Goal: Task Accomplishment & Management: Manage account settings

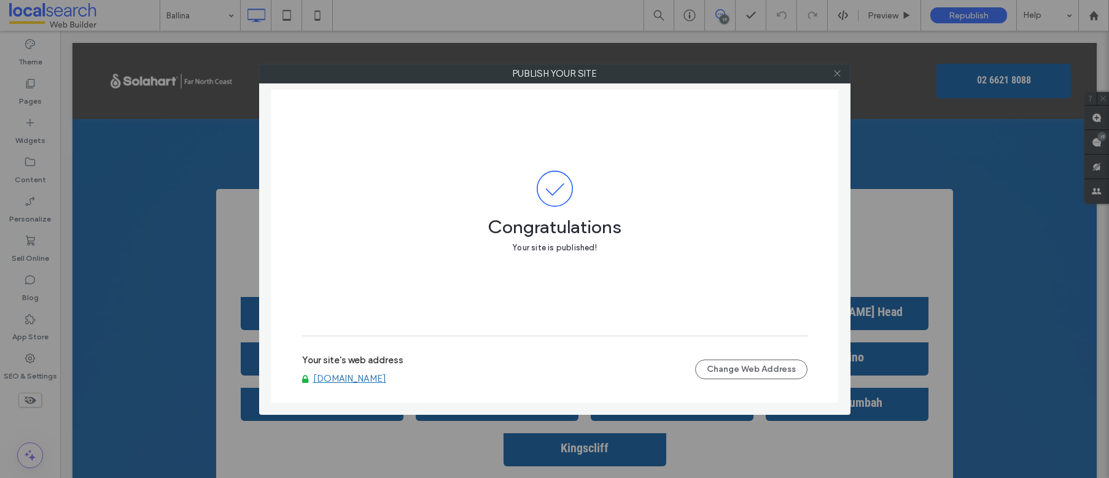
click at [841, 77] on icon at bounding box center [837, 73] width 9 height 9
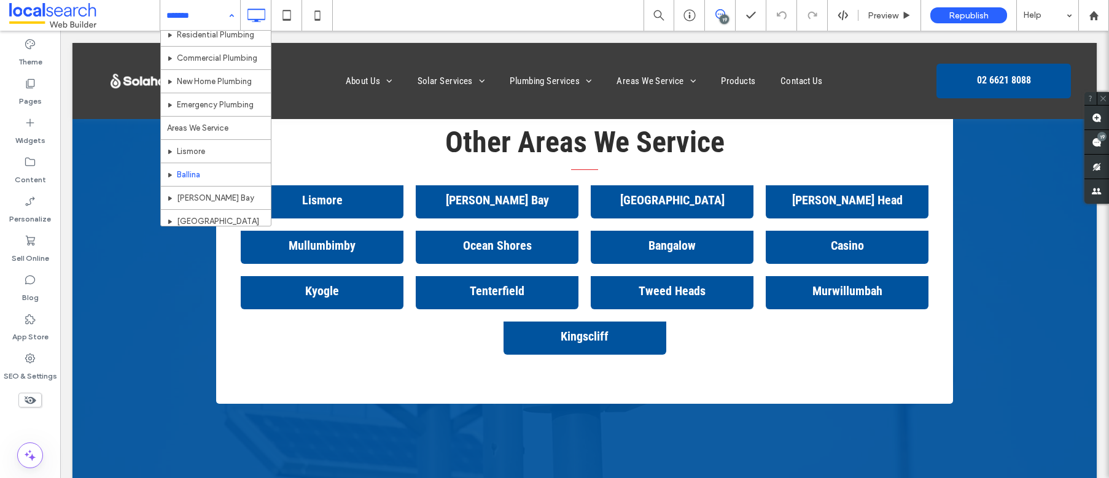
scroll to position [311, 0]
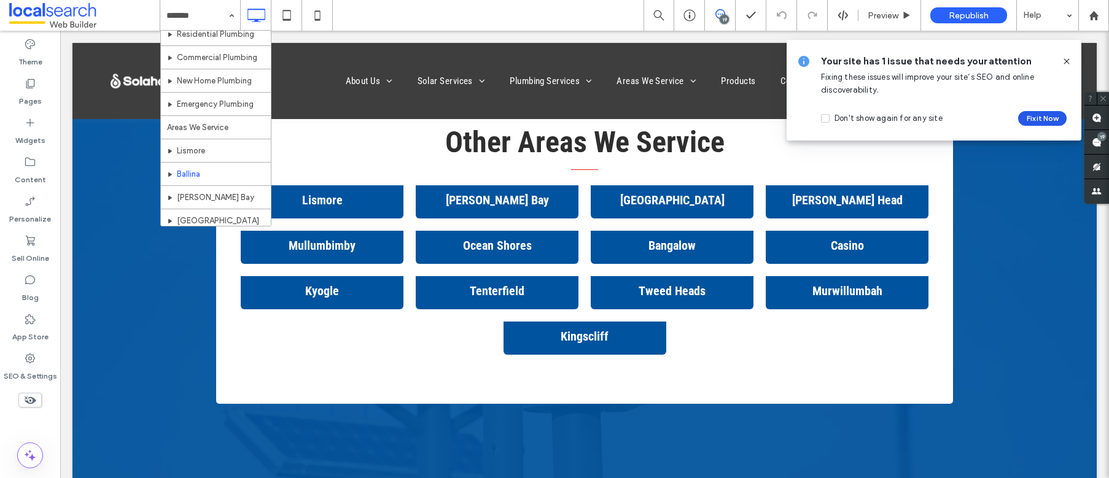
click at [1049, 115] on button "Fix it Now" at bounding box center [1042, 118] width 49 height 15
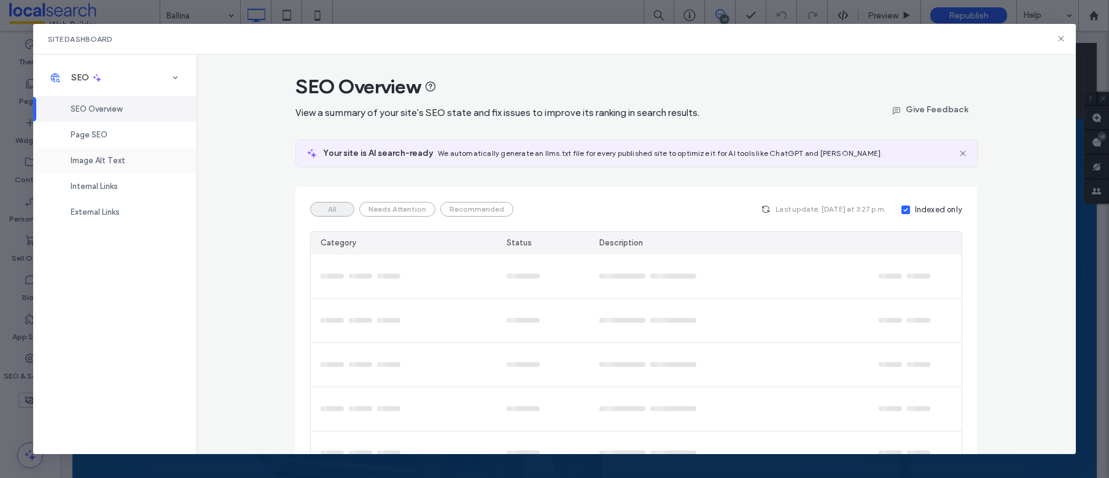
click at [133, 160] on div "Image Alt Text" at bounding box center [114, 161] width 163 height 26
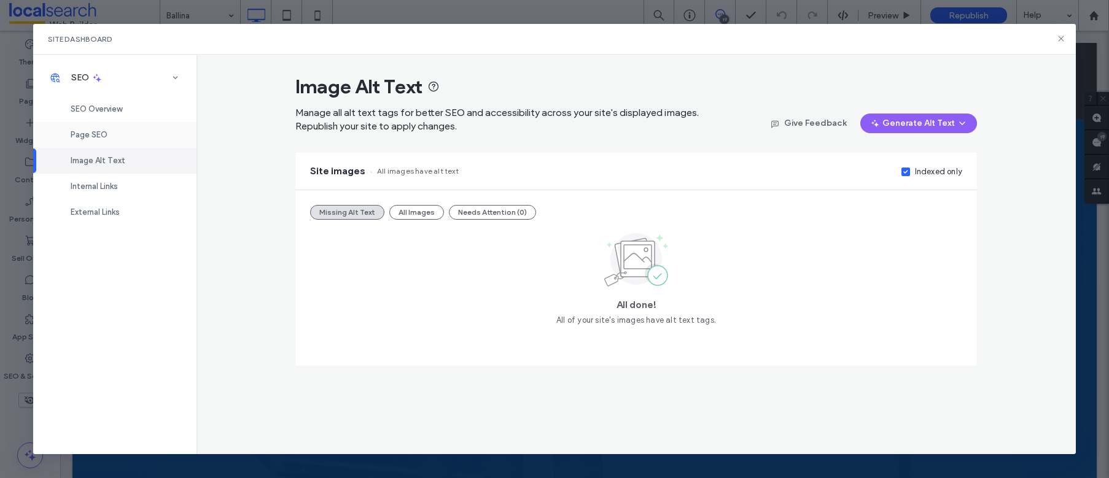
click at [103, 136] on span "Page SEO" at bounding box center [89, 134] width 37 height 9
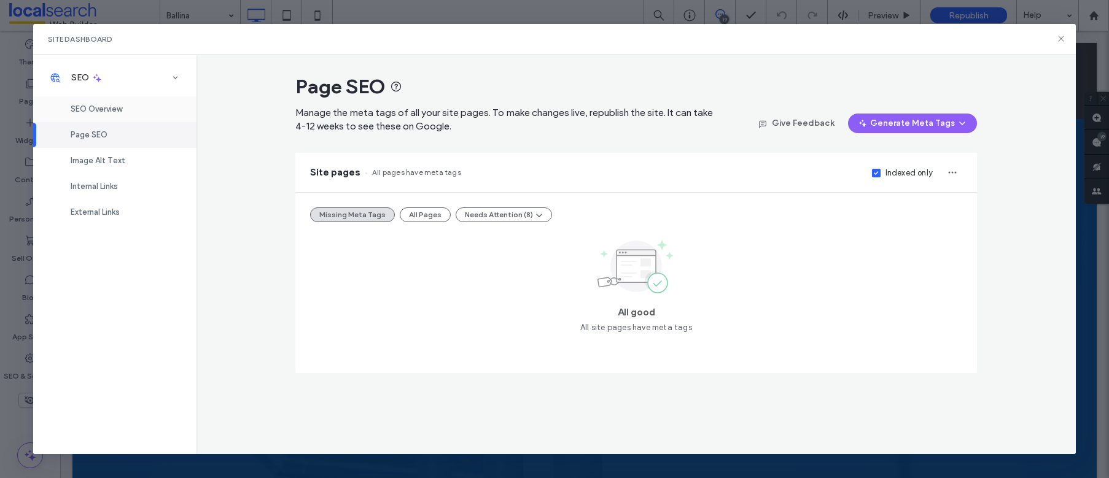
click at [96, 108] on span "SEO Overview" at bounding box center [97, 108] width 52 height 9
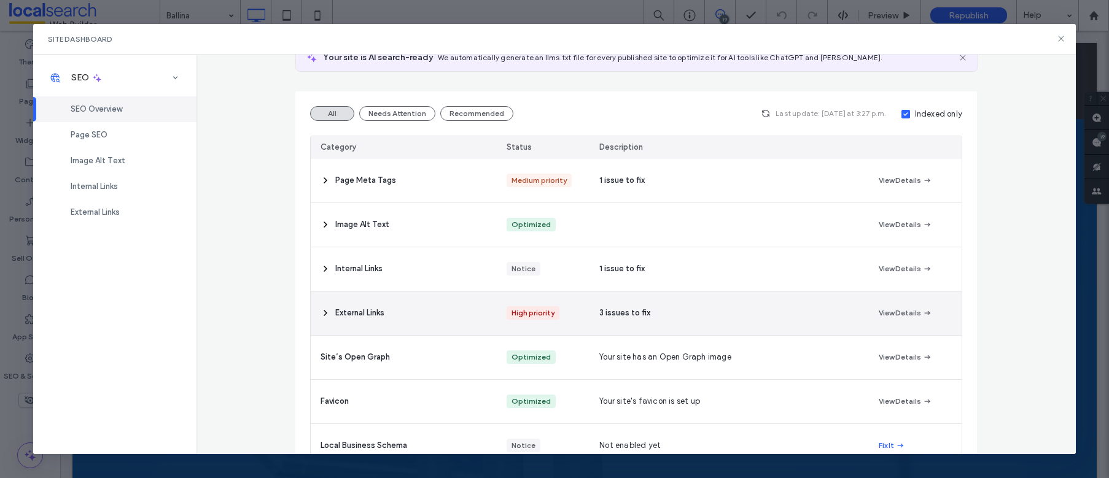
scroll to position [96, 0]
click at [444, 313] on div "External Links" at bounding box center [404, 313] width 186 height 44
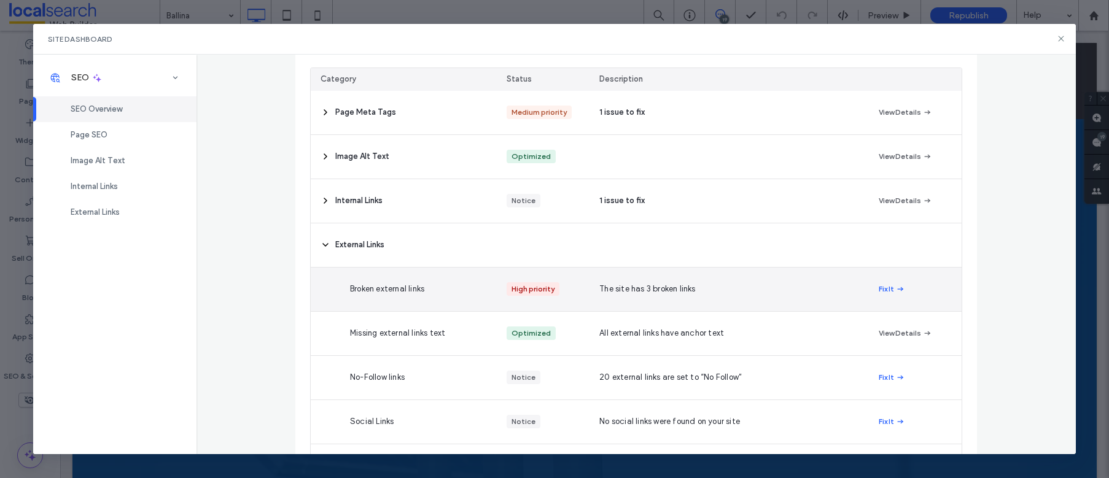
scroll to position [168, 0]
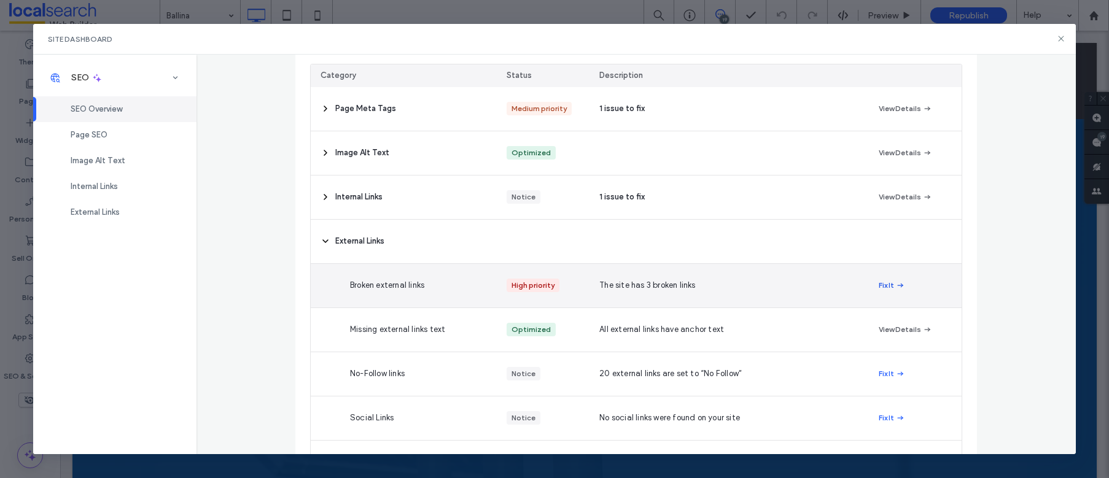
click at [887, 284] on button "Fix It" at bounding box center [892, 285] width 26 height 15
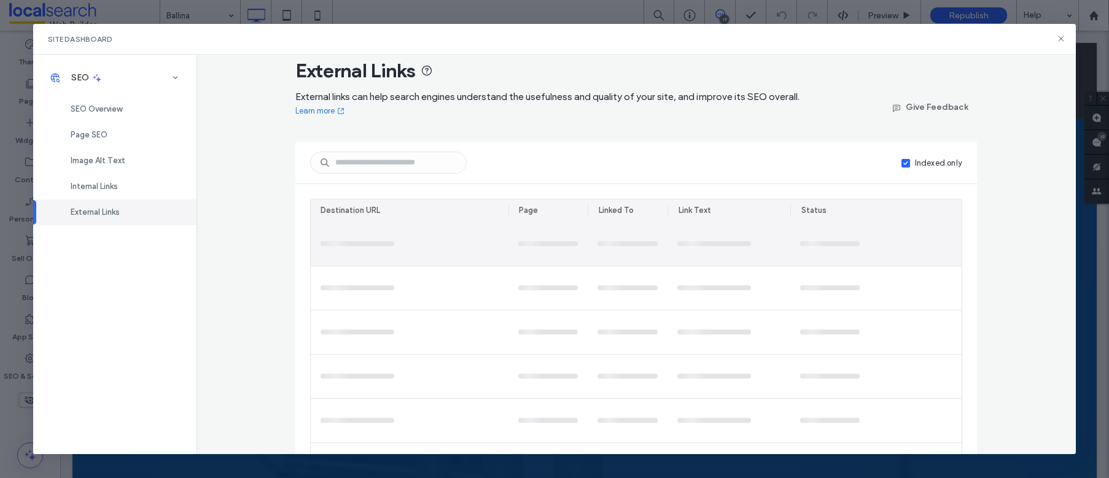
scroll to position [0, 0]
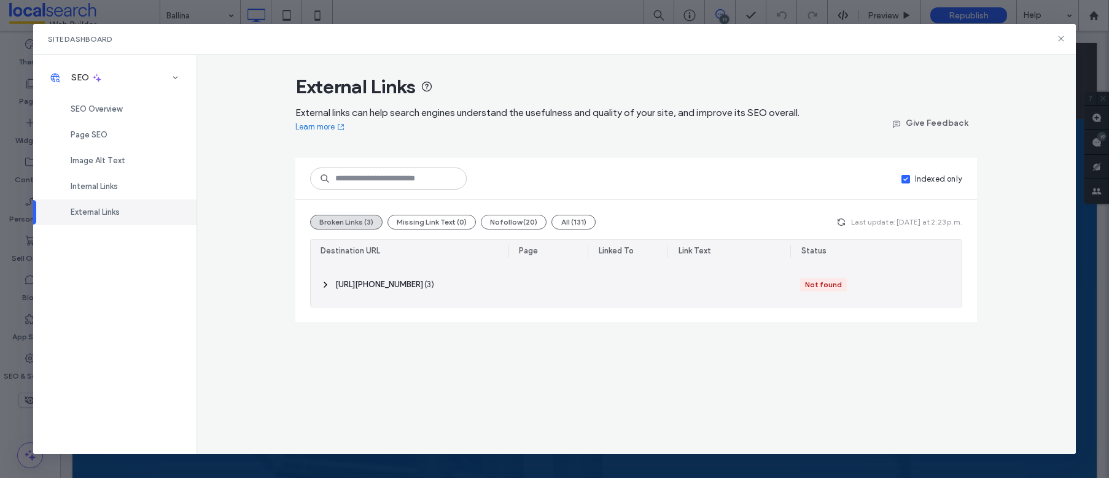
click at [348, 285] on span "‎ http://tel:0266218088/ ‎" at bounding box center [379, 285] width 88 height 12
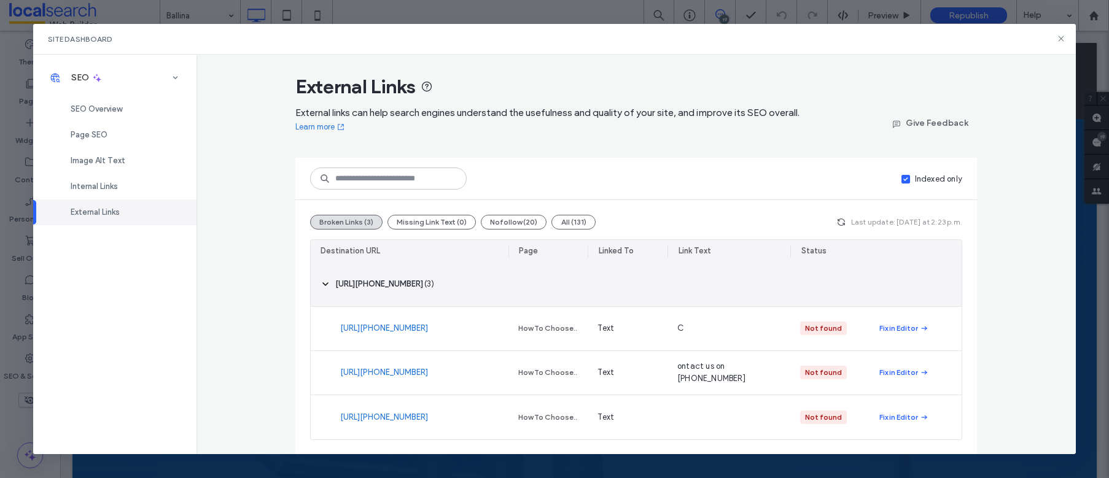
scroll to position [1, 0]
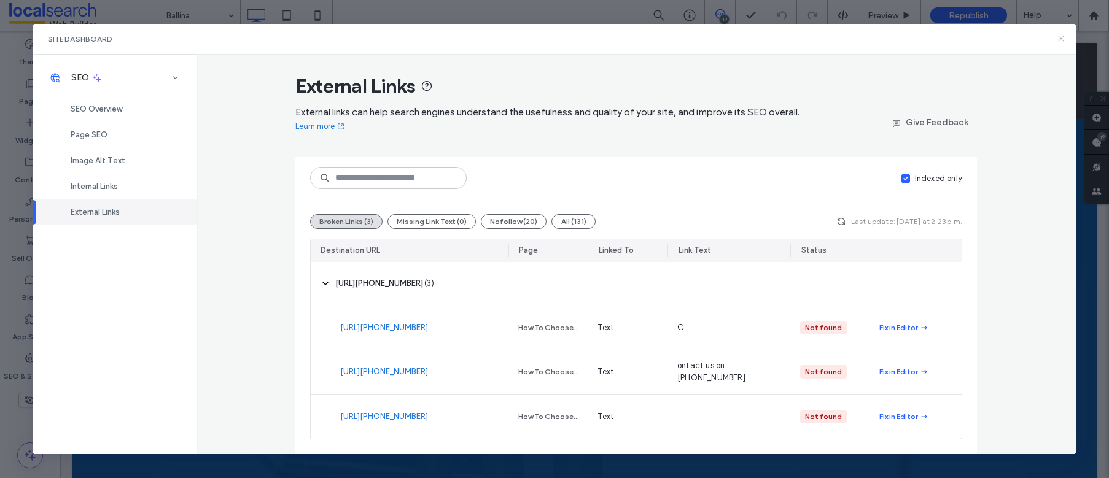
click at [1060, 41] on icon at bounding box center [1061, 39] width 10 height 10
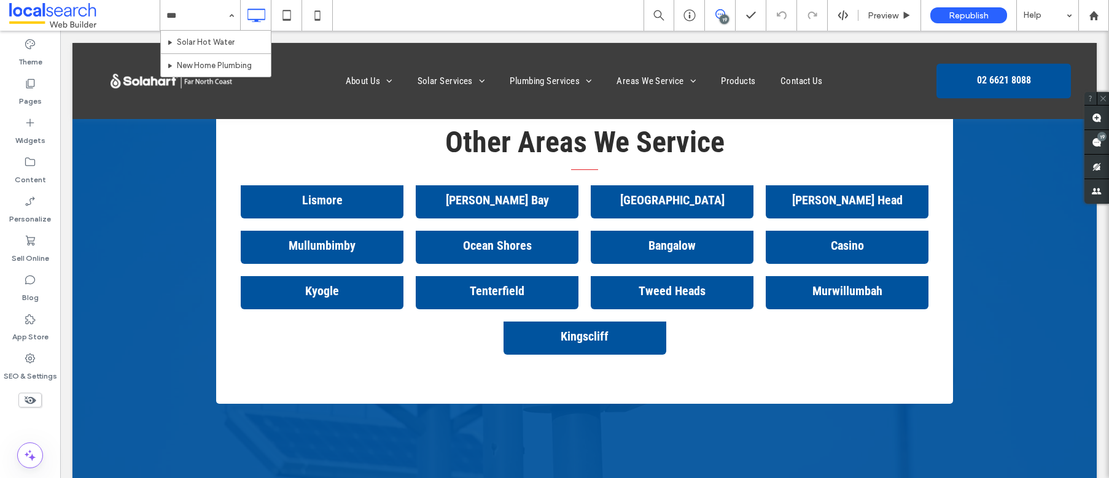
type input "*"
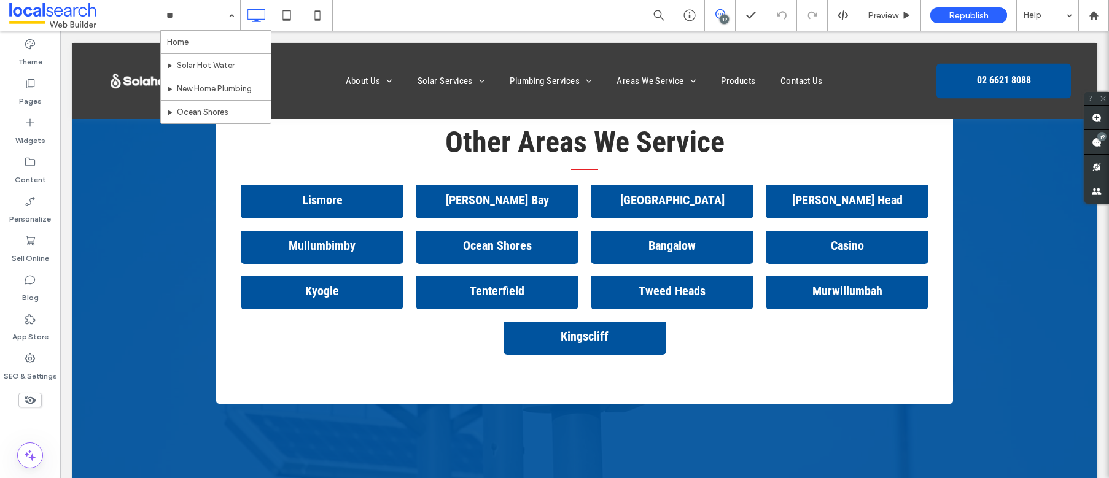
type input "*"
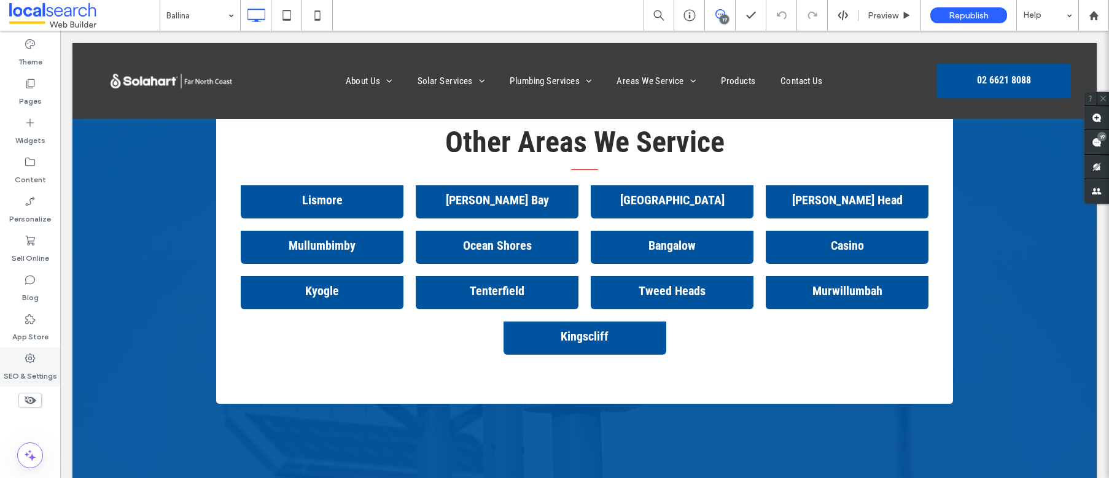
click at [32, 369] on label "SEO & Settings" at bounding box center [30, 373] width 53 height 17
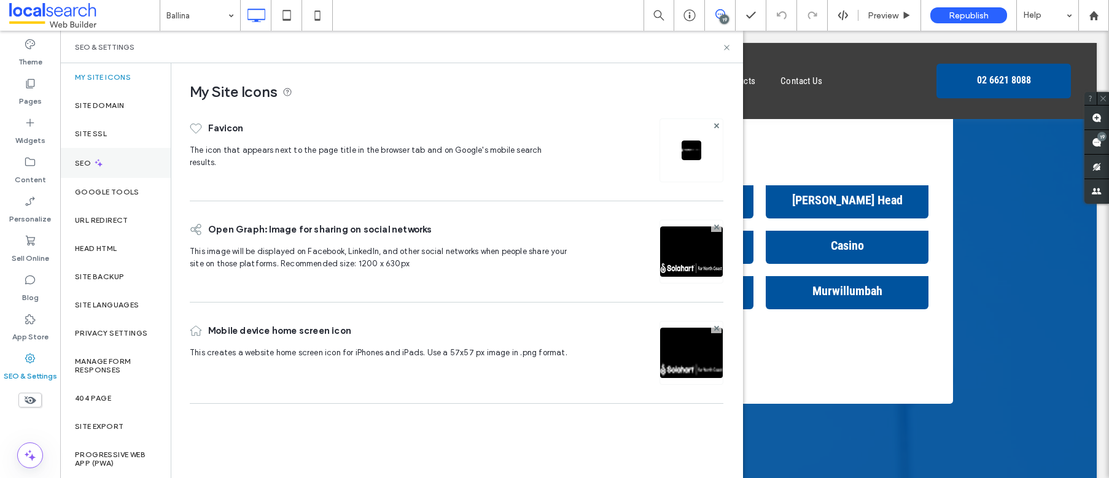
click at [91, 157] on div "SEO" at bounding box center [115, 163] width 111 height 30
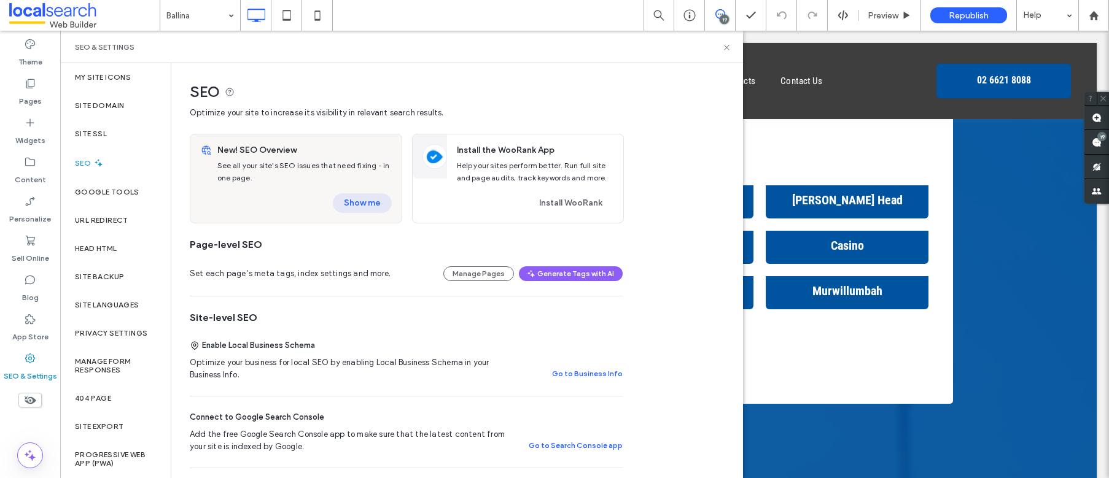
click at [360, 203] on button "Show me" at bounding box center [362, 203] width 59 height 20
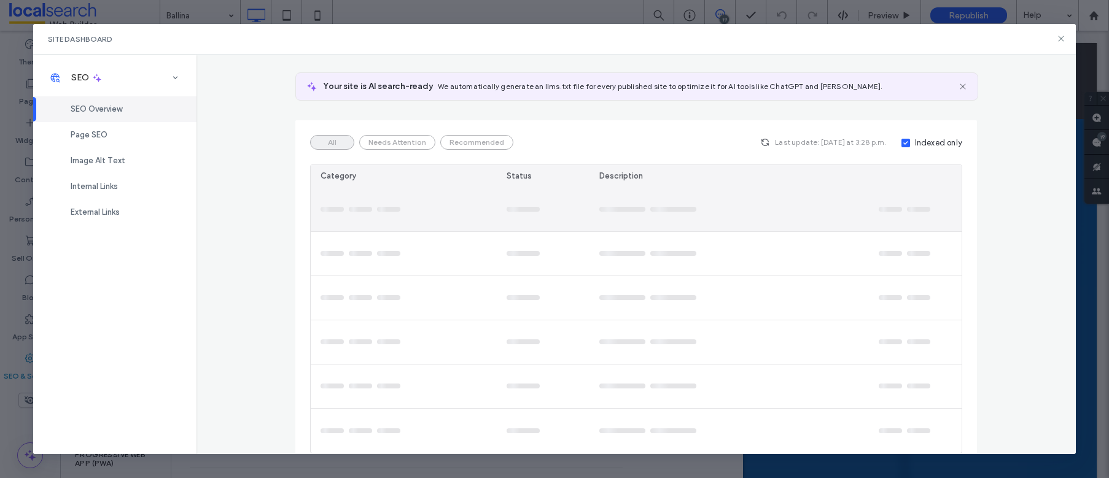
scroll to position [68, 0]
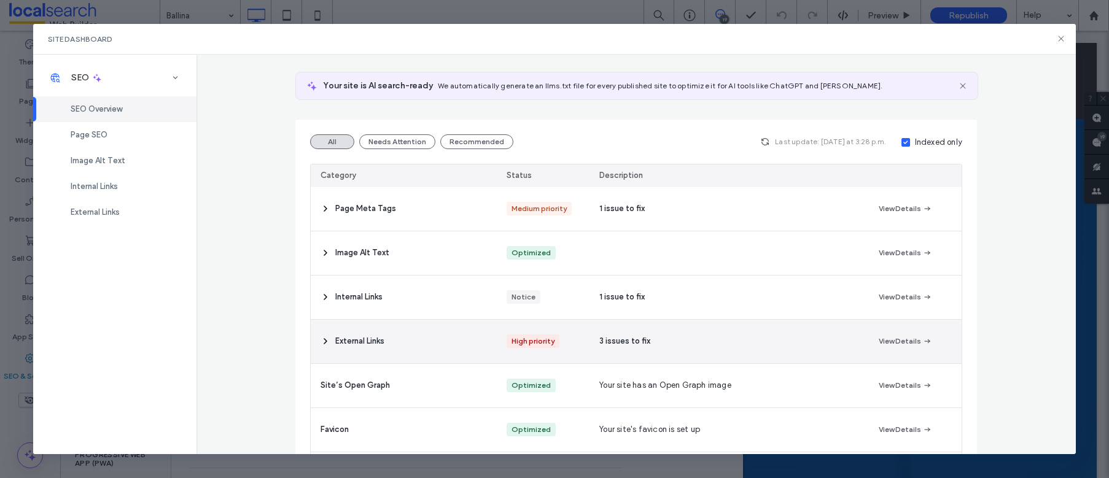
click at [400, 343] on div "External Links" at bounding box center [404, 342] width 186 height 44
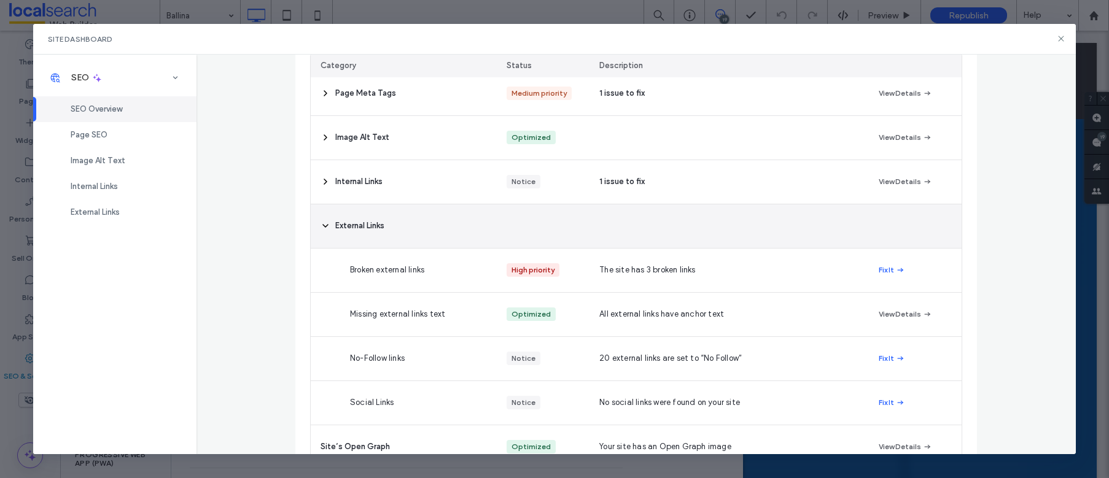
scroll to position [197, 0]
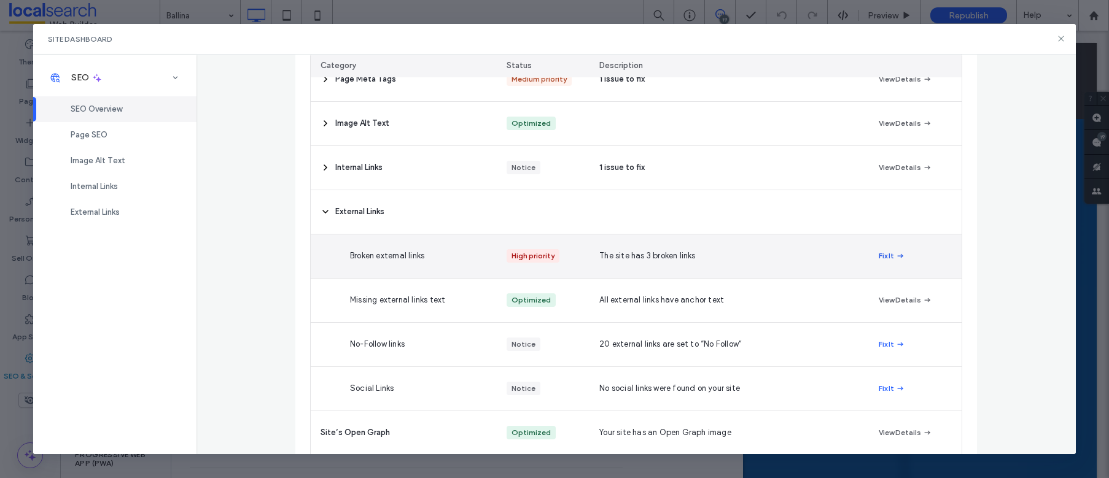
click at [896, 254] on icon "button" at bounding box center [901, 256] width 10 height 10
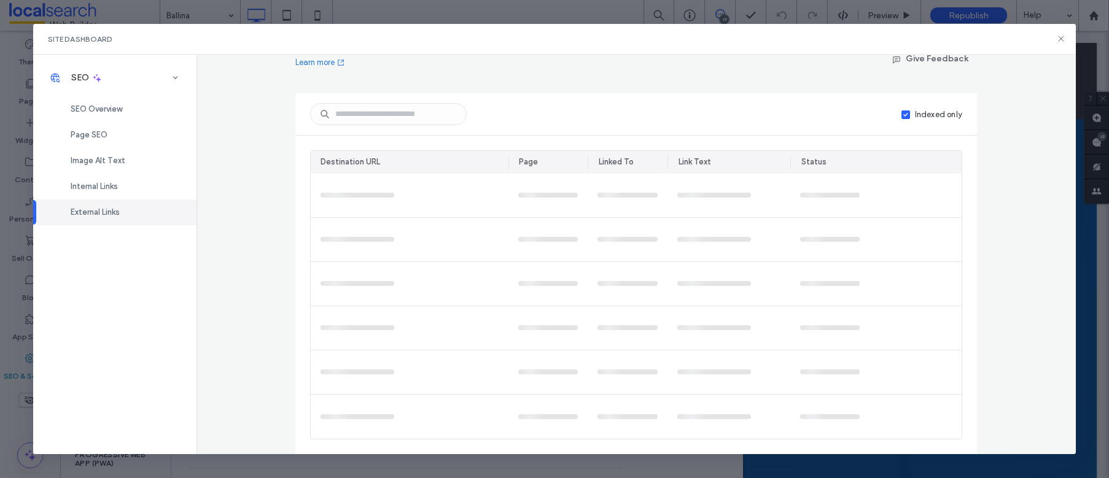
scroll to position [0, 0]
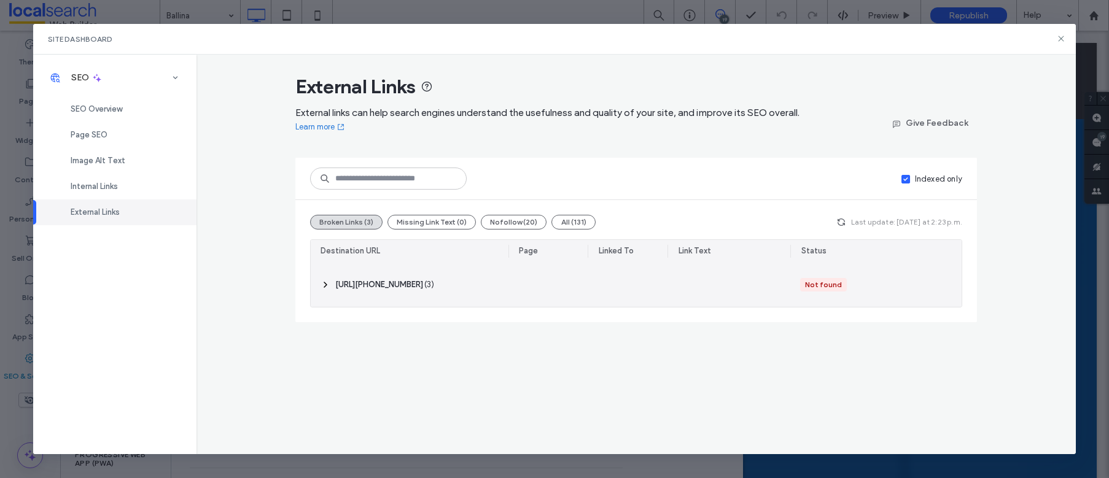
click at [400, 286] on span "‎ http://tel:0266218088/ ‎" at bounding box center [379, 285] width 88 height 12
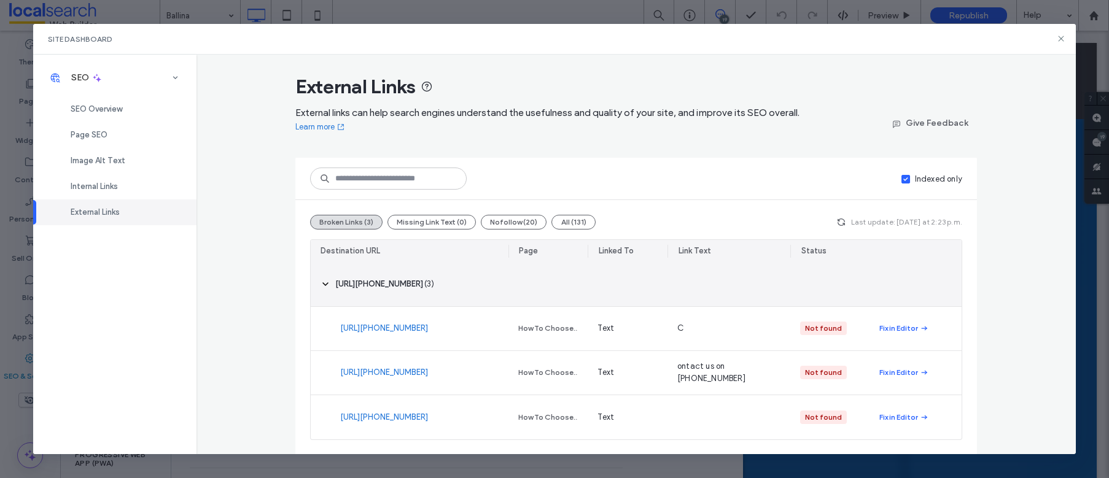
scroll to position [1, 0]
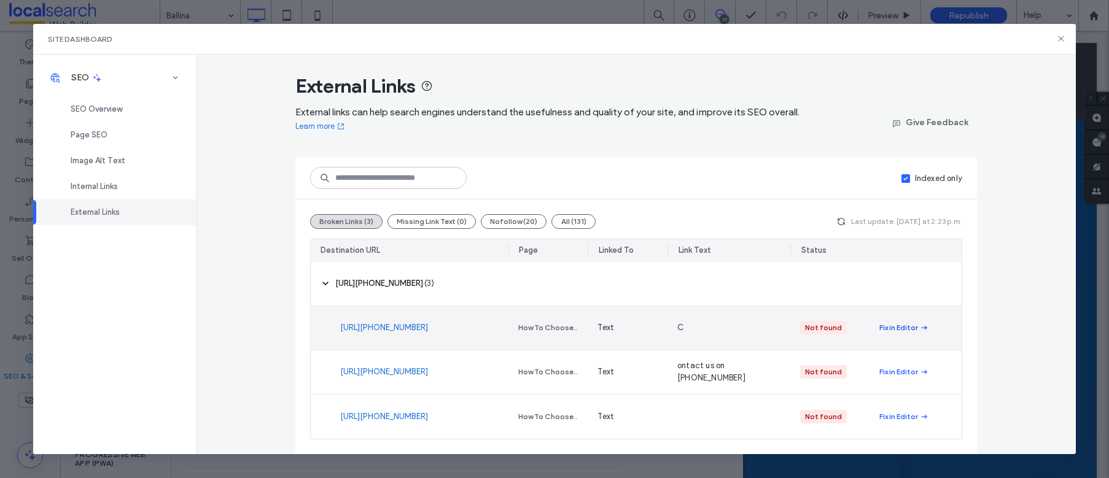
click at [905, 329] on div "Fix in Editor" at bounding box center [899, 327] width 39 height 11
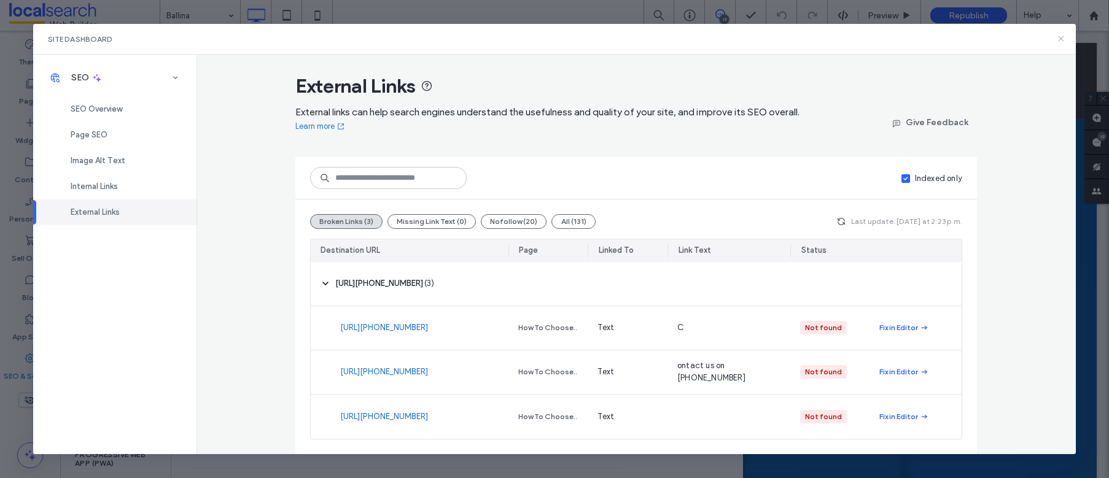
click at [1059, 37] on icon at bounding box center [1061, 39] width 10 height 10
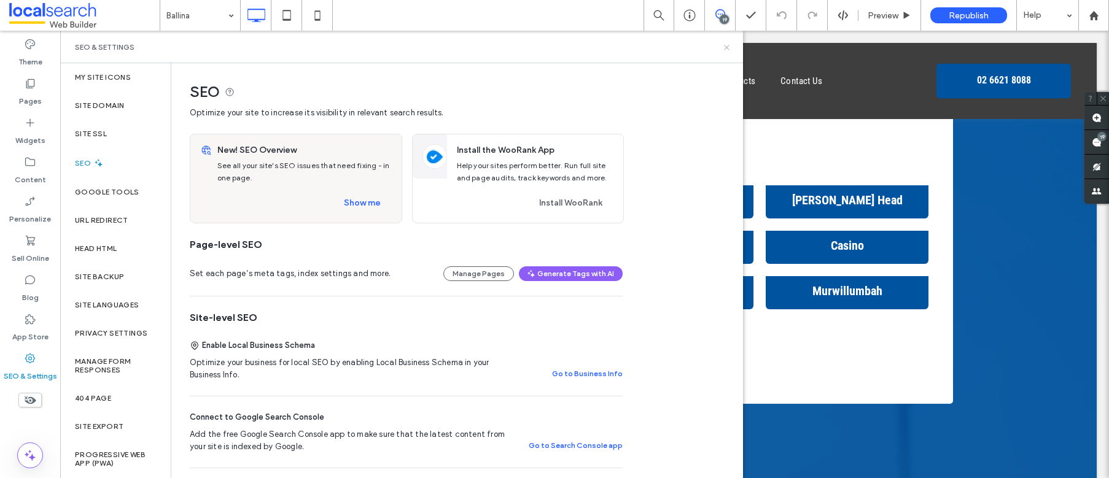
click at [726, 44] on icon at bounding box center [726, 47] width 9 height 9
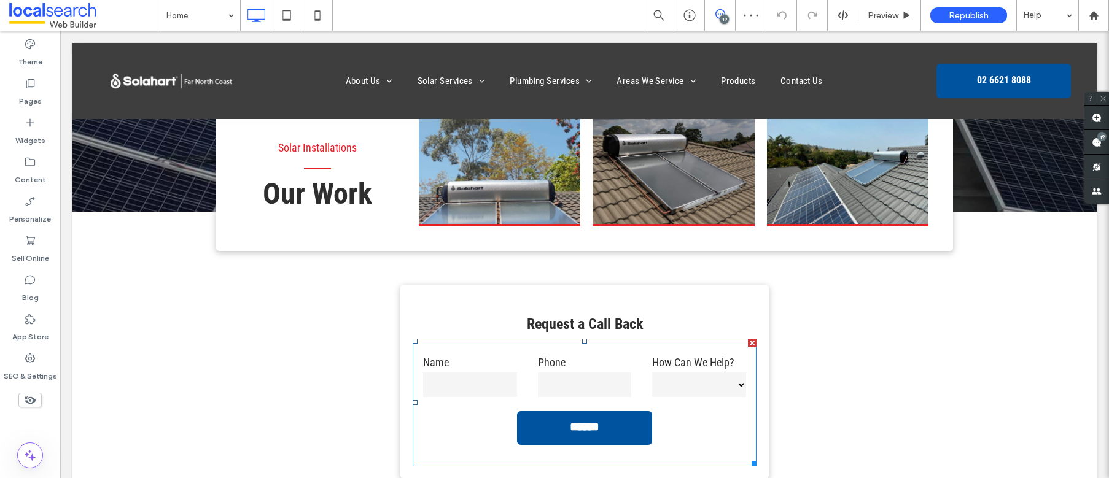
click at [596, 373] on input "tel" at bounding box center [585, 385] width 94 height 25
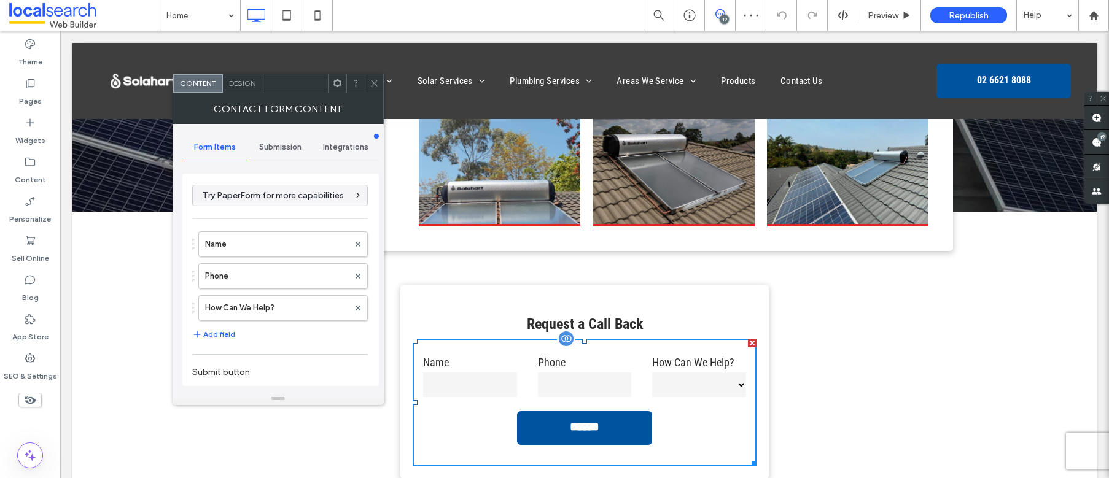
type input "******"
click at [268, 148] on span "Submission" at bounding box center [280, 148] width 42 height 10
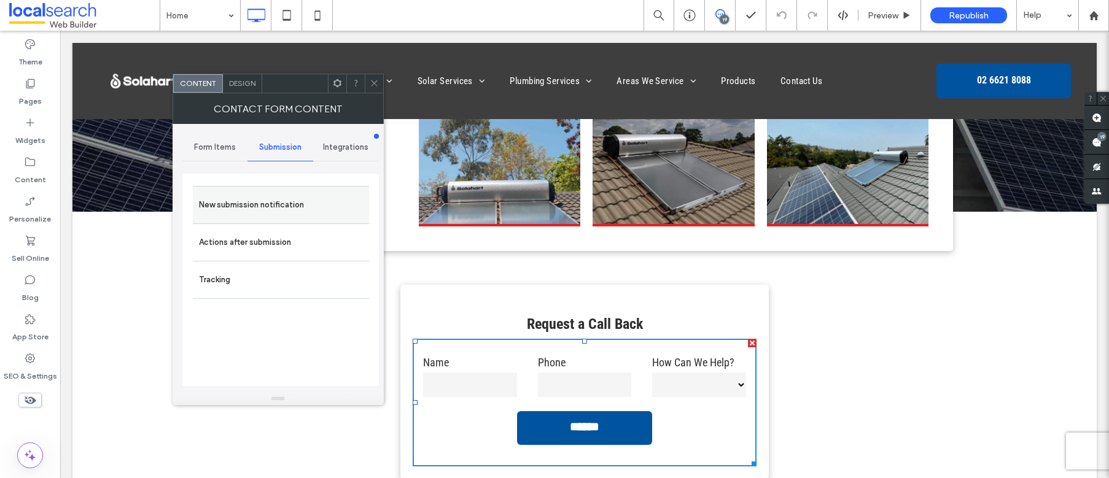
click at [259, 208] on label "New submission notification" at bounding box center [281, 205] width 164 height 25
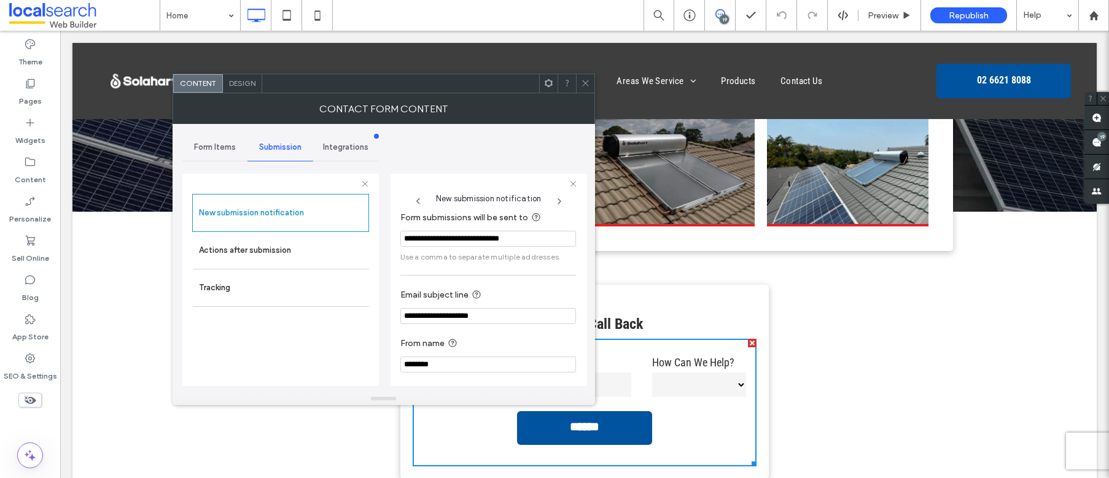
scroll to position [64, 0]
click at [584, 84] on use at bounding box center [585, 83] width 6 height 6
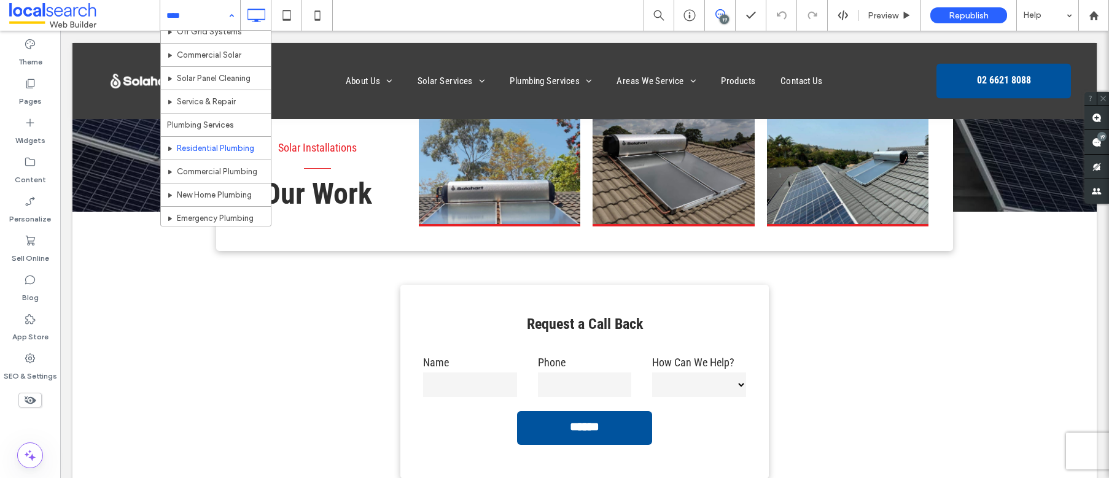
scroll to position [219, 0]
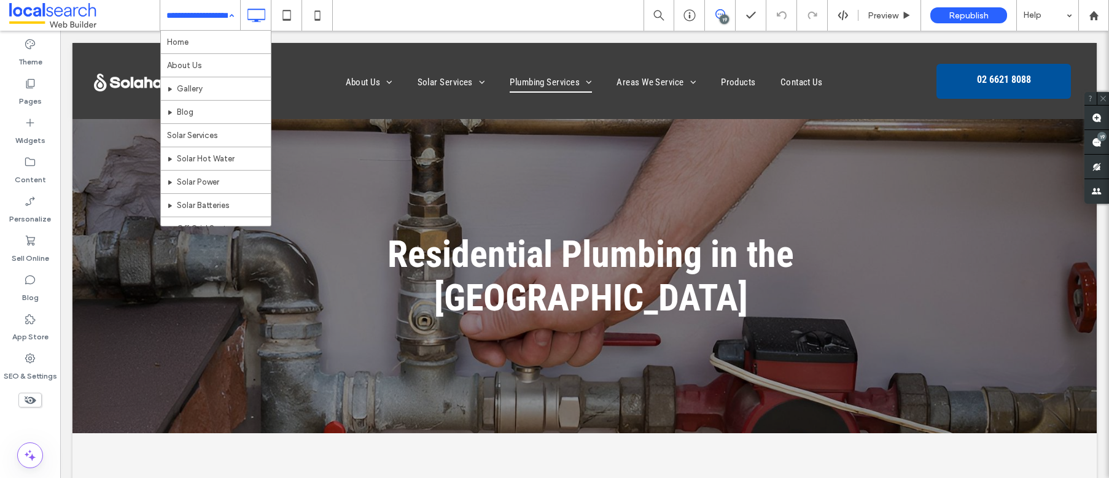
click at [188, 13] on input at bounding box center [196, 15] width 61 height 31
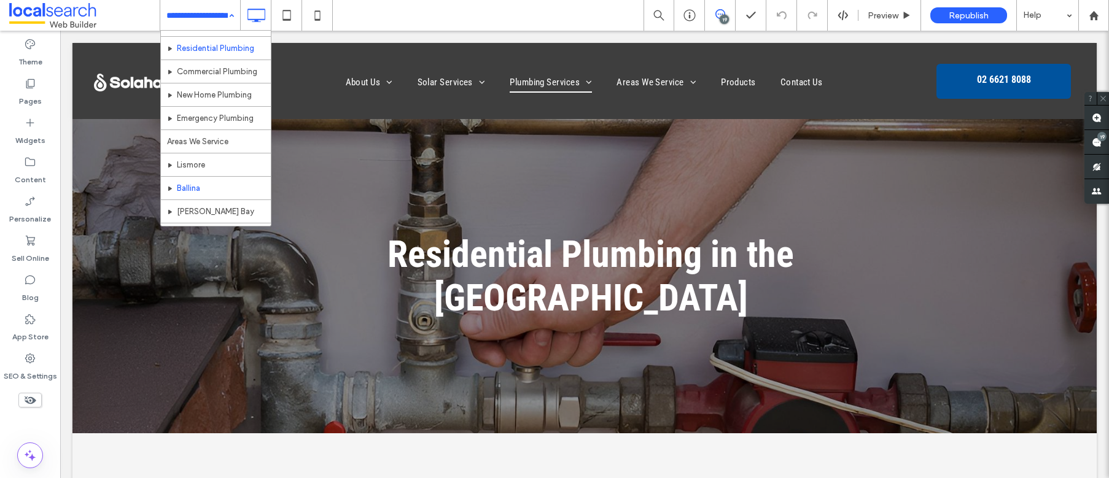
scroll to position [300, 0]
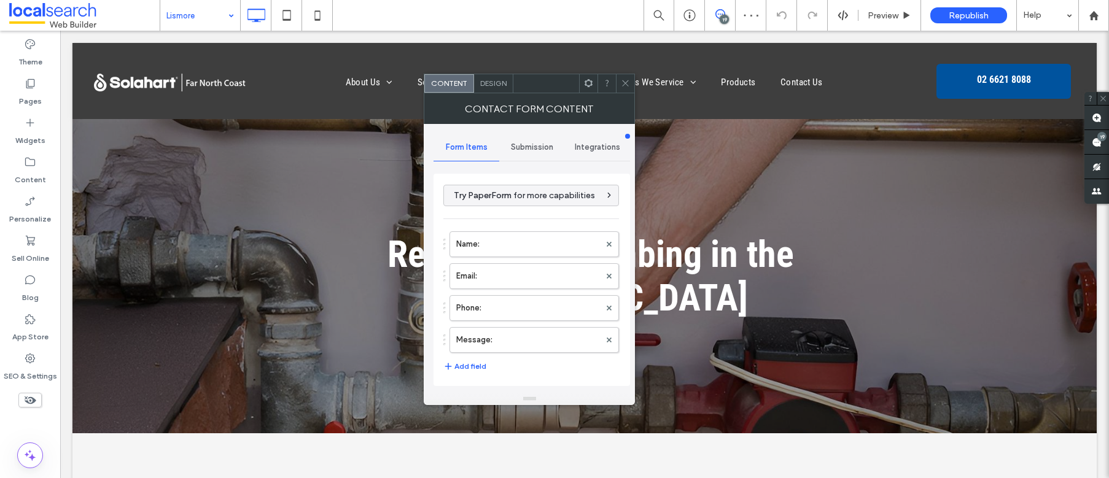
type input "**********"
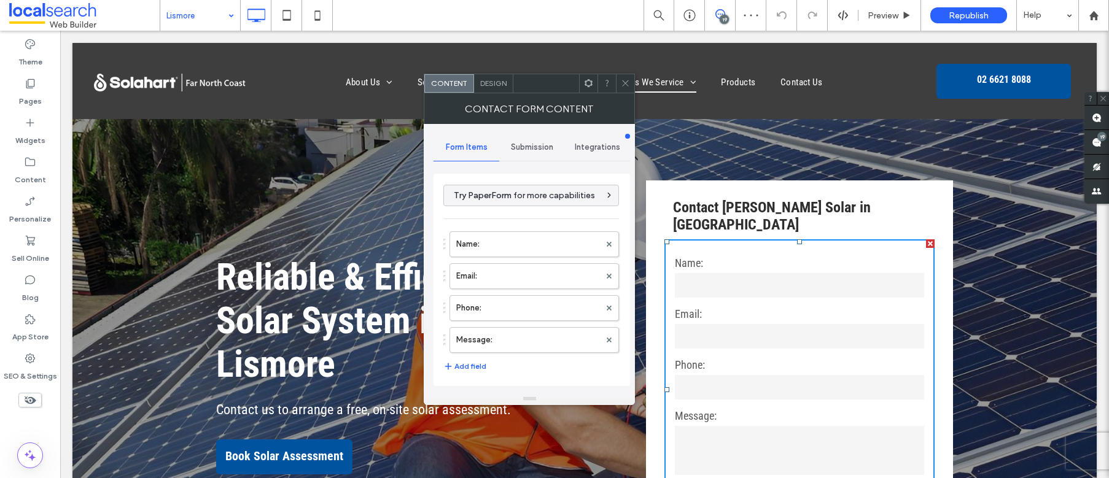
click at [526, 143] on span "Submission" at bounding box center [532, 148] width 42 height 10
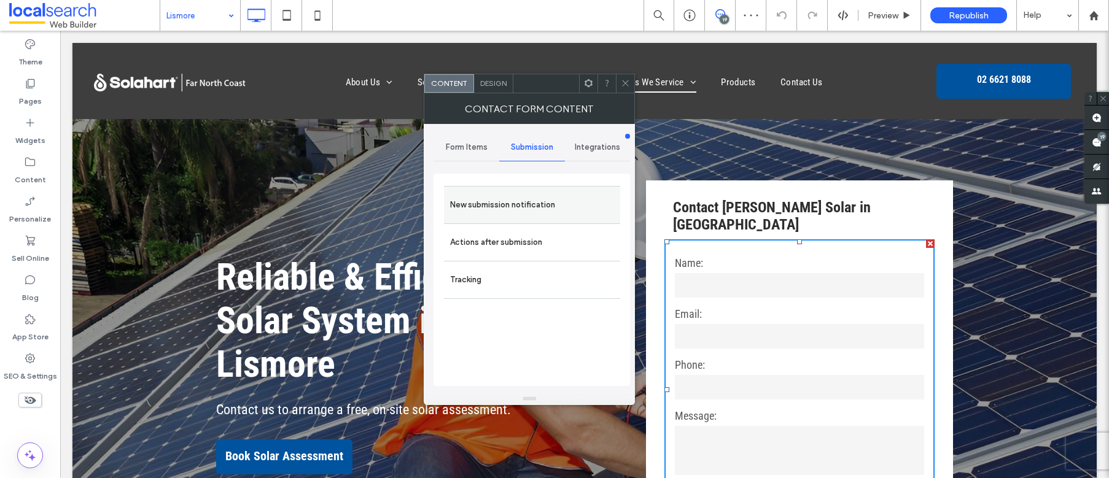
click at [515, 204] on label "New submission notification" at bounding box center [532, 205] width 164 height 25
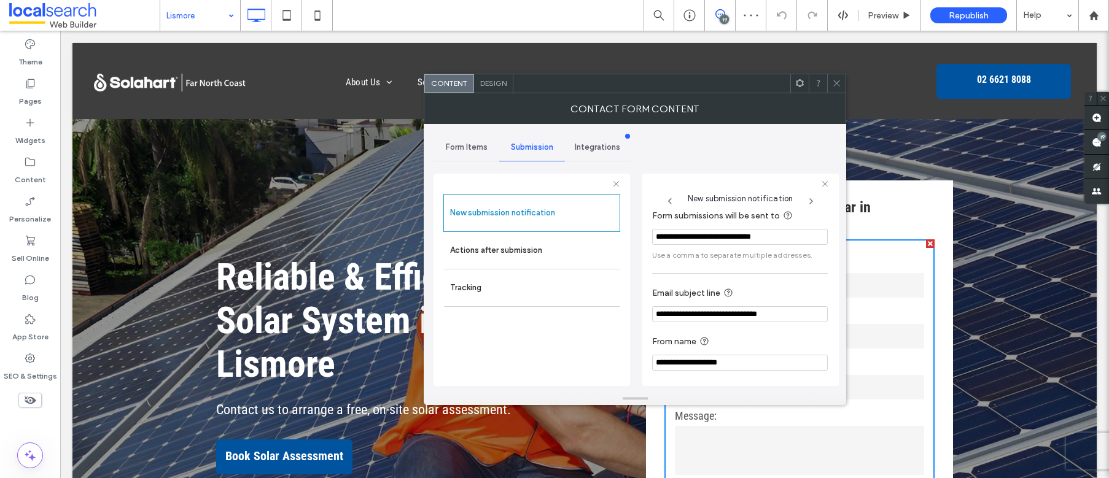
scroll to position [64, 0]
drag, startPoint x: 798, startPoint y: 312, endPoint x: 628, endPoint y: 299, distance: 170.0
click at [628, 299] on div "**********" at bounding box center [532, 278] width 197 height 228
click at [837, 89] on span at bounding box center [836, 83] width 9 height 18
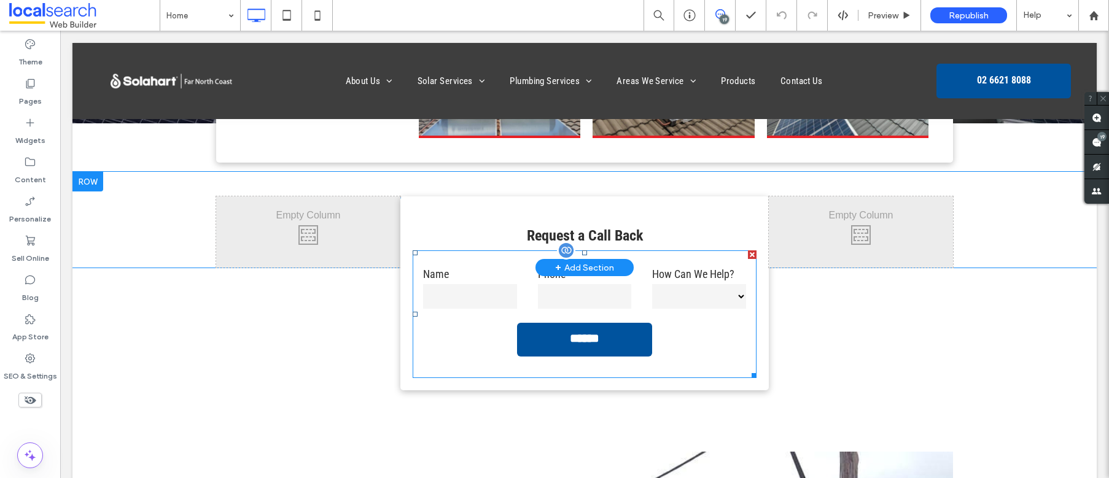
click at [557, 279] on label "Phone" at bounding box center [585, 274] width 94 height 17
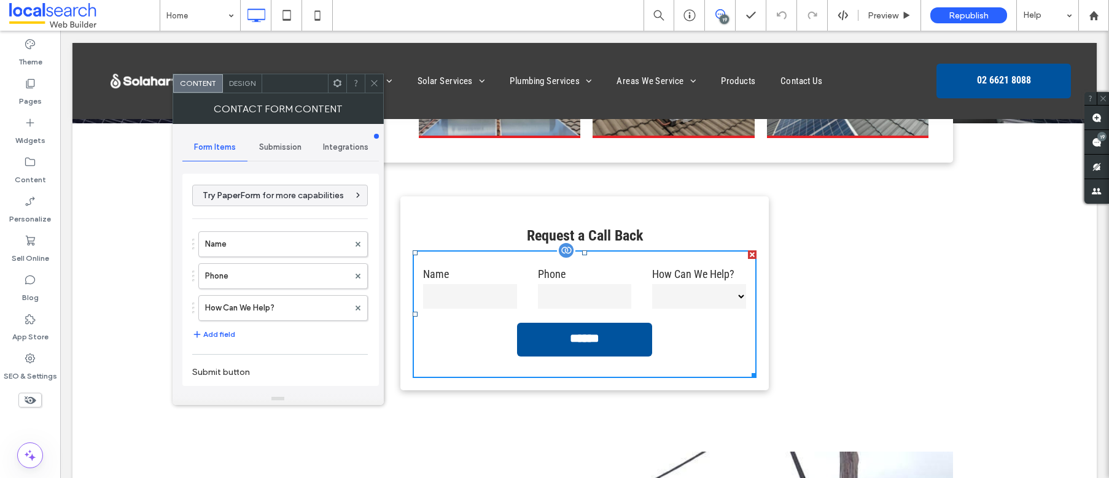
type input "******"
click at [272, 143] on span "Submission" at bounding box center [280, 148] width 42 height 10
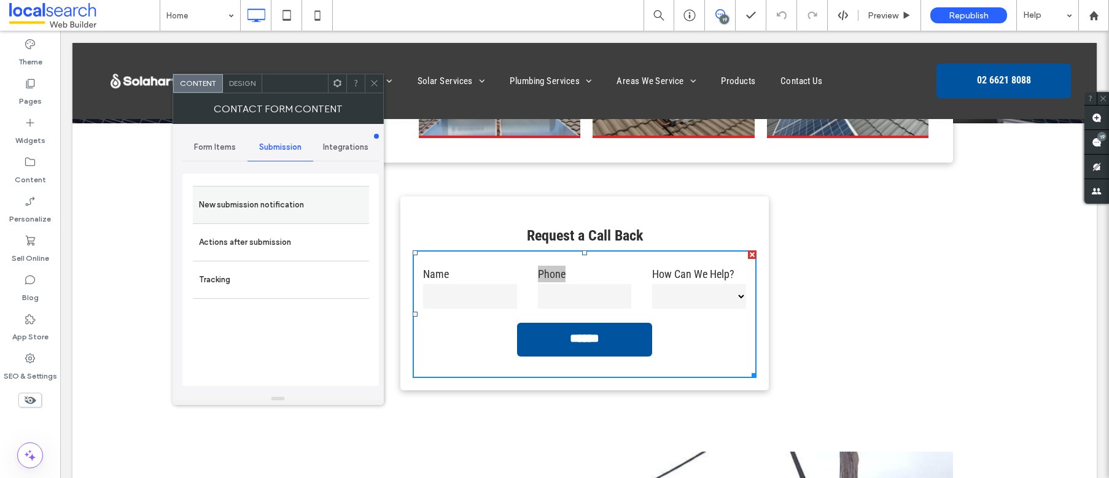
click at [259, 199] on label "New submission notification" at bounding box center [281, 205] width 164 height 25
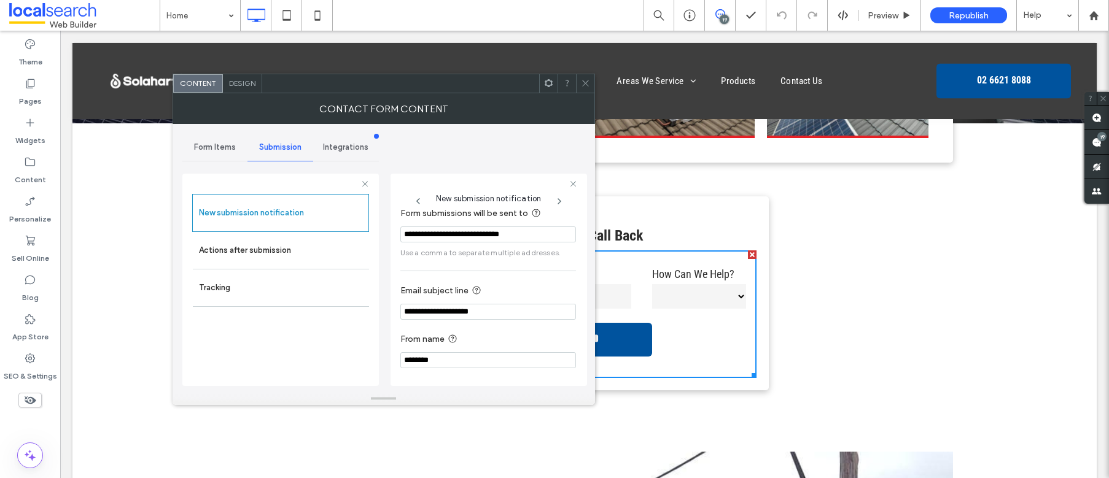
scroll to position [64, 0]
click at [413, 361] on input "********" at bounding box center [488, 360] width 176 height 16
paste input "**********"
type input "**********"
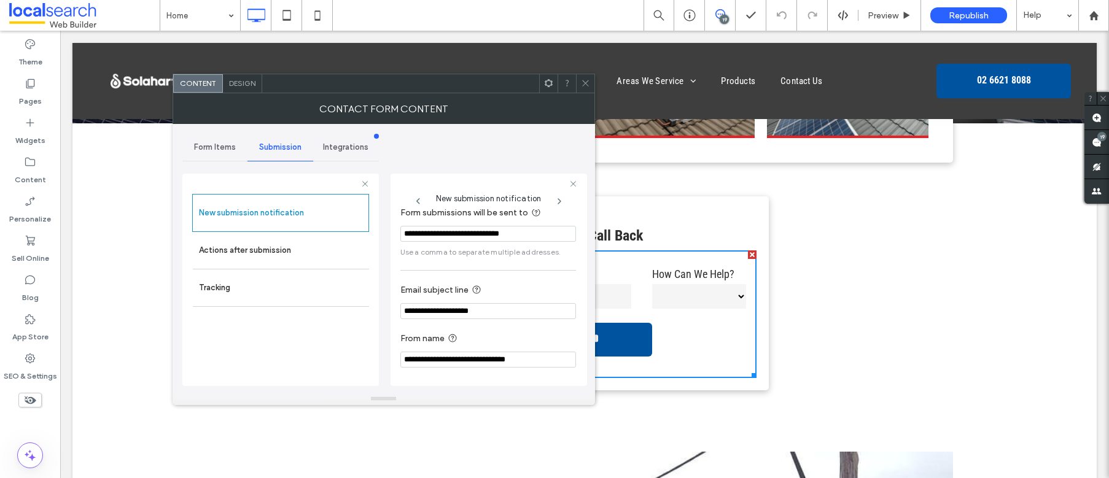
click at [480, 311] on input "**********" at bounding box center [488, 311] width 176 height 16
paste input "**********"
type input "**********"
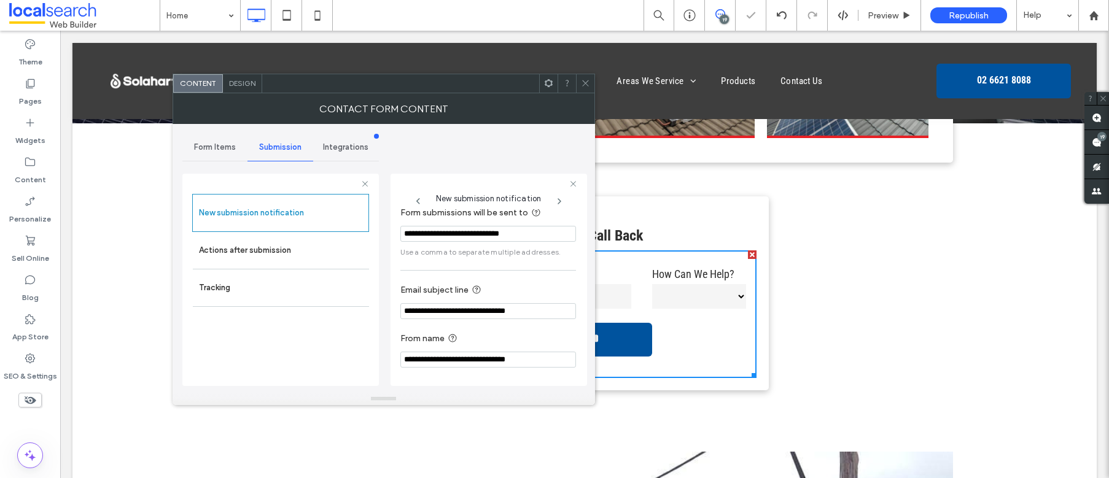
drag, startPoint x: 461, startPoint y: 362, endPoint x: 385, endPoint y: 360, distance: 76.2
click at [388, 361] on div "**********" at bounding box center [383, 258] width 403 height 269
type input "**********"
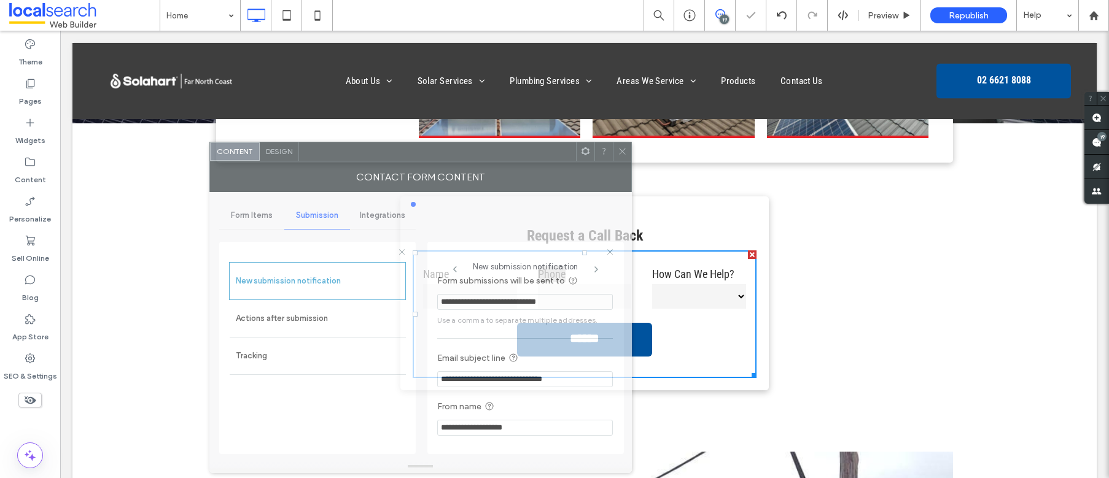
drag, startPoint x: 488, startPoint y: 84, endPoint x: 506, endPoint y: 139, distance: 58.7
click at [525, 150] on div at bounding box center [437, 152] width 277 height 18
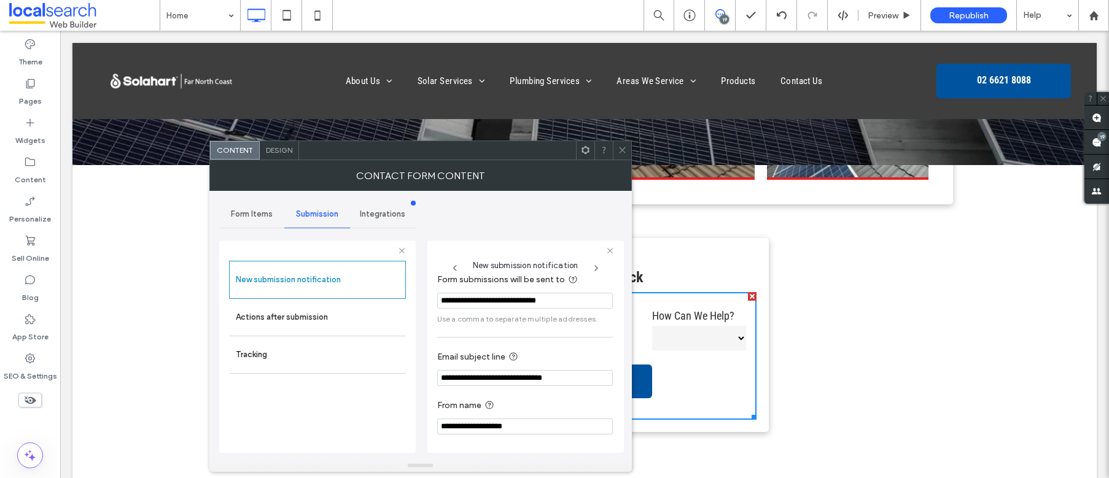
scroll to position [0, 0]
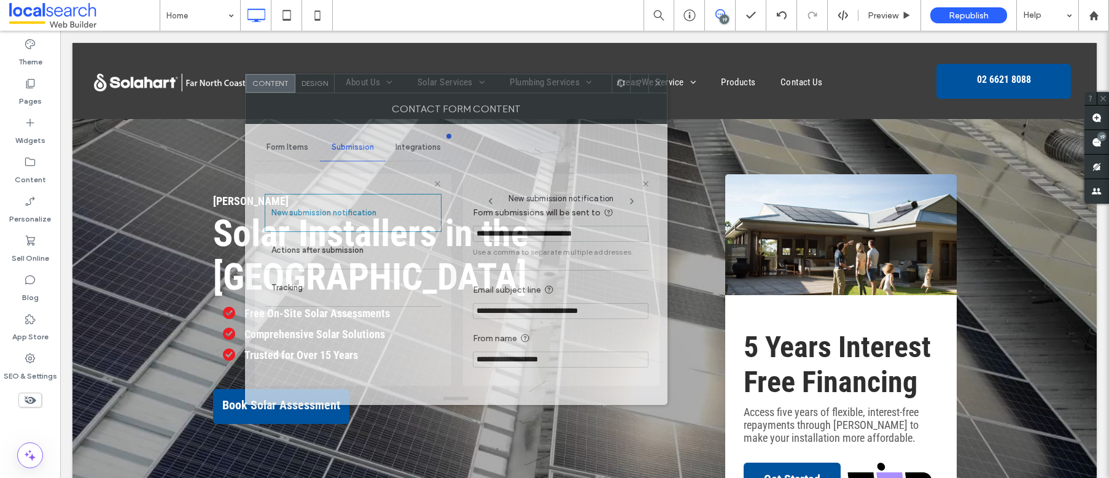
drag, startPoint x: 514, startPoint y: 162, endPoint x: 550, endPoint y: 95, distance: 75.8
click at [550, 95] on div "Contact Form Content" at bounding box center [456, 108] width 423 height 31
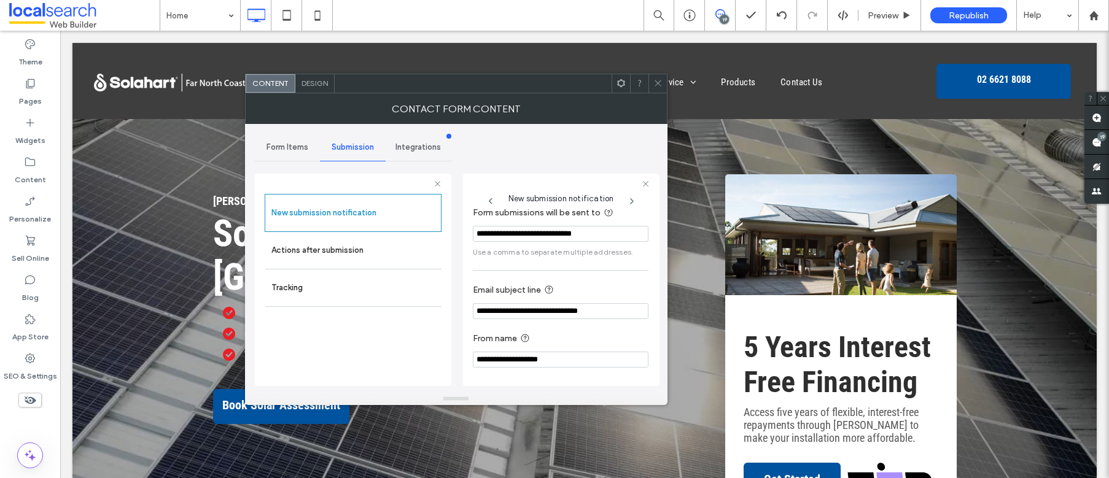
click at [660, 84] on icon at bounding box center [658, 83] width 9 height 9
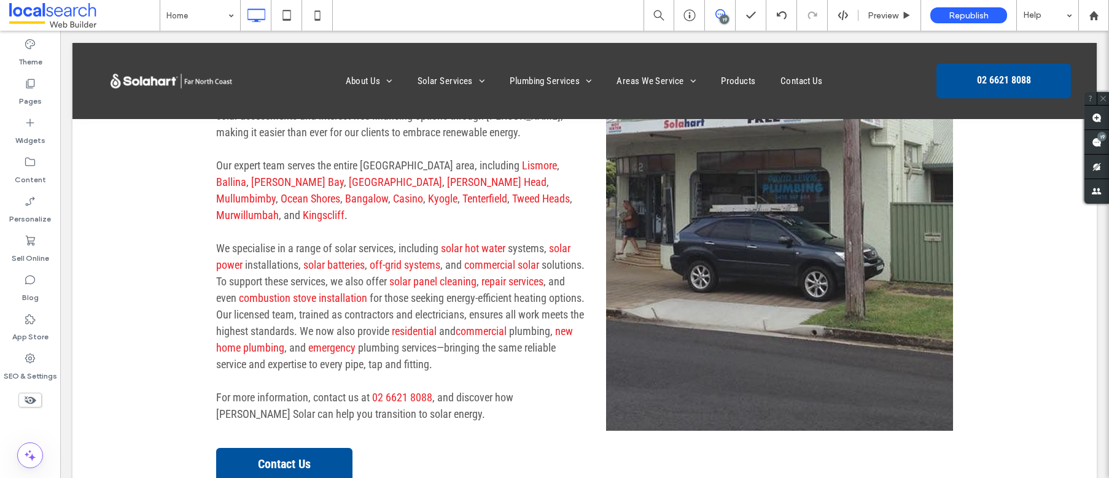
scroll to position [1131, 0]
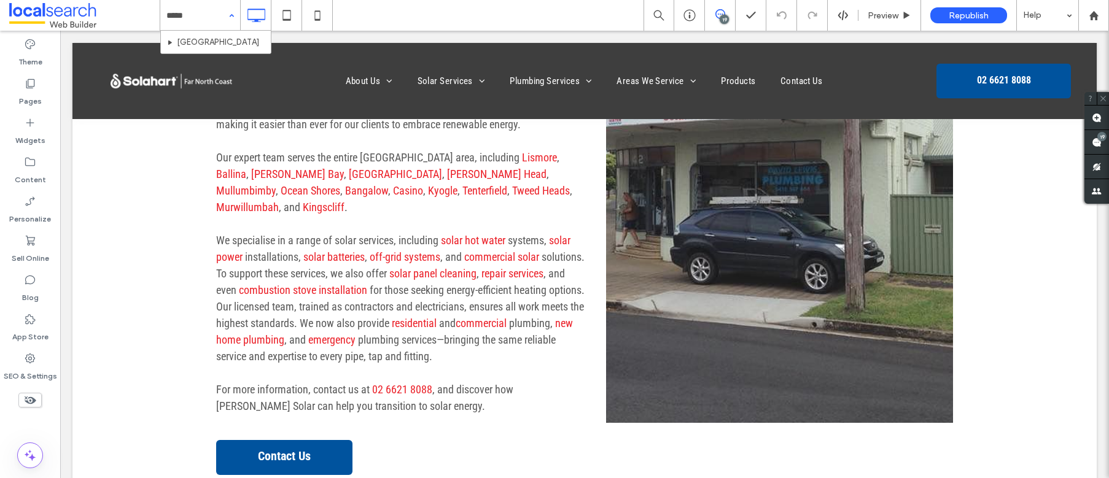
type input "******"
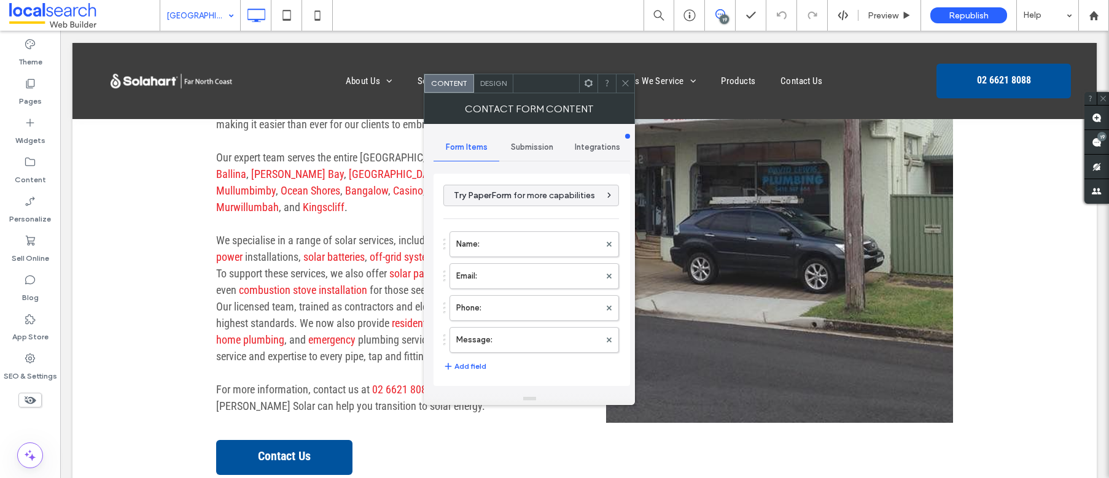
type input "**********"
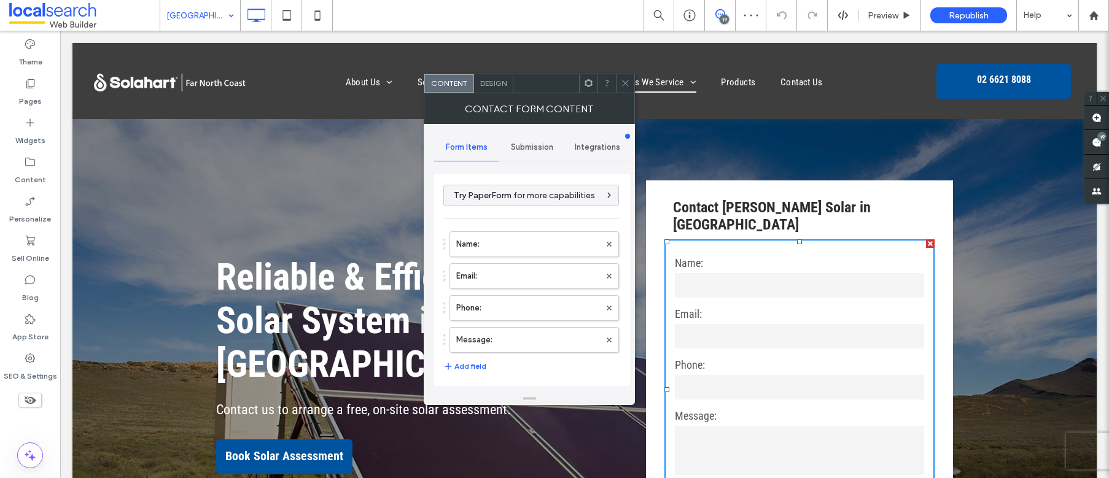
click at [518, 146] on span "Submission" at bounding box center [532, 148] width 42 height 10
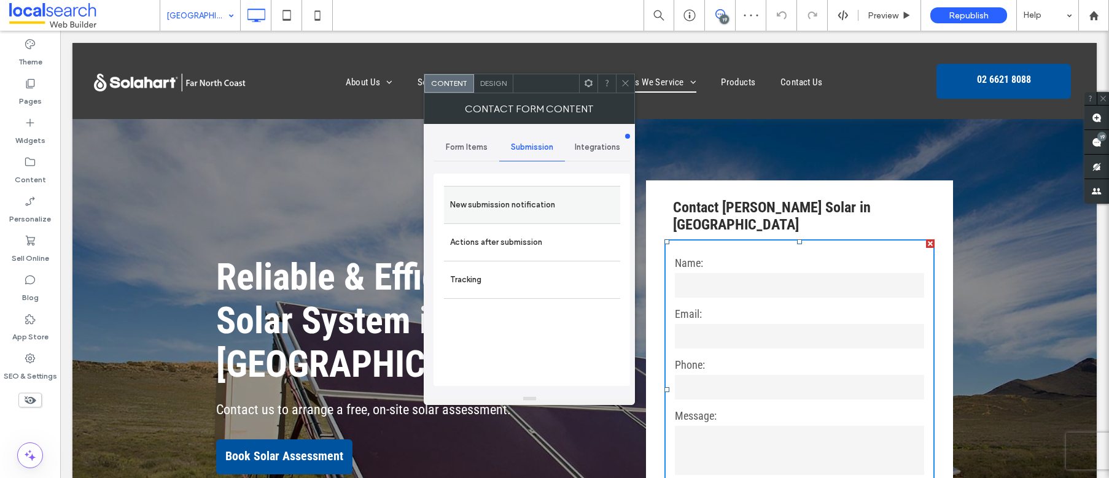
drag, startPoint x: 491, startPoint y: 212, endPoint x: 558, endPoint y: 216, distance: 67.1
click at [491, 212] on label "New submission notification" at bounding box center [532, 205] width 164 height 25
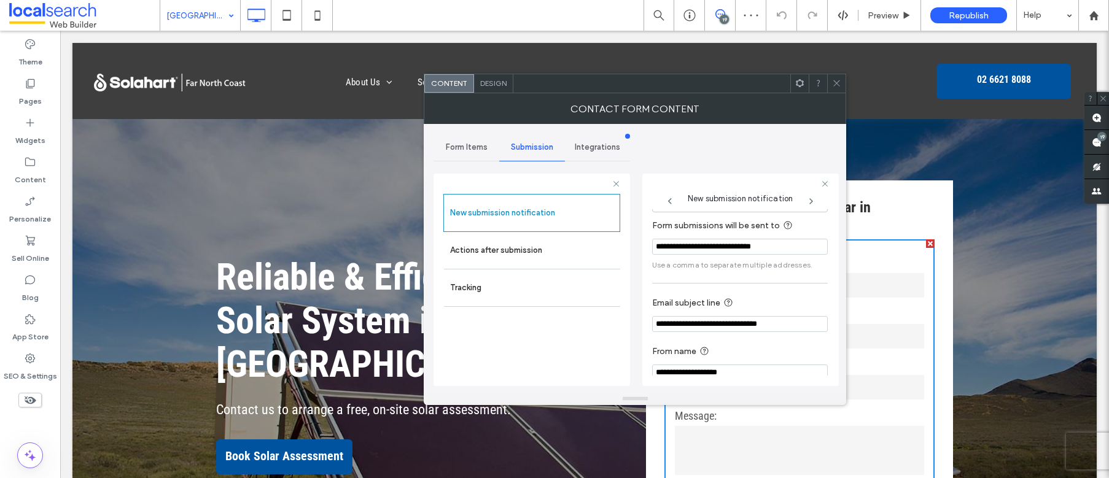
scroll to position [64, 0]
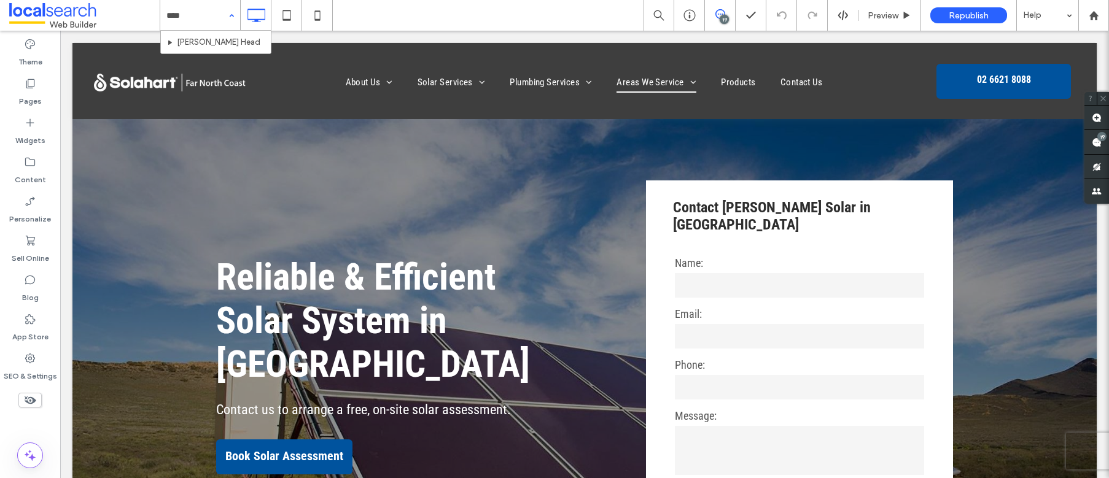
type input "*****"
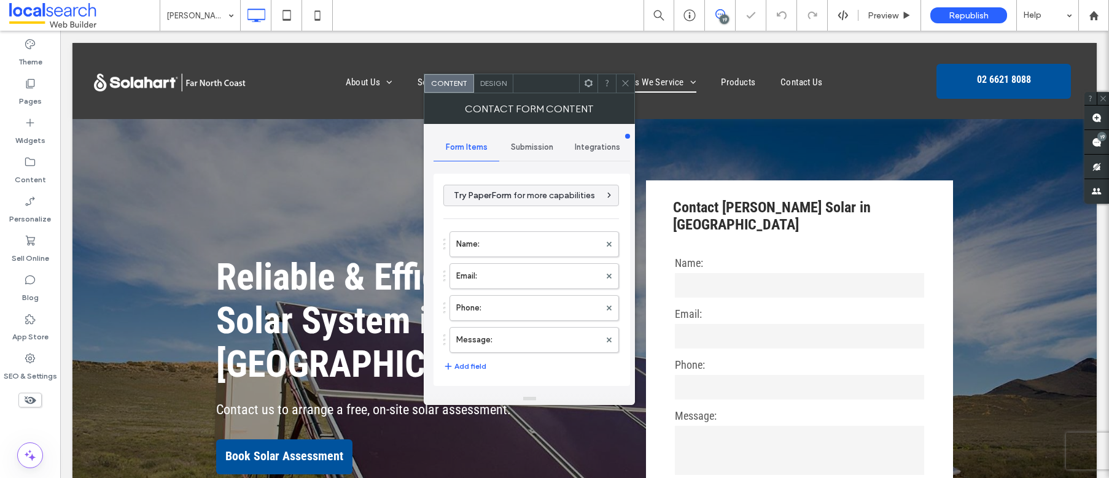
type input "**********"
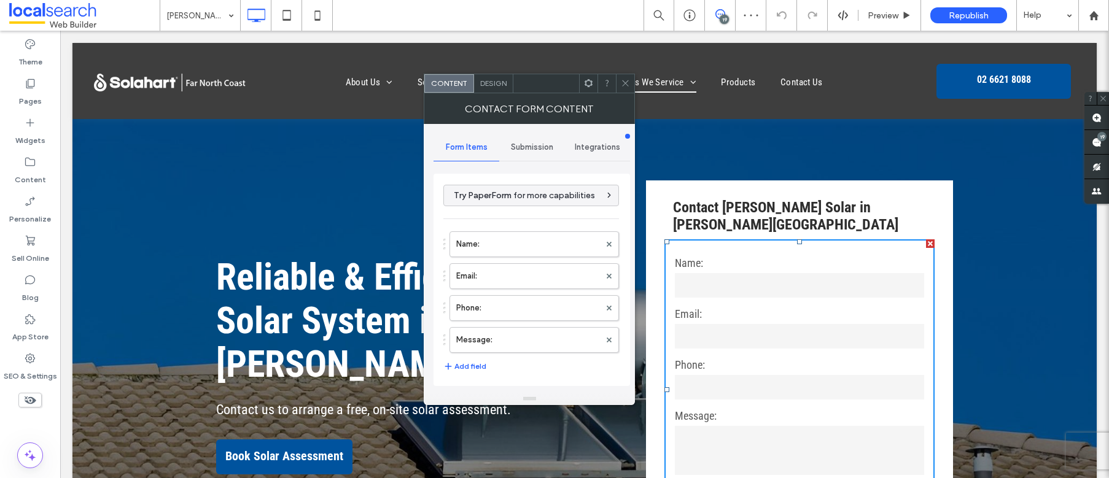
click at [521, 148] on span "Submission" at bounding box center [532, 148] width 42 height 10
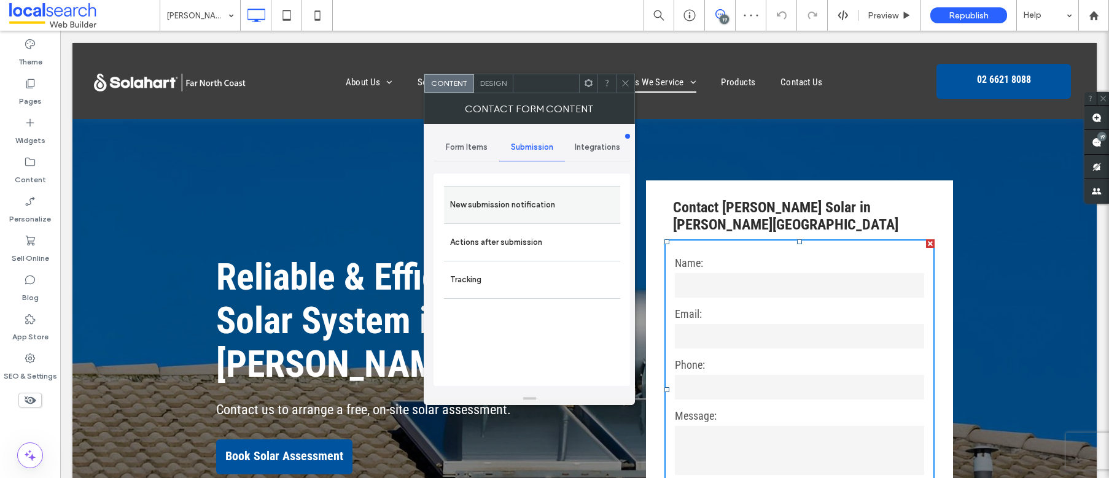
click at [513, 203] on label "New submission notification" at bounding box center [532, 205] width 164 height 25
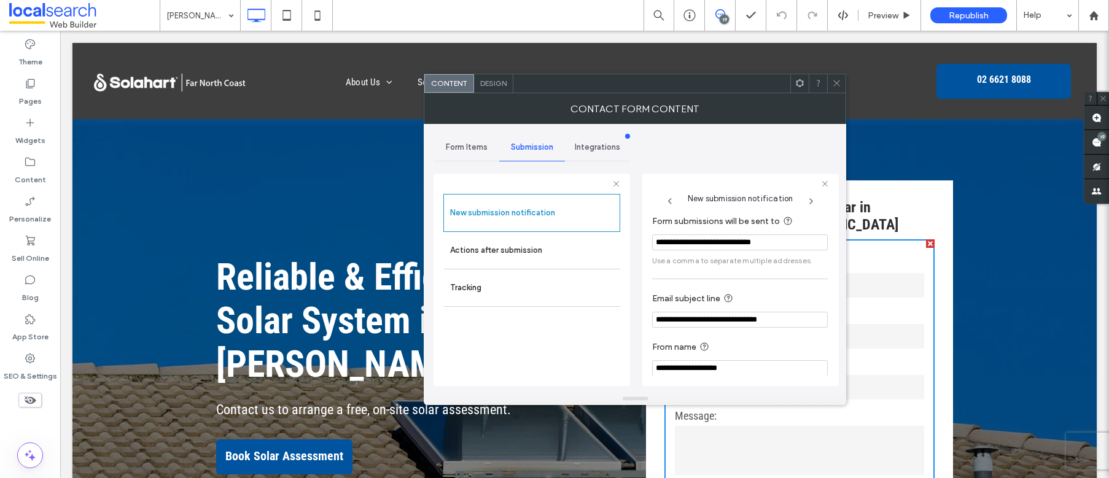
scroll to position [64, 0]
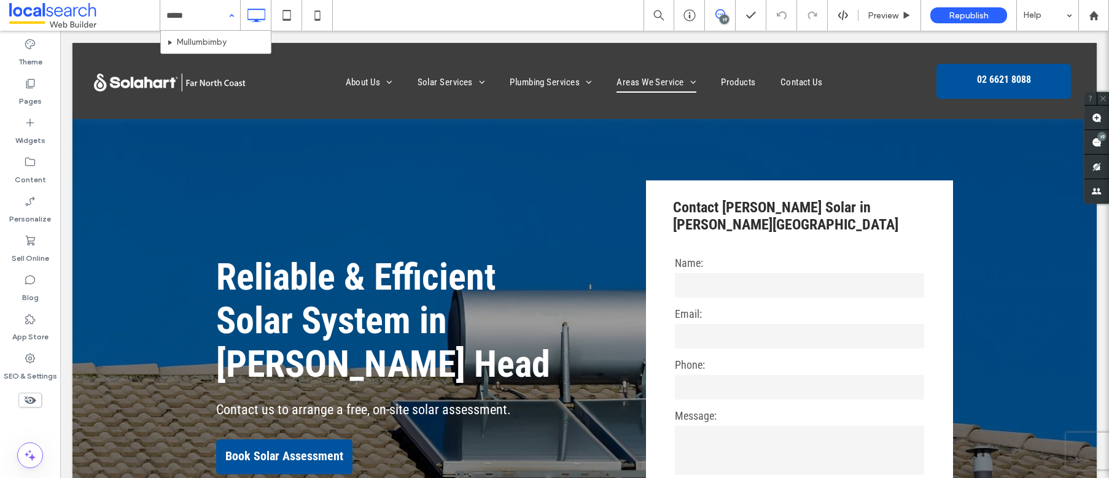
type input "******"
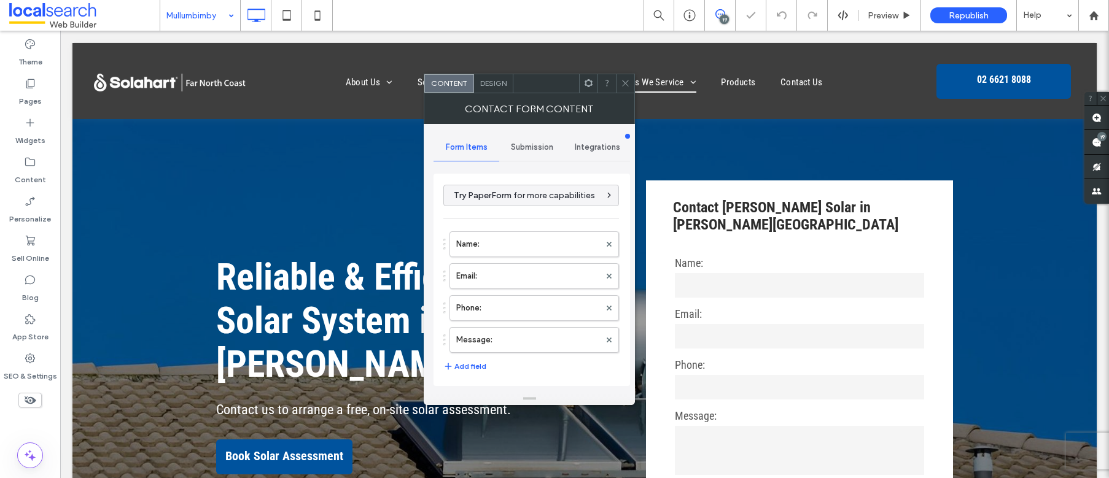
type input "**********"
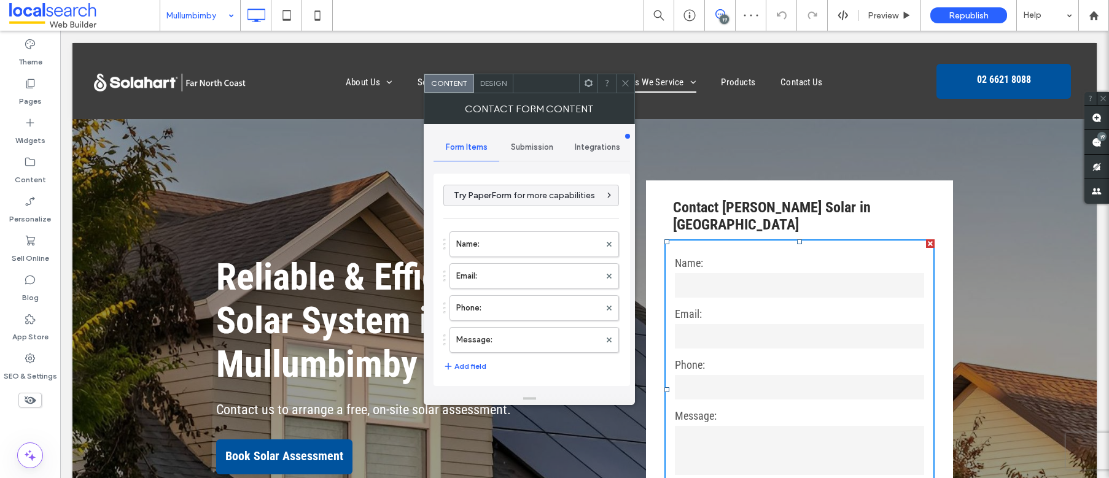
click at [525, 144] on span "Submission" at bounding box center [532, 148] width 42 height 10
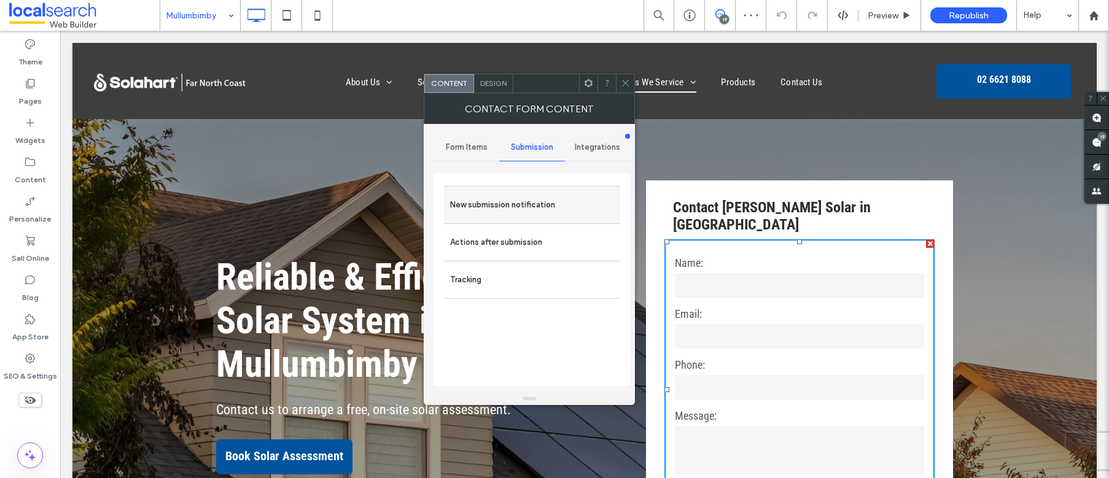
click at [548, 216] on label "New submission notification" at bounding box center [532, 205] width 164 height 25
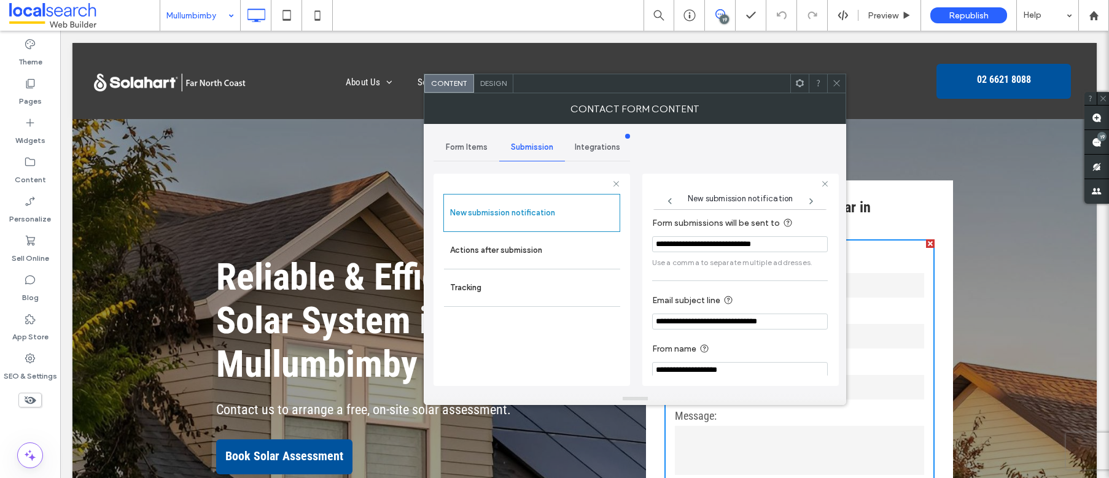
scroll to position [64, 0]
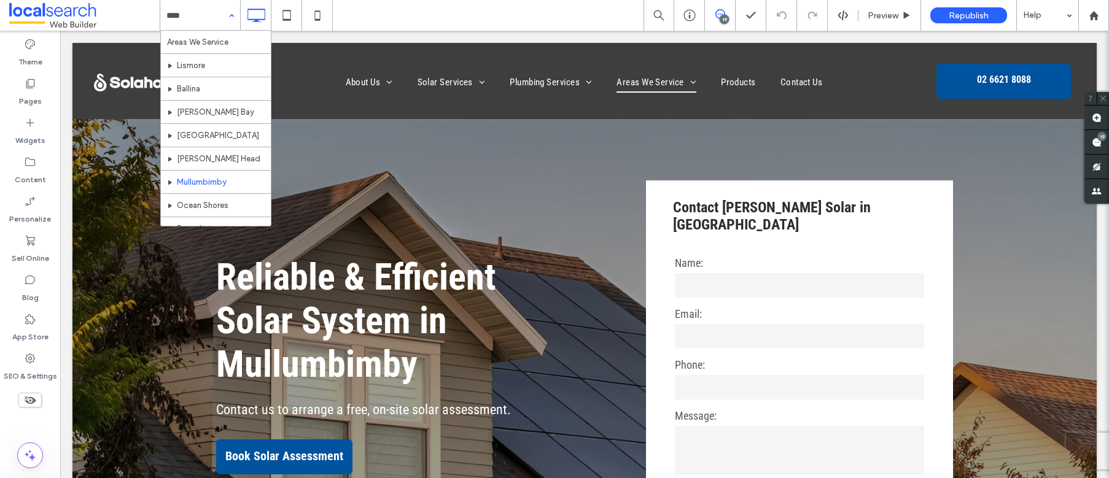
type input "*****"
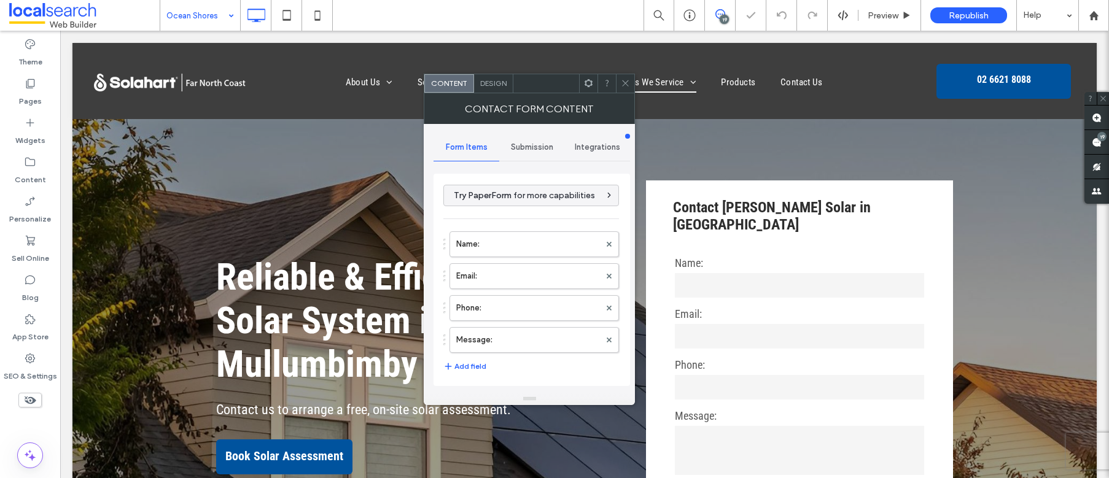
type input "**********"
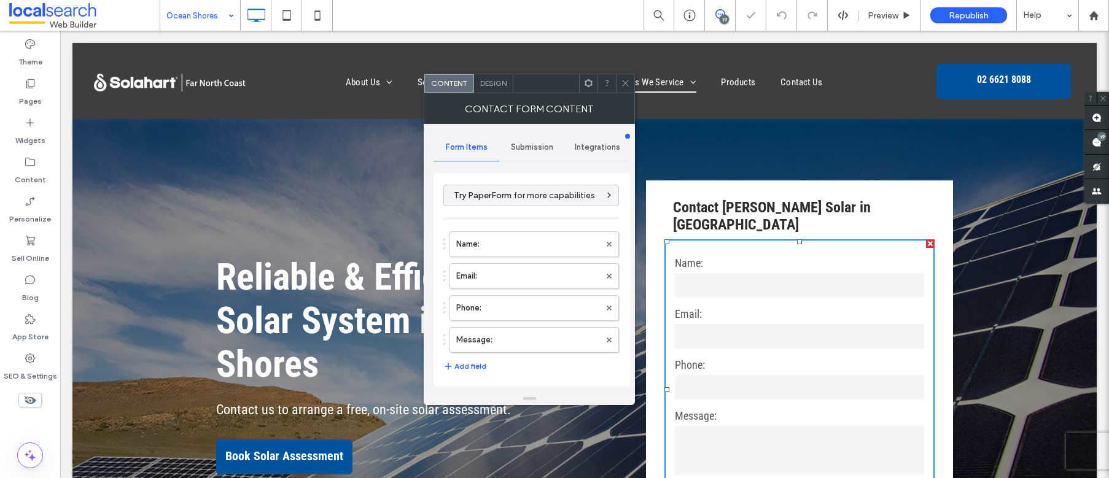
click at [529, 144] on span "Submission" at bounding box center [532, 148] width 42 height 10
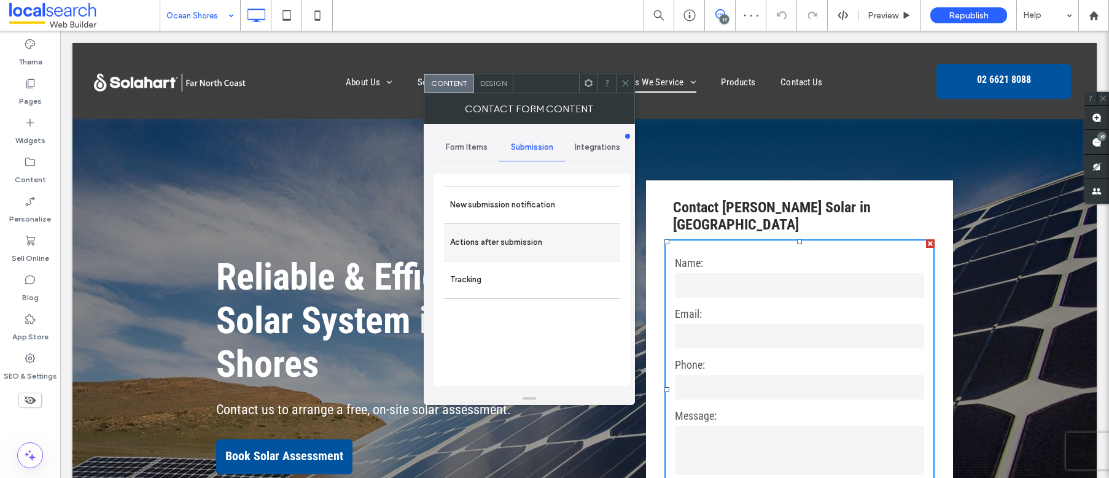
click at [510, 208] on label "New submission notification" at bounding box center [532, 205] width 164 height 25
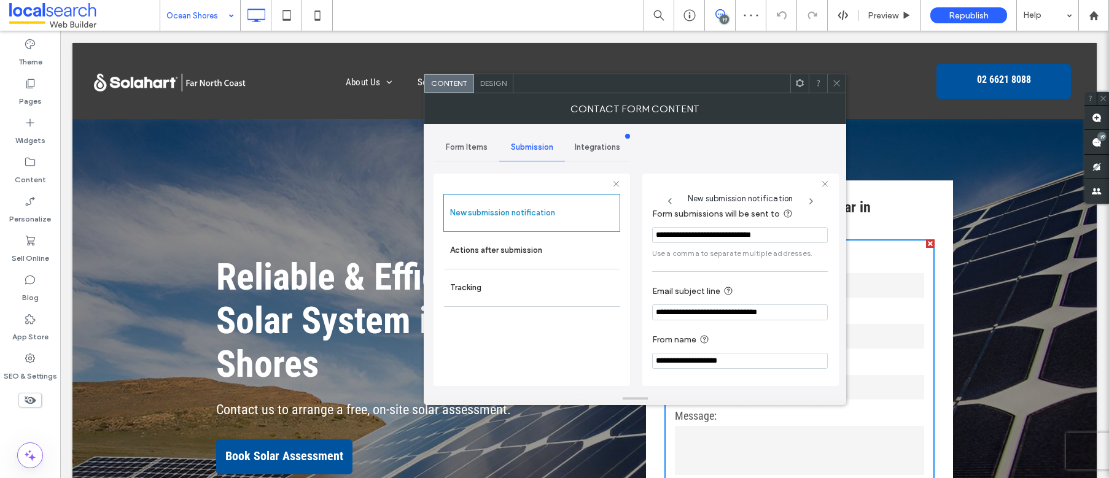
scroll to position [64, 0]
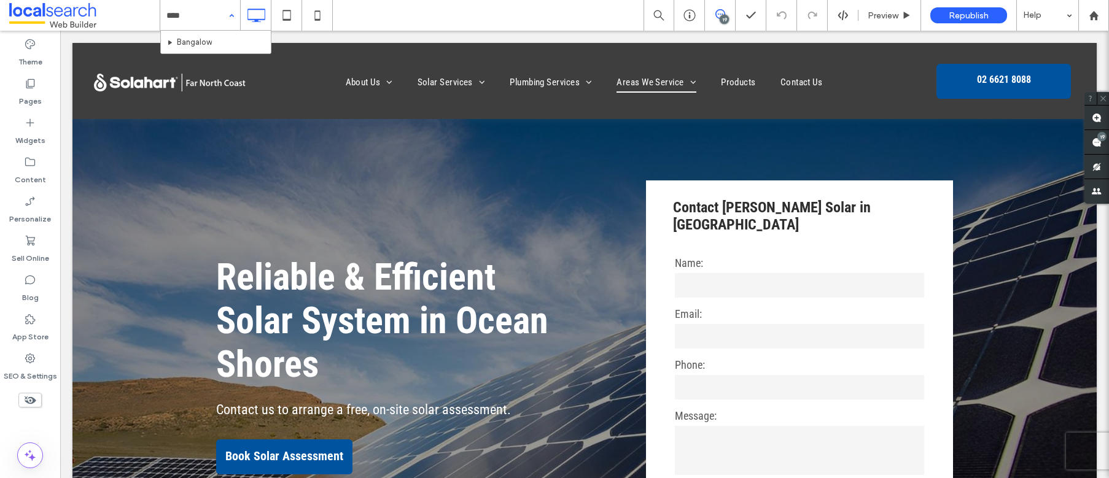
type input "*****"
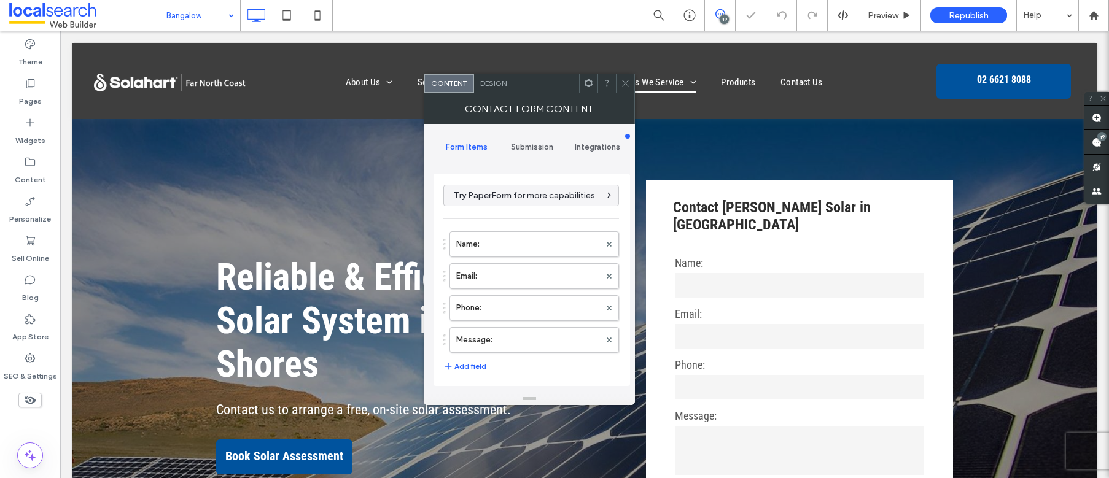
type input "**********"
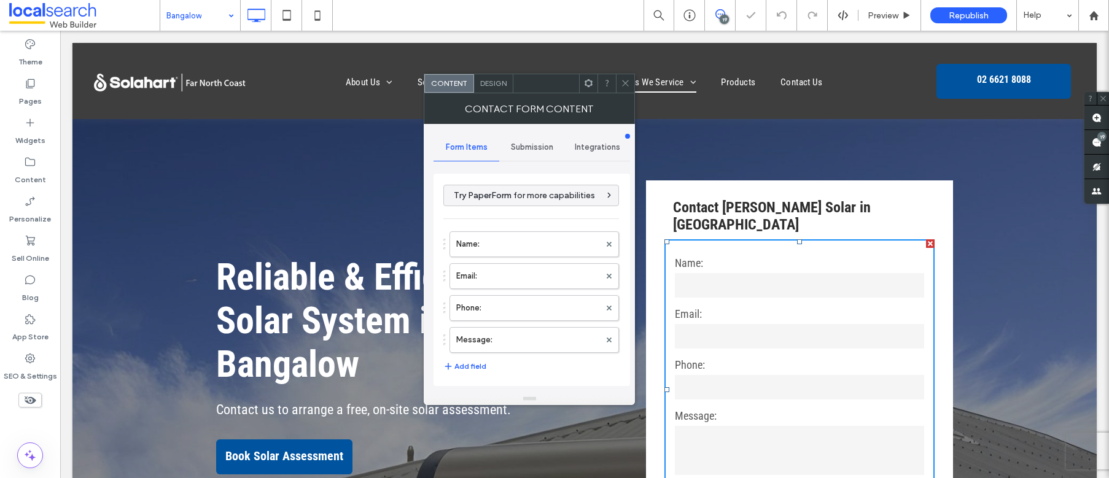
click at [528, 143] on span "Submission" at bounding box center [532, 148] width 42 height 10
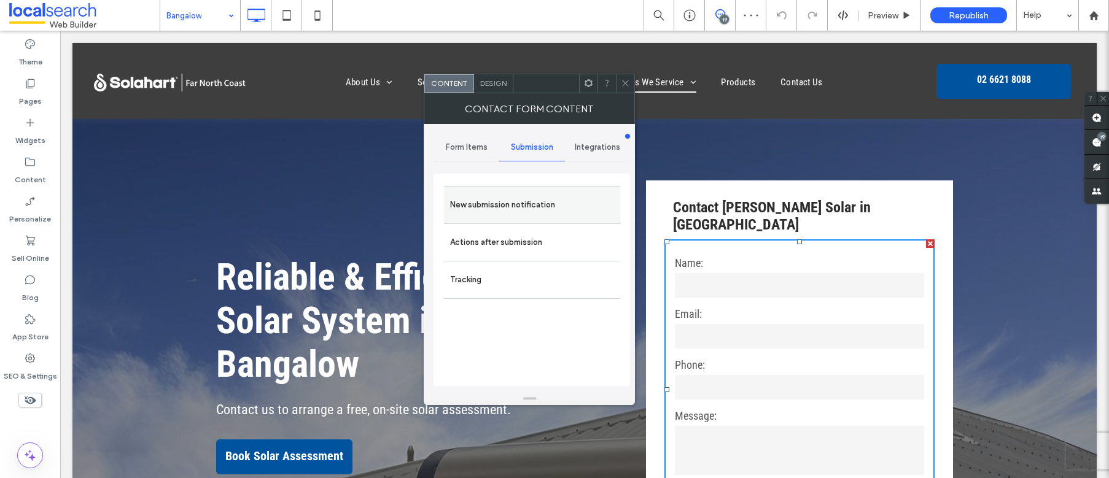
click at [529, 205] on label "New submission notification" at bounding box center [532, 205] width 164 height 25
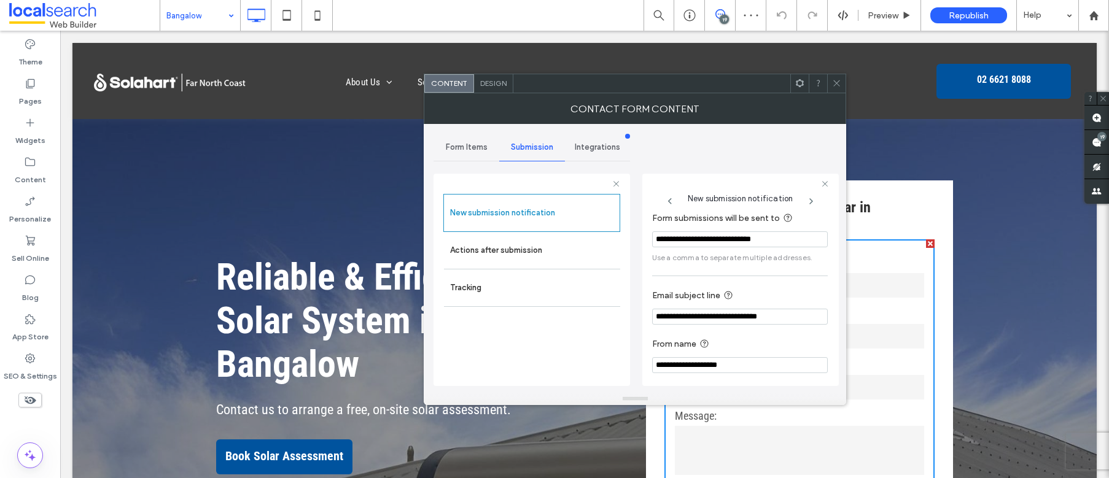
scroll to position [64, 0]
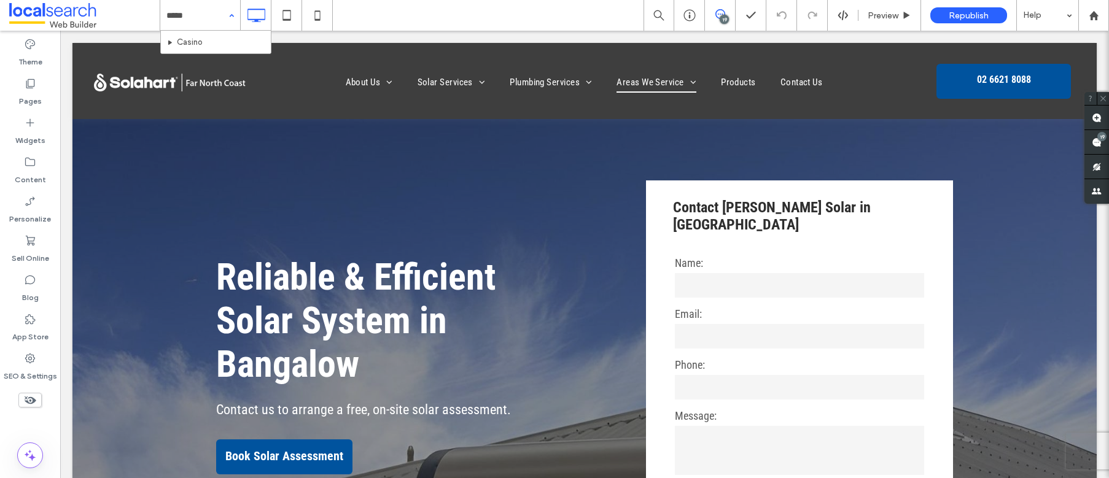
type input "******"
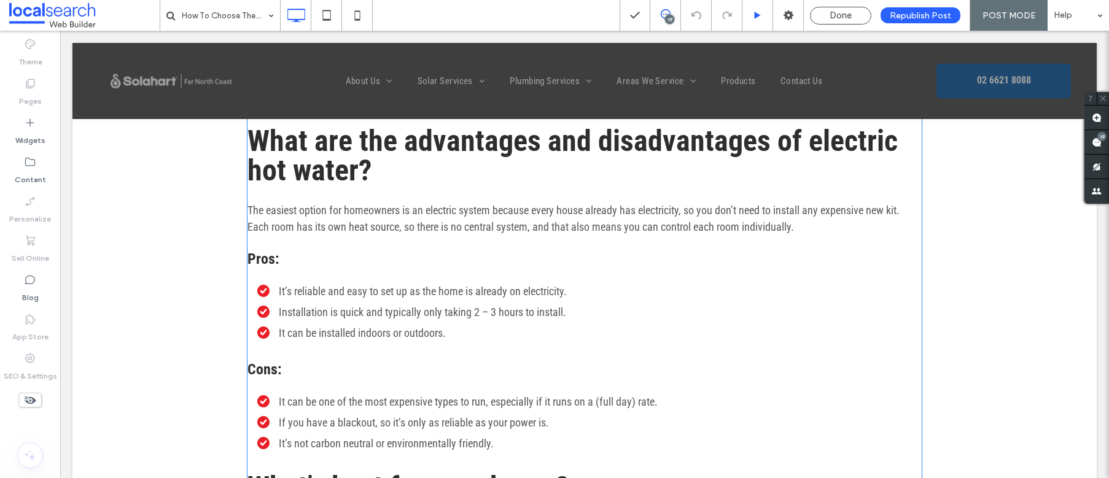
scroll to position [2587, 0]
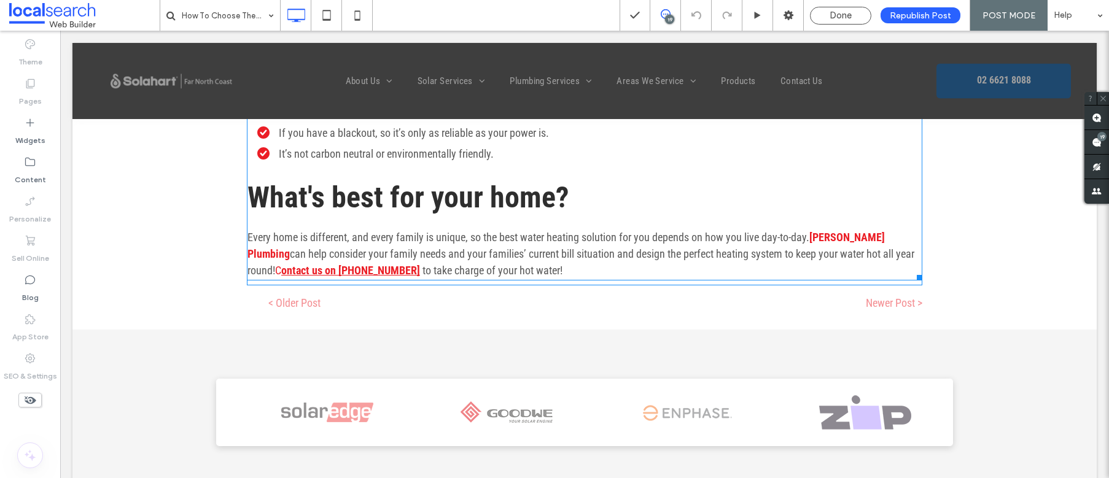
click at [401, 264] on strong "ontact us on (02) 6621 8088" at bounding box center [350, 270] width 139 height 13
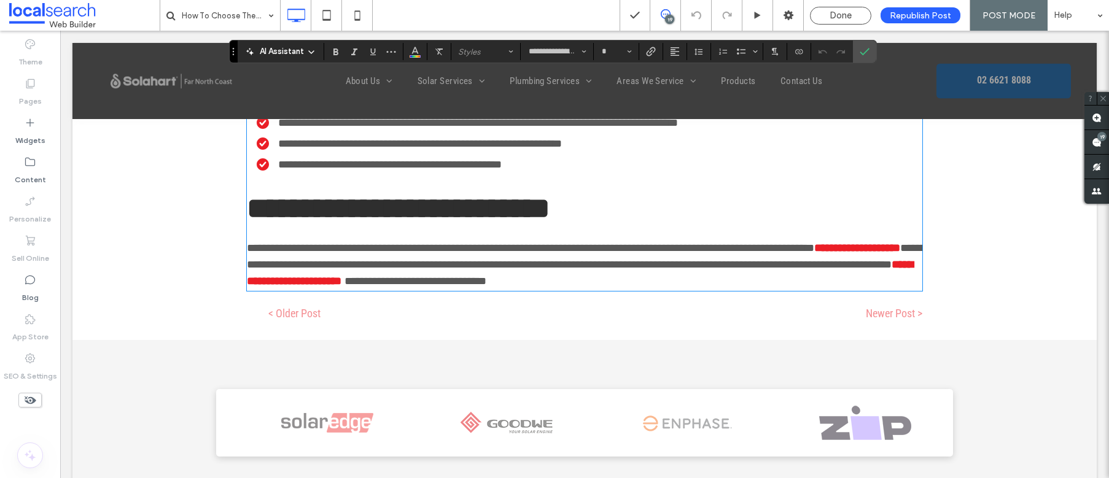
scroll to position [2553, 0]
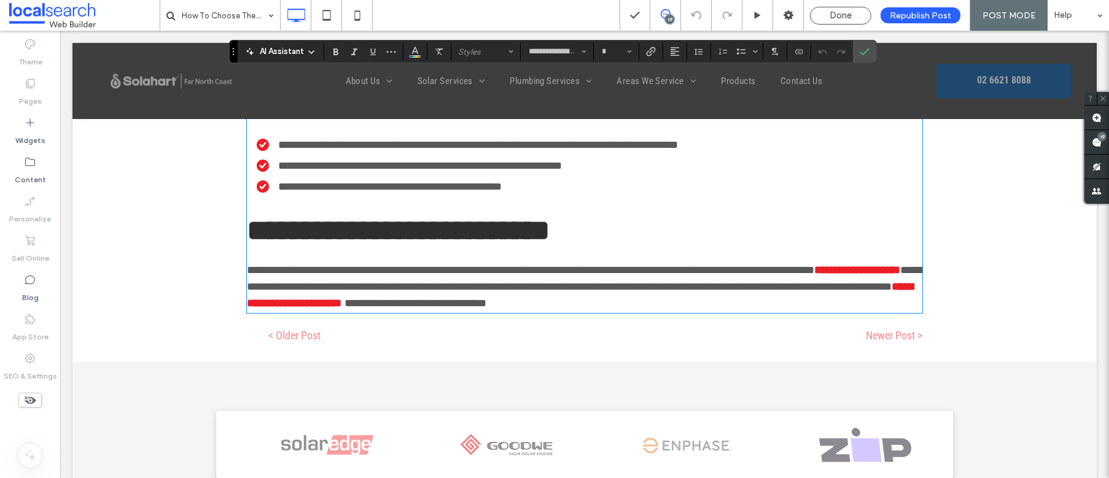
type input "**"
click at [407, 298] on span "**********" at bounding box center [416, 303] width 142 height 11
drag, startPoint x: 405, startPoint y: 287, endPoint x: 275, endPoint y: 287, distance: 130.2
click at [275, 287] on p "**********" at bounding box center [585, 287] width 676 height 50
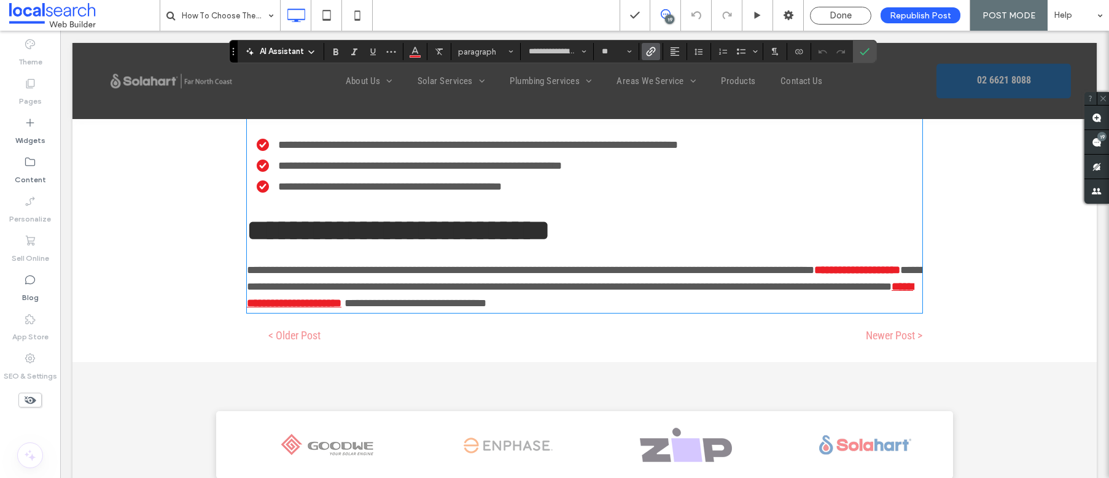
click at [292, 287] on strong "**********" at bounding box center [580, 295] width 666 height 28
click at [278, 286] on strong "**********" at bounding box center [580, 295] width 666 height 28
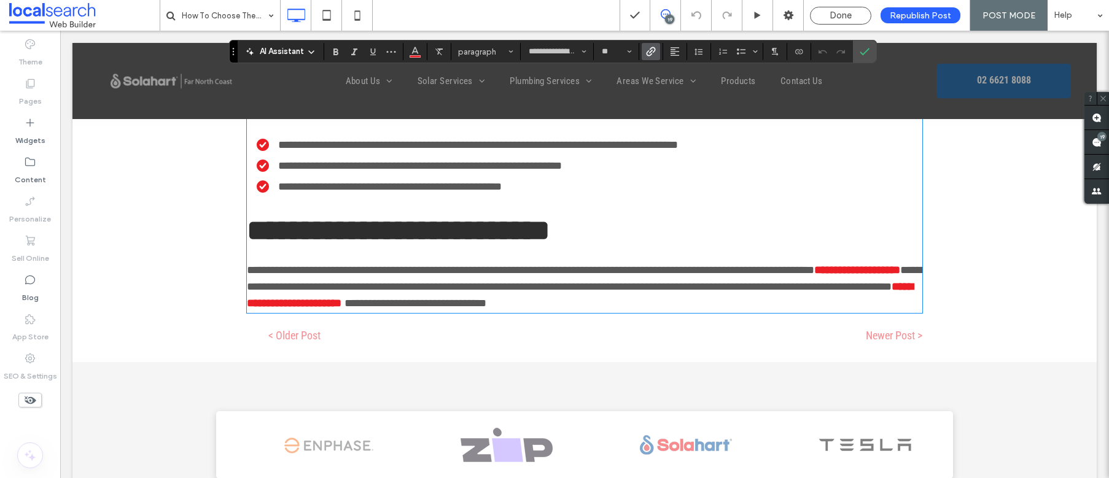
click at [892, 288] on link "*" at bounding box center [892, 286] width 0 height 11
click at [653, 45] on span "Link" at bounding box center [651, 52] width 10 height 16
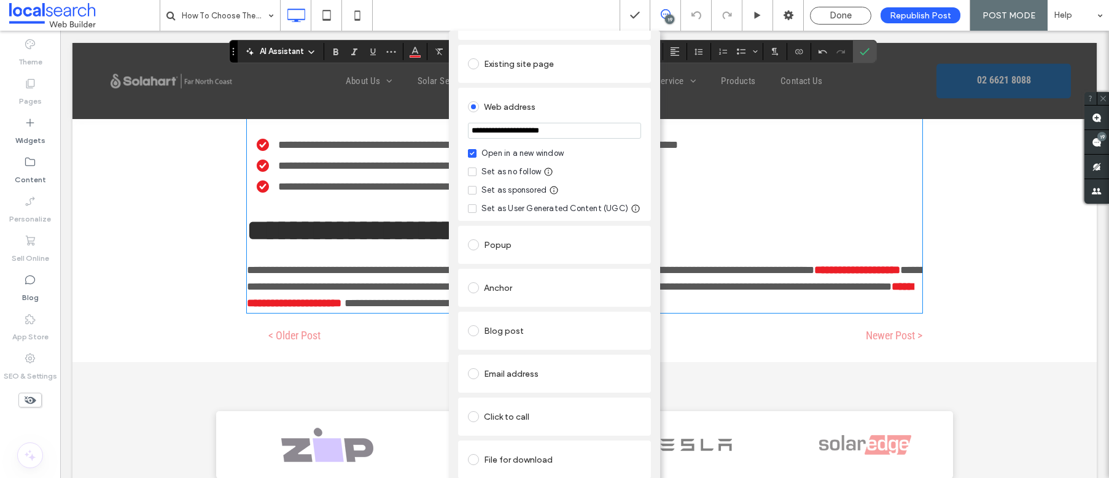
scroll to position [67, 0]
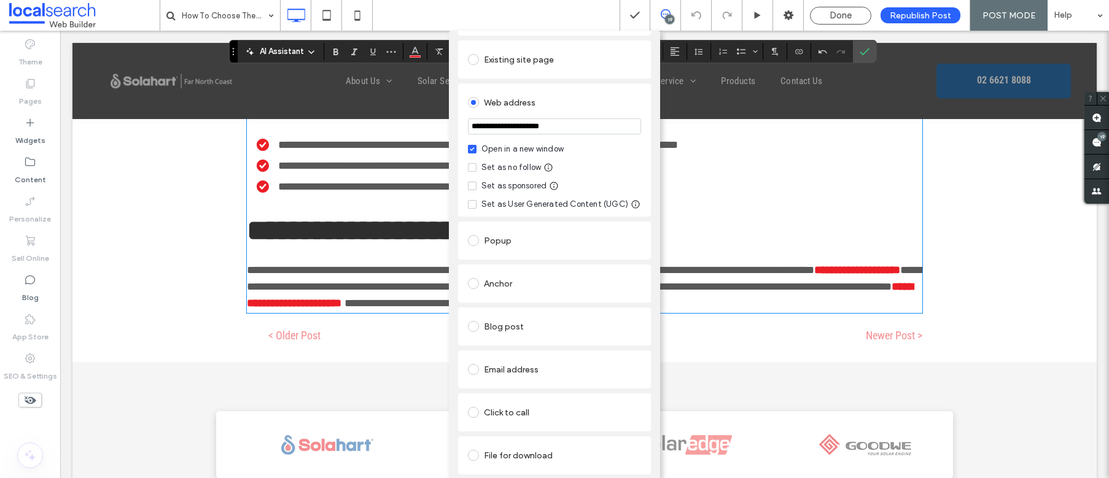
click at [479, 478] on link "Remove link" at bounding box center [554, 486] width 193 height 10
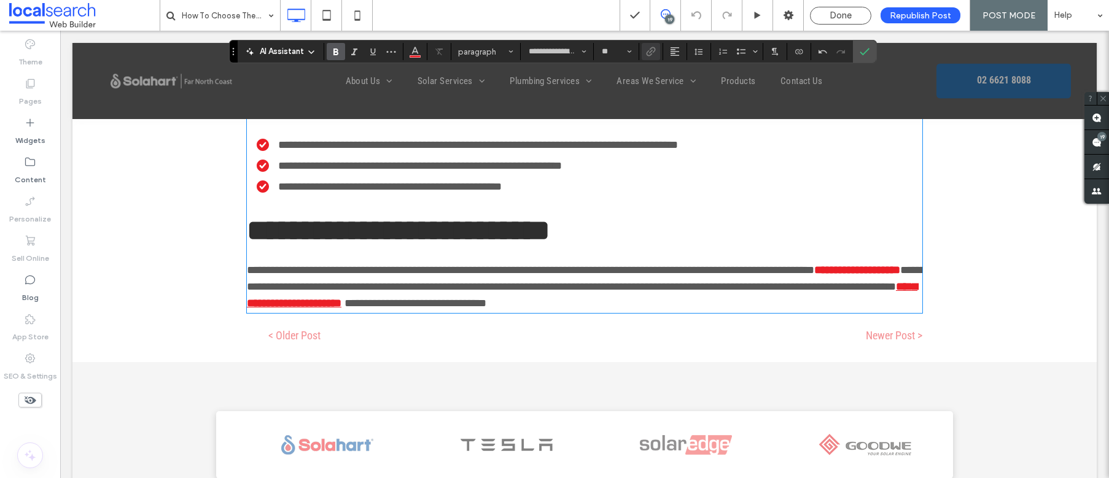
click at [292, 289] on strong "**********" at bounding box center [582, 295] width 671 height 28
drag, startPoint x: 279, startPoint y: 286, endPoint x: 402, endPoint y: 290, distance: 122.9
click at [402, 290] on strong "**********" at bounding box center [582, 295] width 671 height 28
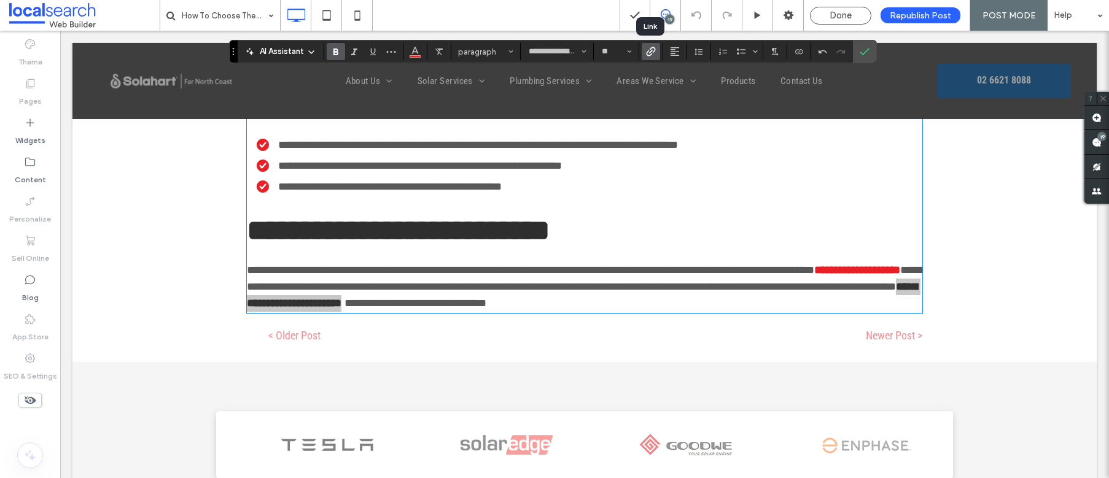
click at [647, 52] on use "Link" at bounding box center [651, 51] width 9 height 9
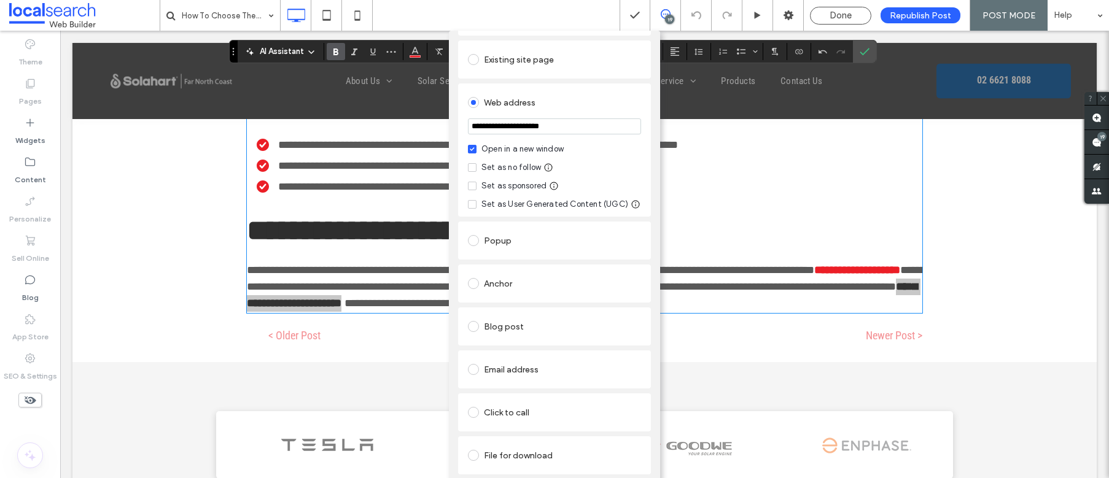
click at [477, 478] on link "Remove link" at bounding box center [554, 486] width 193 height 10
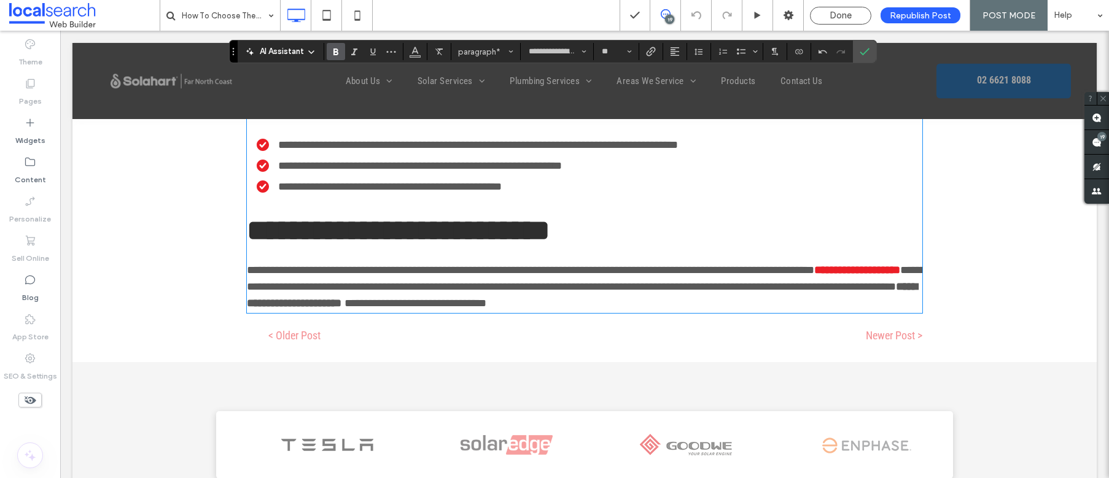
drag, startPoint x: 274, startPoint y: 287, endPoint x: 308, endPoint y: 299, distance: 36.3
click at [274, 287] on span "**********" at bounding box center [586, 279] width 679 height 28
click at [338, 54] on icon "Bold" at bounding box center [336, 52] width 10 height 10
click at [275, 285] on strong "**********" at bounding box center [580, 295] width 666 height 28
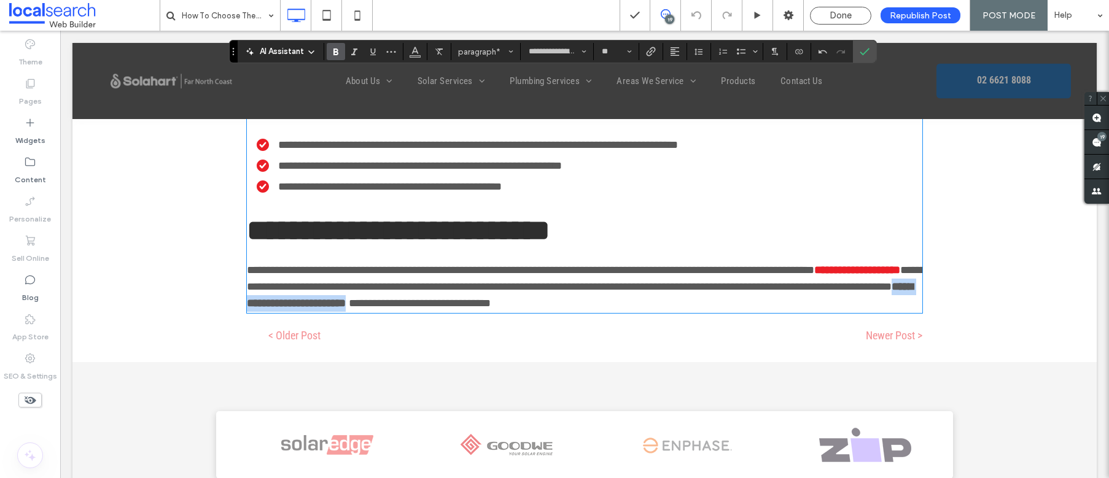
drag, startPoint x: 275, startPoint y: 286, endPoint x: 402, endPoint y: 291, distance: 127.2
click at [402, 291] on strong "**********" at bounding box center [580, 295] width 666 height 28
click at [654, 55] on icon "Link" at bounding box center [651, 52] width 10 height 10
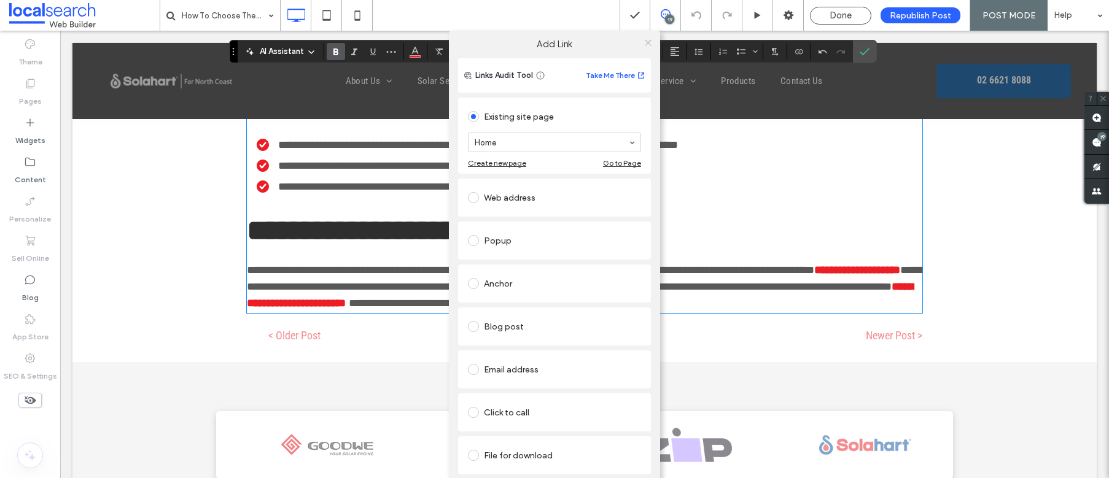
scroll to position [1, 0]
click at [644, 44] on icon at bounding box center [648, 42] width 9 height 9
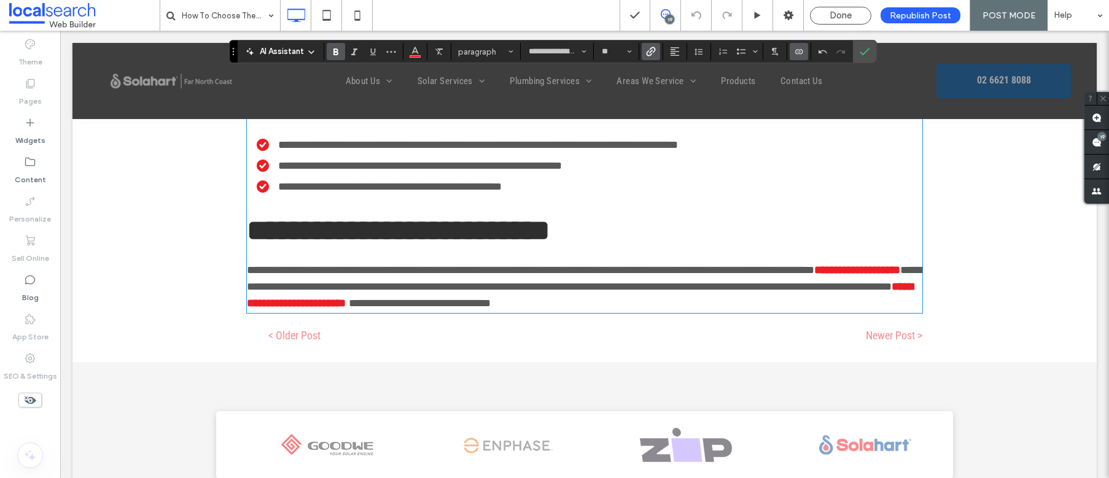
click at [798, 52] on use "Connect To Data" at bounding box center [798, 51] width 7 height 5
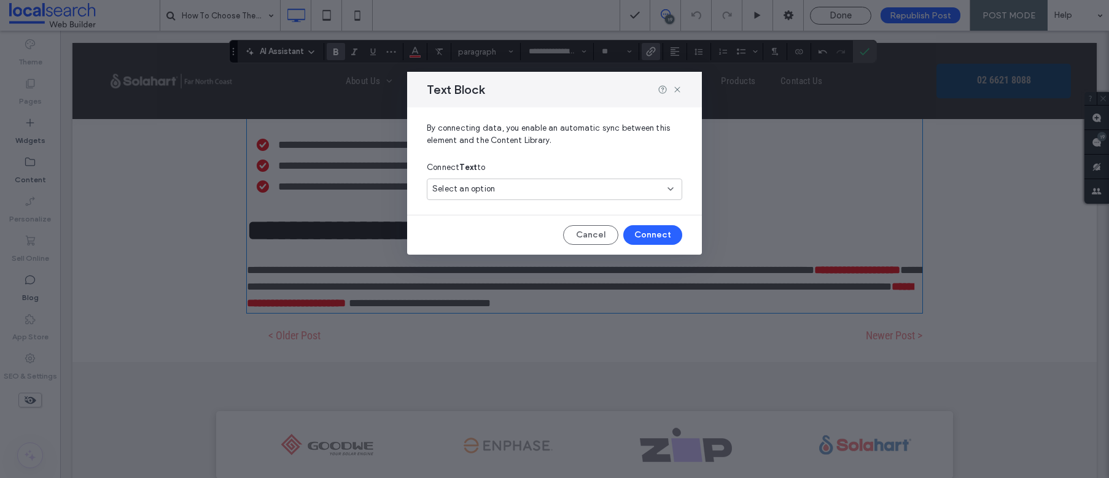
click at [494, 187] on div "Select an option" at bounding box center [547, 189] width 230 height 12
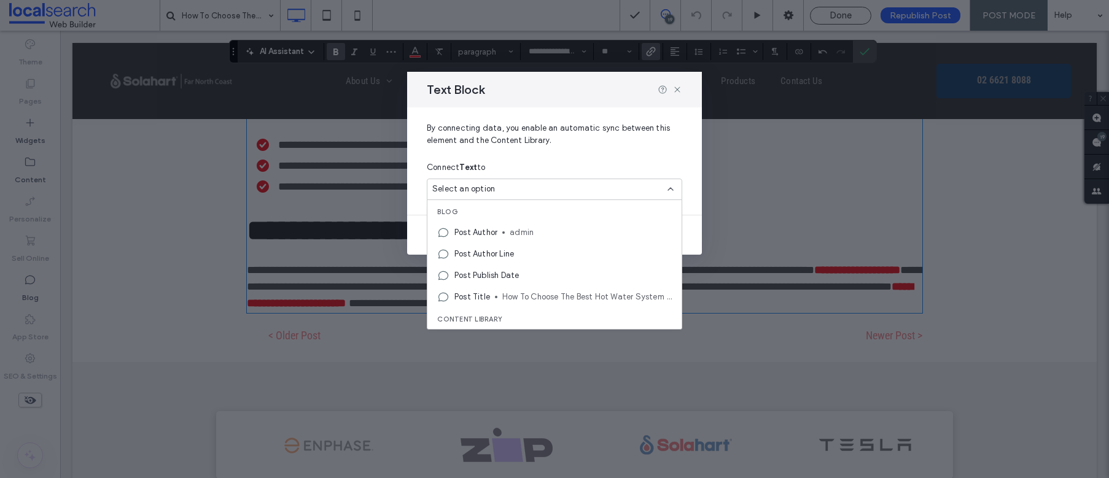
click at [494, 187] on div "Select an option" at bounding box center [547, 189] width 230 height 12
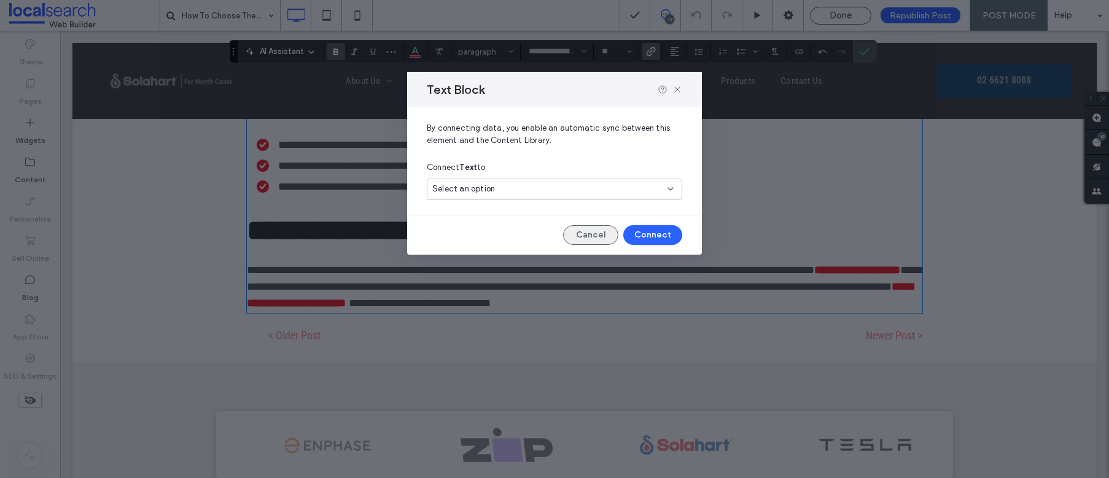
click at [578, 232] on button "Cancel" at bounding box center [590, 235] width 55 height 20
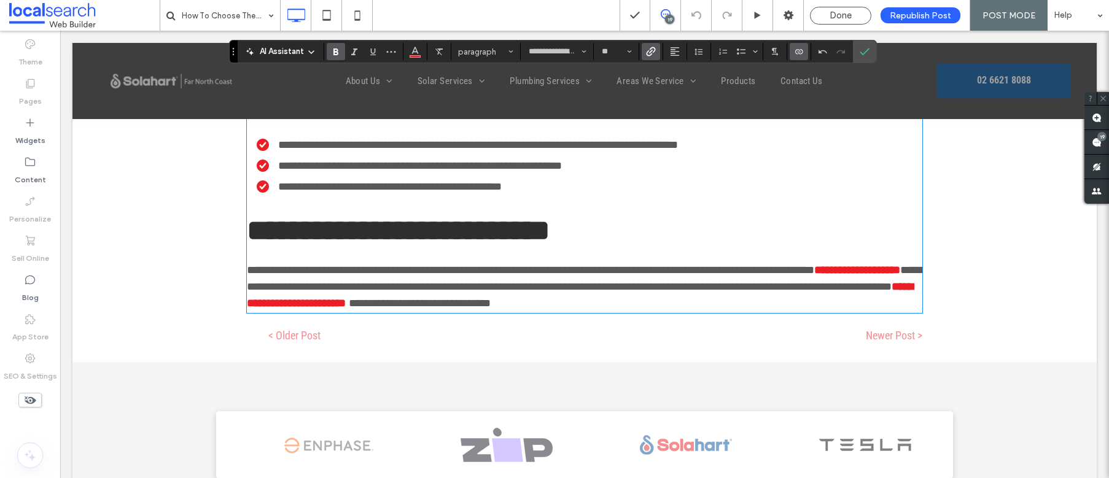
click at [797, 58] on span "Connect To Data" at bounding box center [797, 51] width 6 height 17
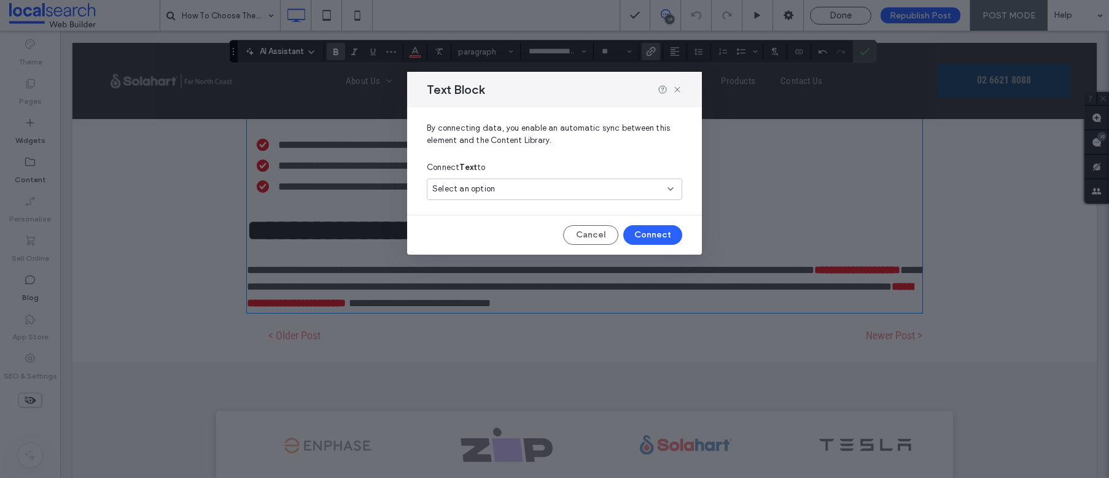
click at [486, 189] on span "Select an option" at bounding box center [463, 189] width 63 height 12
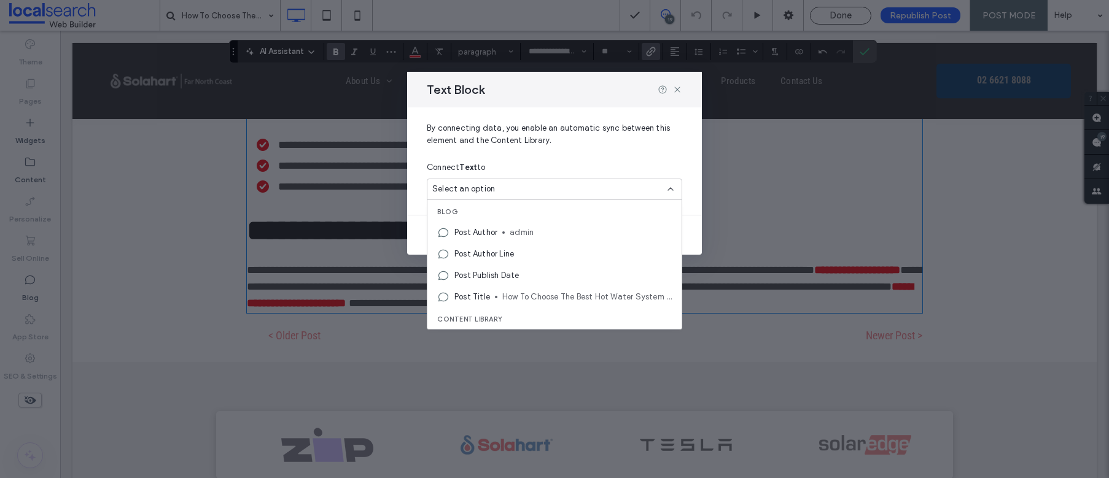
click at [668, 187] on icon at bounding box center [671, 189] width 10 height 10
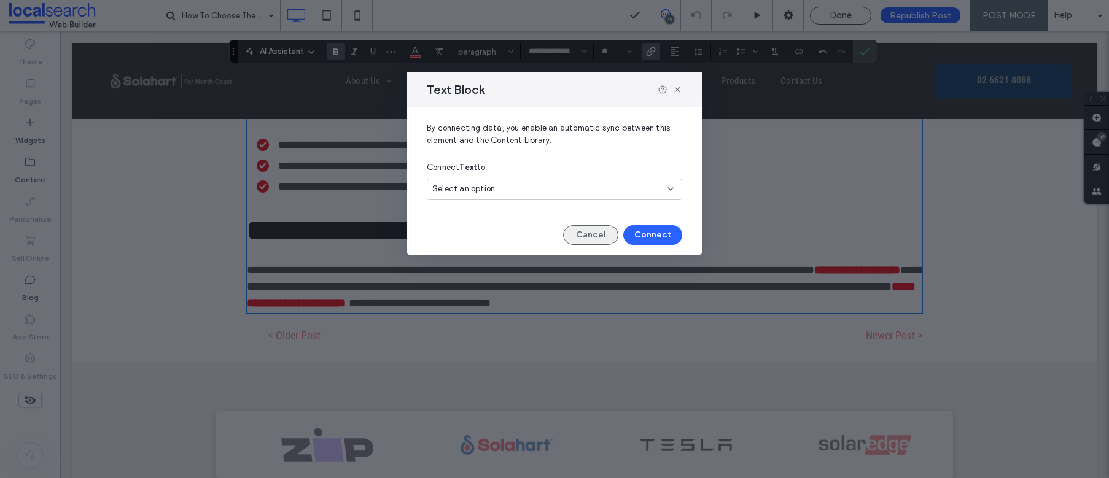
click at [588, 234] on button "Cancel" at bounding box center [590, 235] width 55 height 20
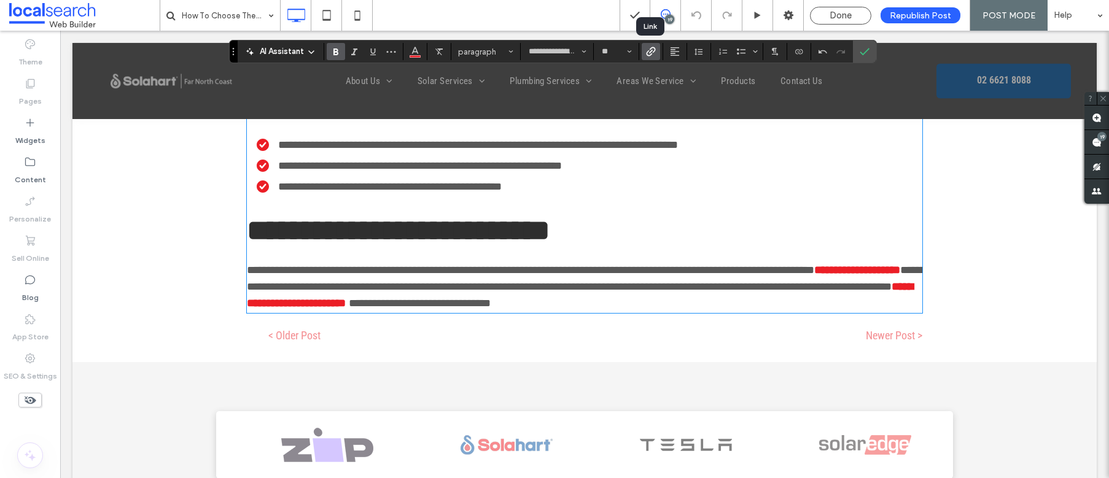
click at [647, 52] on use "Link" at bounding box center [651, 51] width 9 height 9
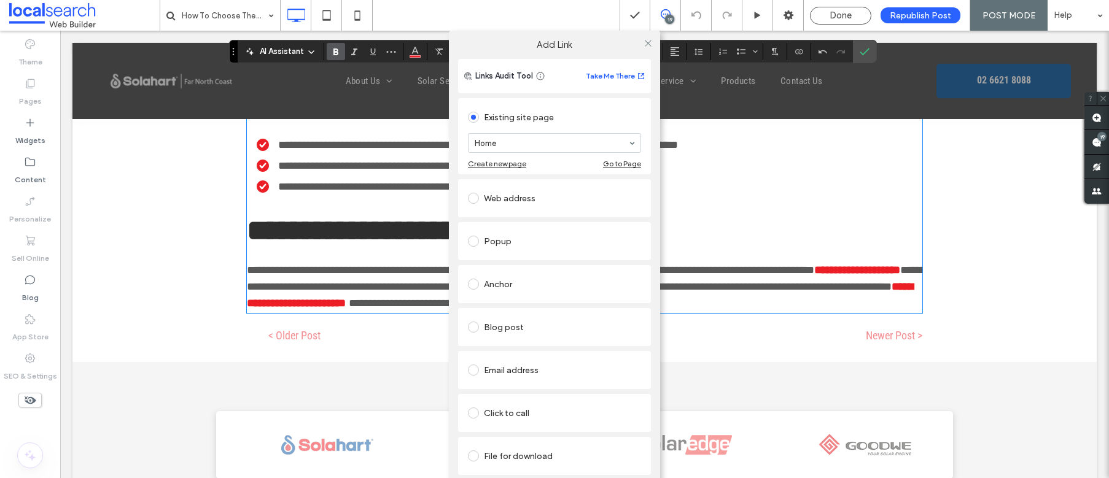
click at [491, 413] on div "Click to call" at bounding box center [554, 414] width 173 height 20
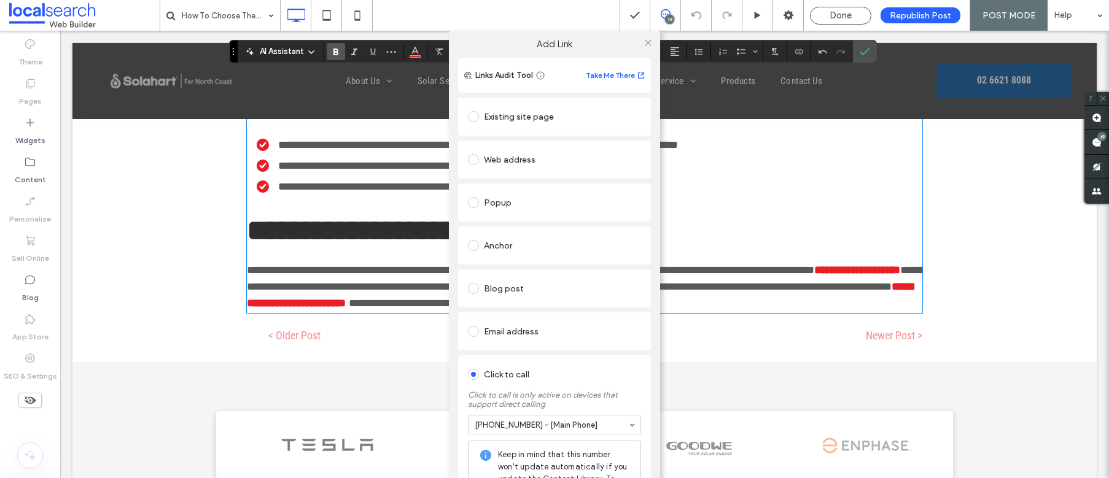
scroll to position [0, 0]
click at [646, 42] on icon at bounding box center [648, 43] width 9 height 9
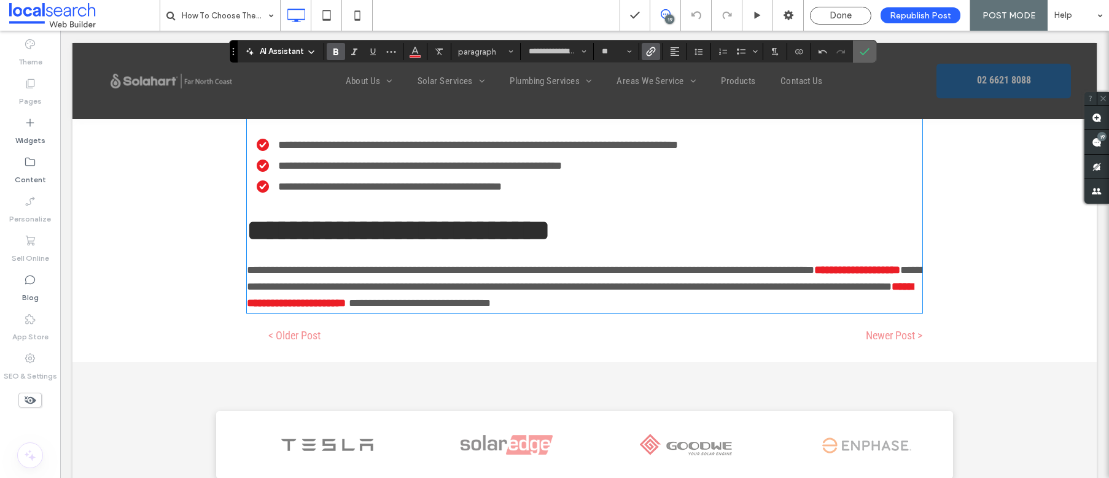
click at [871, 52] on label "Confirm" at bounding box center [865, 52] width 18 height 22
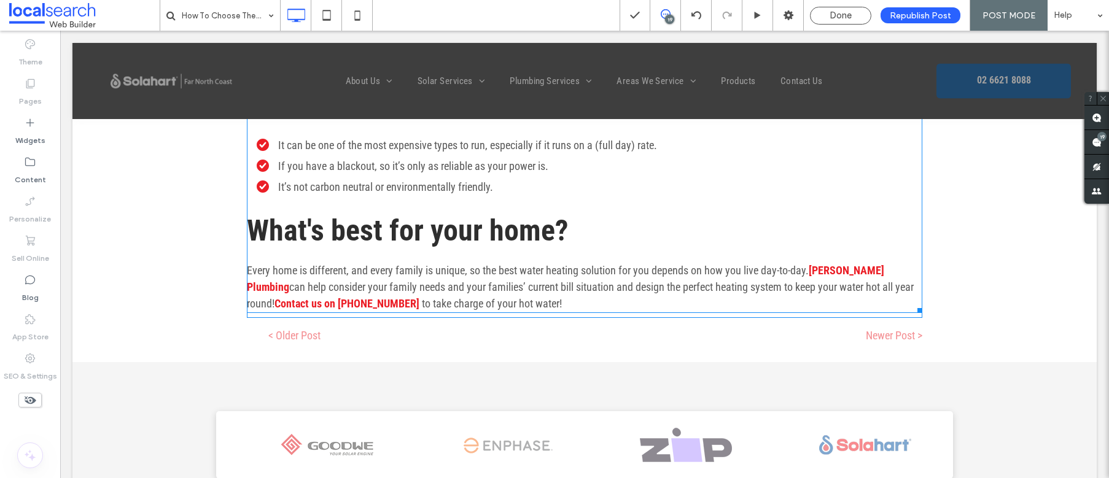
click at [553, 286] on p "Every home is different, and every family is unique, so the best water heating …" at bounding box center [585, 287] width 676 height 50
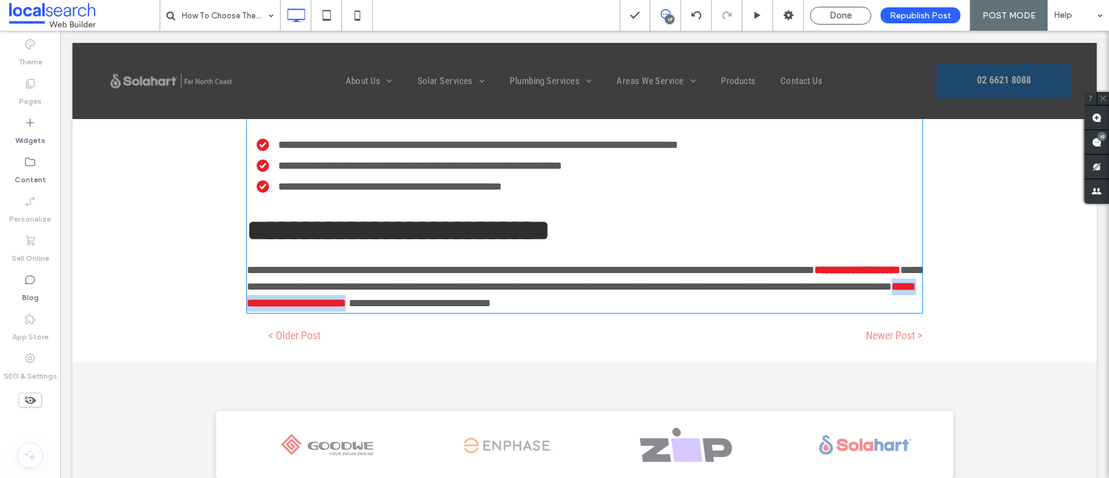
scroll to position [2168, 0]
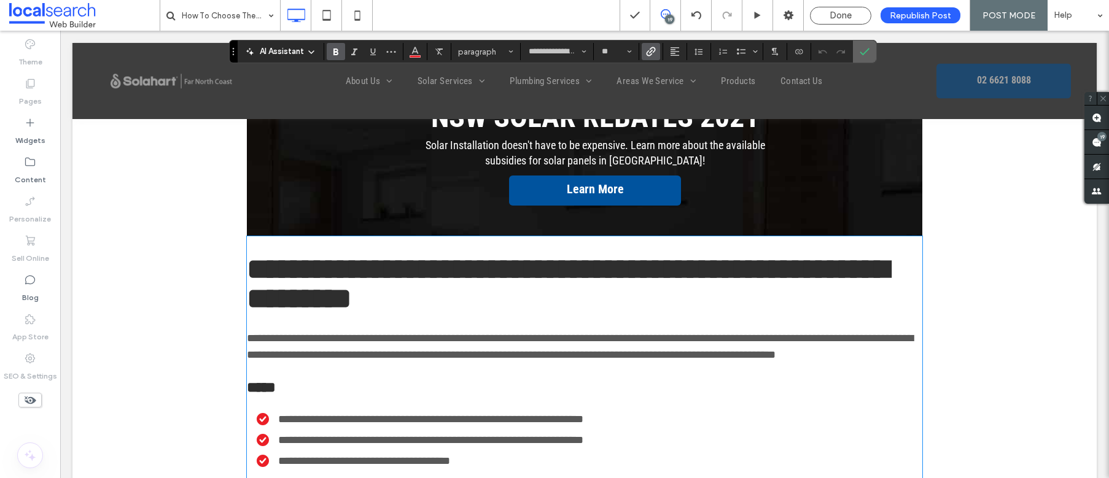
click at [865, 55] on icon "Confirm" at bounding box center [865, 52] width 10 height 10
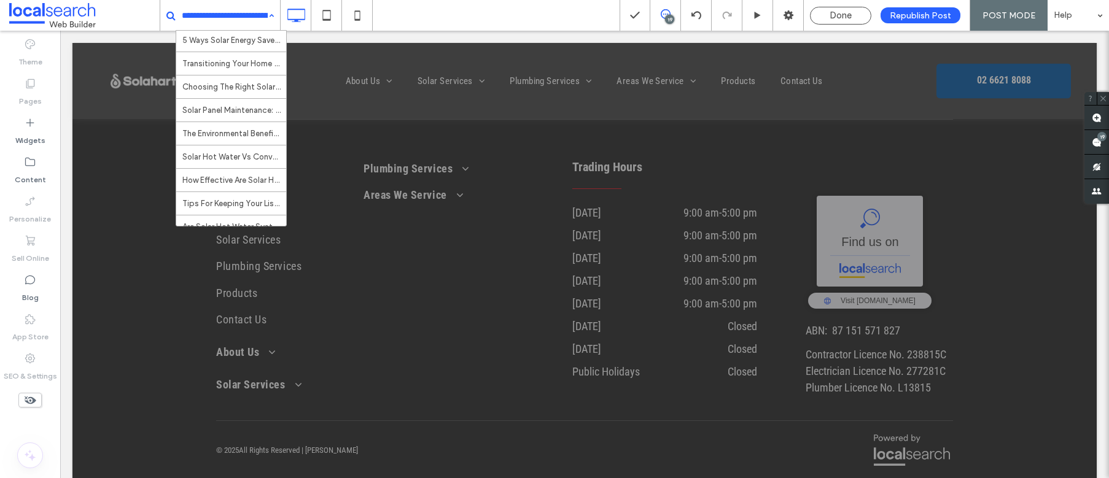
scroll to position [2, 0]
click at [827, 15] on div "Done" at bounding box center [841, 15] width 60 height 11
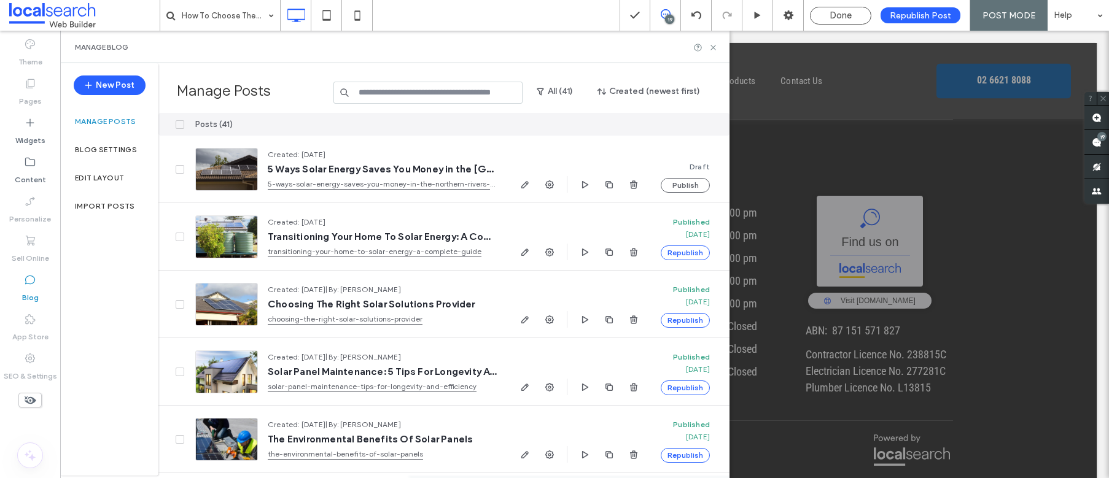
click at [843, 14] on div "How To Choose The Best Hot Water System For Your Home? 19 Done Republish Post P…" at bounding box center [554, 239] width 1109 height 478
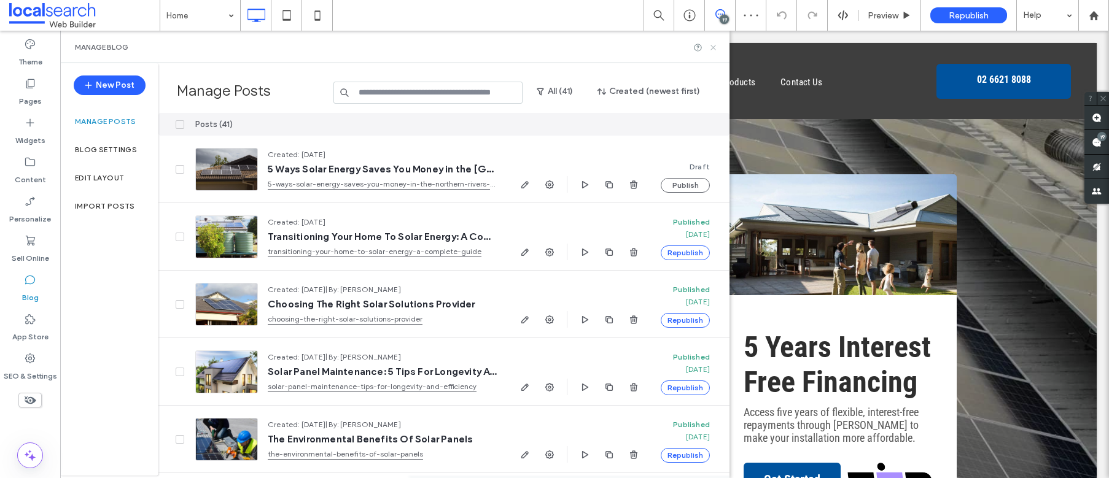
click at [711, 48] on icon at bounding box center [713, 47] width 9 height 9
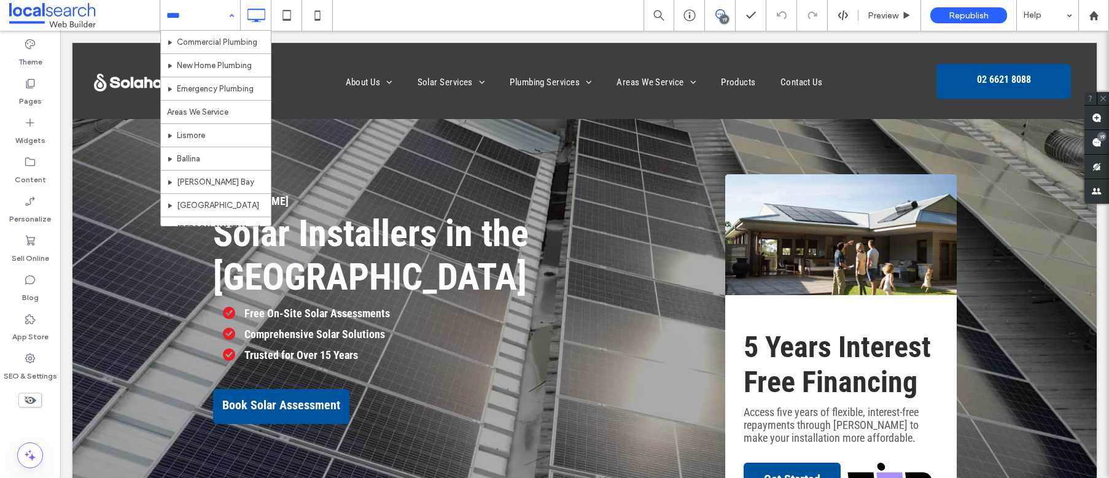
scroll to position [332, 0]
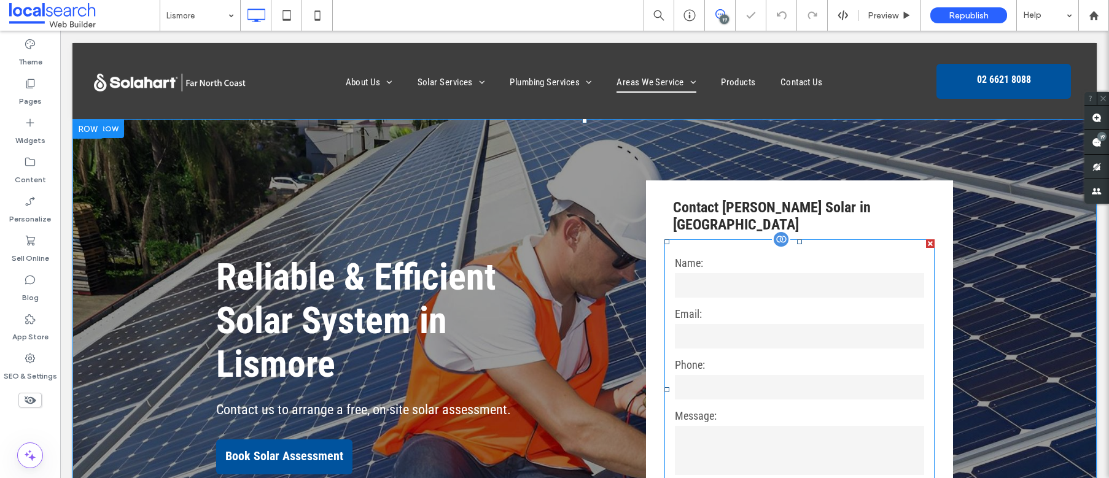
drag, startPoint x: 1021, startPoint y: 170, endPoint x: 758, endPoint y: 266, distance: 280.6
click at [758, 273] on input "text" at bounding box center [799, 285] width 249 height 25
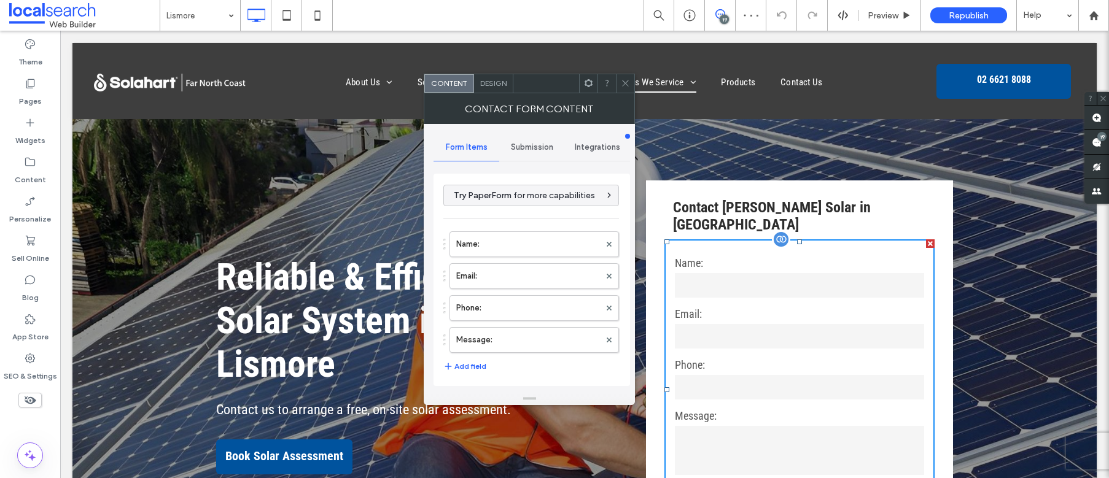
type input "**********"
click at [529, 144] on span "Submission" at bounding box center [532, 148] width 42 height 10
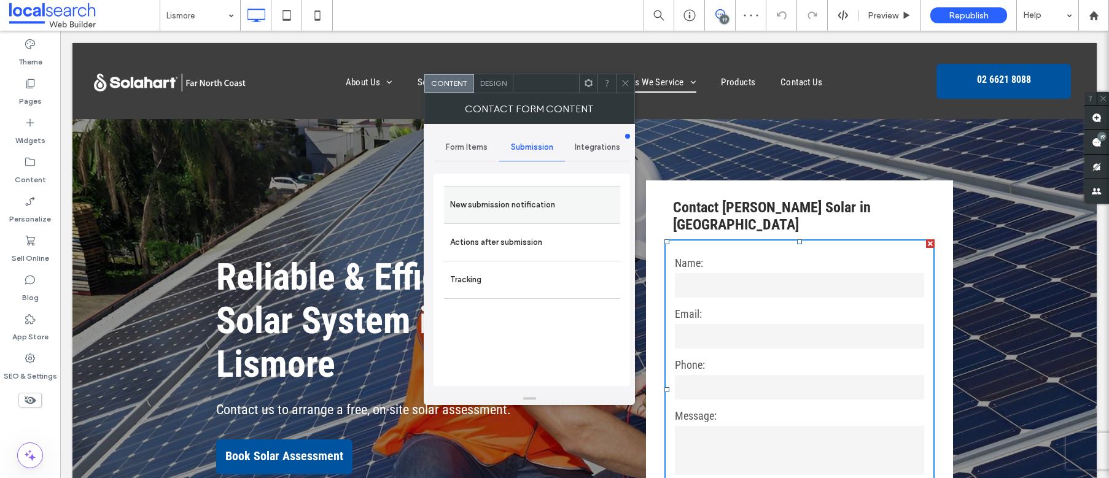
click at [531, 199] on label "New submission notification" at bounding box center [532, 205] width 164 height 25
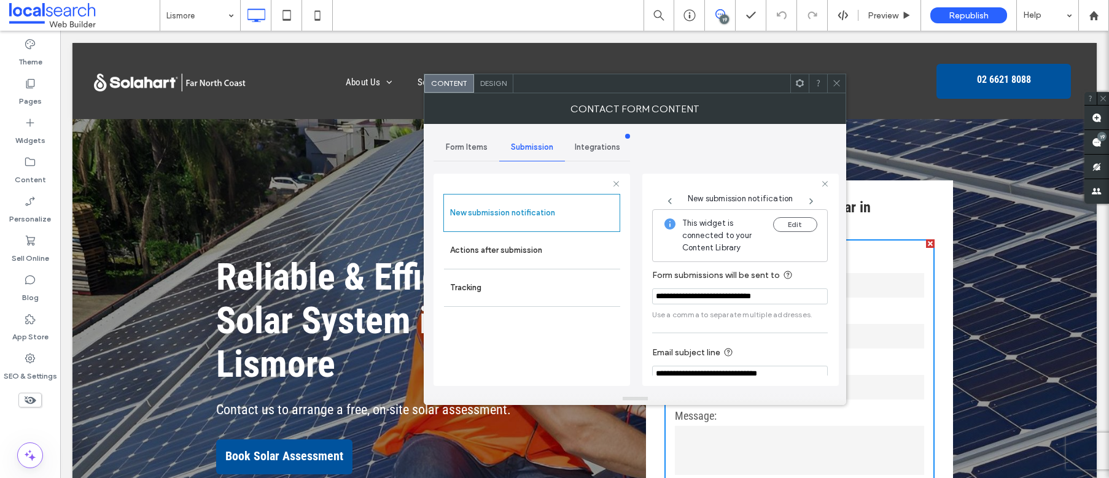
drag, startPoint x: 834, startPoint y: 82, endPoint x: 779, endPoint y: 99, distance: 56.7
click at [834, 82] on icon at bounding box center [836, 83] width 9 height 9
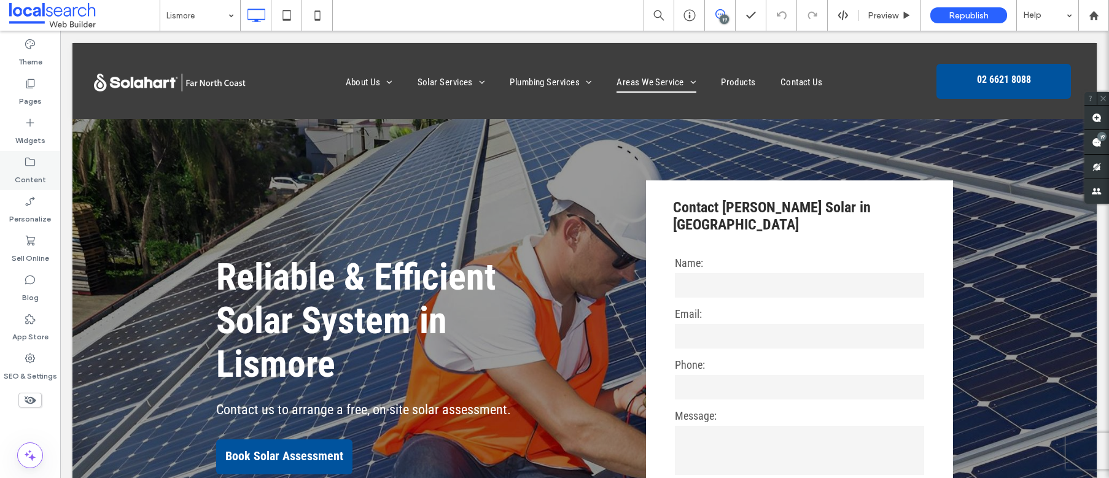
click at [34, 183] on label "Content" at bounding box center [30, 176] width 31 height 17
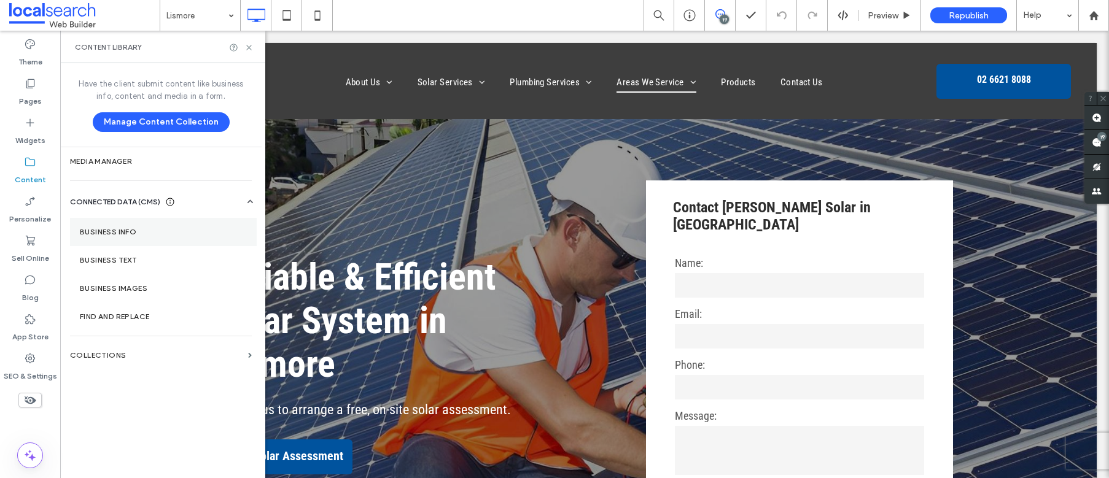
click at [152, 239] on section "Business Info" at bounding box center [163, 232] width 187 height 28
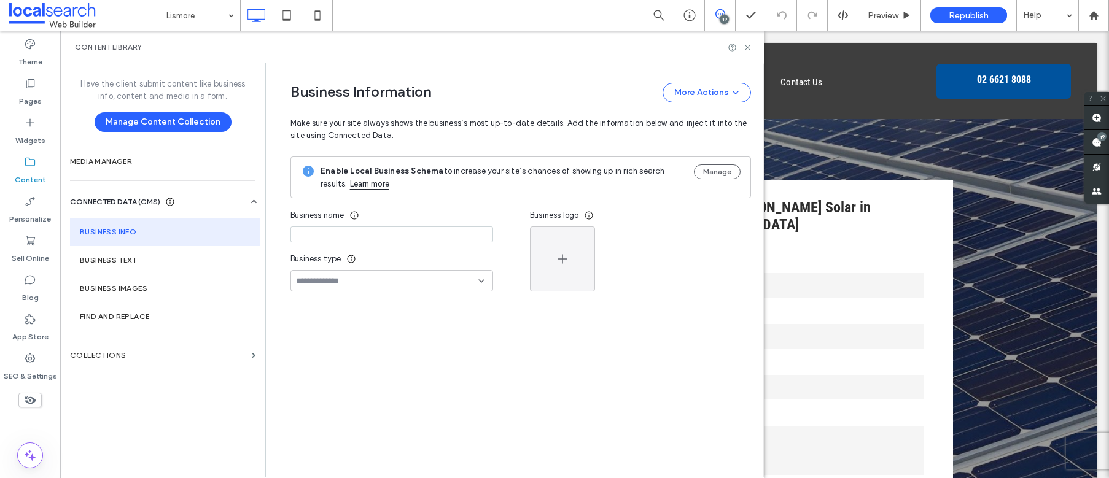
type input "**********"
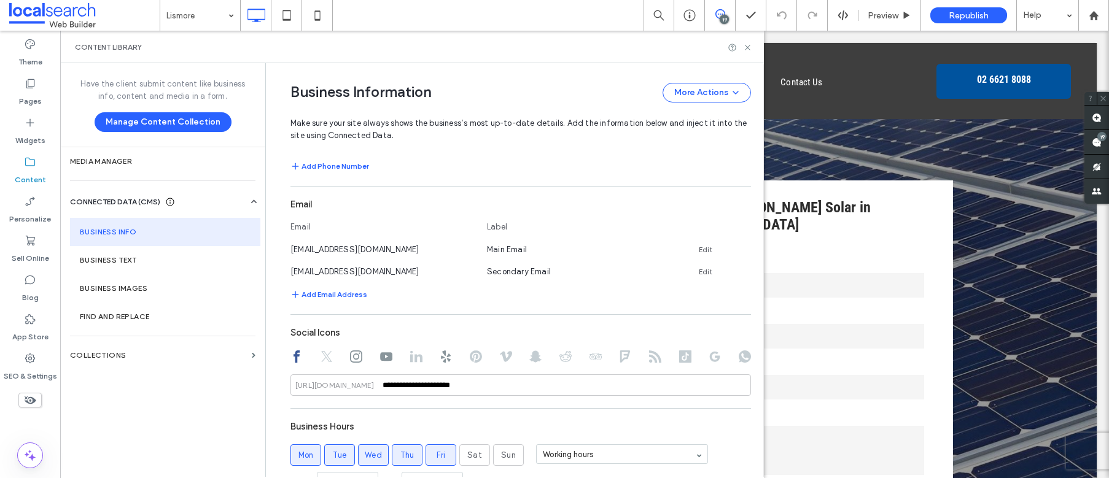
scroll to position [472, 0]
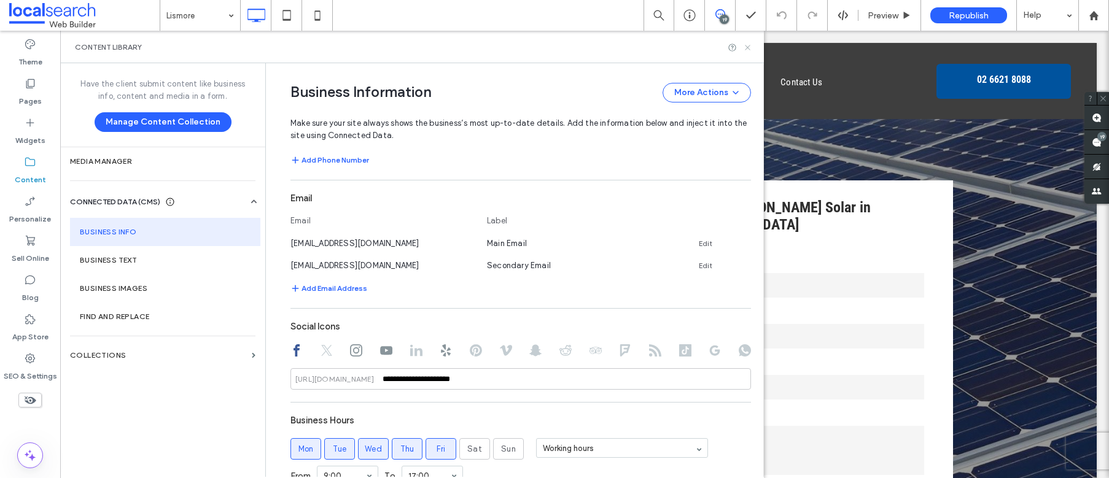
click at [748, 47] on use at bounding box center [747, 47] width 5 height 5
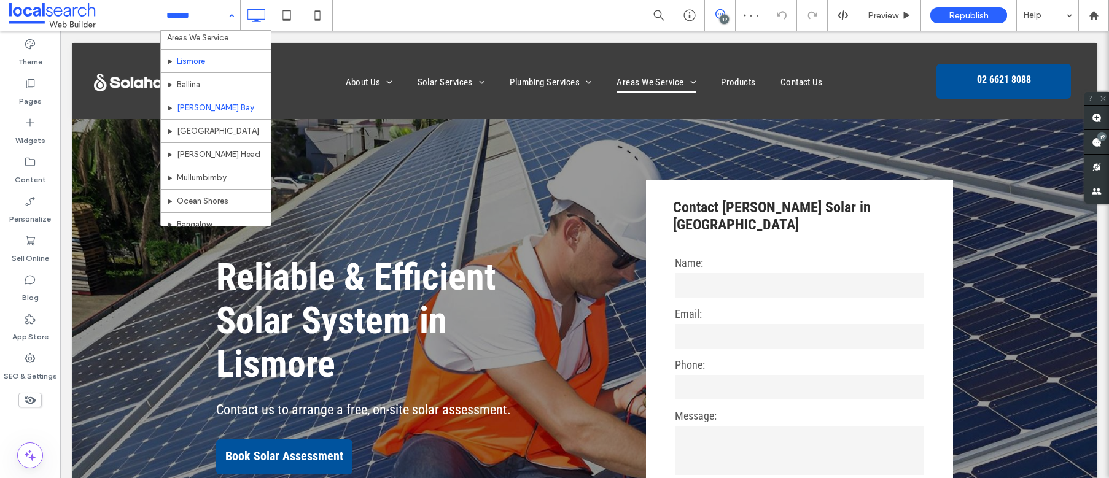
scroll to position [402, 0]
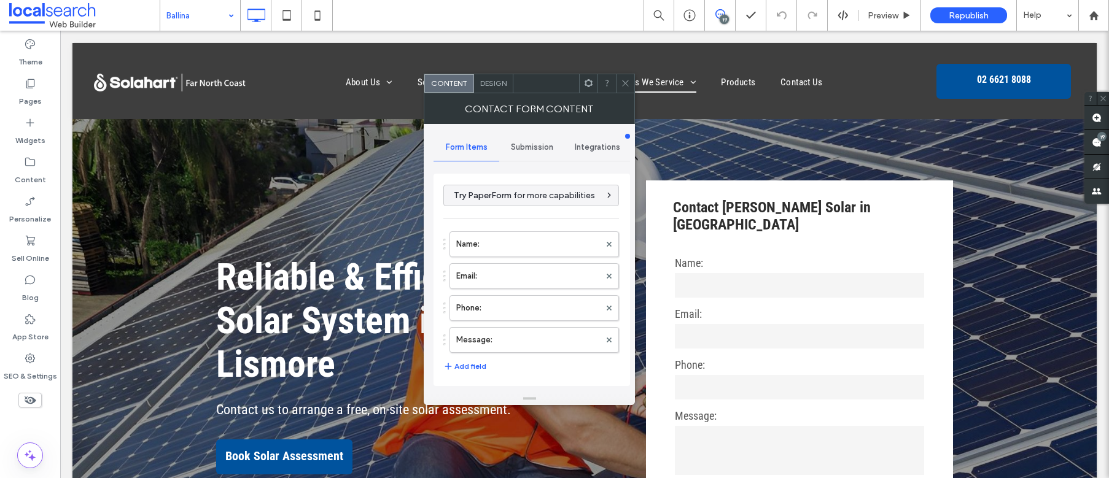
type input "**********"
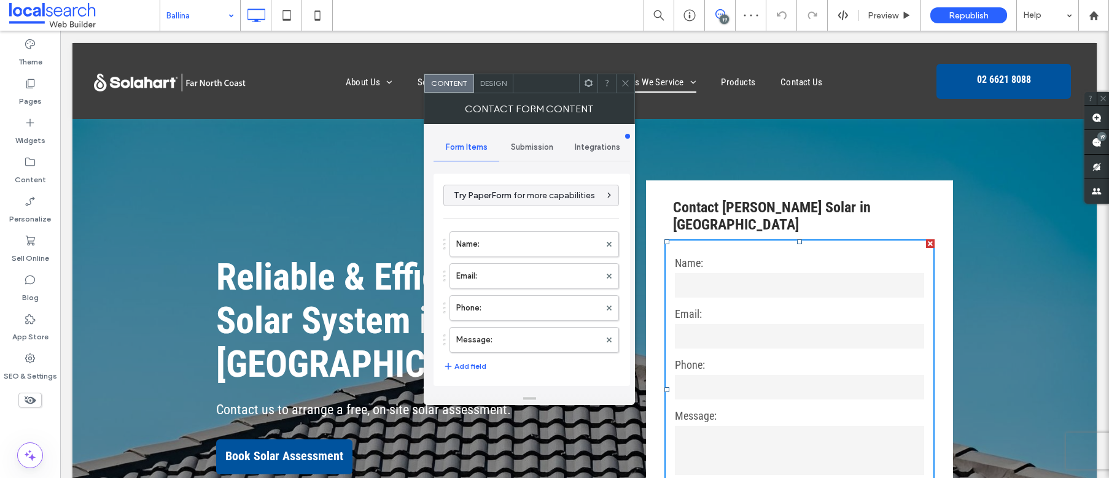
click at [528, 148] on span "Submission" at bounding box center [532, 148] width 42 height 10
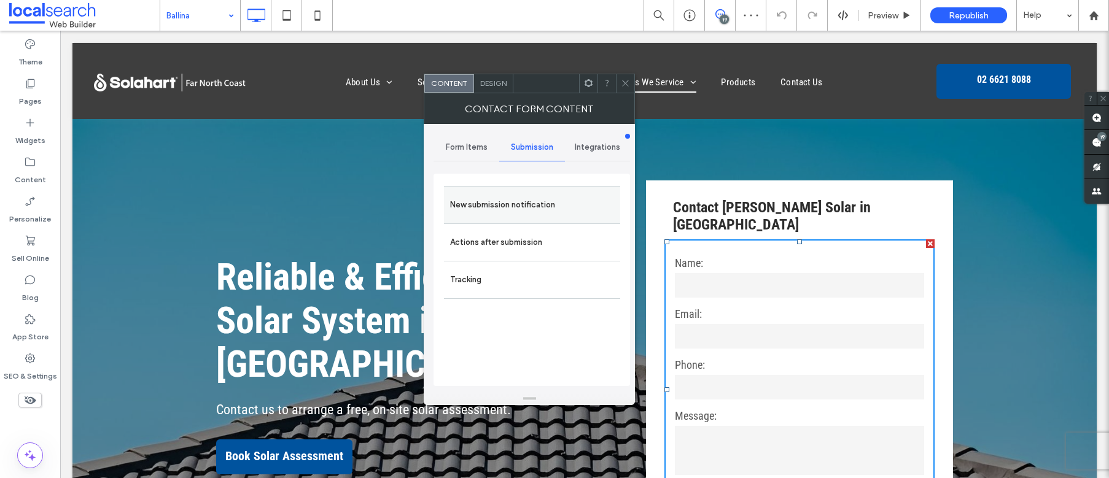
click at [503, 203] on label "New submission notification" at bounding box center [532, 205] width 164 height 25
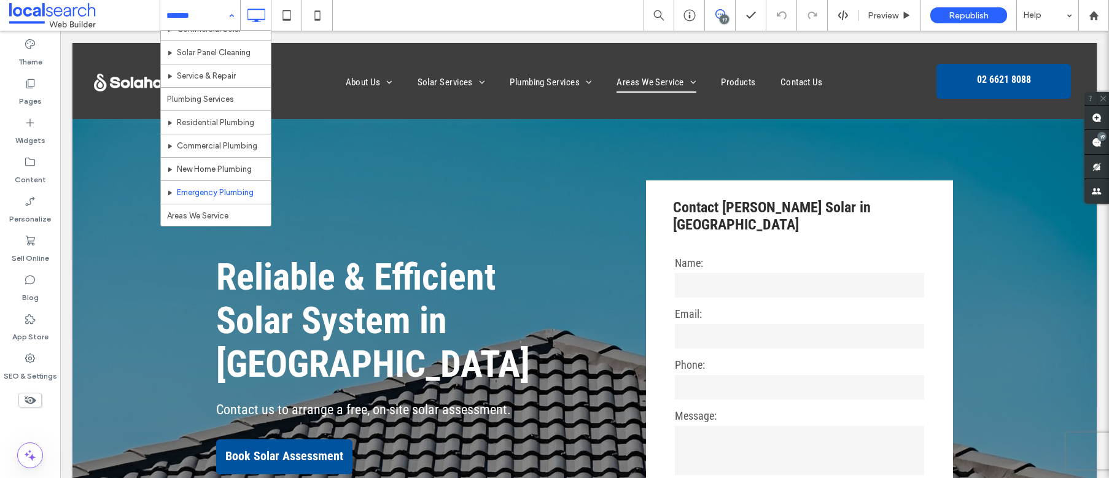
scroll to position [237, 0]
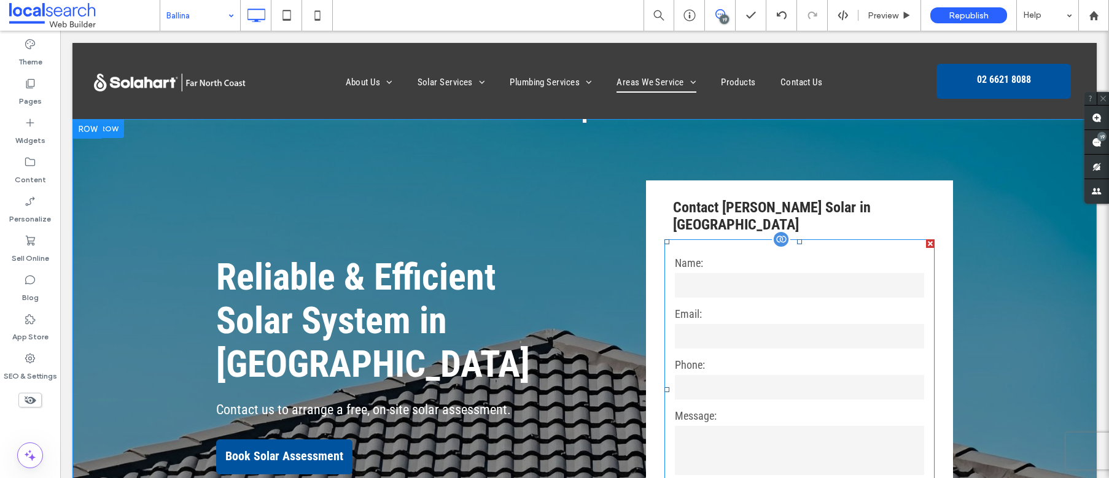
click at [820, 273] on input "text" at bounding box center [799, 285] width 249 height 25
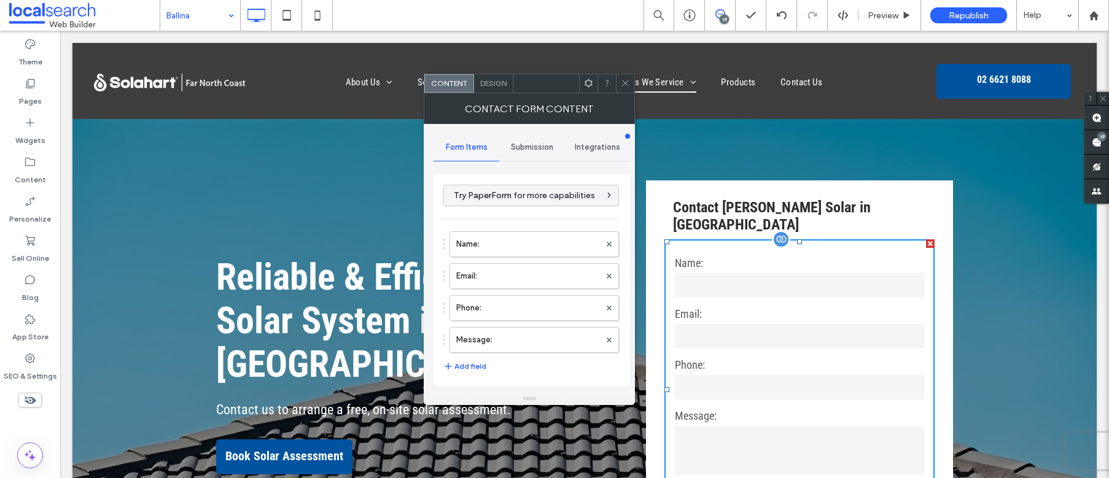
click at [820, 273] on input "text" at bounding box center [799, 285] width 249 height 25
click at [539, 152] on div "Submission" at bounding box center [532, 147] width 66 height 27
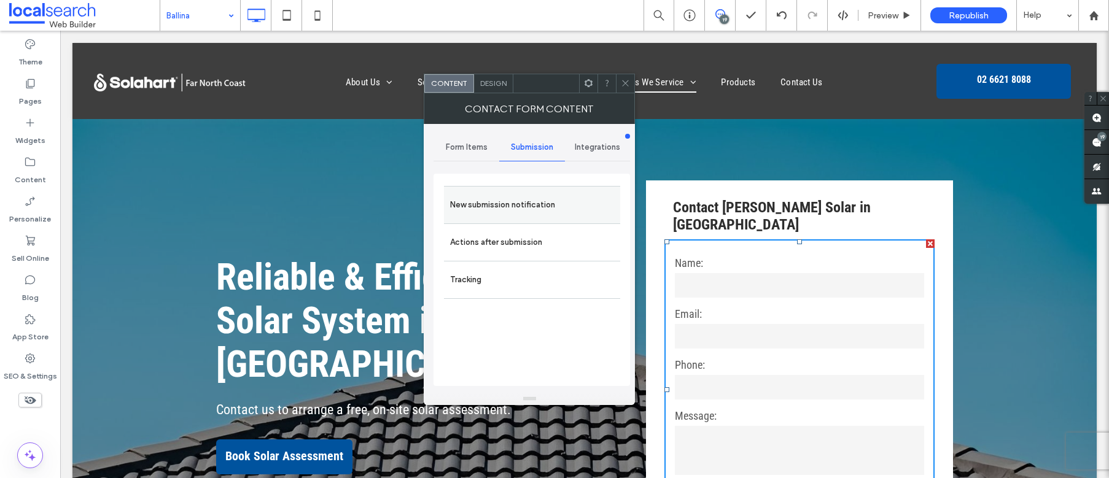
click at [528, 204] on label "New submission notification" at bounding box center [532, 205] width 164 height 25
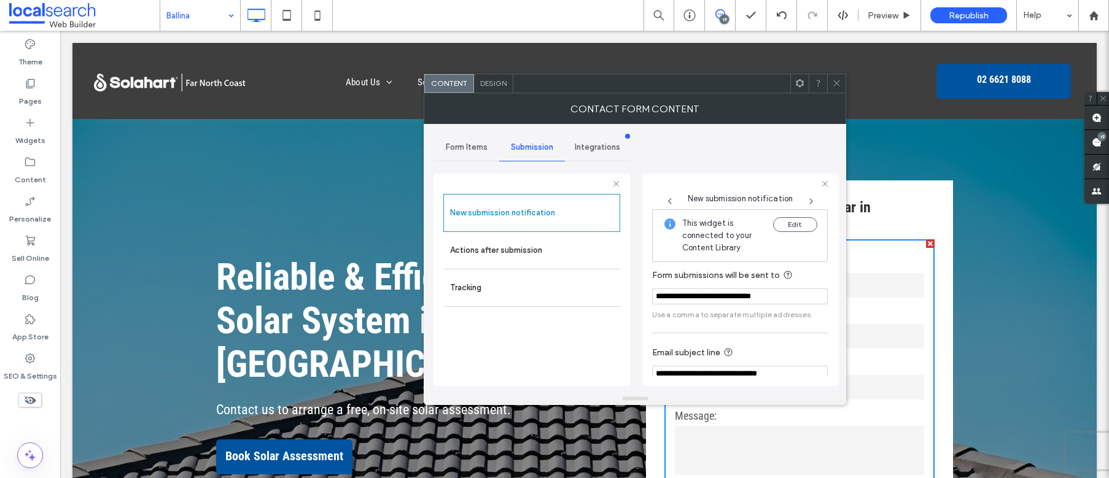
click at [835, 83] on icon at bounding box center [836, 83] width 9 height 9
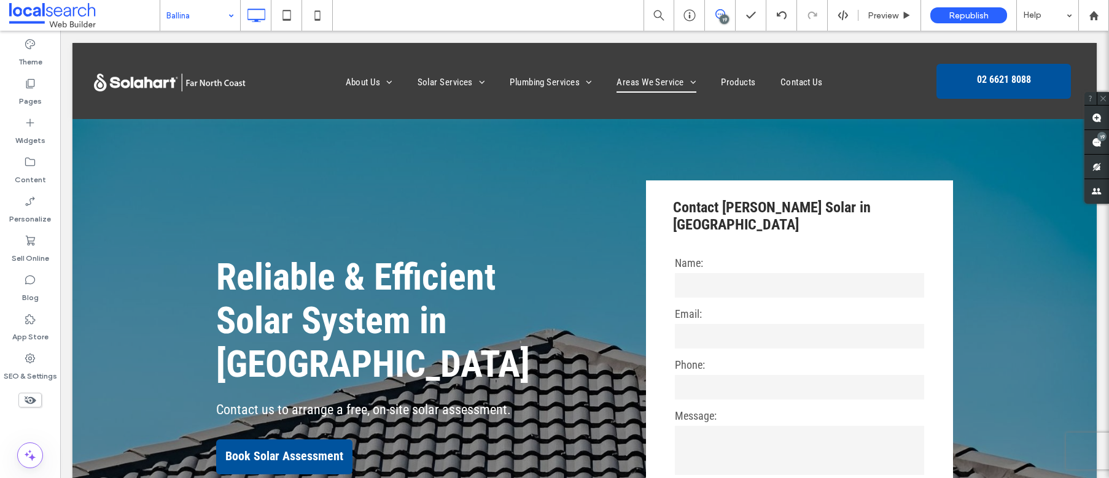
drag, startPoint x: 187, startPoint y: 6, endPoint x: 199, endPoint y: 24, distance: 21.8
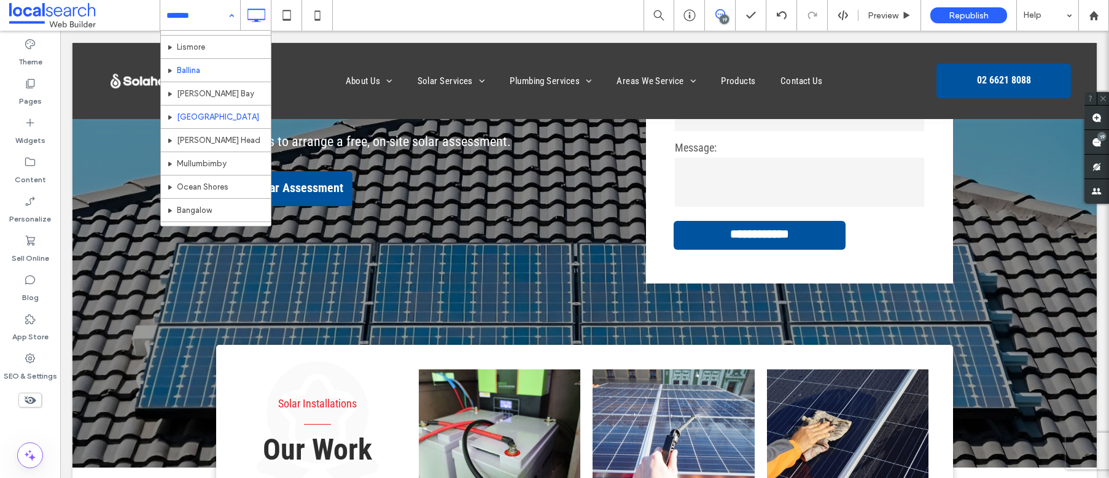
scroll to position [416, 0]
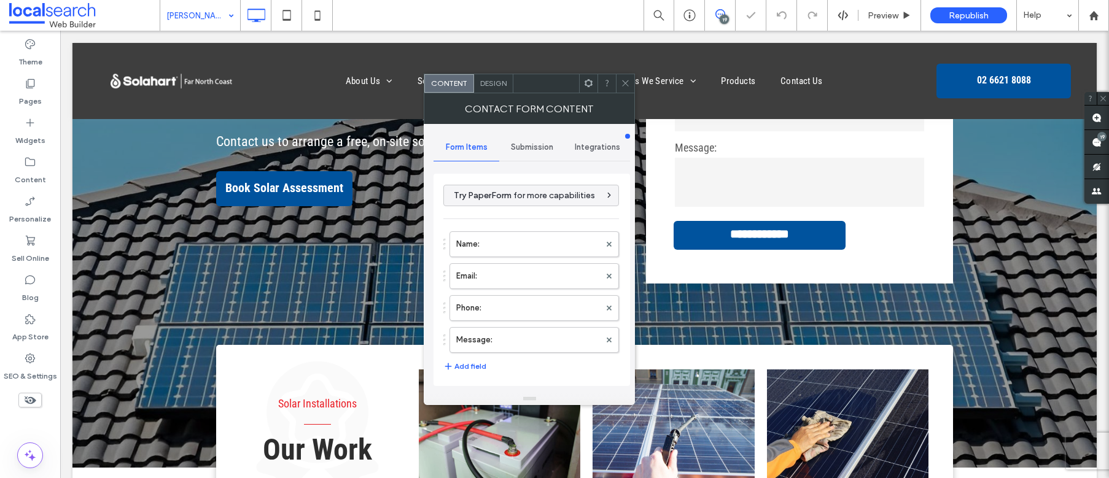
type input "**********"
click at [534, 149] on span "Submission" at bounding box center [532, 148] width 42 height 10
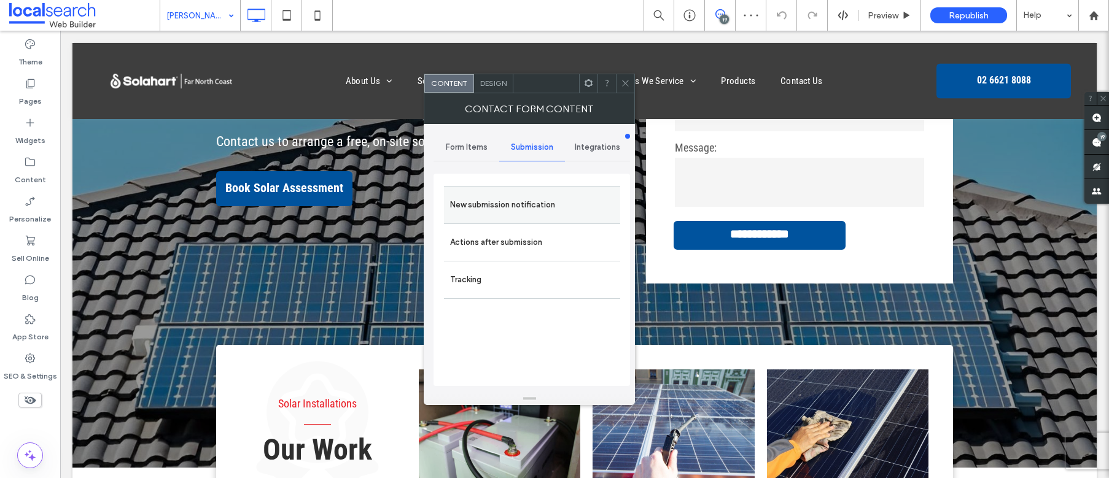
click at [498, 198] on label "New submission notification" at bounding box center [532, 205] width 164 height 25
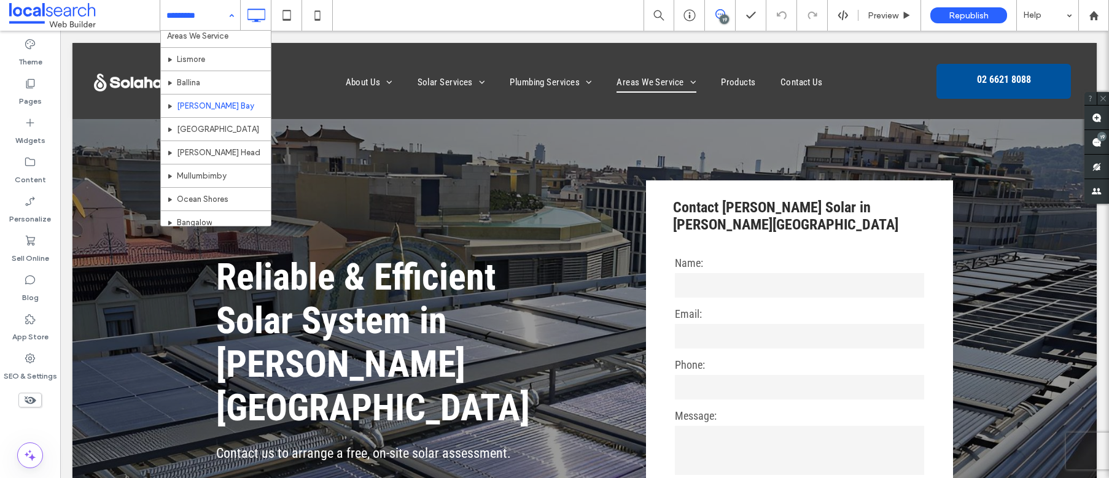
scroll to position [405, 0]
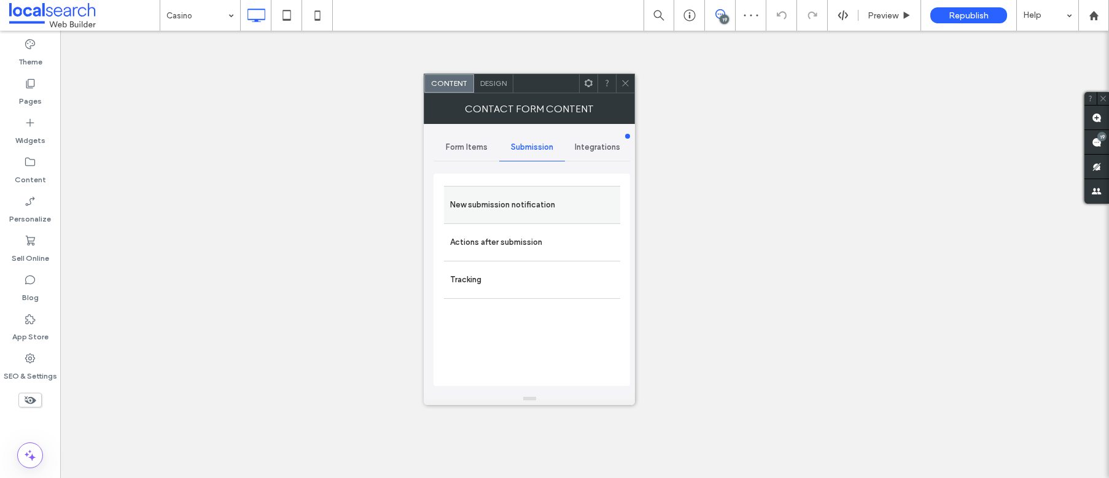
click at [536, 205] on label "New submission notification" at bounding box center [532, 205] width 164 height 25
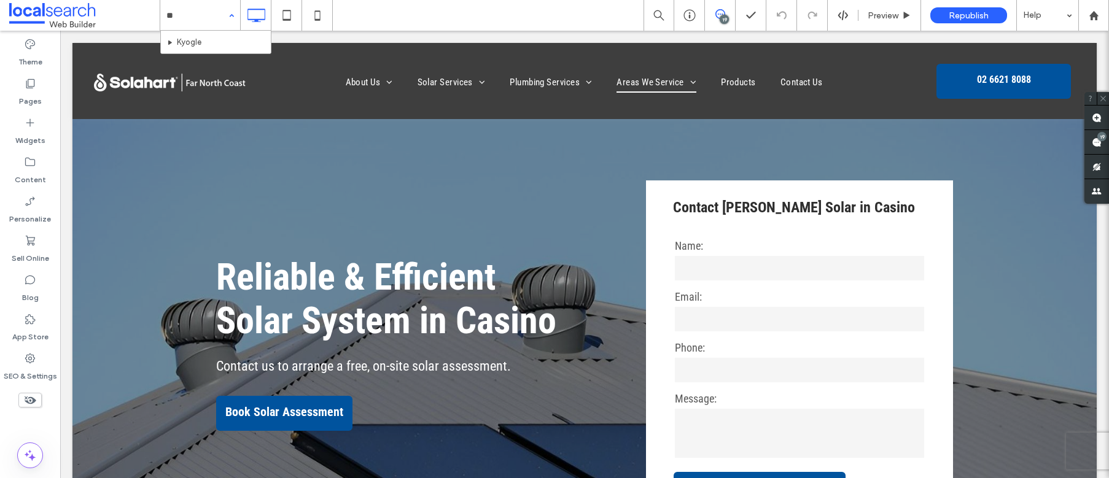
type input "***"
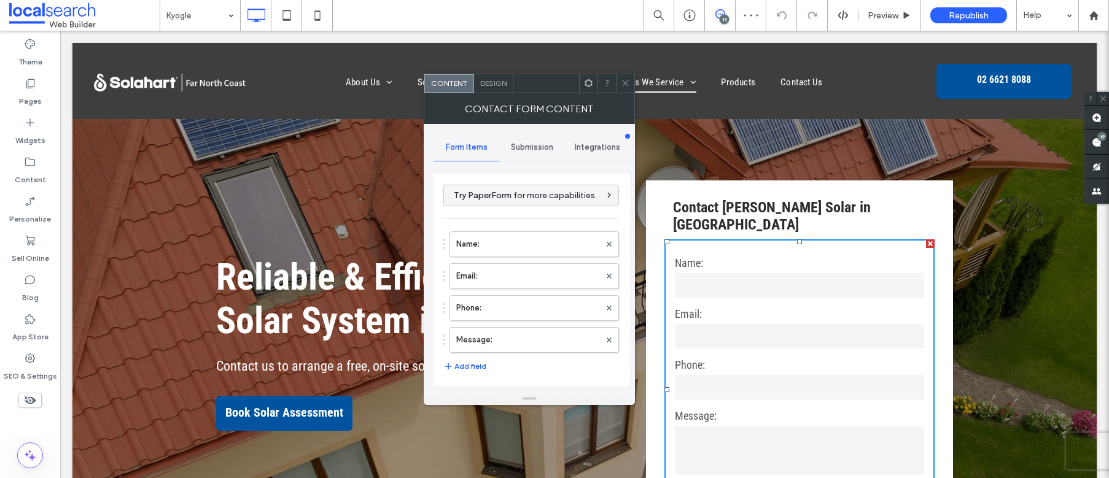
click at [537, 148] on span "Submission" at bounding box center [532, 148] width 42 height 10
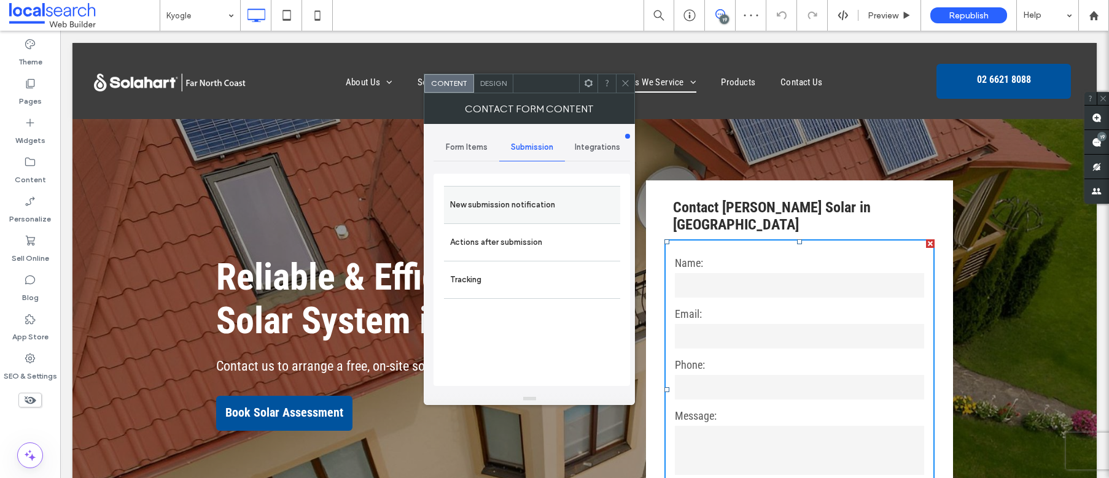
click at [480, 209] on label "New submission notification" at bounding box center [532, 205] width 164 height 25
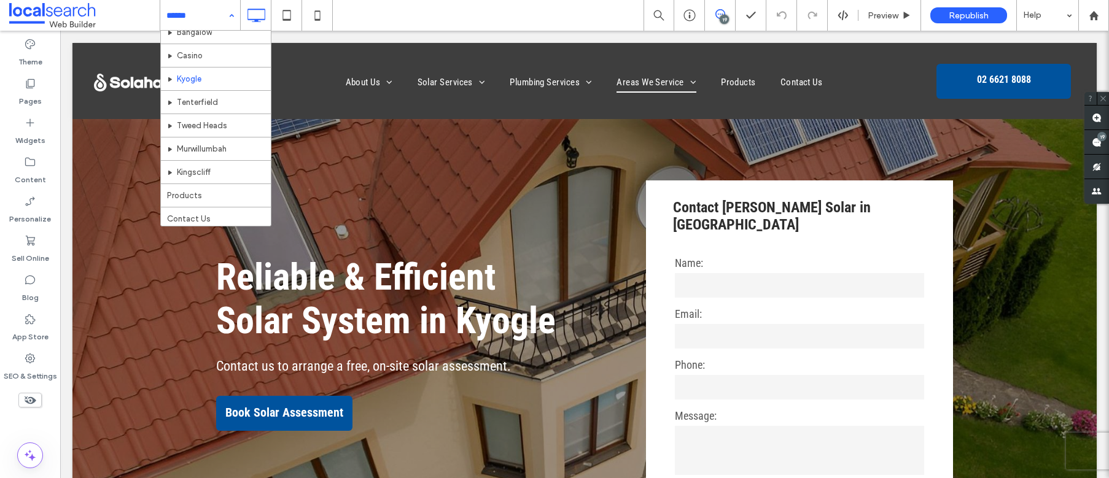
scroll to position [596, 0]
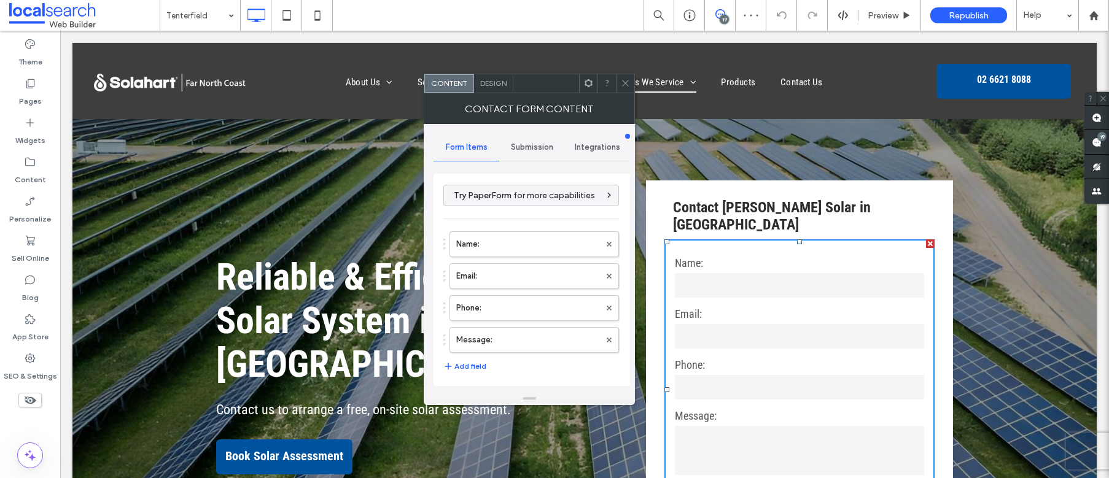
click at [527, 149] on span "Submission" at bounding box center [532, 148] width 42 height 10
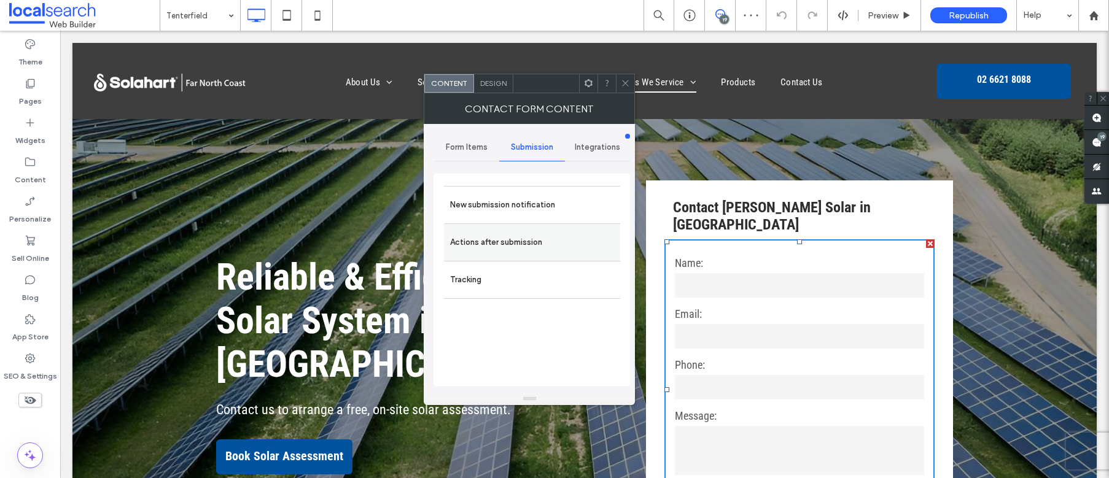
drag, startPoint x: 490, startPoint y: 204, endPoint x: 601, endPoint y: 237, distance: 116.0
click at [494, 205] on label "New submission notification" at bounding box center [532, 205] width 164 height 25
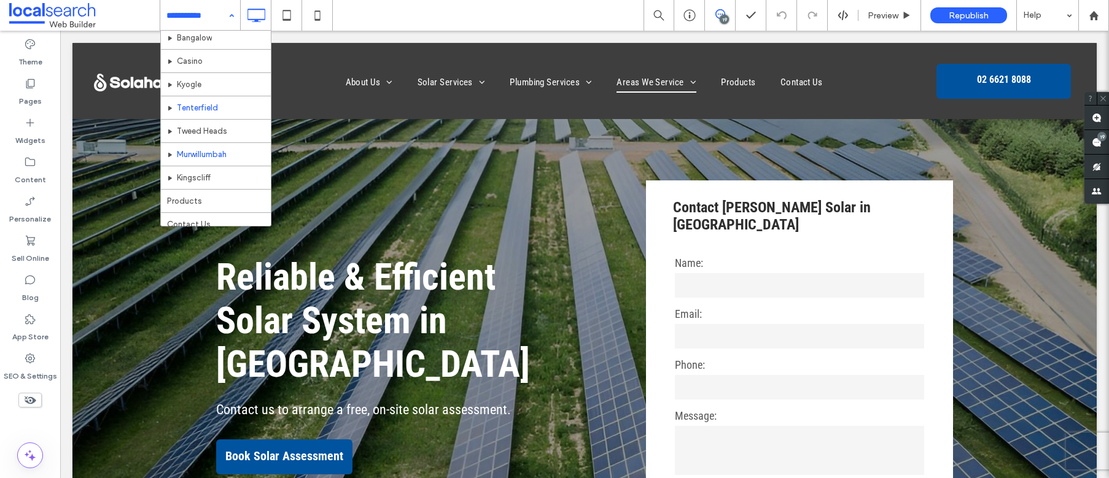
scroll to position [596, 0]
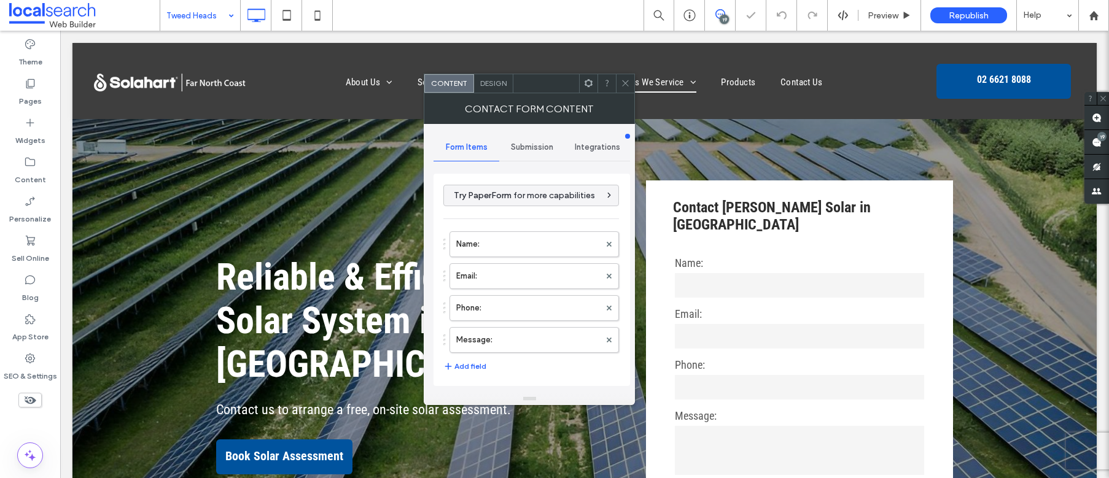
click at [520, 148] on span "Submission" at bounding box center [532, 148] width 42 height 10
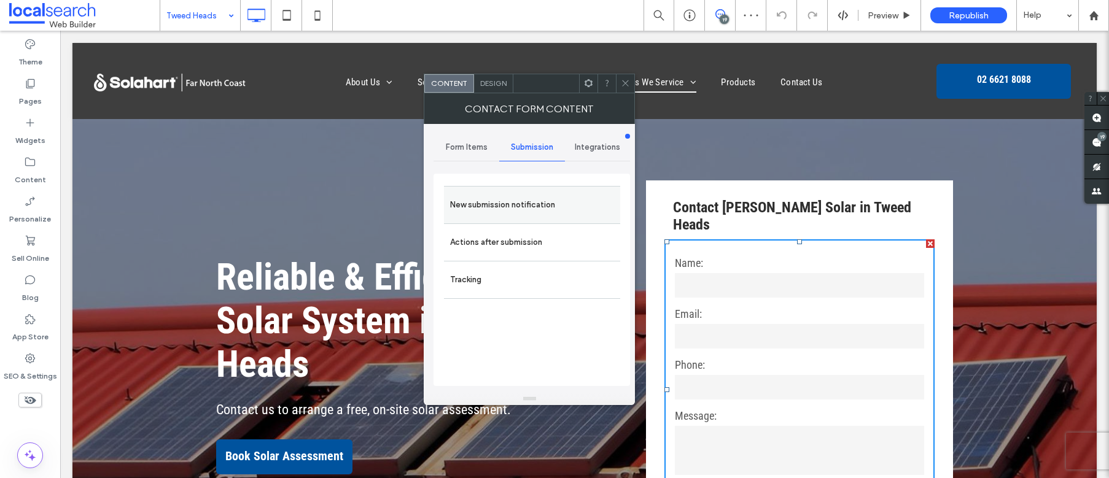
click at [512, 201] on label "New submission notification" at bounding box center [532, 205] width 164 height 25
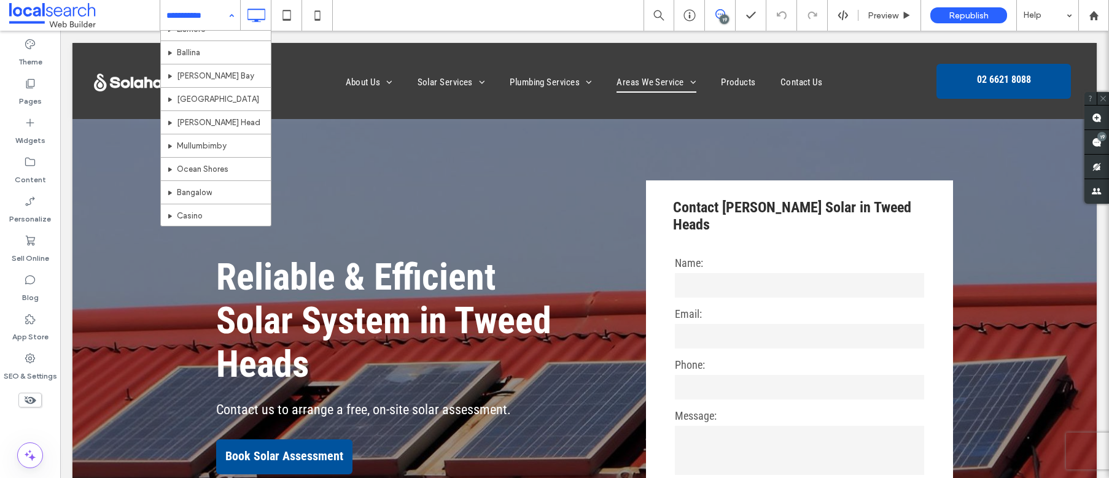
scroll to position [596, 0]
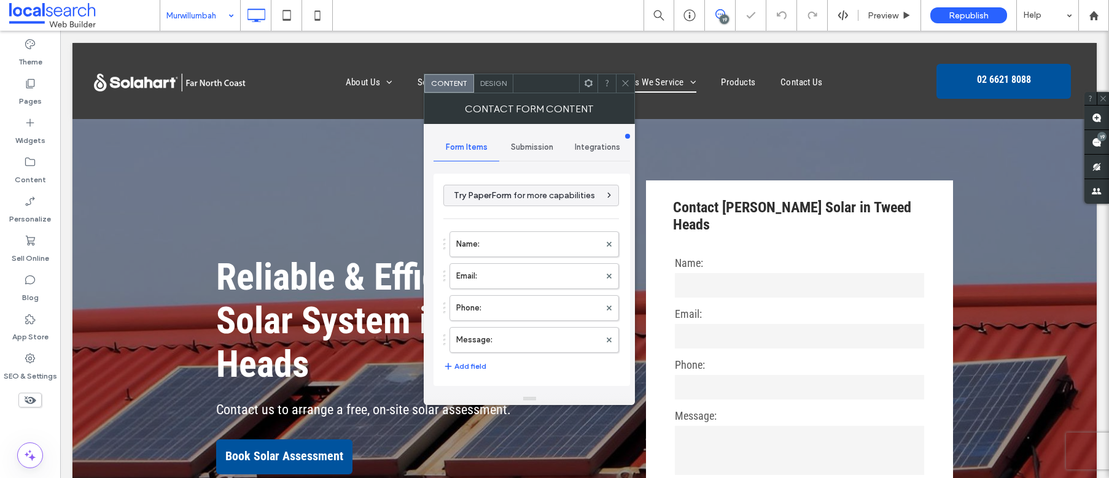
type input "**********"
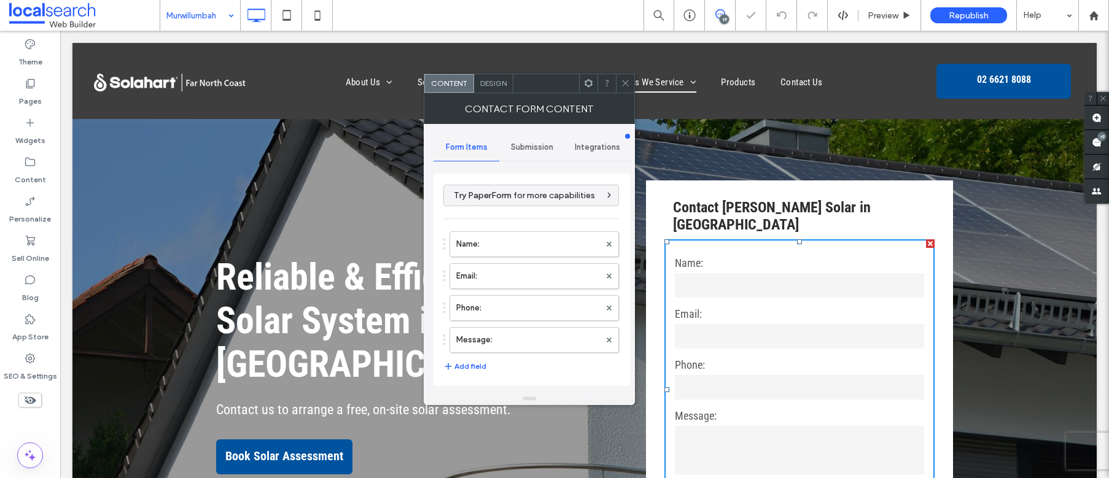
click at [513, 152] on div "Submission" at bounding box center [532, 147] width 66 height 27
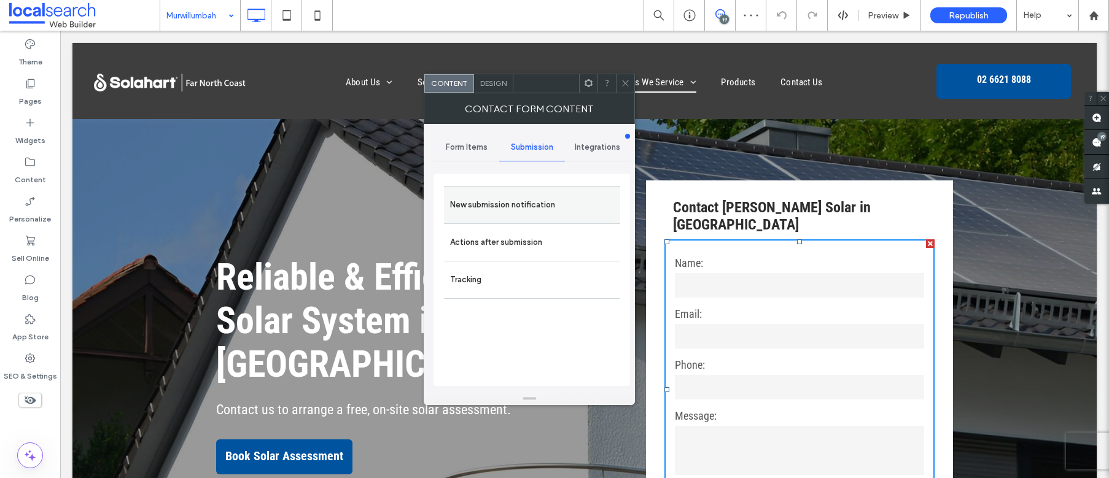
click at [513, 203] on label "New submission notification" at bounding box center [532, 205] width 164 height 25
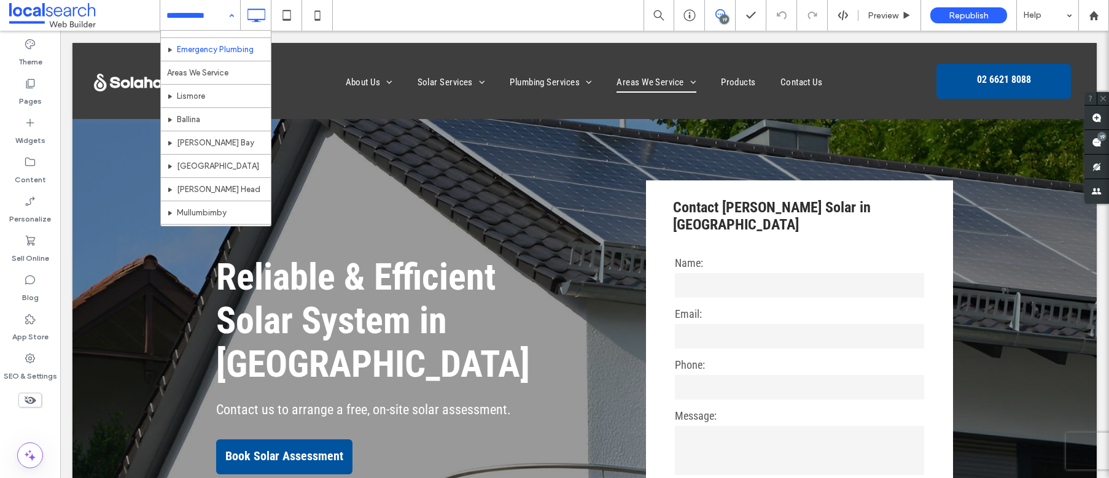
scroll to position [596, 0]
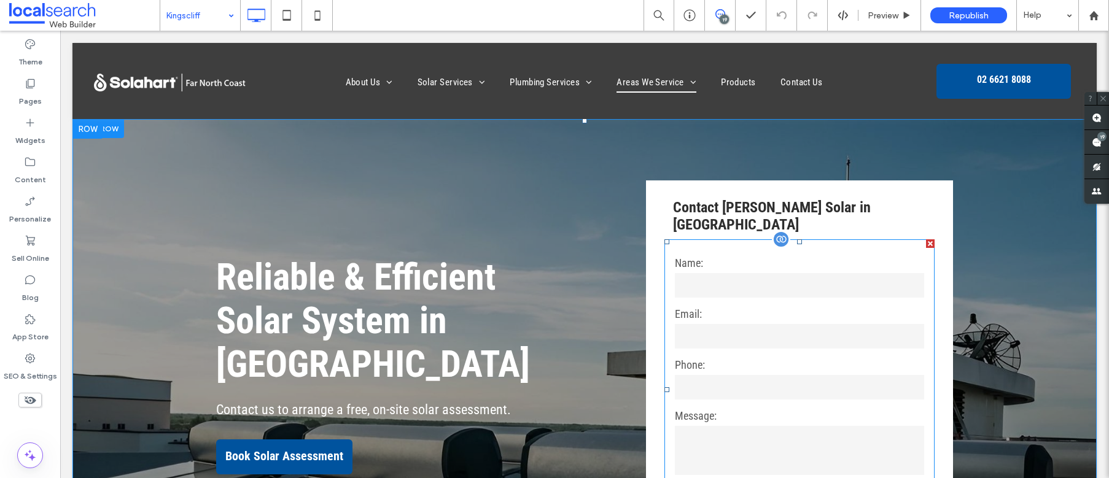
click at [733, 273] on input "text" at bounding box center [799, 285] width 249 height 25
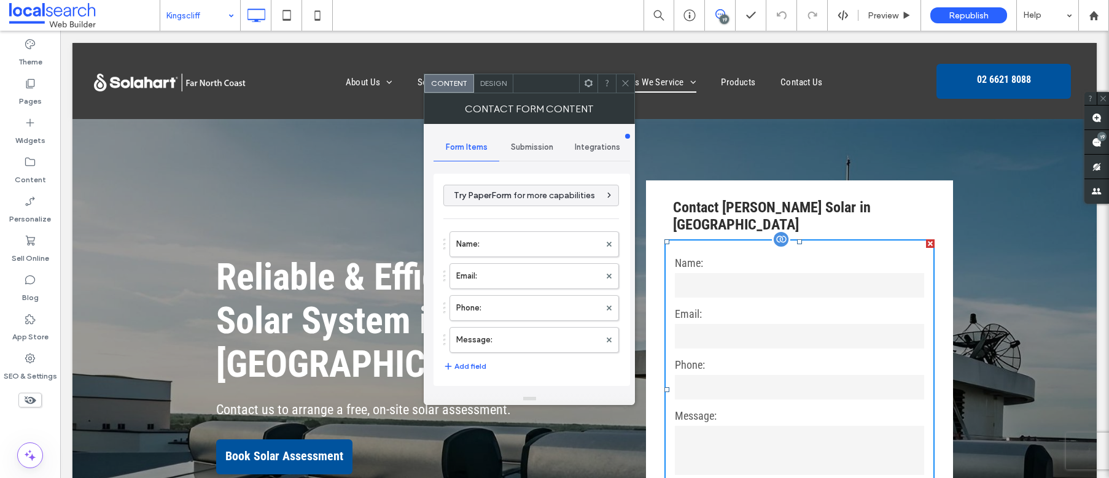
type input "**********"
click at [523, 147] on span "Submission" at bounding box center [532, 148] width 42 height 10
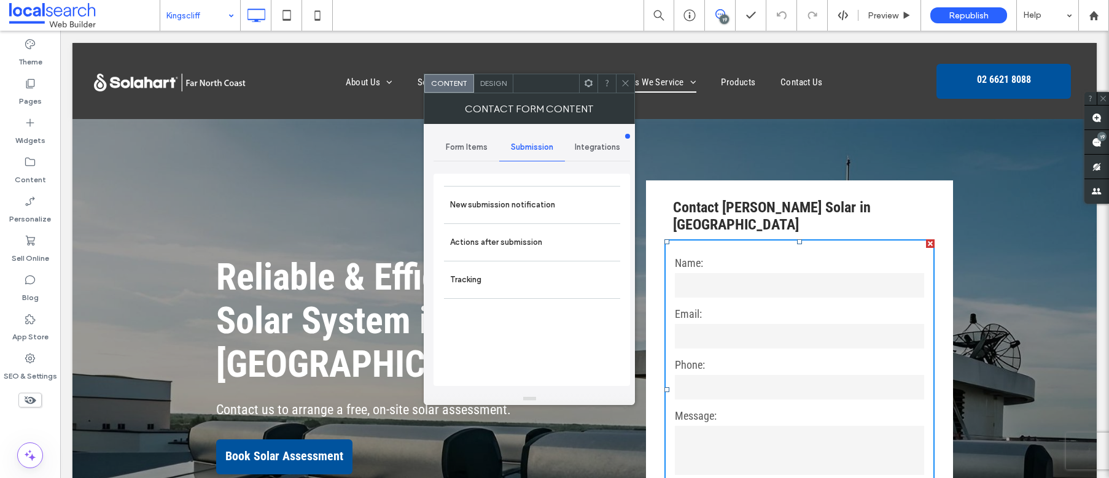
drag, startPoint x: 522, startPoint y: 203, endPoint x: 621, endPoint y: 226, distance: 101.5
click at [523, 204] on label "New submission notification" at bounding box center [532, 205] width 164 height 25
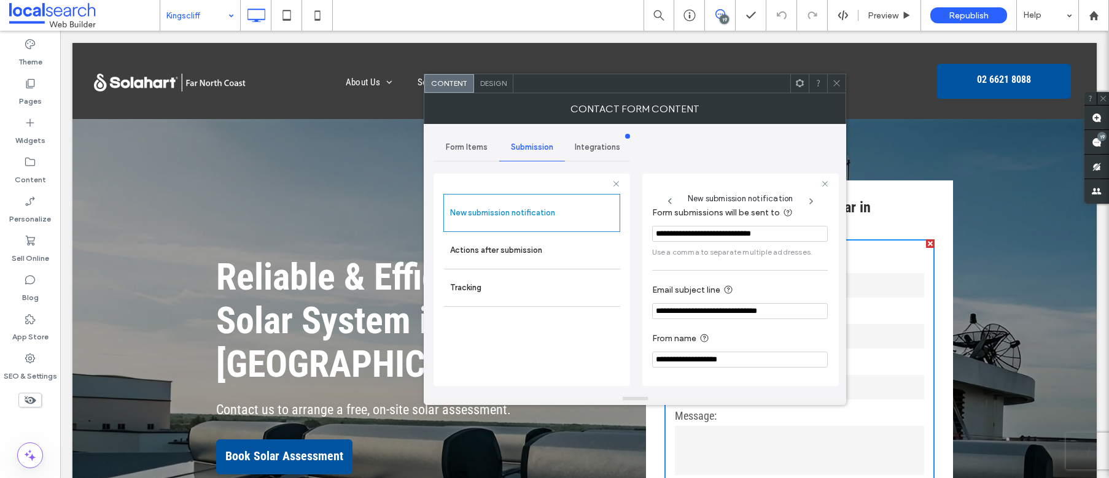
scroll to position [64, 0]
click at [838, 84] on use at bounding box center [837, 83] width 6 height 6
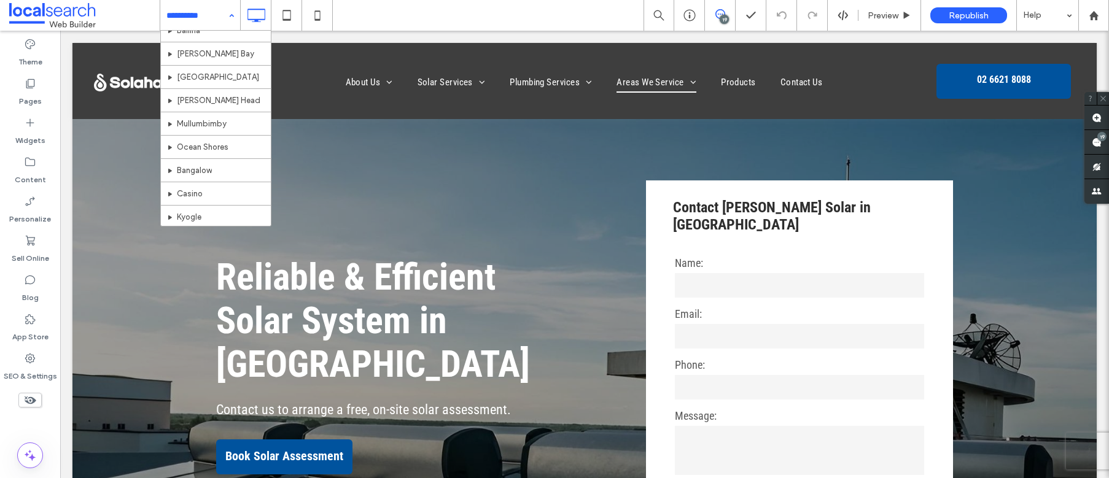
scroll to position [596, 0]
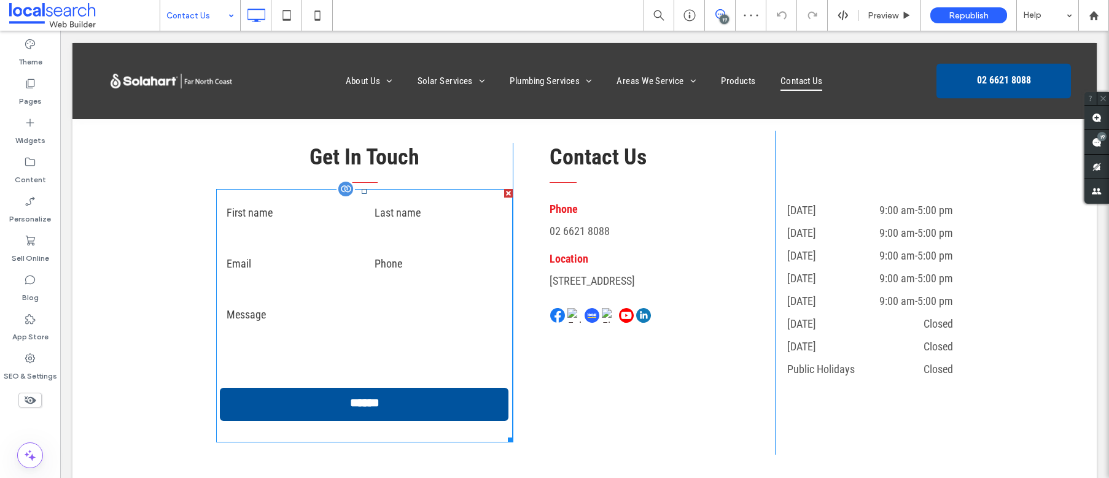
scroll to position [342, 0]
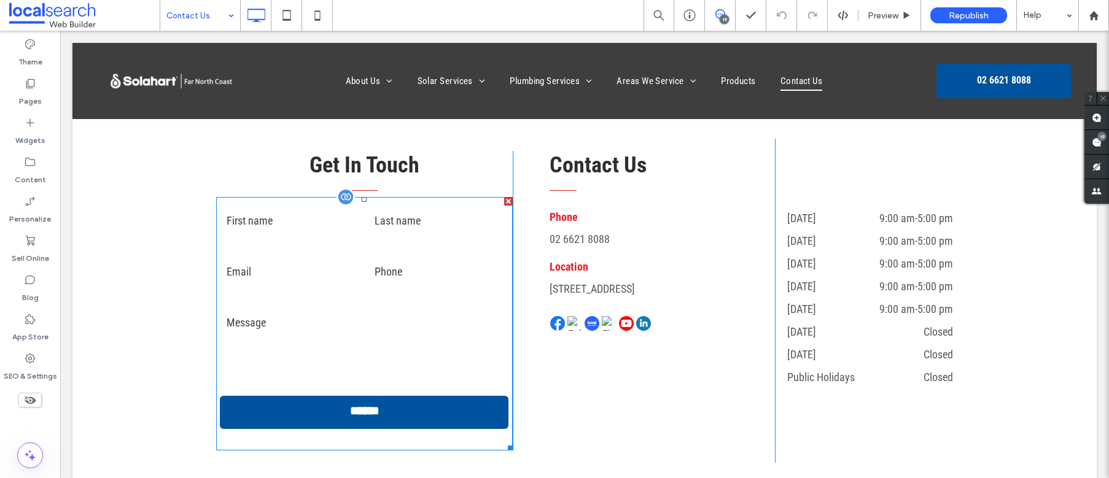
click at [306, 246] on input "text" at bounding box center [291, 243] width 128 height 25
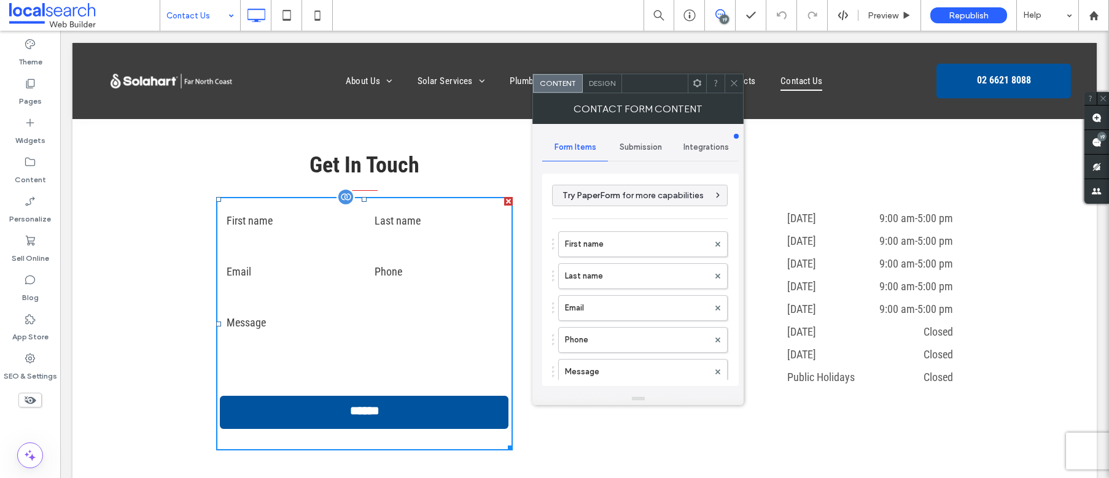
type input "******"
click at [642, 139] on div "Submission" at bounding box center [641, 147] width 66 height 27
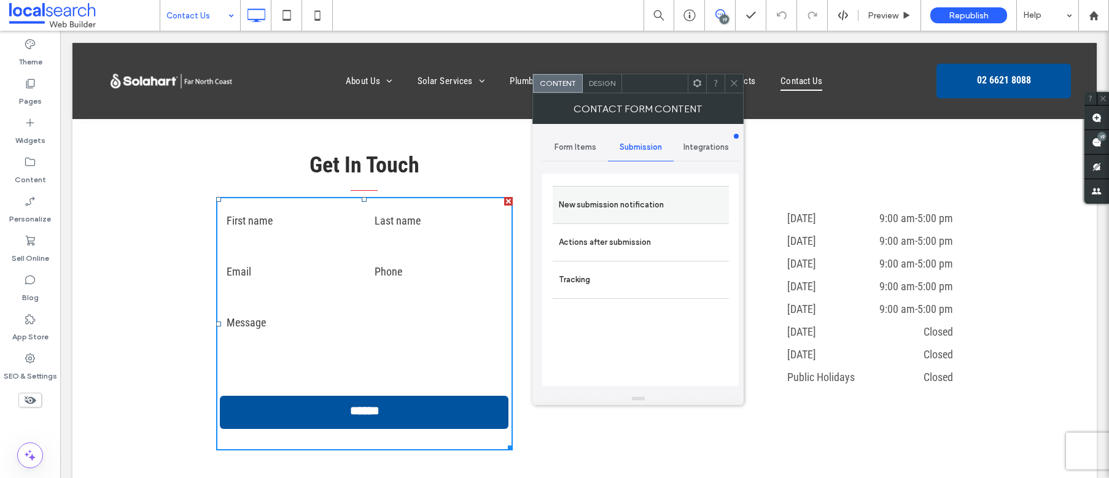
click at [621, 203] on label "New submission notification" at bounding box center [641, 205] width 164 height 25
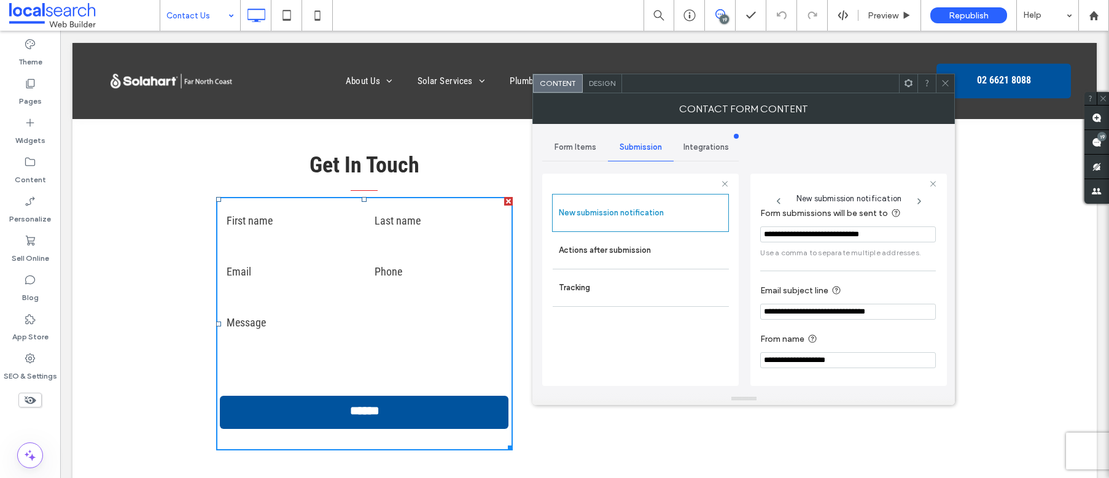
scroll to position [64, 0]
click at [946, 84] on use at bounding box center [946, 83] width 6 height 6
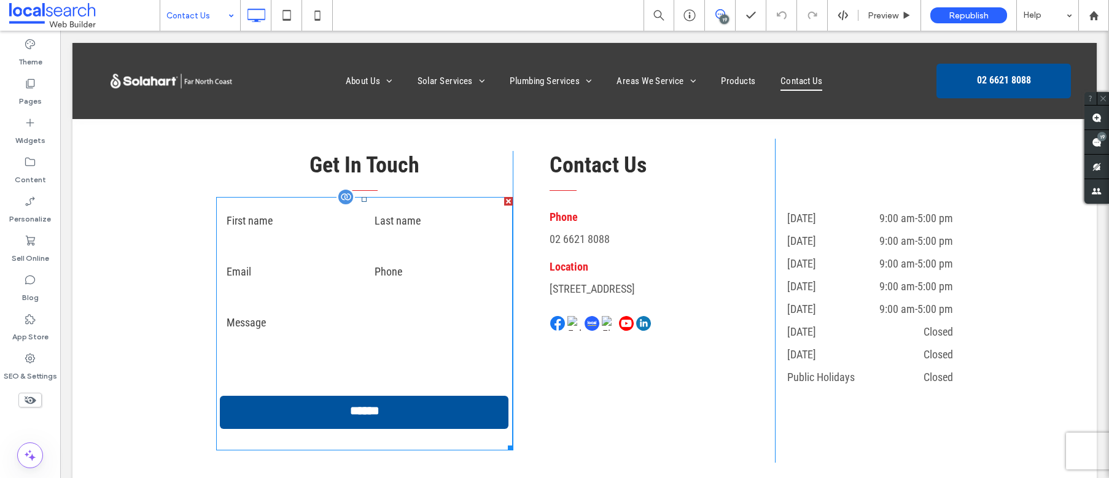
click at [277, 236] on input "text" at bounding box center [291, 243] width 128 height 25
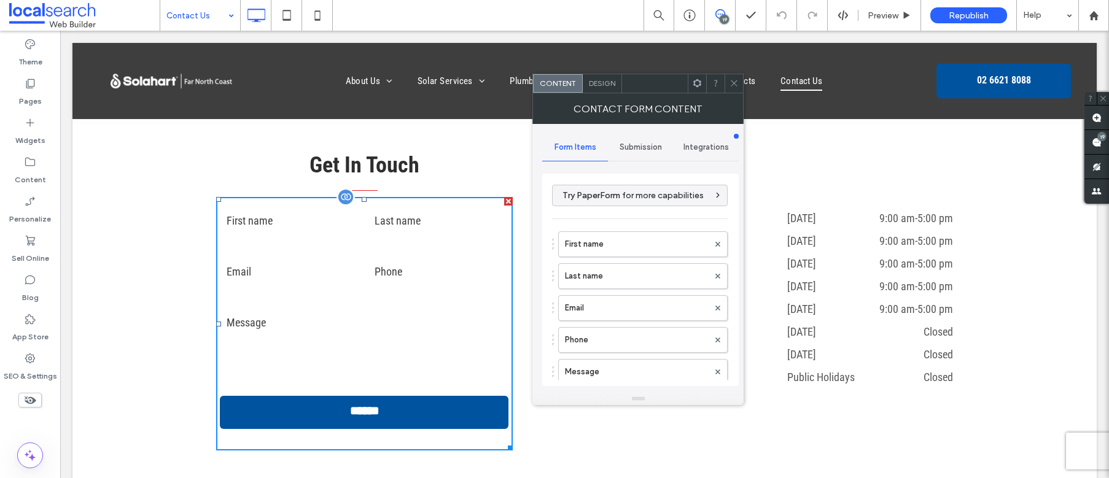
type input "******"
click at [594, 84] on span "Design" at bounding box center [602, 83] width 26 height 9
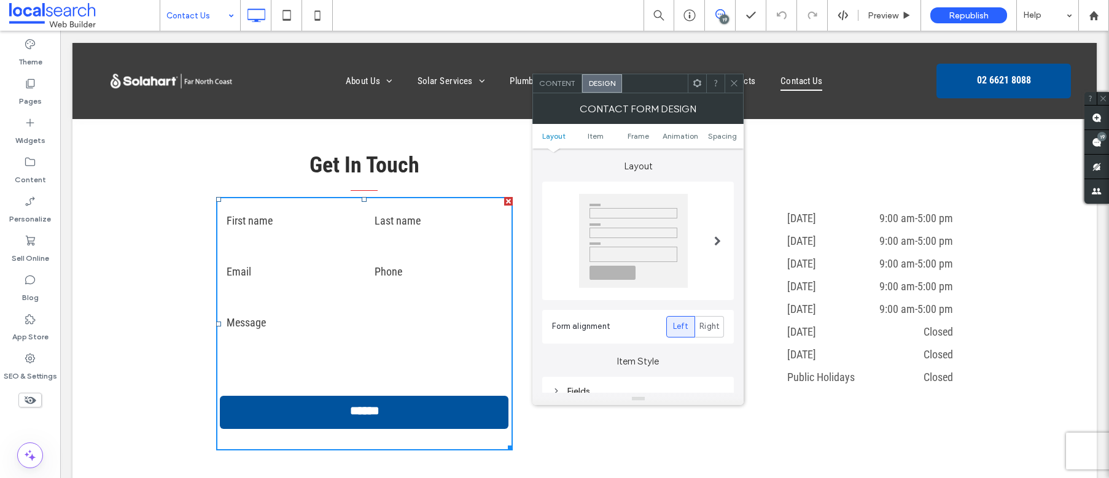
scroll to position [154, 0]
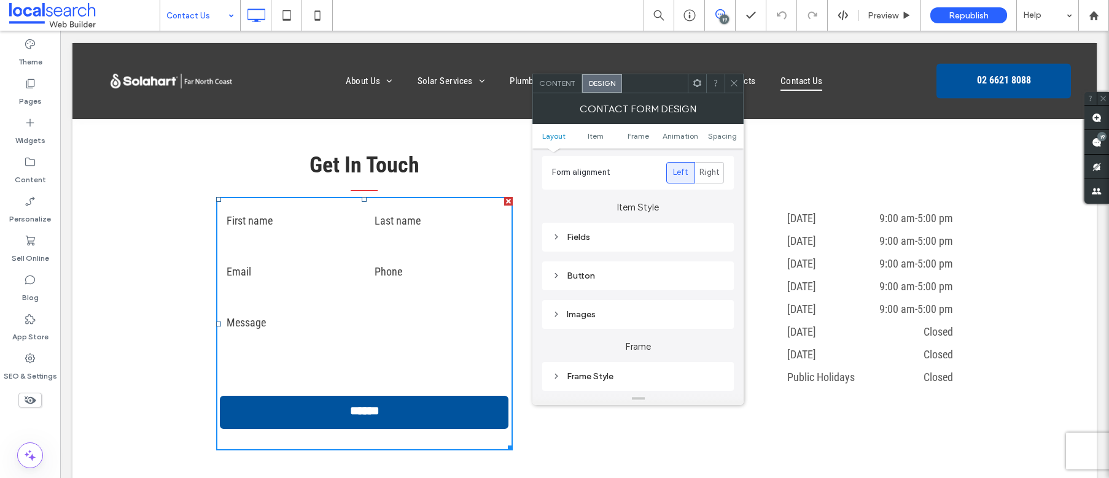
click at [579, 243] on div "Fields" at bounding box center [638, 237] width 172 height 17
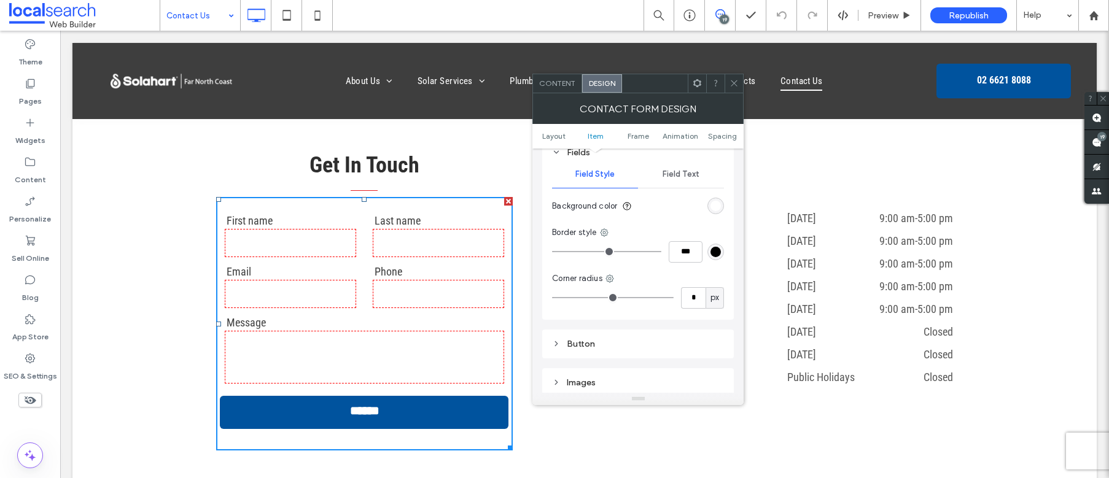
scroll to position [240, 0]
click at [682, 255] on input "***" at bounding box center [686, 250] width 34 height 21
click at [723, 203] on div "rgb(255, 255, 255)" at bounding box center [716, 205] width 17 height 17
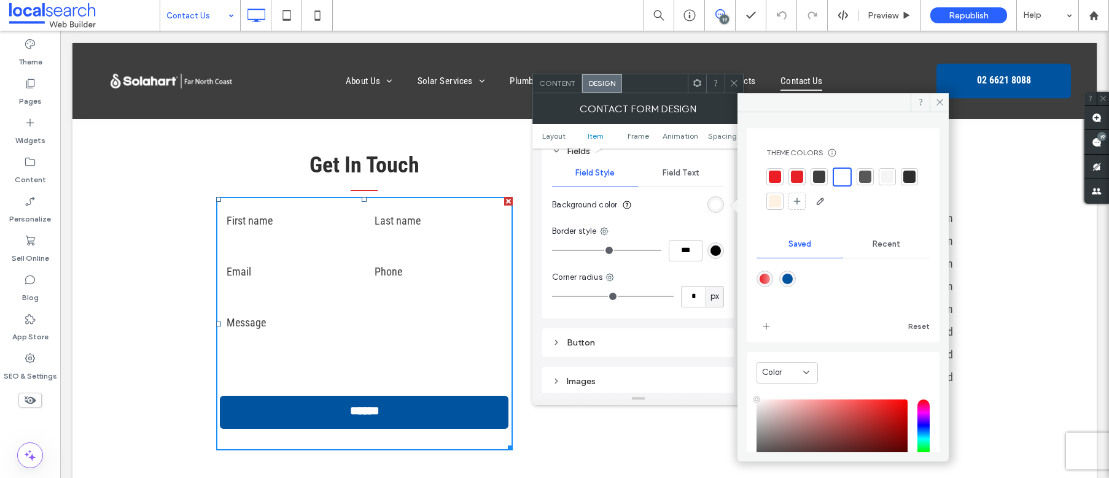
click at [886, 178] on div at bounding box center [887, 177] width 12 height 12
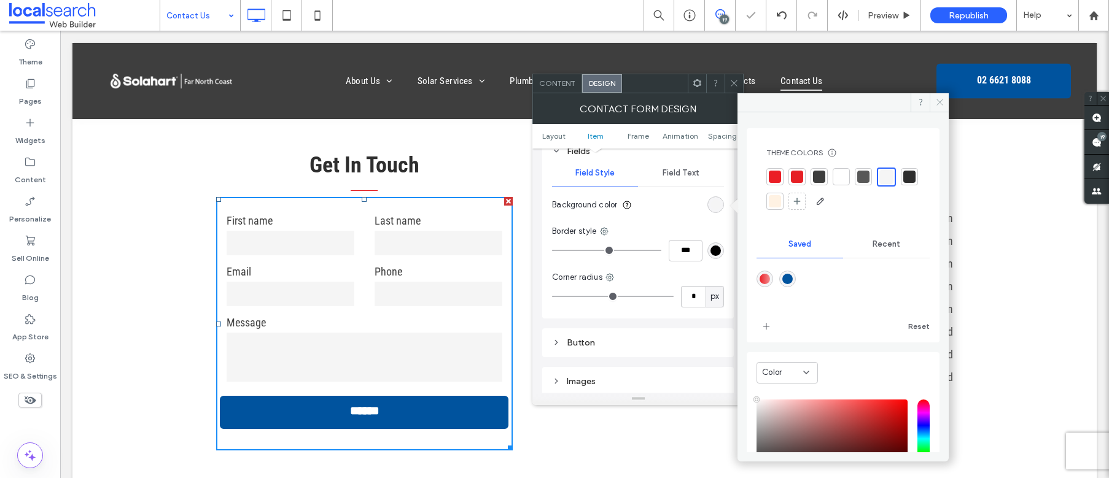
click at [943, 107] on span at bounding box center [939, 102] width 19 height 18
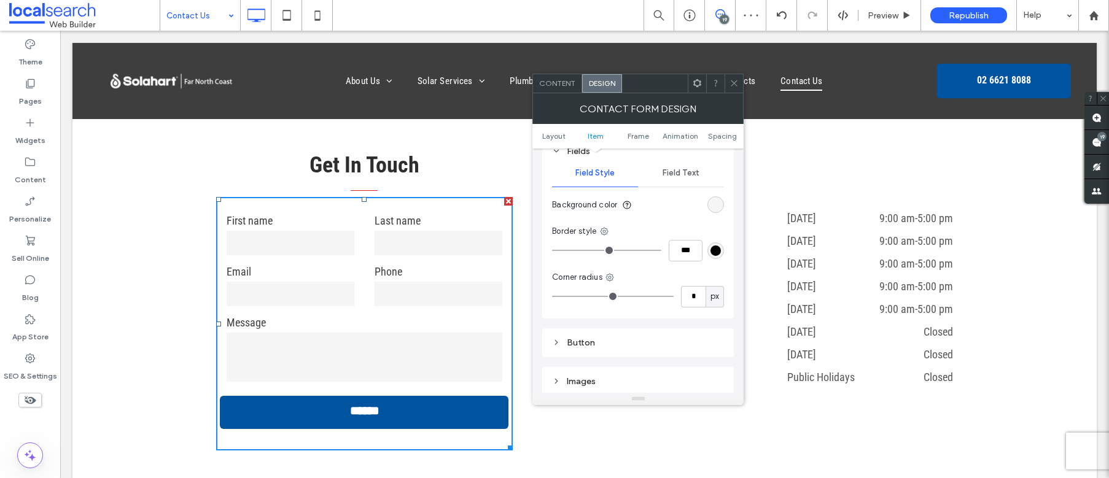
click at [732, 87] on icon at bounding box center [734, 83] width 9 height 9
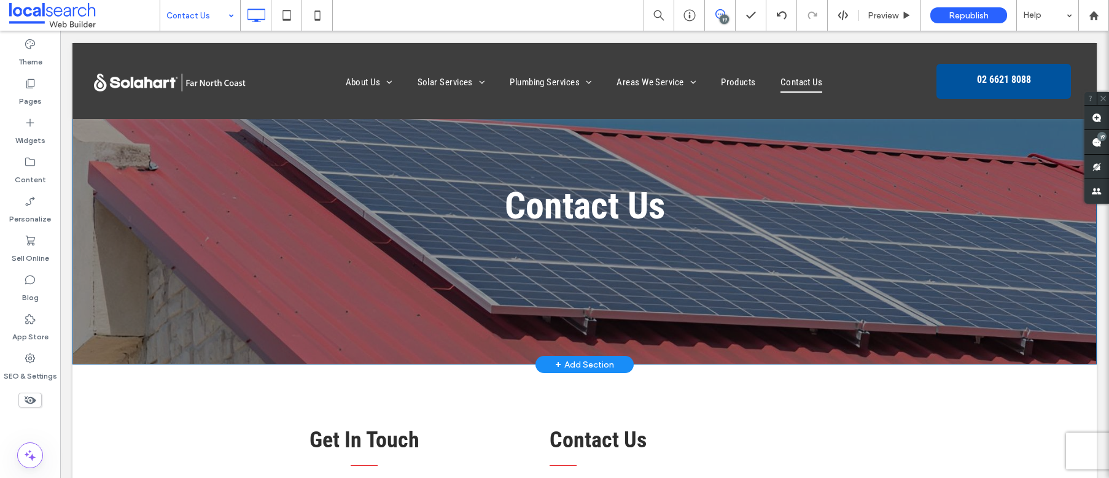
scroll to position [0, 0]
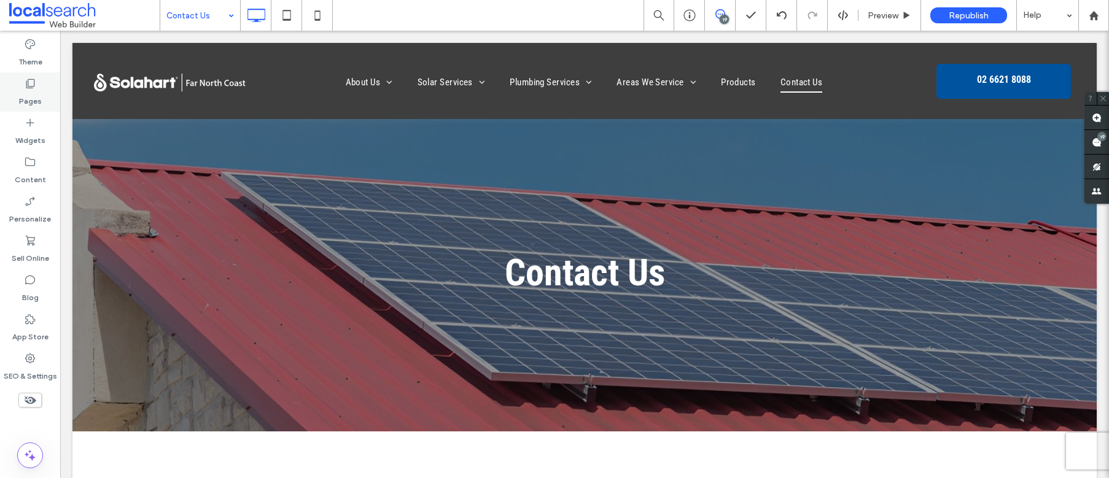
click at [31, 92] on label "Pages" at bounding box center [30, 98] width 23 height 17
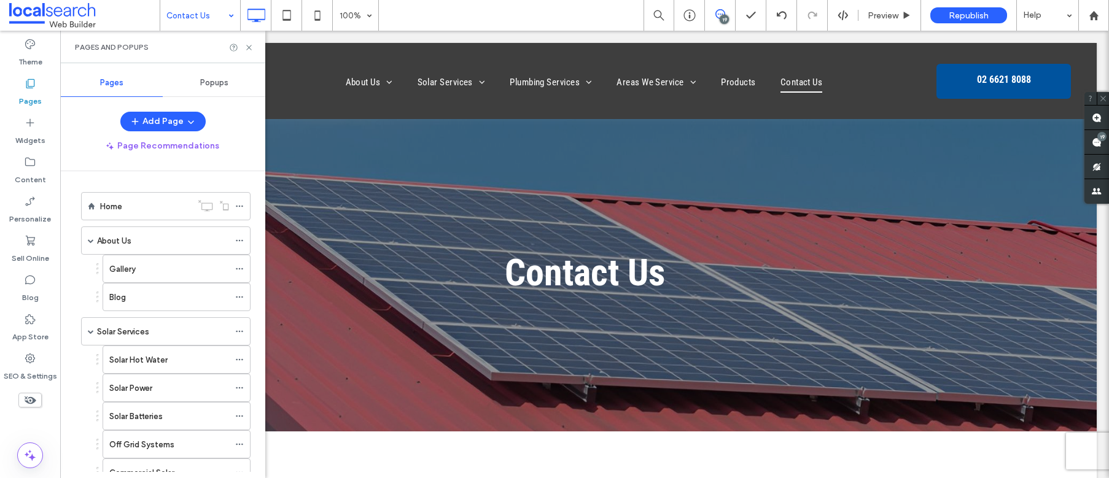
click at [204, 73] on div "Popups" at bounding box center [214, 82] width 103 height 27
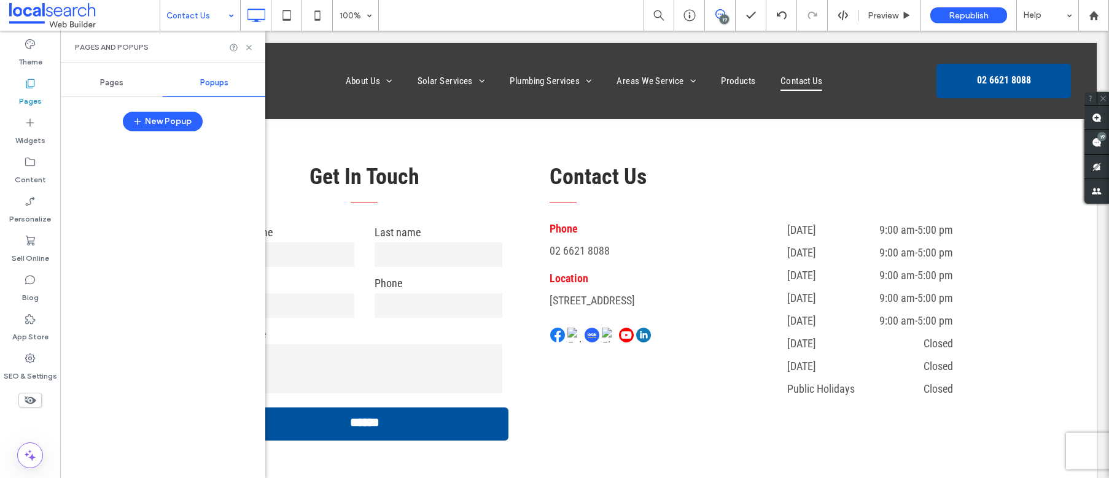
scroll to position [322, 0]
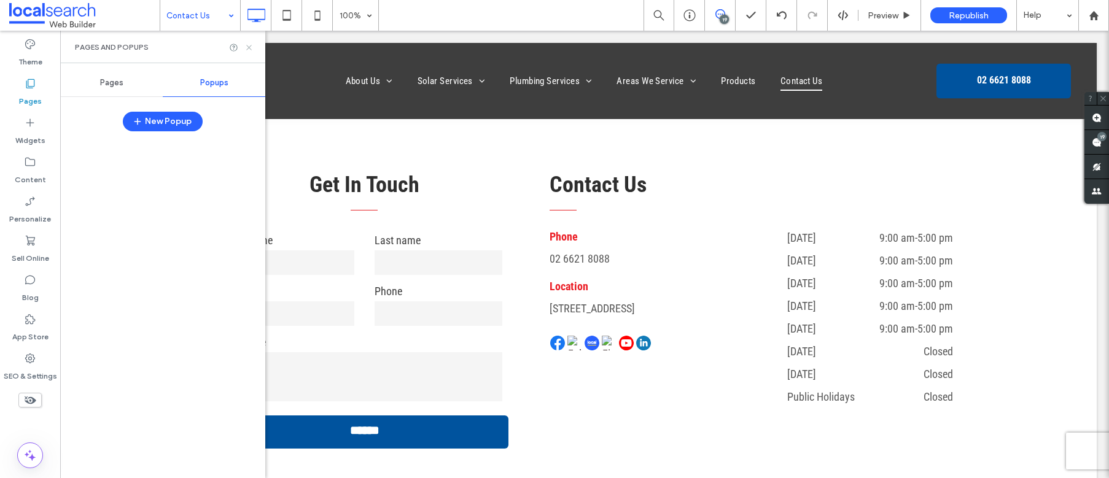
click at [250, 49] on use at bounding box center [248, 47] width 5 height 5
click at [250, 49] on div at bounding box center [584, 81] width 1025 height 76
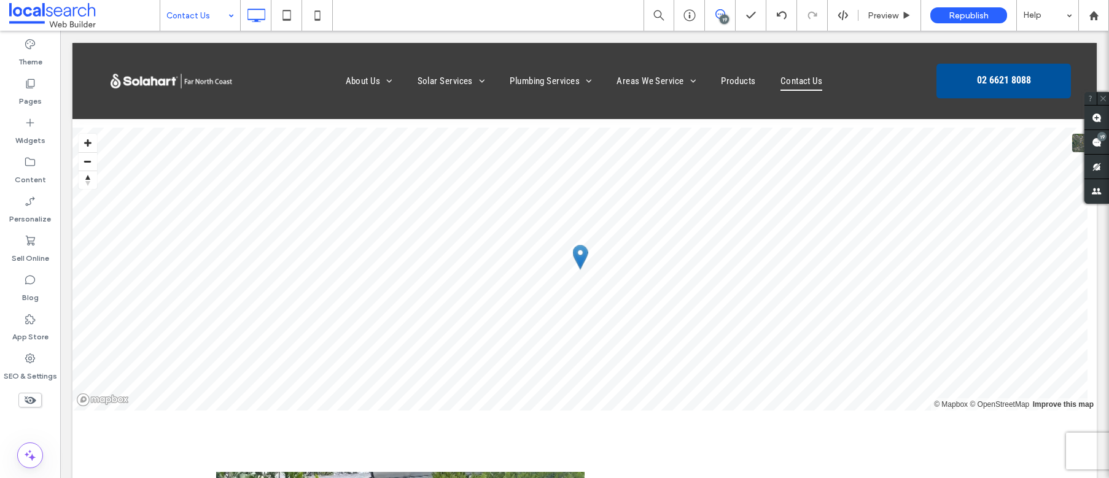
scroll to position [861, 0]
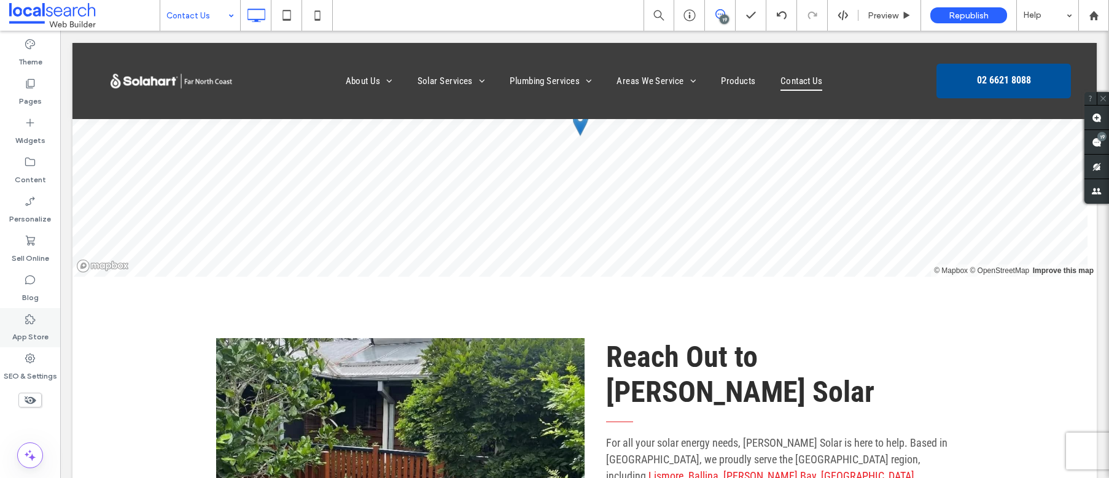
click at [32, 316] on use at bounding box center [30, 319] width 10 height 10
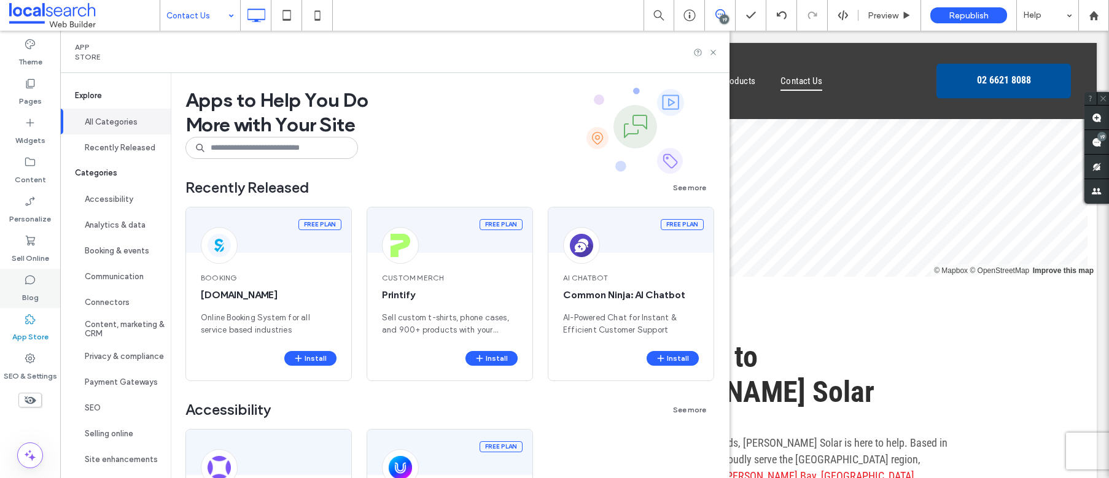
click at [34, 288] on label "Blog" at bounding box center [30, 294] width 17 height 17
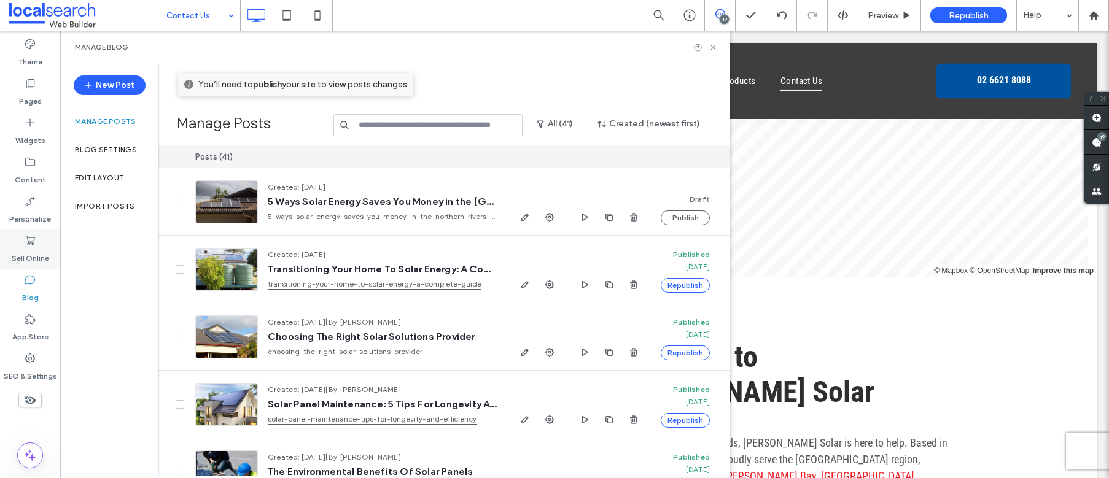
click at [29, 251] on label "Sell Online" at bounding box center [30, 255] width 37 height 17
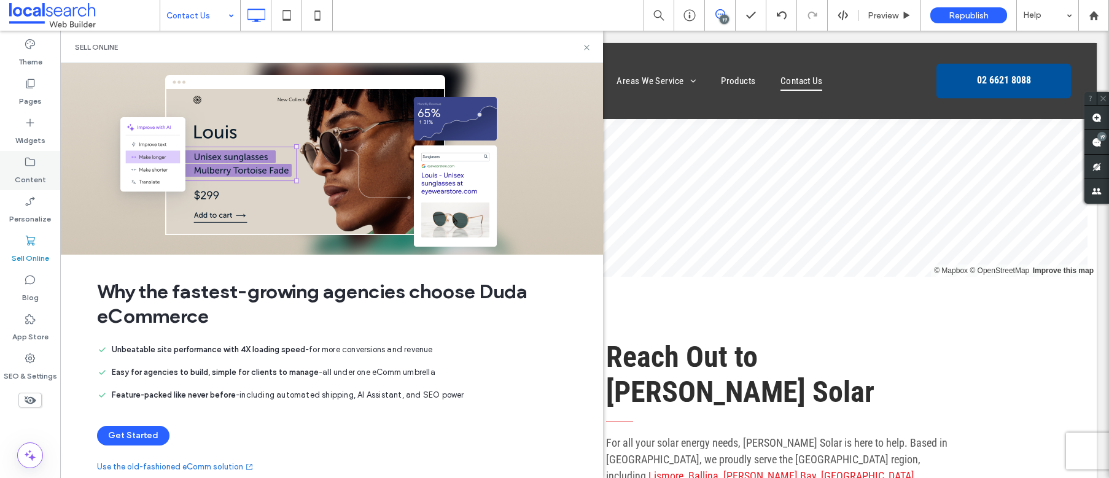
click at [26, 176] on label "Content" at bounding box center [30, 176] width 31 height 17
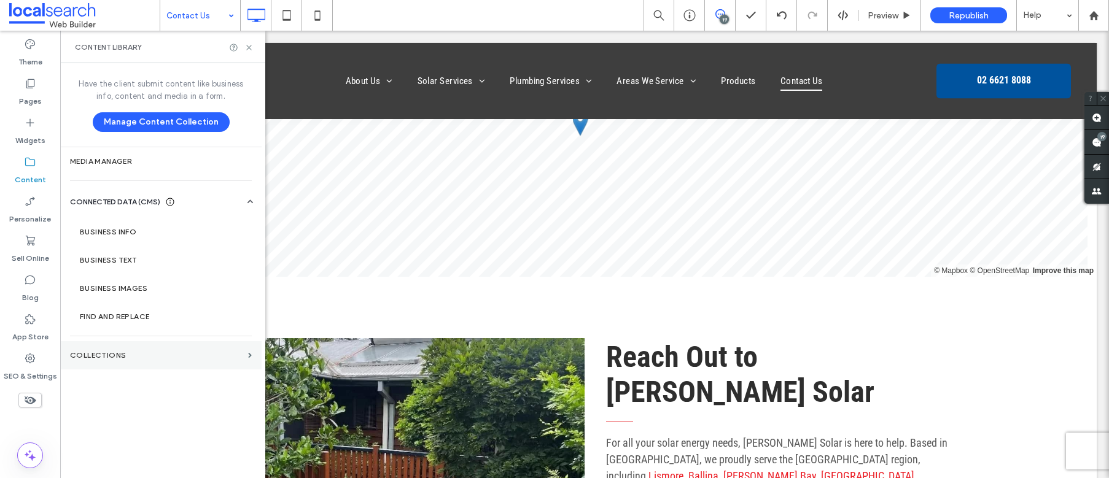
click at [119, 362] on section "Collections" at bounding box center [160, 356] width 201 height 28
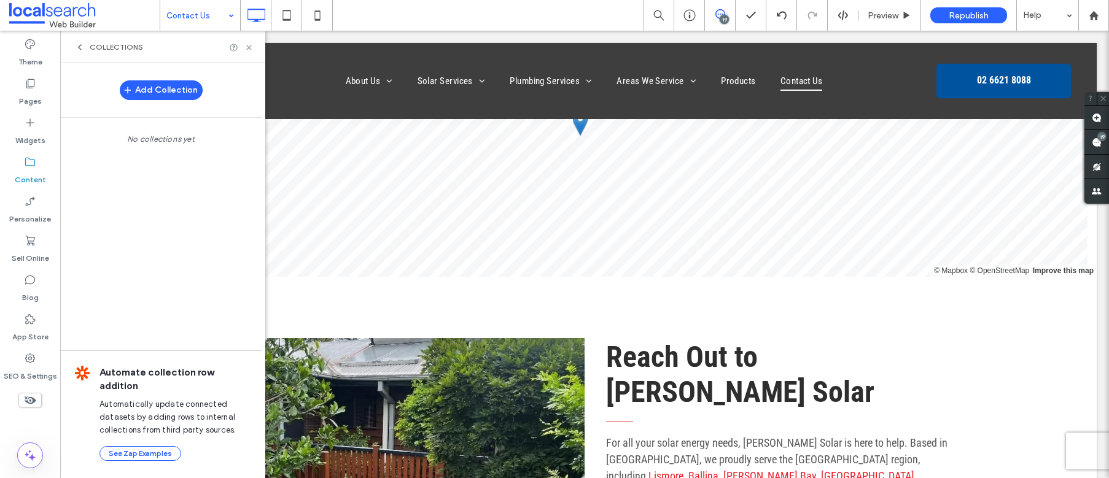
click at [249, 52] on div "Collections" at bounding box center [162, 47] width 205 height 33
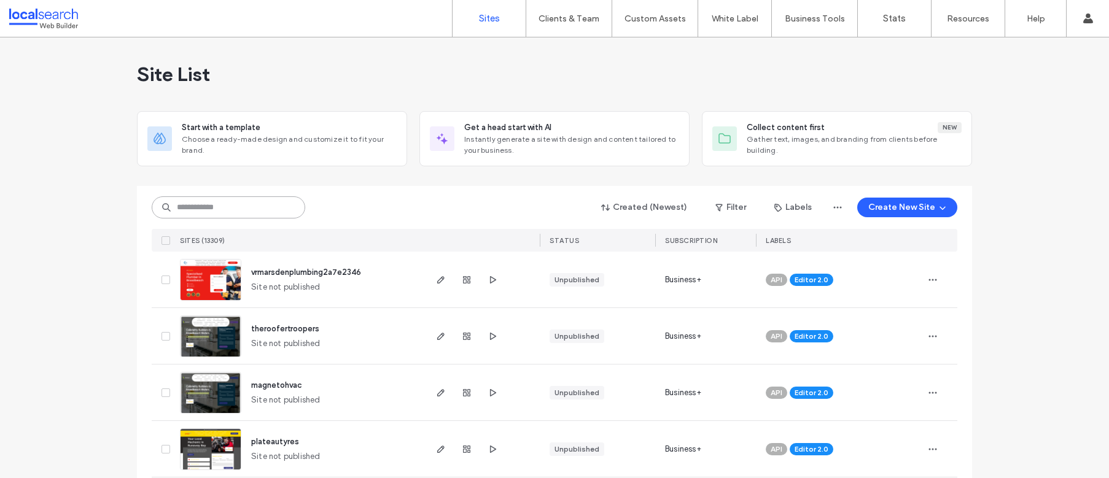
click at [248, 206] on input at bounding box center [229, 208] width 154 height 22
paste input "********"
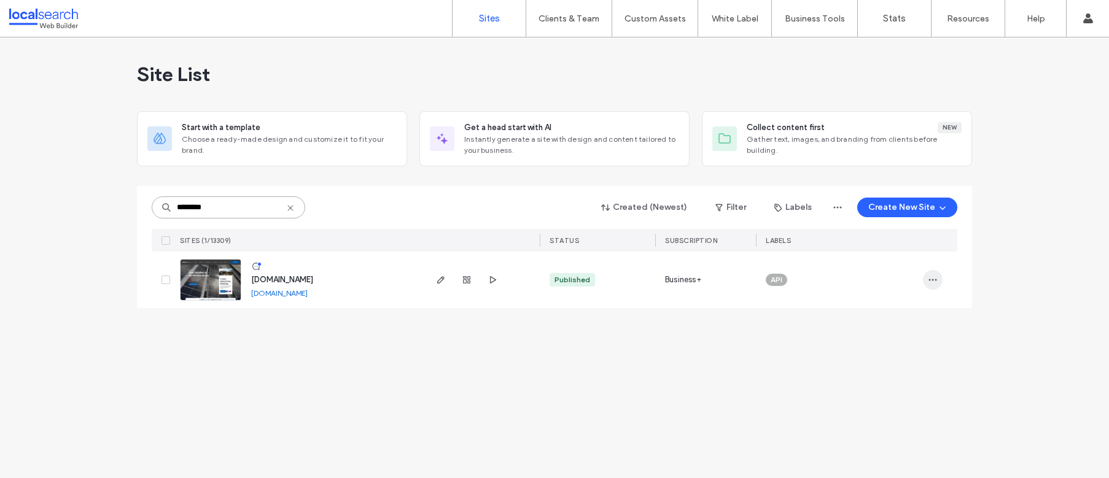
type input "********"
click at [935, 283] on icon "button" at bounding box center [933, 280] width 10 height 10
click at [871, 357] on span "Assign Label" at bounding box center [879, 359] width 46 height 12
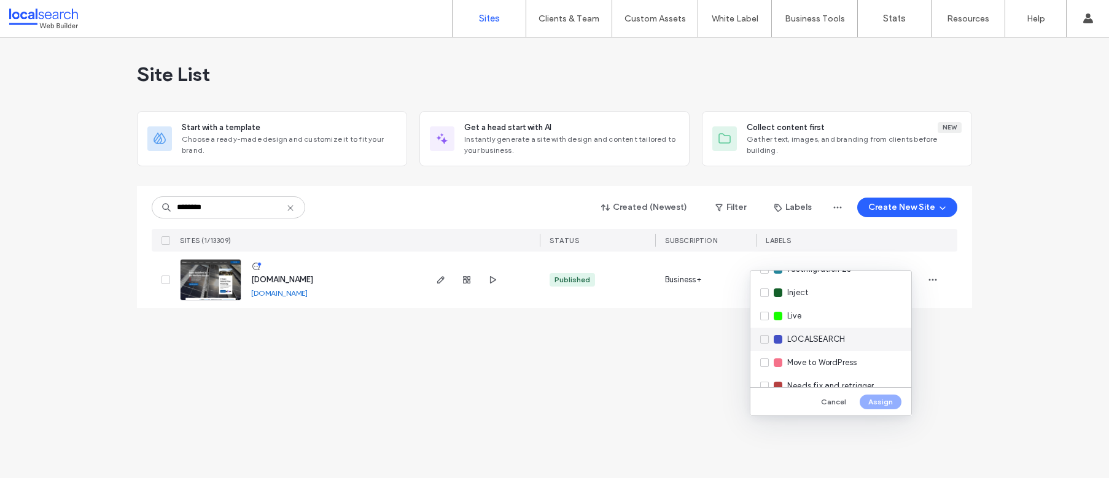
scroll to position [207, 0]
click at [764, 317] on div "Live" at bounding box center [831, 313] width 161 height 23
click at [880, 403] on button "Assign" at bounding box center [881, 402] width 42 height 15
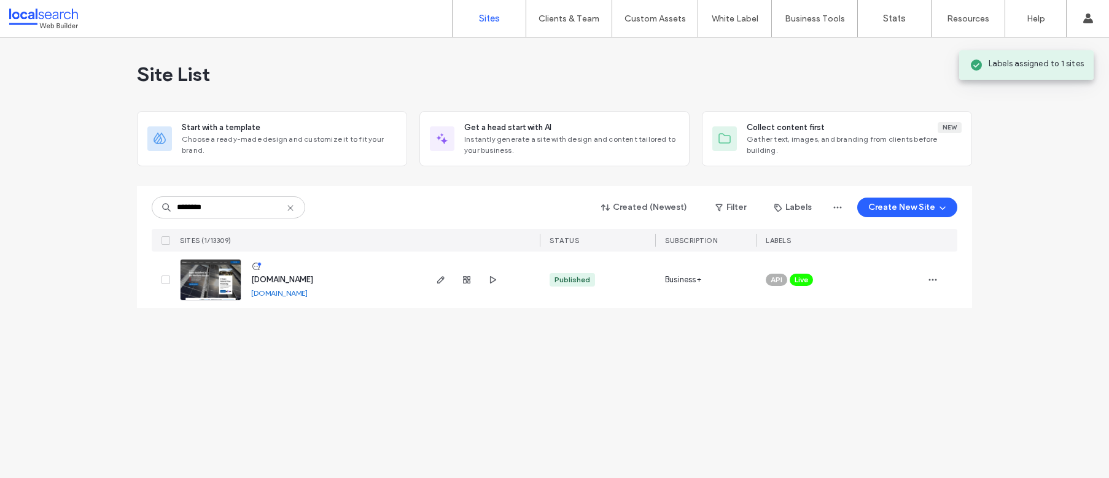
click at [571, 362] on div "Site List Start with a template Choose a ready-made design and customize it to …" at bounding box center [554, 257] width 1109 height 441
click at [608, 338] on div "Site List Start with a template Choose a ready-made design and customize it to …" at bounding box center [554, 257] width 1109 height 441
click at [569, 18] on label "Clients & Team" at bounding box center [569, 19] width 61 height 10
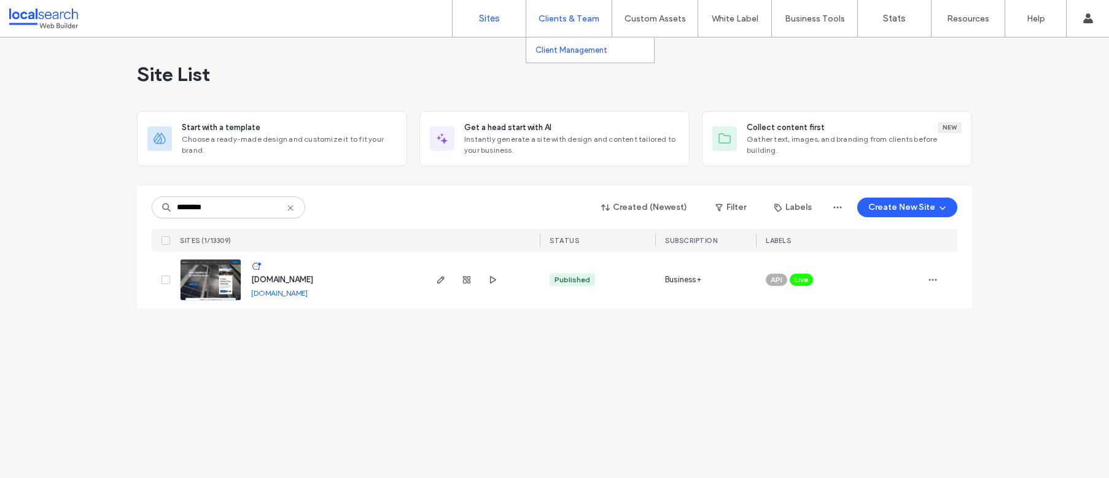
click at [562, 54] on label "Client Management" at bounding box center [572, 49] width 72 height 9
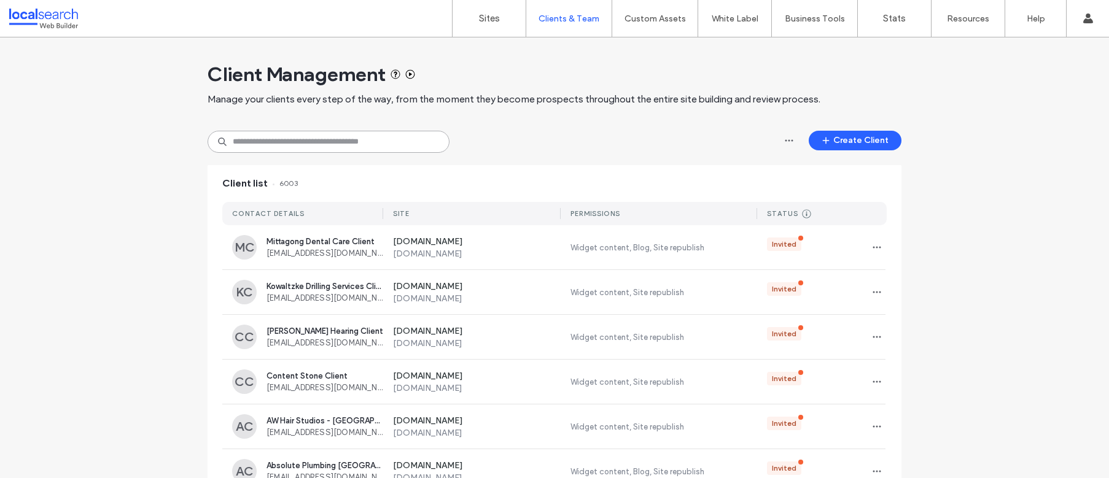
click at [365, 135] on input at bounding box center [329, 142] width 242 height 22
paste input "**********"
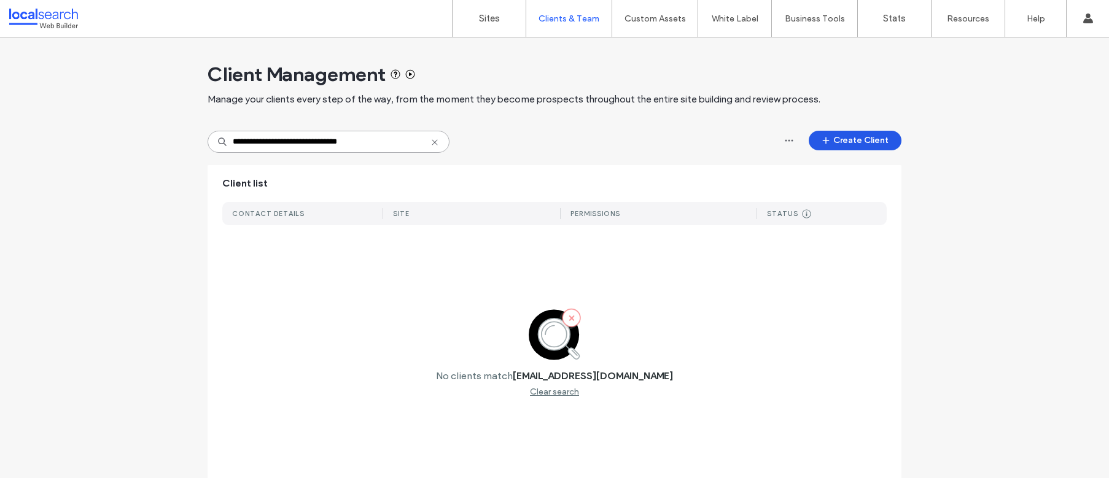
type input "**********"
click at [841, 149] on button "Create Client" at bounding box center [855, 141] width 93 height 20
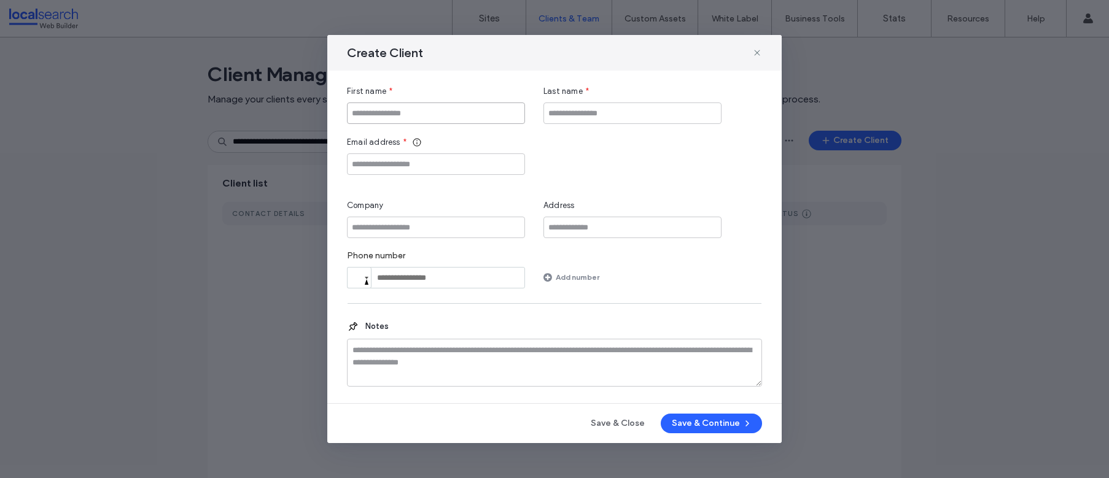
drag, startPoint x: 396, startPoint y: 106, endPoint x: 407, endPoint y: 113, distance: 13.3
click at [396, 106] on input "First name" at bounding box center [436, 113] width 178 height 21
click at [398, 161] on input "Email address" at bounding box center [436, 164] width 178 height 21
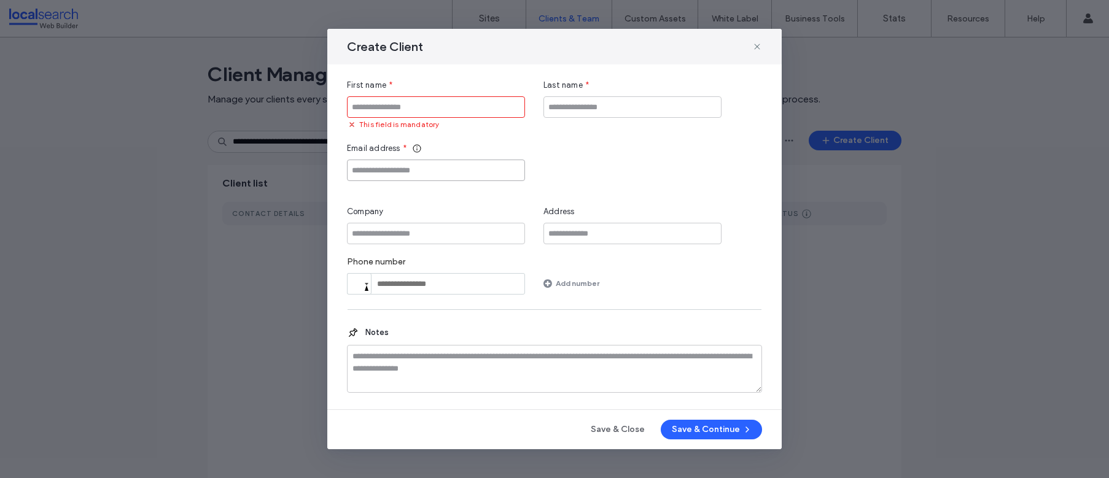
paste input "**********"
type input "**********"
click at [439, 106] on input "First name" at bounding box center [436, 106] width 178 height 21
paste input "**********"
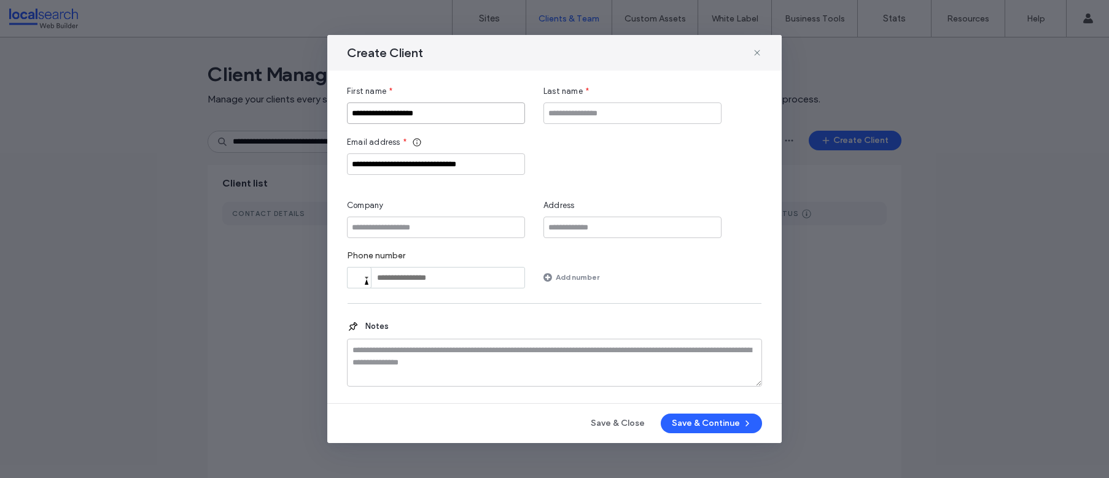
type input "**********"
click at [413, 224] on input "Company" at bounding box center [436, 227] width 178 height 21
paste input "**********"
type input "**********"
click at [649, 103] on input "Last name" at bounding box center [633, 113] width 178 height 21
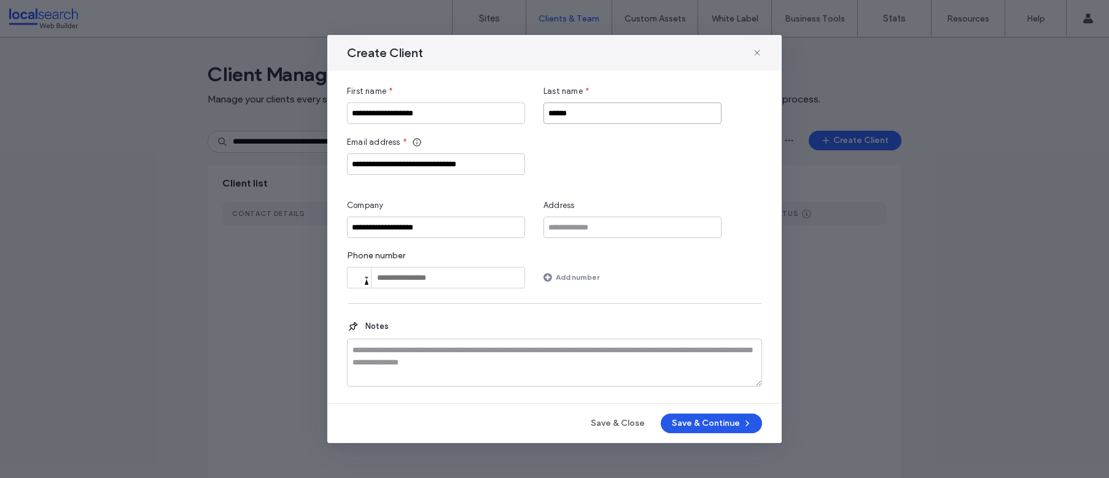
type input "******"
click at [709, 427] on button "Save & Continue" at bounding box center [711, 424] width 101 height 20
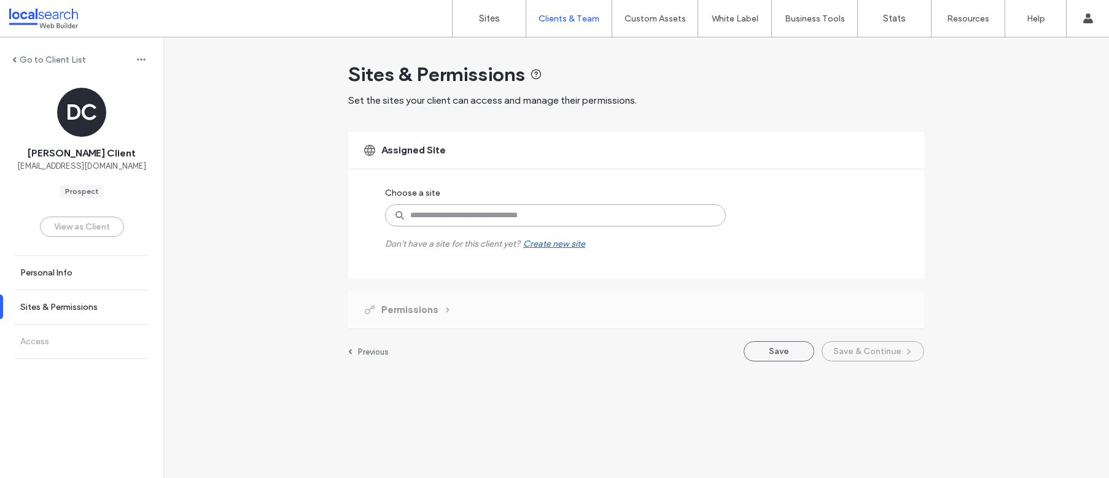
drag, startPoint x: 621, startPoint y: 211, endPoint x: 628, endPoint y: 212, distance: 6.9
click at [621, 211] on input at bounding box center [555, 216] width 341 height 22
paste input "********"
type input "********"
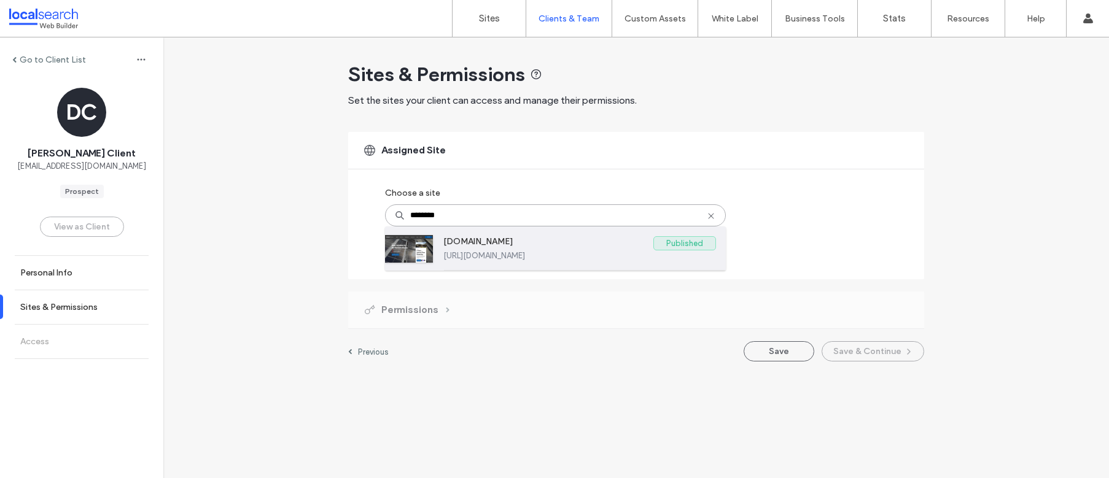
click at [555, 244] on label "www.davidlewissolahart.com.au" at bounding box center [548, 243] width 210 height 15
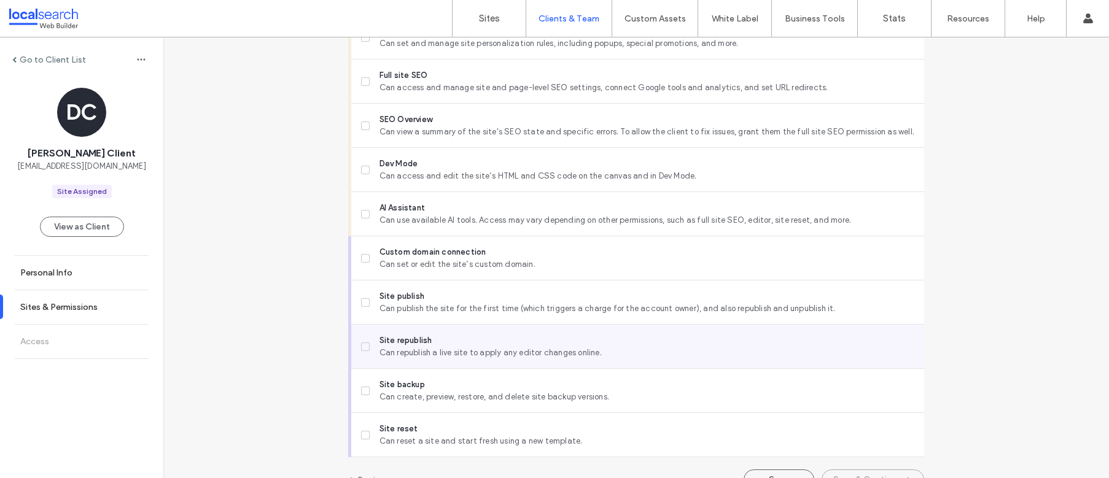
scroll to position [1023, 0]
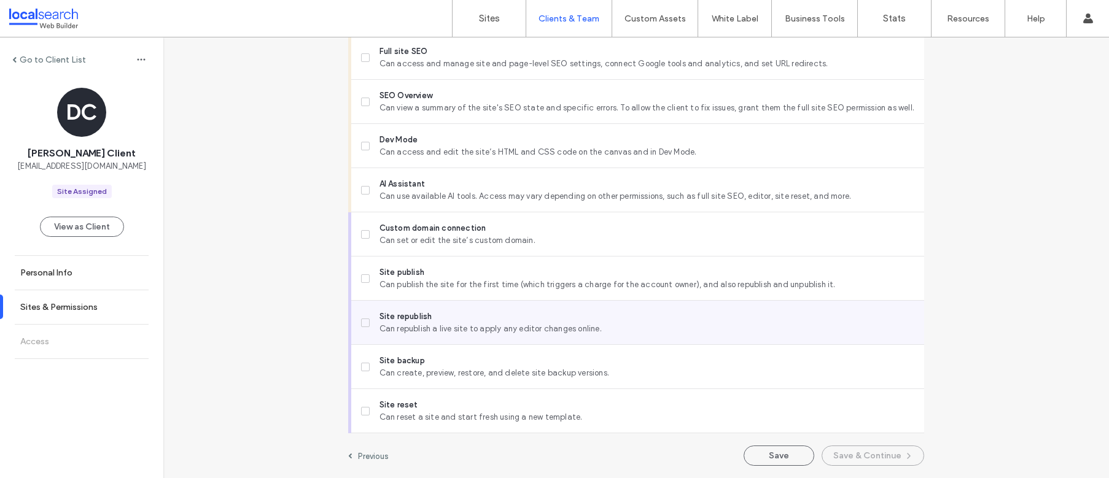
click at [361, 324] on span at bounding box center [365, 323] width 9 height 9
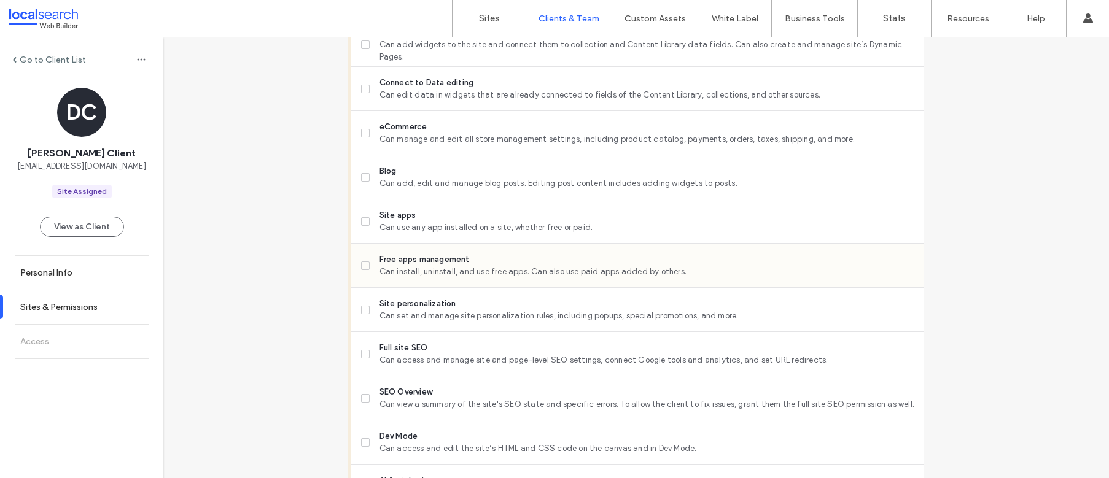
scroll to position [724, 0]
click at [363, 179] on icon at bounding box center [365, 180] width 5 height 4
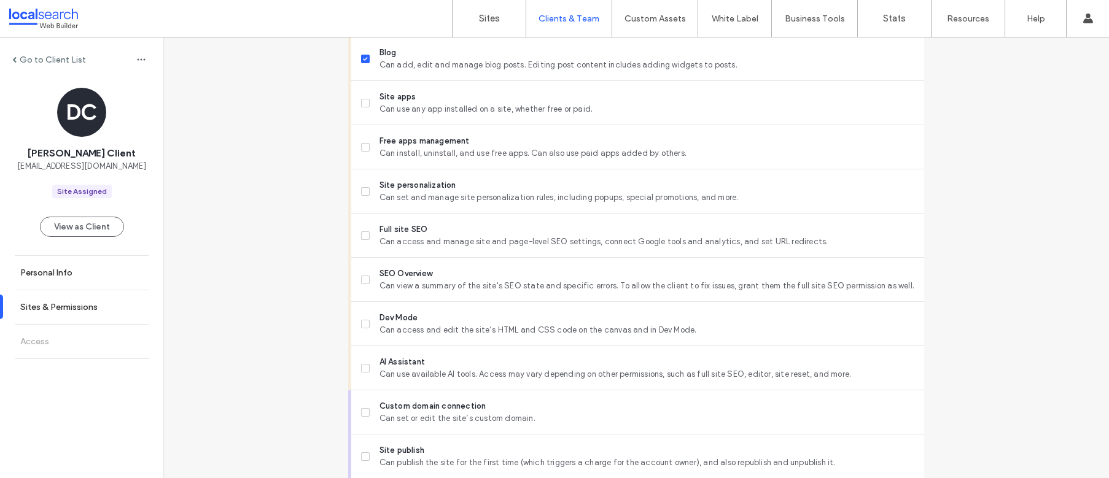
scroll to position [1023, 0]
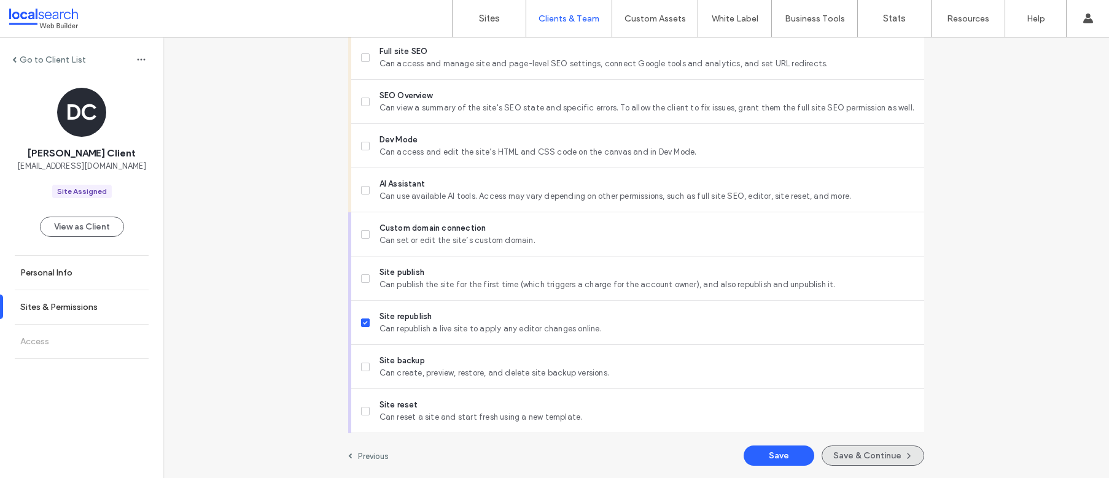
click at [895, 459] on button "Save & Continue" at bounding box center [873, 456] width 103 height 20
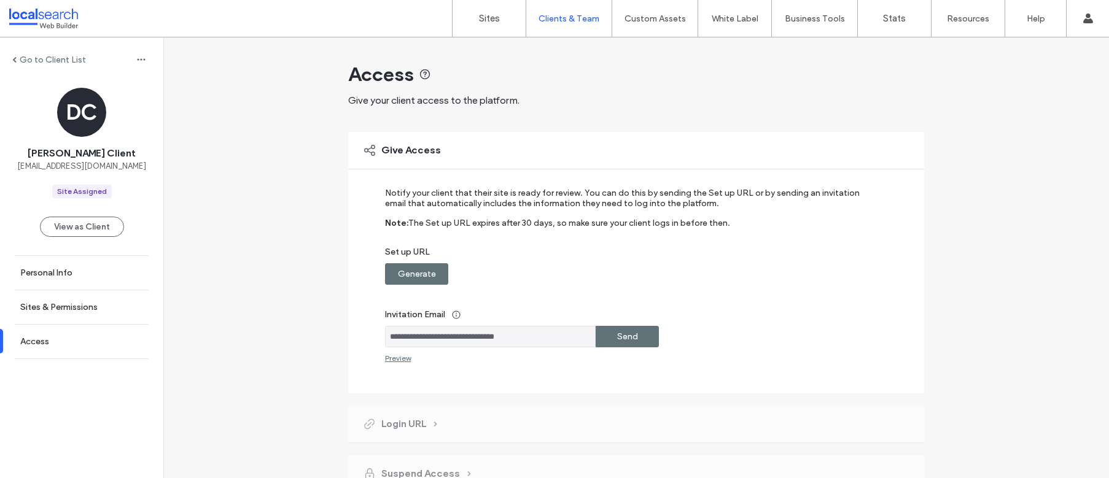
click at [418, 271] on label "Generate" at bounding box center [417, 274] width 38 height 23
click at [623, 274] on label "Copy" at bounding box center [628, 274] width 22 height 23
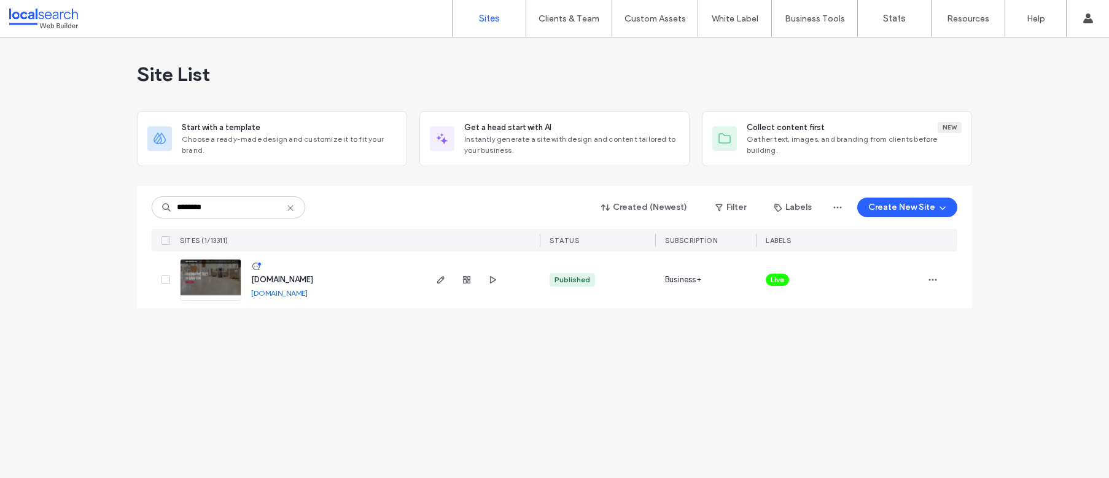
click at [305, 279] on span "[DOMAIN_NAME]" at bounding box center [282, 279] width 62 height 9
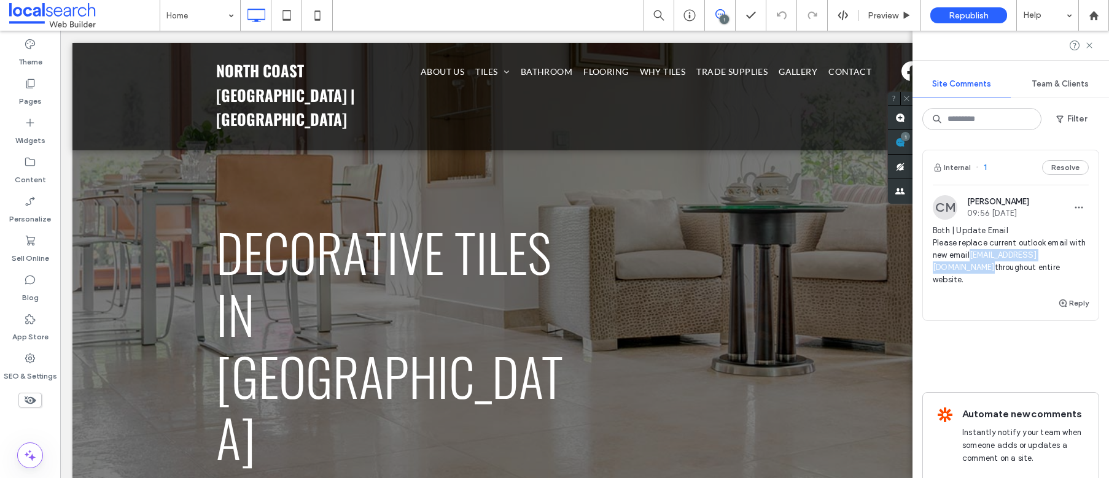
drag, startPoint x: 1060, startPoint y: 269, endPoint x: 918, endPoint y: 273, distance: 141.9
click at [923, 271] on div "CM [PERSON_NAME] 09:56 [DATE] Both | Update Email Please replace current outloo…" at bounding box center [1011, 245] width 176 height 101
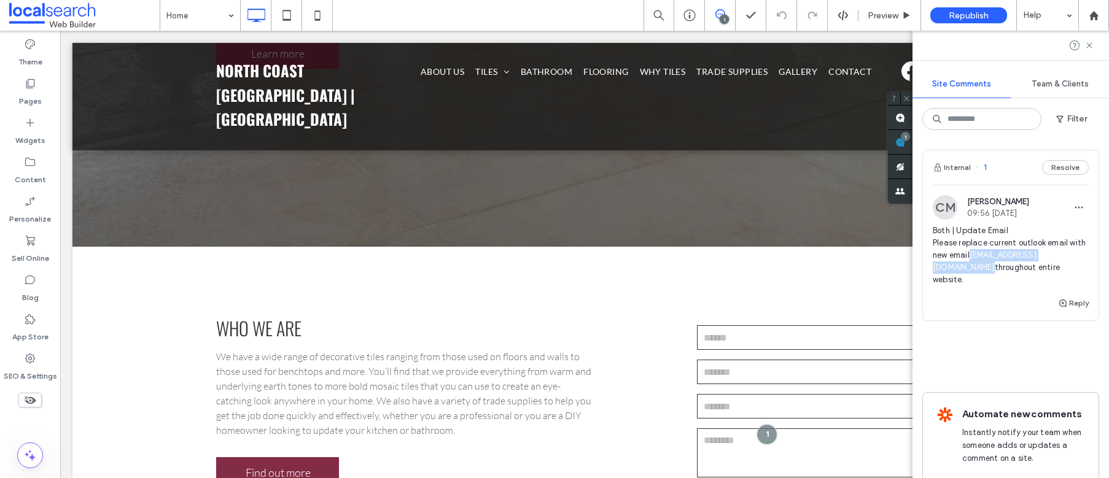
scroll to position [488, 0]
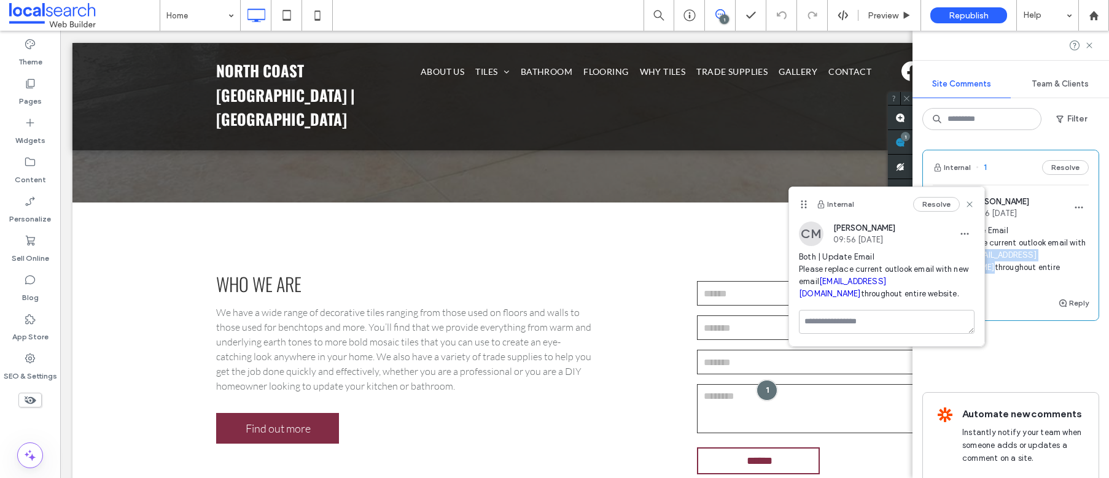
copy link "[EMAIL_ADDRESS][DOMAIN_NAME]"
click at [26, 280] on icon at bounding box center [30, 280] width 12 height 12
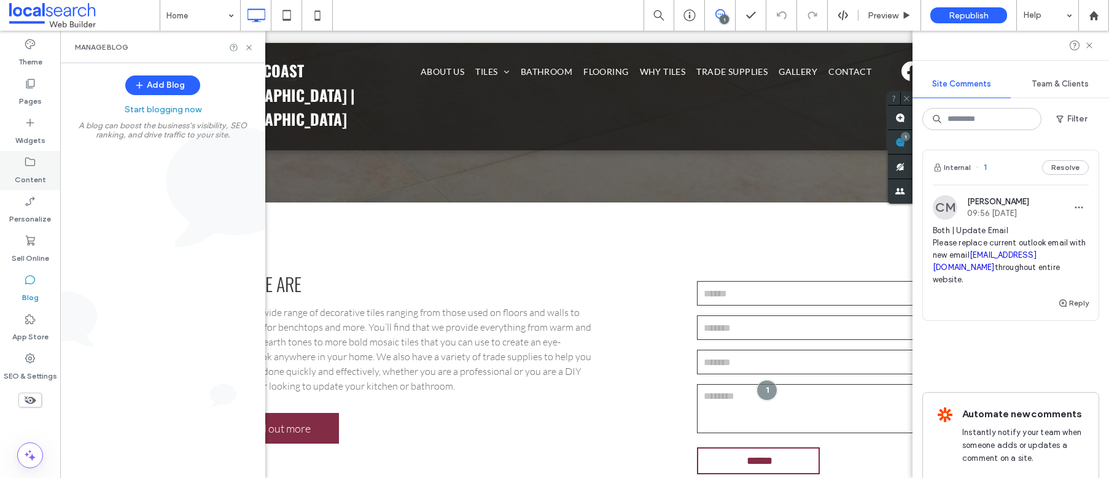
click at [33, 166] on icon at bounding box center [30, 162] width 12 height 12
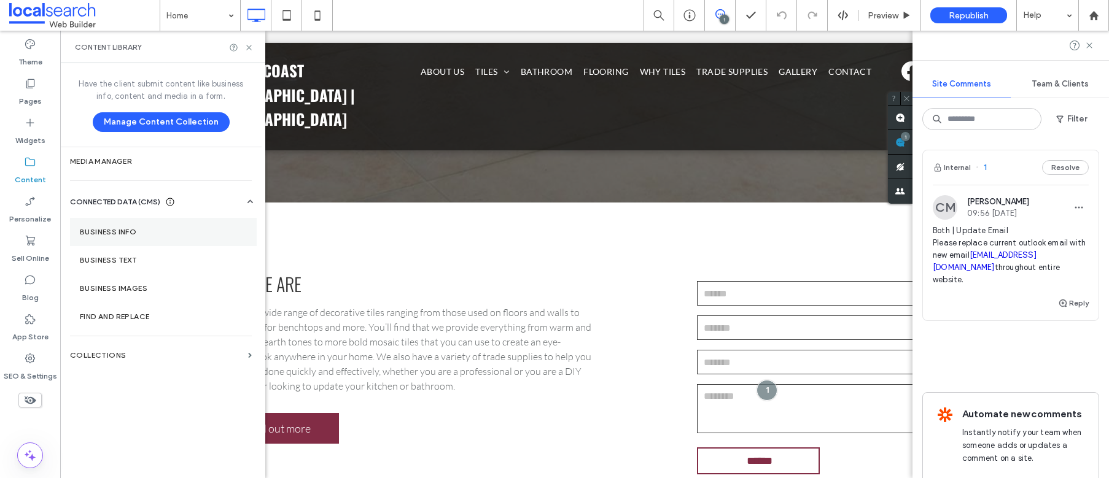
click at [119, 230] on label "Business Info" at bounding box center [163, 232] width 167 height 9
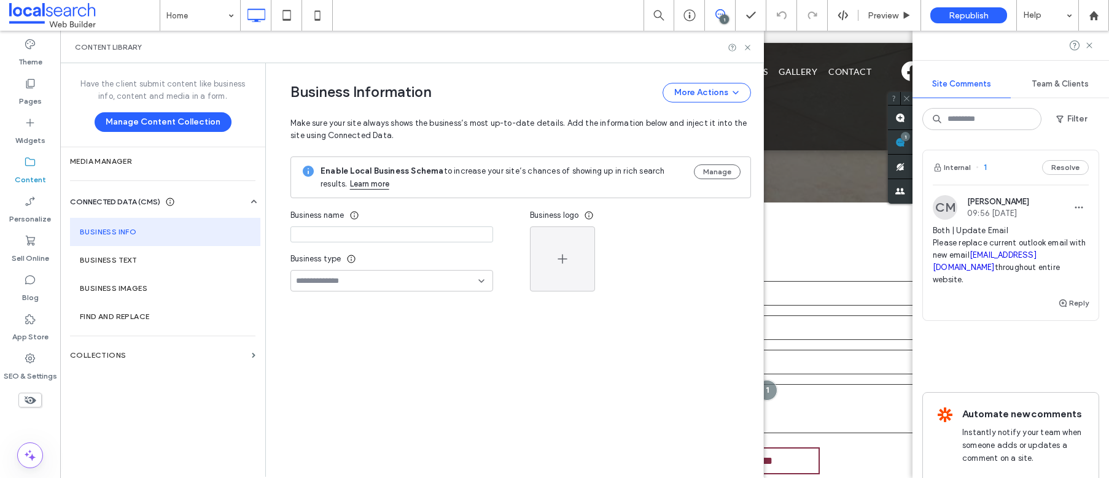
type input "**********"
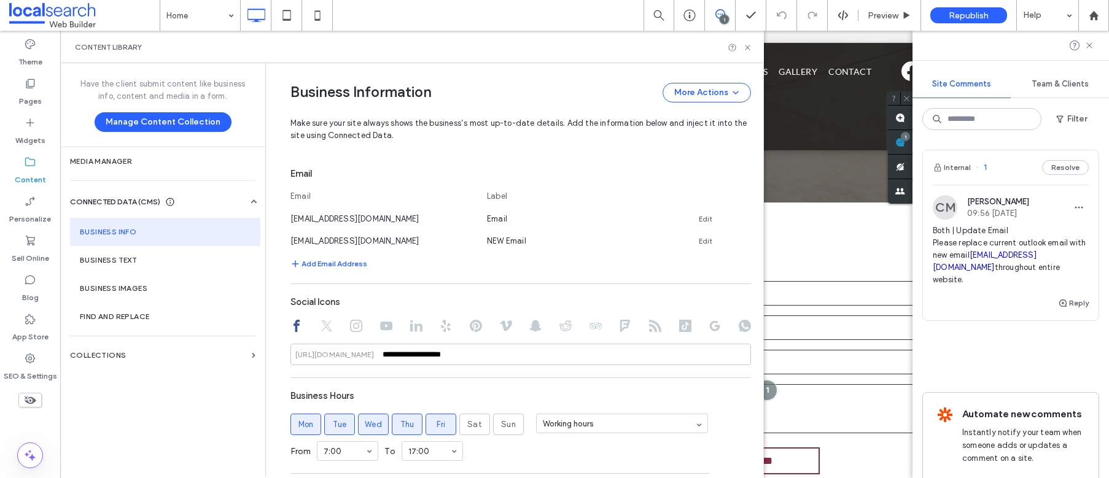
scroll to position [466, 0]
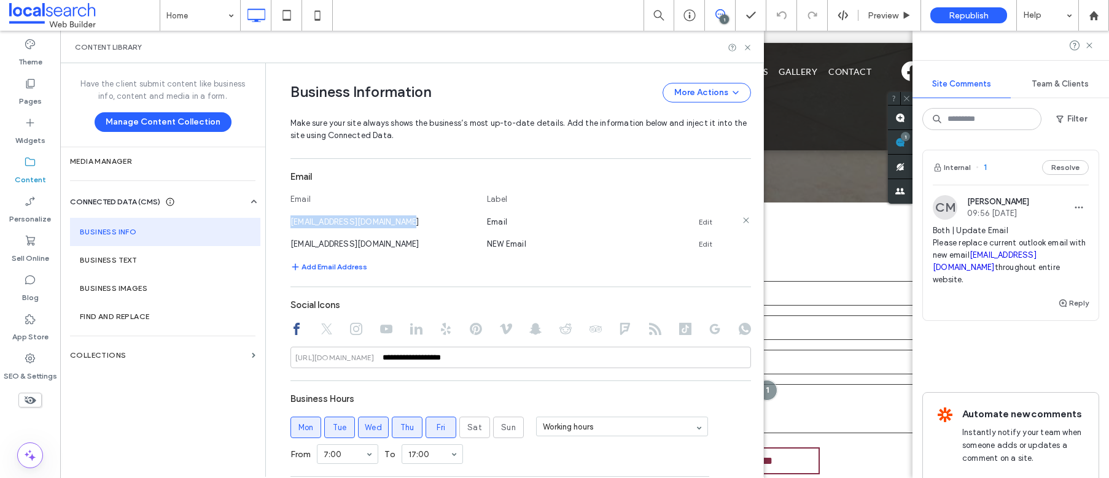
drag, startPoint x: 399, startPoint y: 222, endPoint x: 286, endPoint y: 228, distance: 113.8
click at [291, 228] on div "[EMAIL_ADDRESS][DOMAIN_NAME]" at bounding box center [383, 222] width 184 height 13
copy span "[EMAIL_ADDRESS][DOMAIN_NAME]"
click at [701, 225] on link "Edit" at bounding box center [706, 225] width 14 height 10
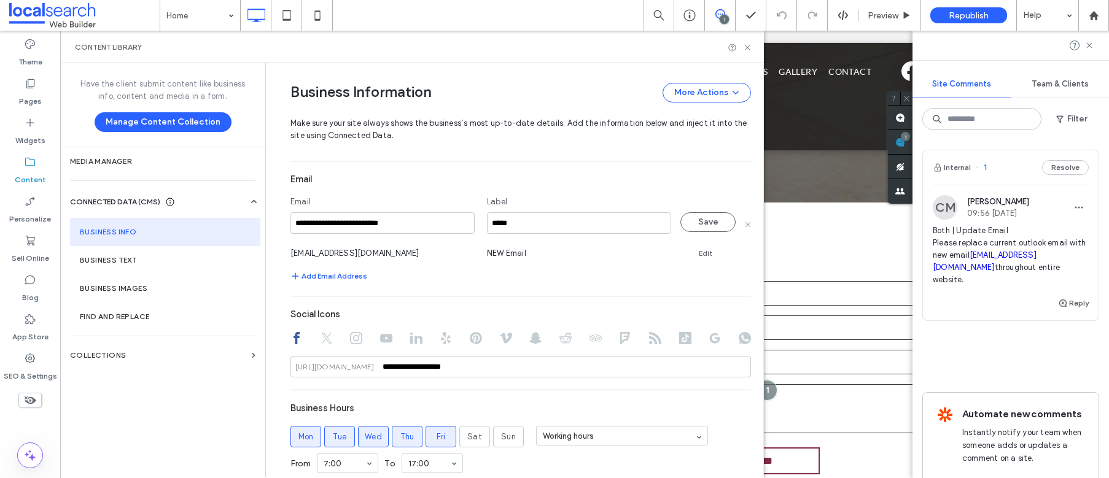
click at [422, 217] on input "**********" at bounding box center [383, 223] width 184 height 21
click at [421, 217] on input "**********" at bounding box center [383, 223] width 184 height 21
drag, startPoint x: 316, startPoint y: 221, endPoint x: 192, endPoint y: 237, distance: 124.6
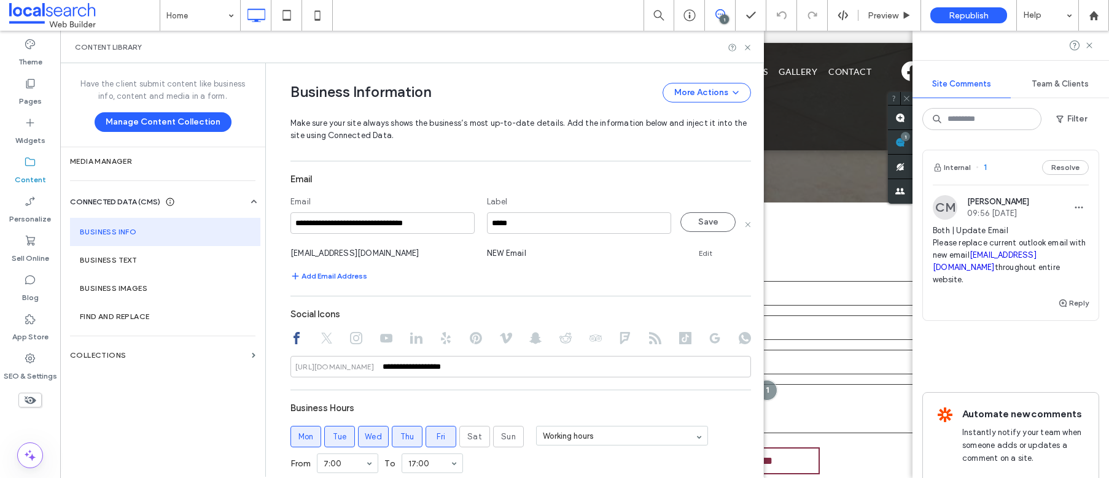
click at [235, 225] on div "**********" at bounding box center [412, 270] width 704 height 414
type input "**********"
click at [711, 223] on button "Save" at bounding box center [708, 223] width 55 height 20
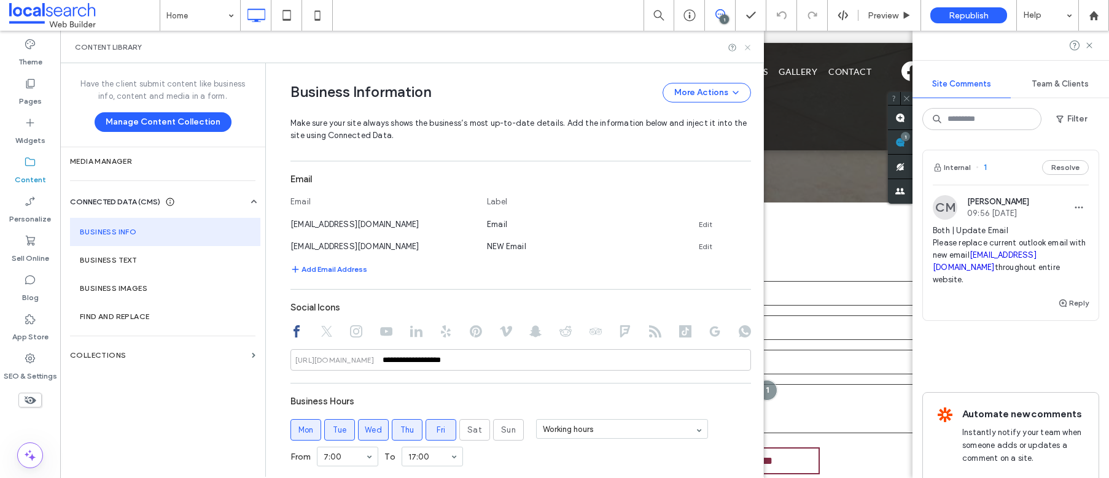
click at [748, 49] on icon at bounding box center [747, 47] width 9 height 9
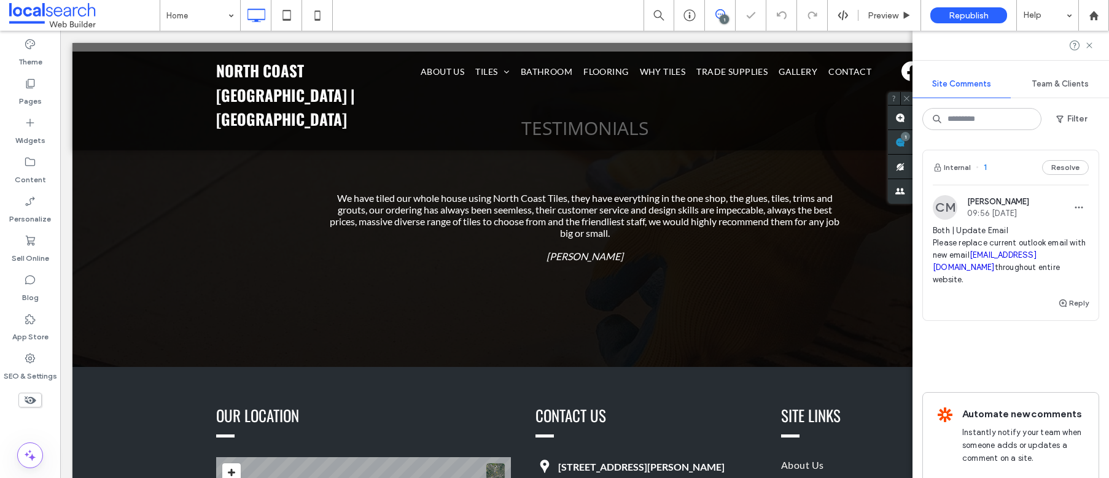
scroll to position [1929, 0]
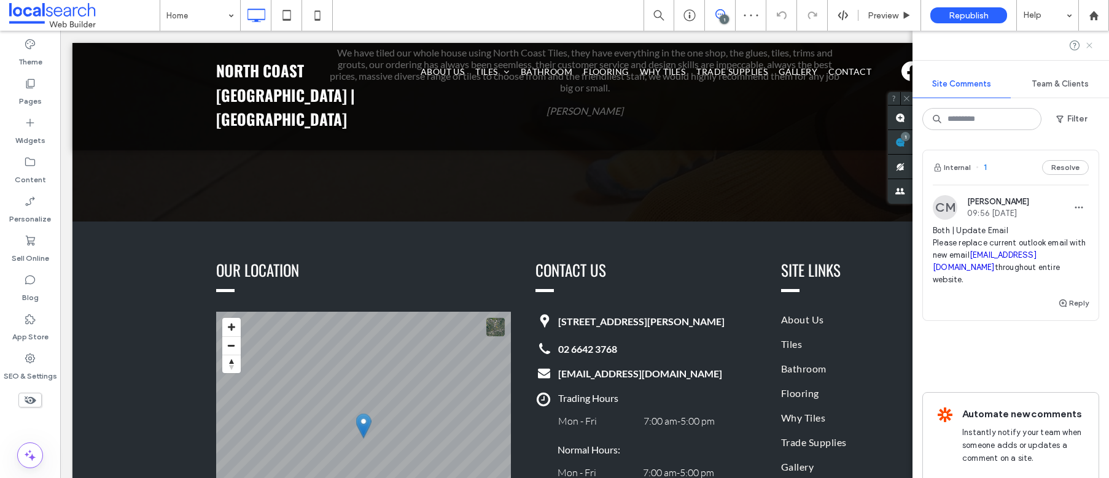
click at [1092, 46] on icon at bounding box center [1090, 46] width 10 height 10
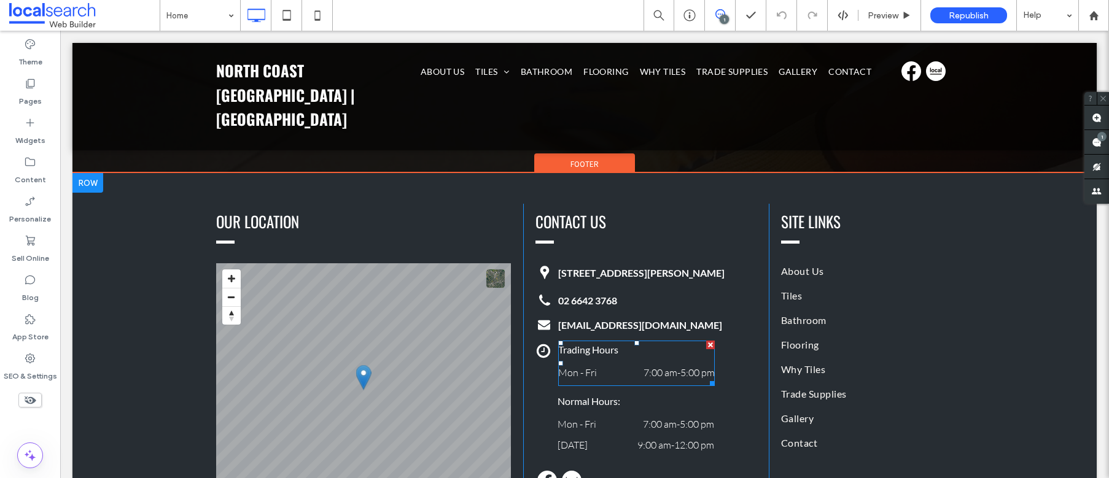
scroll to position [1978, 0]
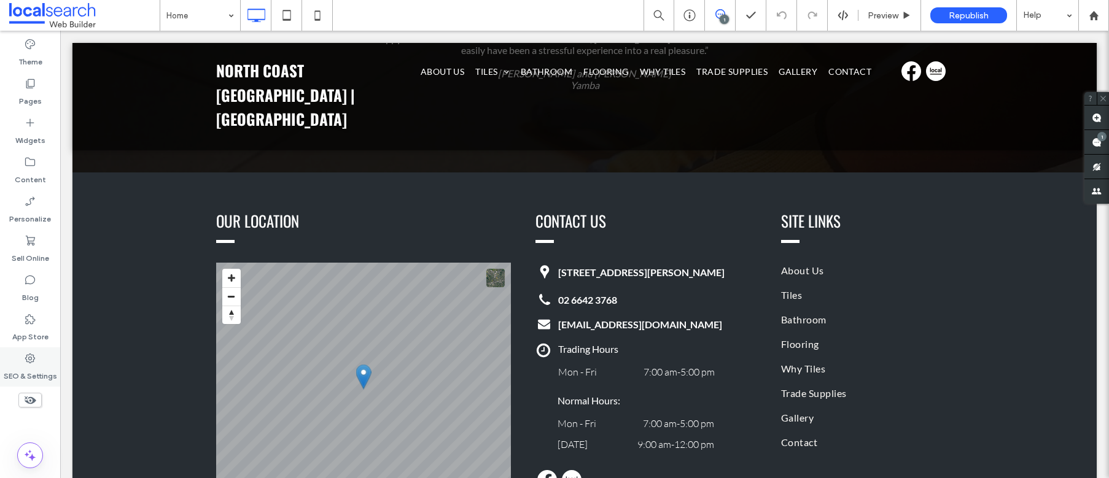
click at [32, 361] on icon at bounding box center [30, 359] width 12 height 12
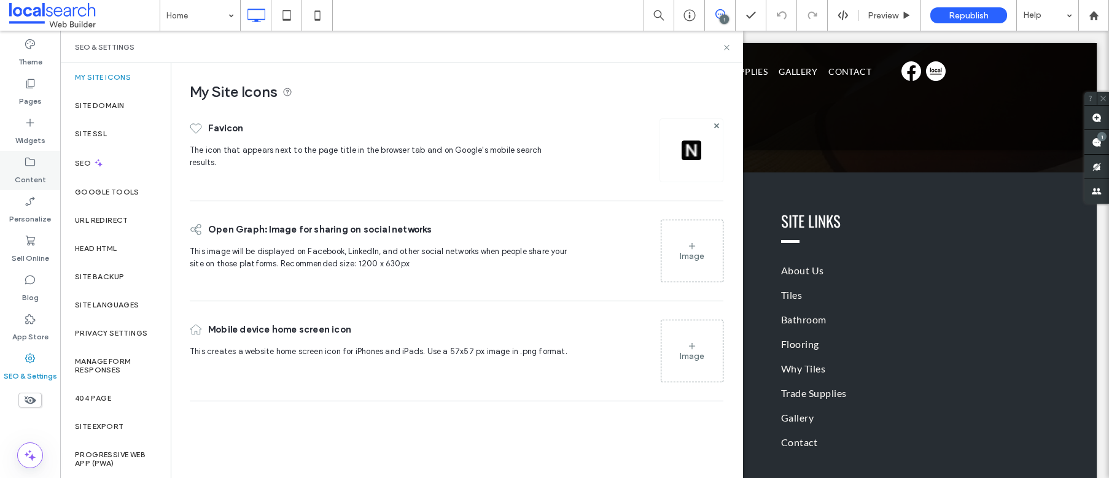
click at [31, 167] on icon at bounding box center [30, 162] width 12 height 12
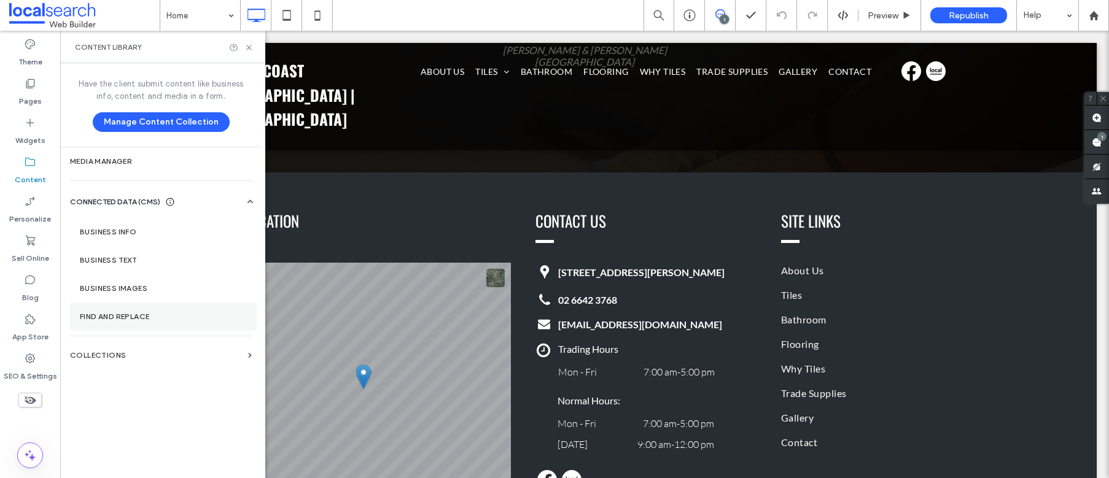
click at [117, 315] on label "Find and Replace" at bounding box center [163, 317] width 167 height 9
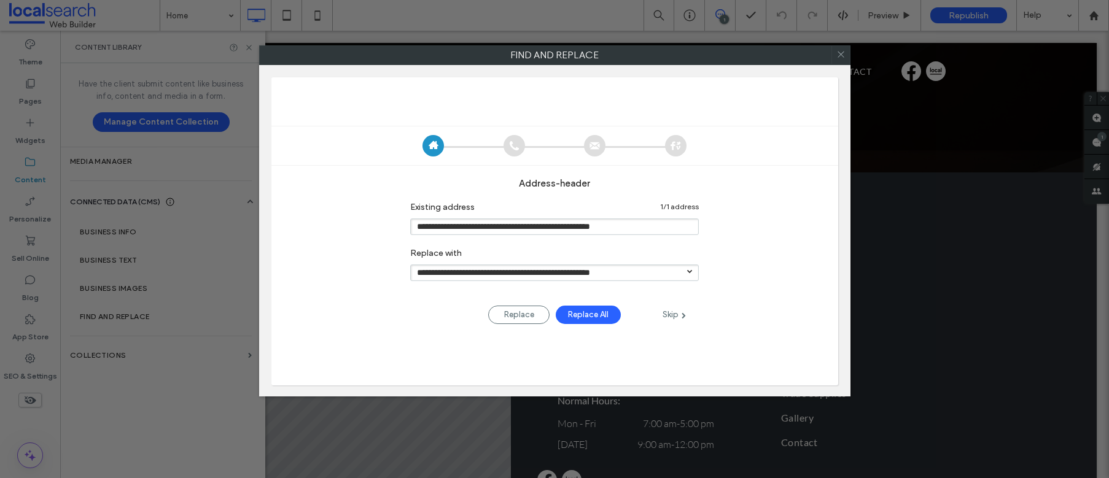
click at [669, 318] on div "Skip" at bounding box center [674, 315] width 49 height 14
type input "**********"
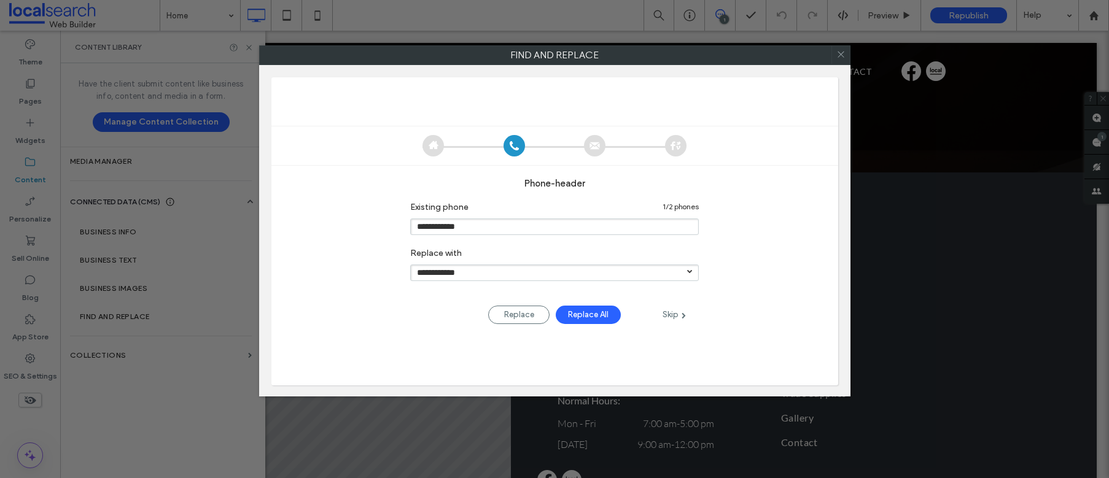
click at [669, 318] on div "Skip" at bounding box center [674, 315] width 49 height 14
type input "**********"
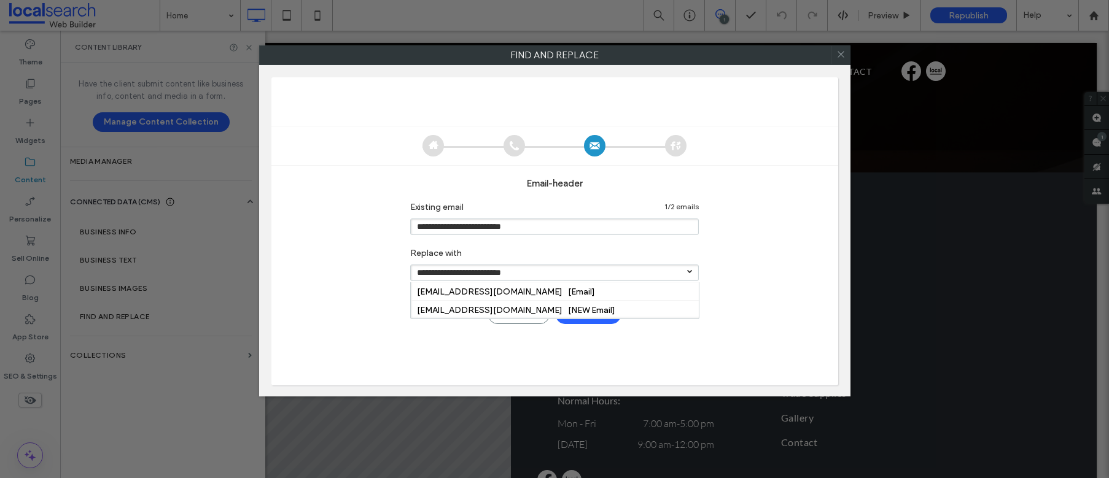
click at [683, 275] on input "**********" at bounding box center [554, 273] width 289 height 17
click at [502, 293] on link "[EMAIL_ADDRESS][DOMAIN_NAME] [Email]" at bounding box center [506, 292] width 178 height 10
type input "**********"
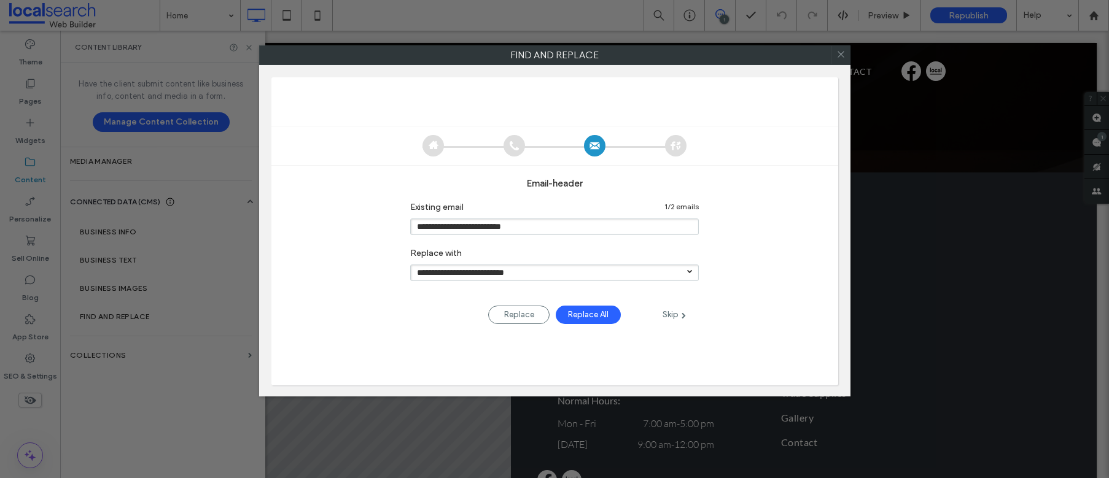
click at [593, 319] on div "Replace All" at bounding box center [588, 315] width 65 height 18
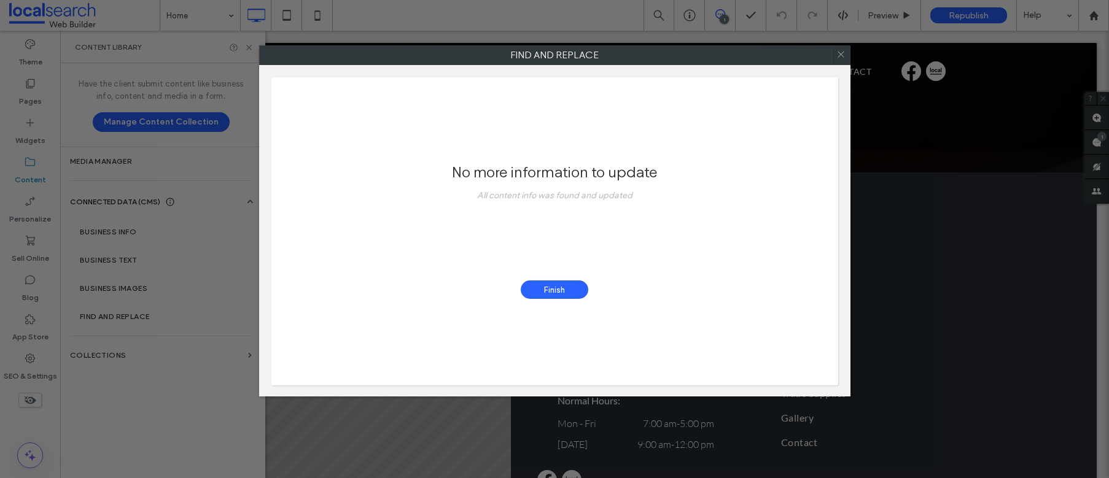
click at [553, 291] on div "Finish" at bounding box center [555, 290] width 68 height 18
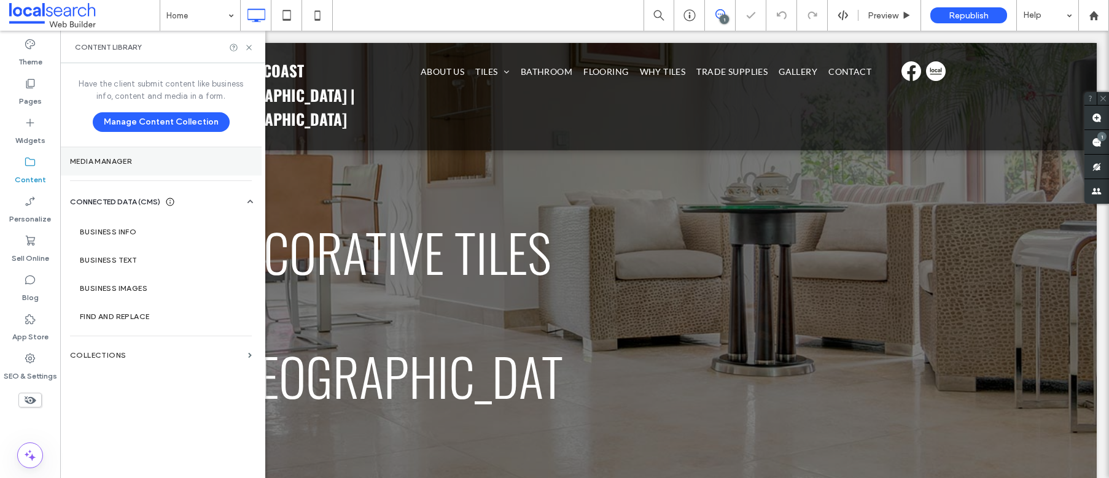
scroll to position [0, 0]
click at [250, 48] on use at bounding box center [248, 47] width 5 height 5
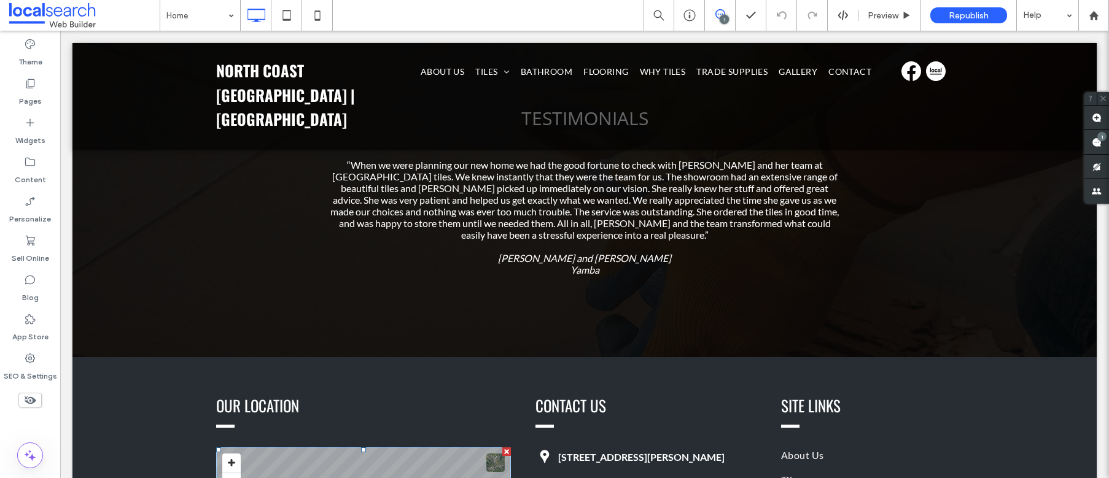
scroll to position [1444, 0]
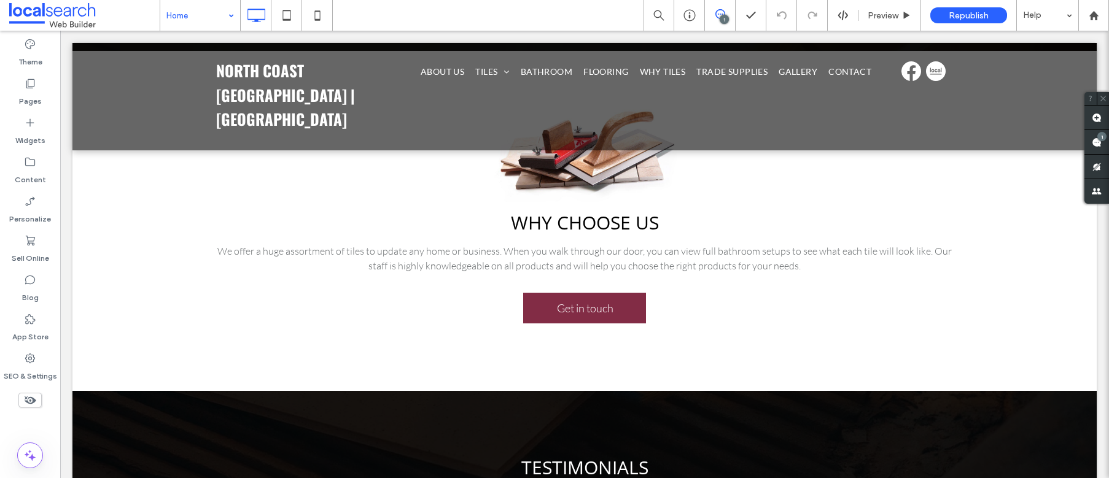
drag, startPoint x: 192, startPoint y: 10, endPoint x: 217, endPoint y: 25, distance: 29.0
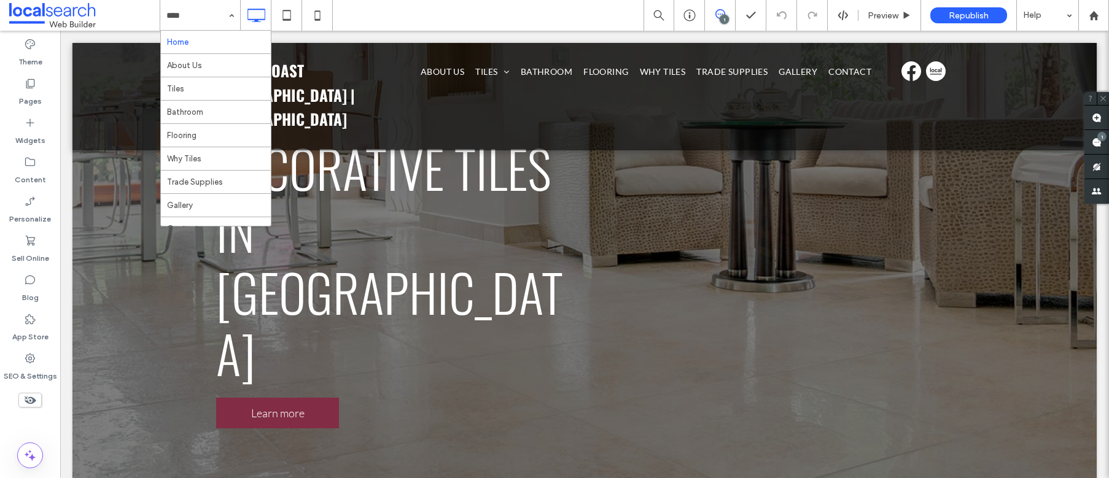
scroll to position [405, 0]
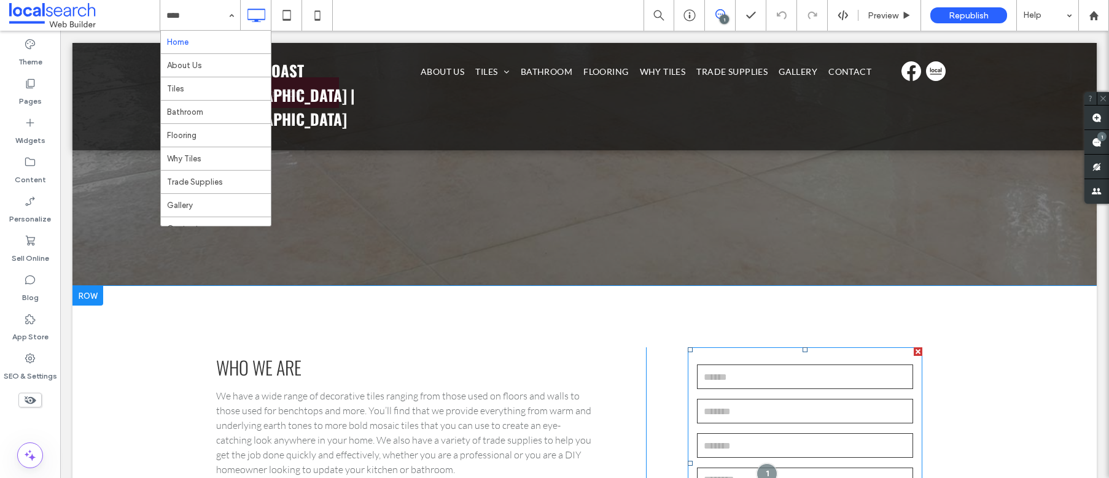
click at [808, 365] on input "text" at bounding box center [805, 377] width 216 height 25
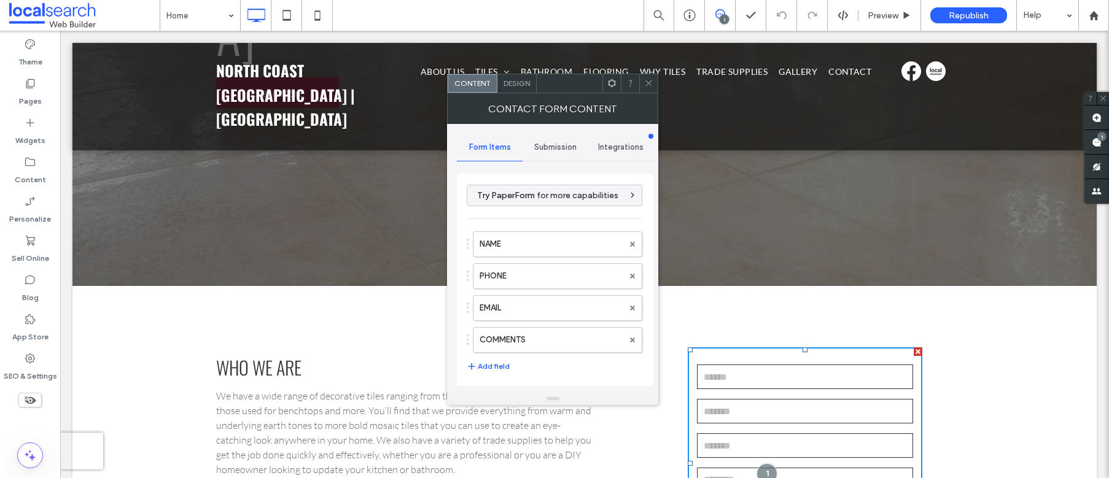
type input "******"
type input "**********"
click at [548, 143] on span "Submission" at bounding box center [555, 148] width 42 height 10
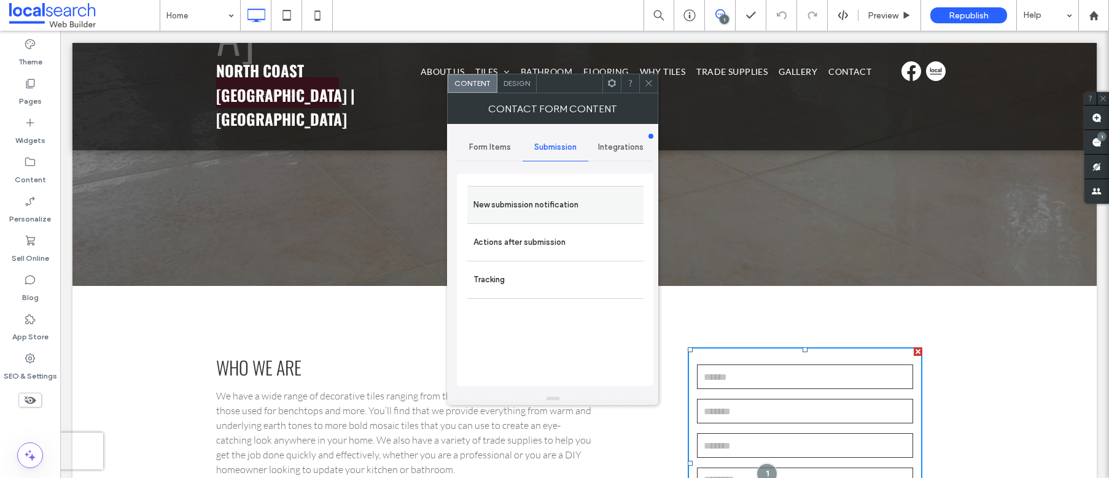
drag, startPoint x: 524, startPoint y: 192, endPoint x: 551, endPoint y: 199, distance: 27.9
click at [524, 193] on label "New submission notification" at bounding box center [556, 205] width 164 height 25
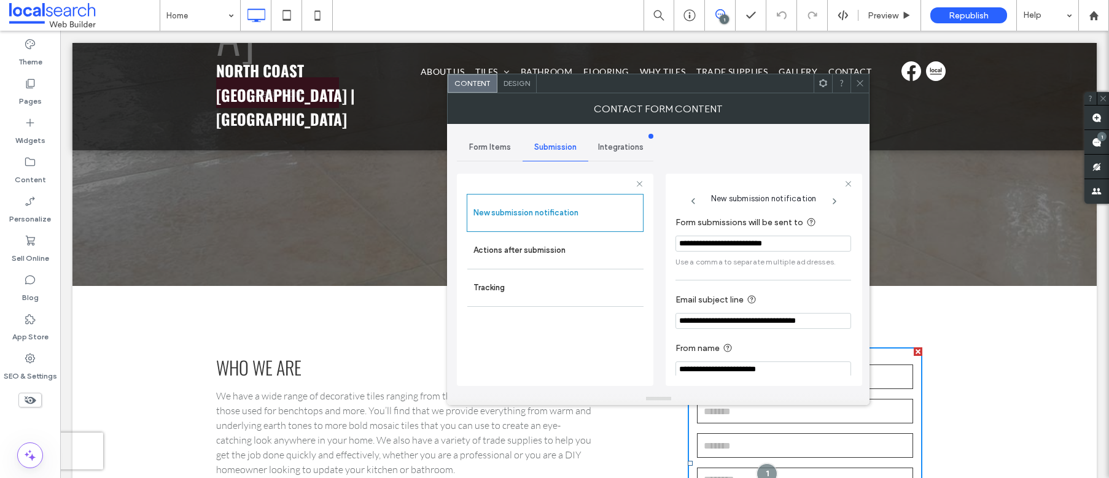
click at [859, 84] on icon at bounding box center [860, 83] width 9 height 9
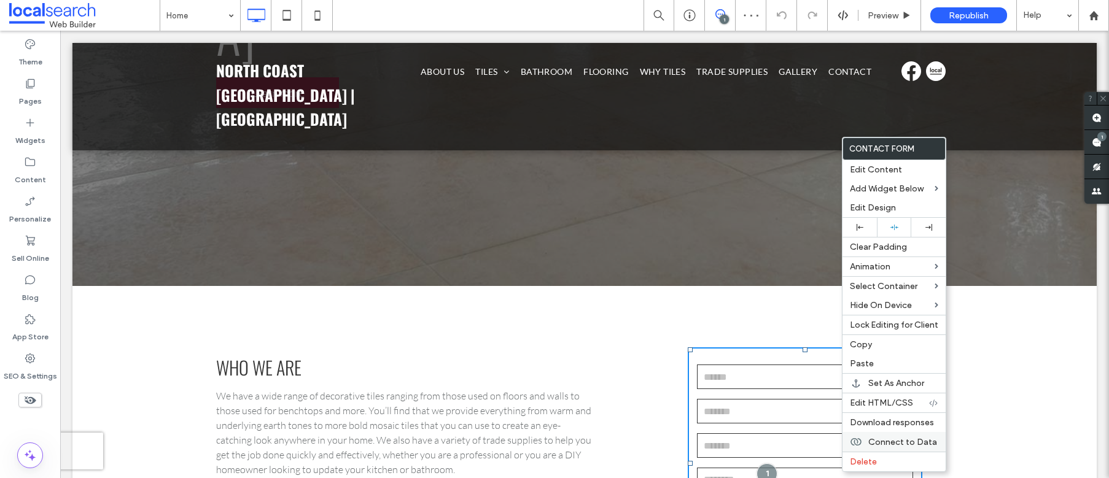
click at [881, 442] on span "Connect to Data" at bounding box center [903, 442] width 69 height 10
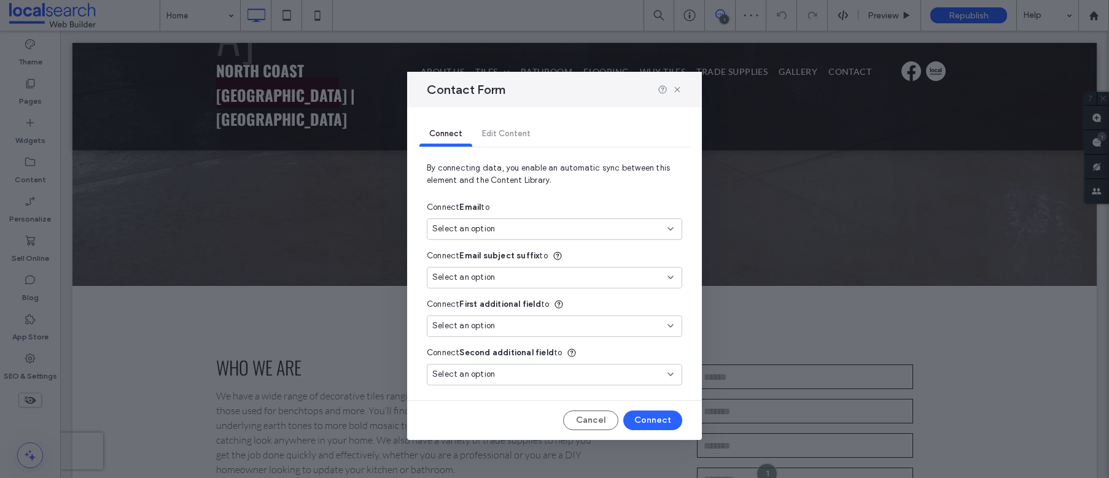
click at [495, 225] on div "Select an option" at bounding box center [547, 229] width 230 height 12
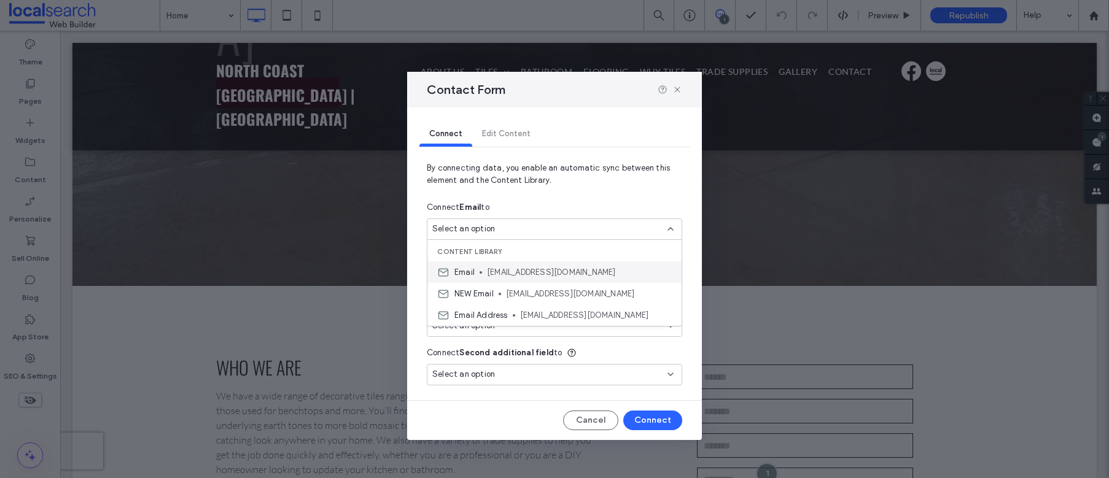
click at [512, 273] on span "[EMAIL_ADDRESS][DOMAIN_NAME]" at bounding box center [579, 273] width 185 height 12
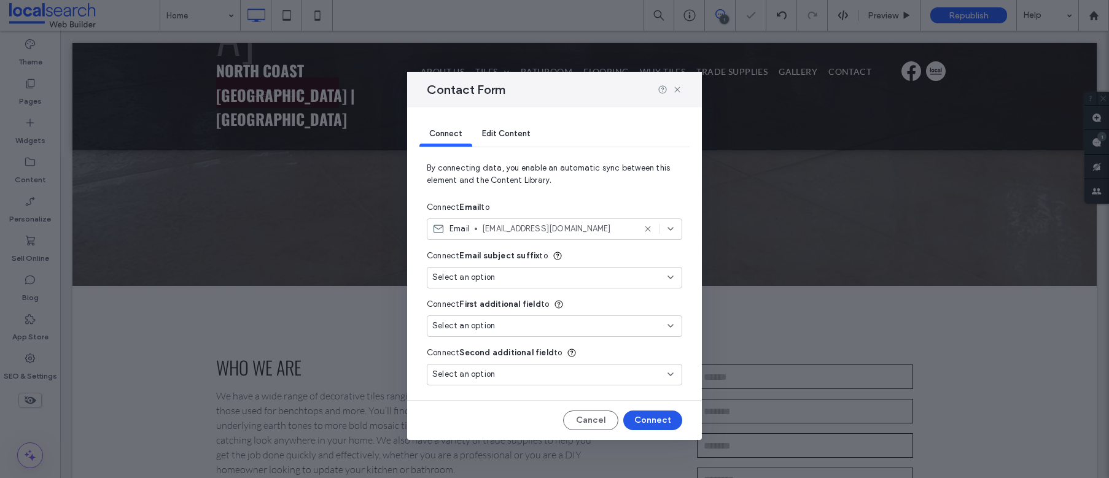
drag, startPoint x: 644, startPoint y: 418, endPoint x: 607, endPoint y: 379, distance: 53.9
click at [644, 418] on button "Connect" at bounding box center [652, 421] width 59 height 20
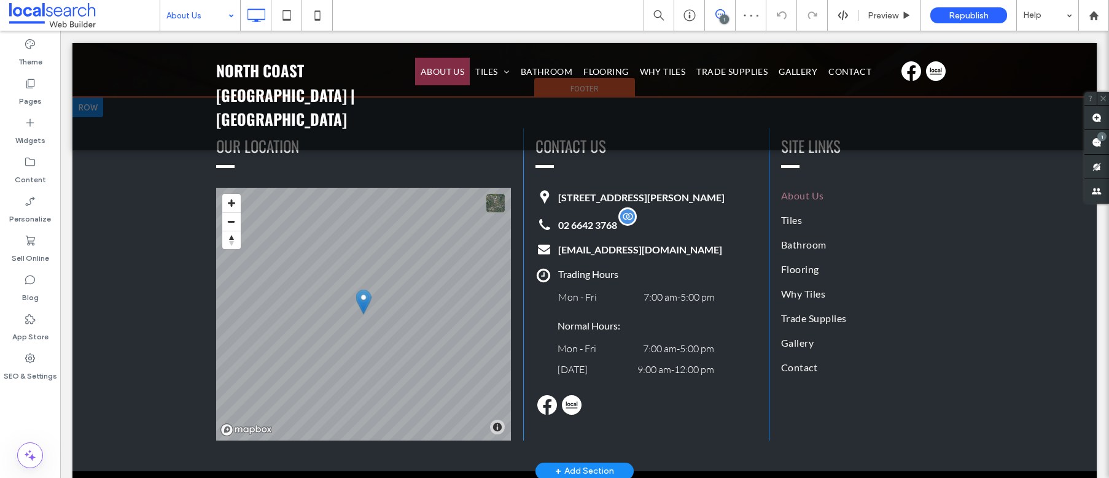
scroll to position [830, 0]
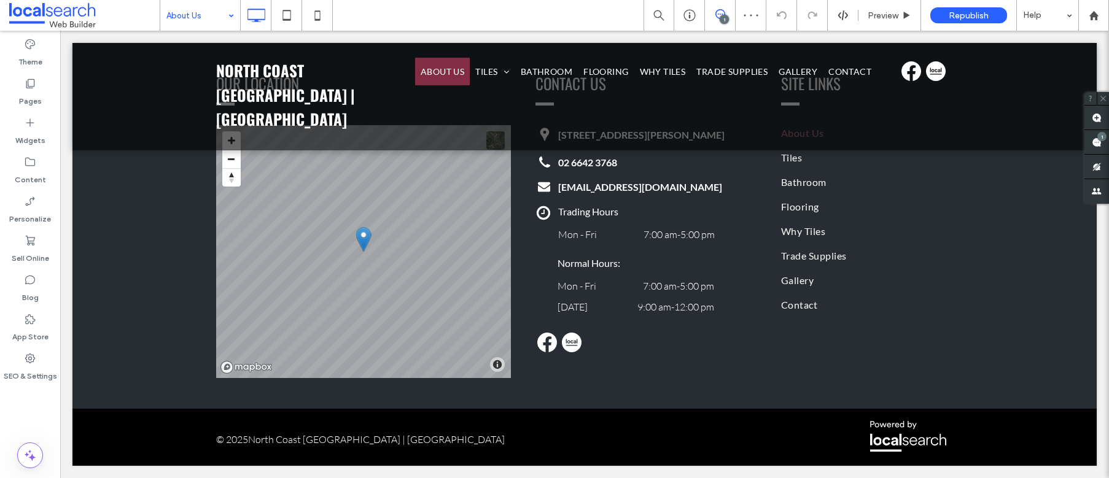
click at [176, 12] on input at bounding box center [196, 15] width 61 height 31
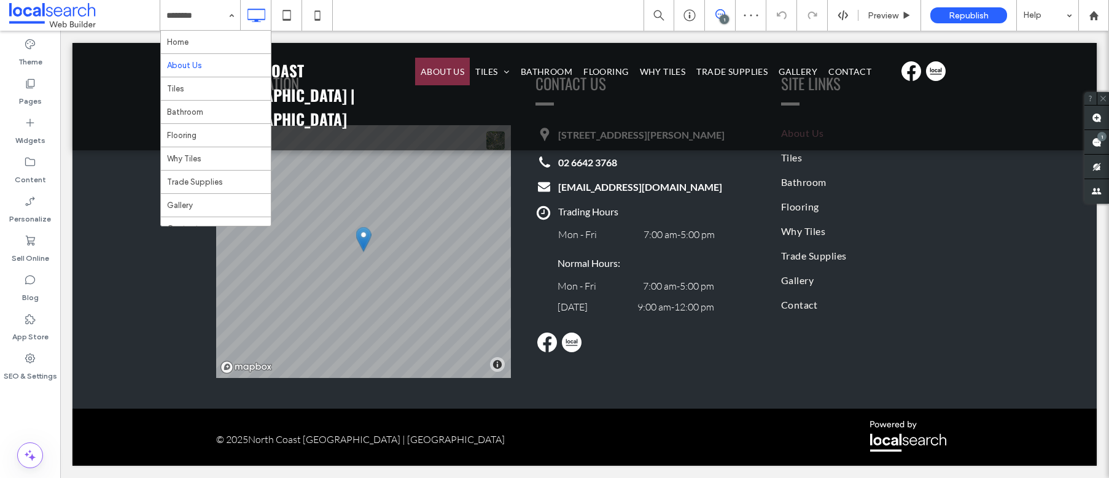
drag, startPoint x: 201, startPoint y: 92, endPoint x: 229, endPoint y: 93, distance: 28.3
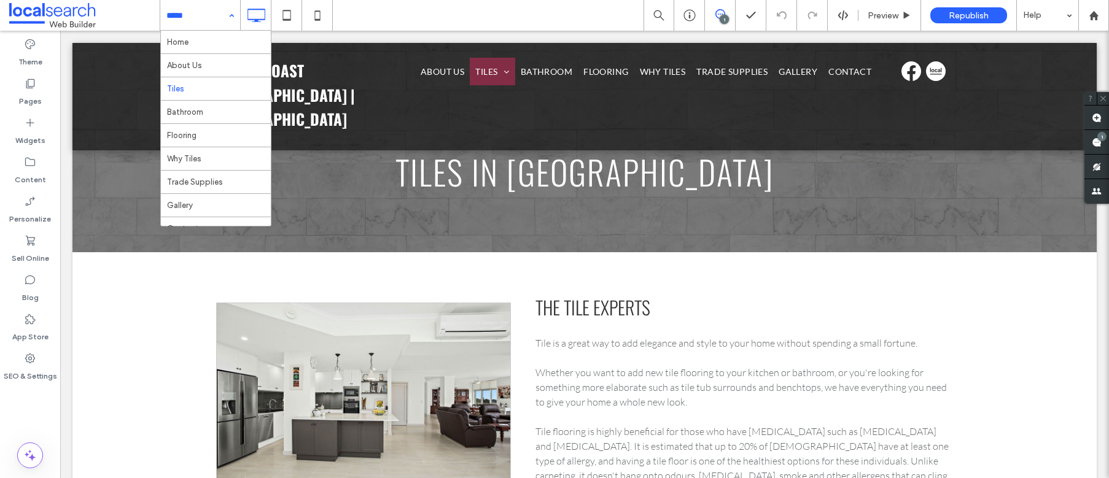
click at [200, 19] on input at bounding box center [196, 15] width 61 height 31
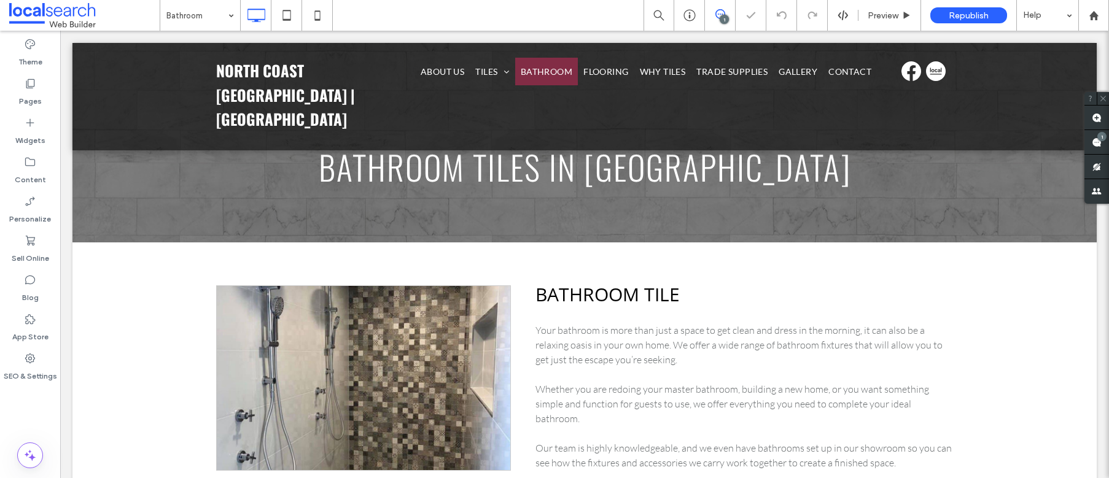
click at [195, 14] on input at bounding box center [196, 15] width 61 height 31
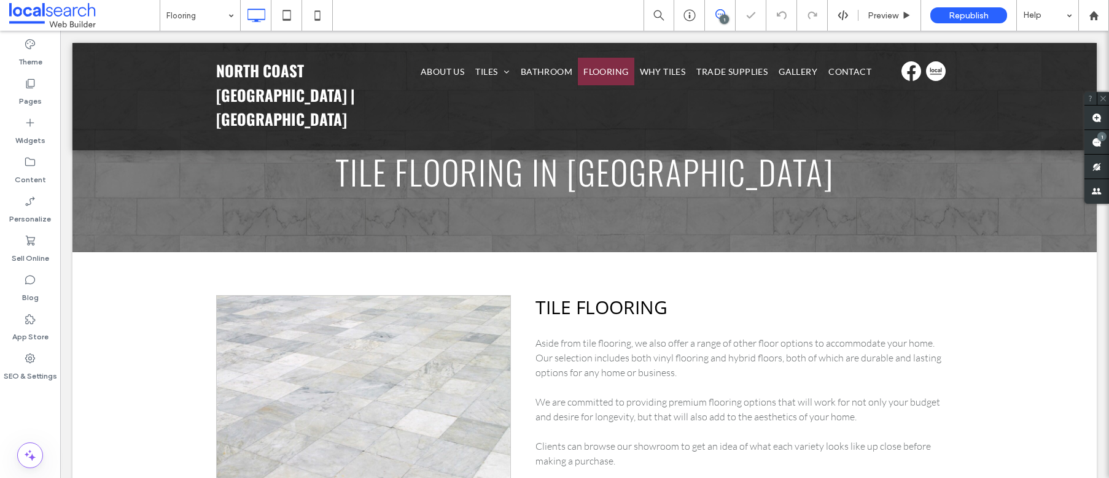
click at [180, 17] on input at bounding box center [196, 15] width 61 height 31
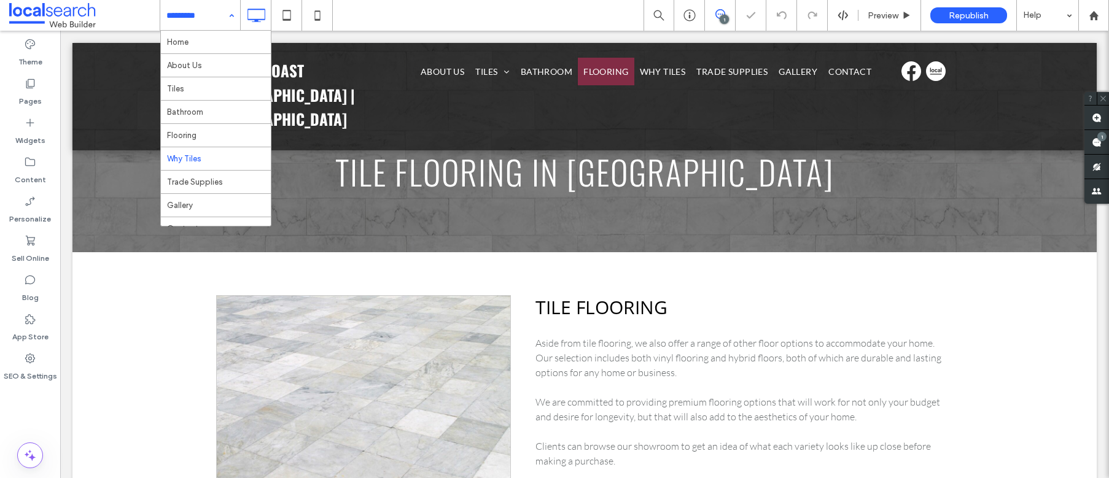
click at [171, 13] on input at bounding box center [196, 15] width 61 height 31
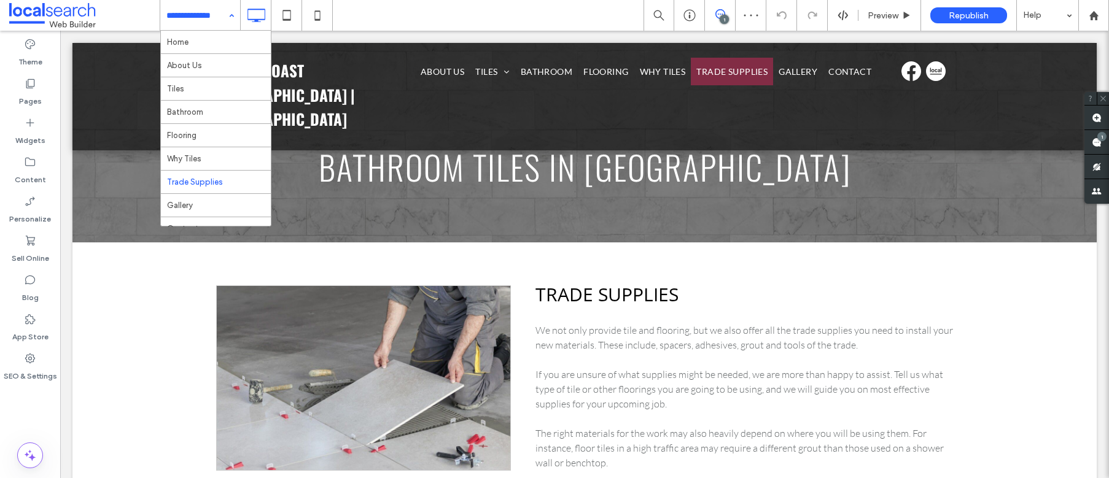
click at [184, 13] on input at bounding box center [196, 15] width 61 height 31
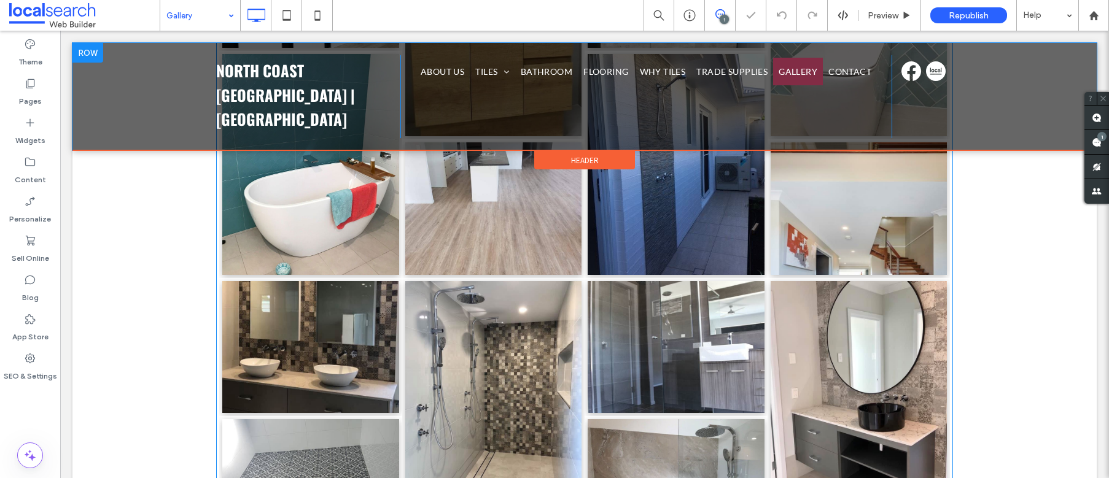
scroll to position [544, 0]
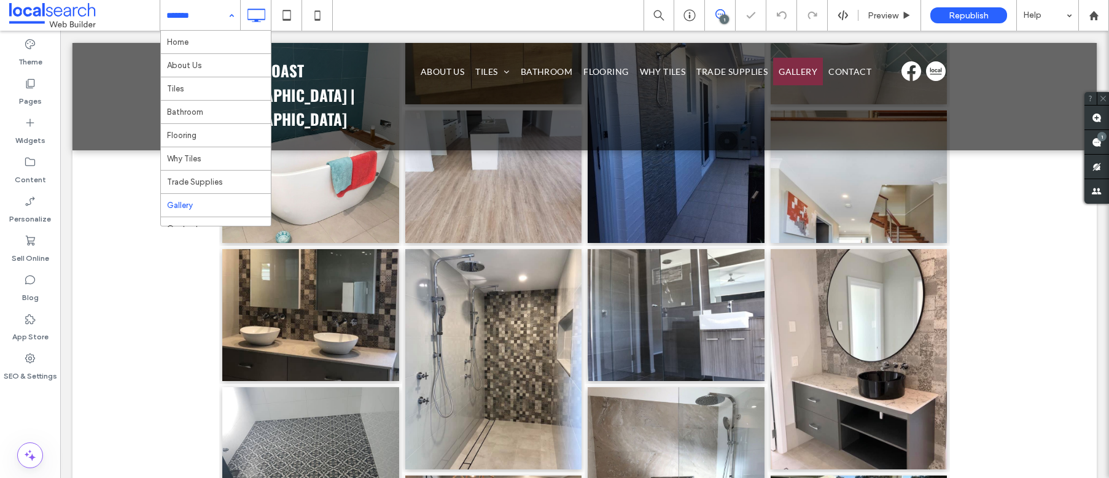
click at [185, 17] on input at bounding box center [196, 15] width 61 height 31
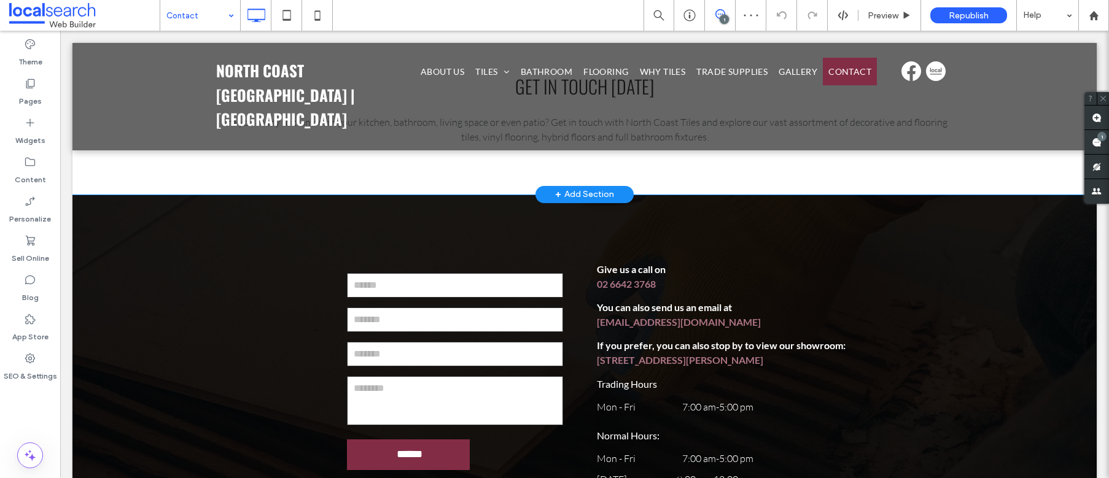
scroll to position [273, 0]
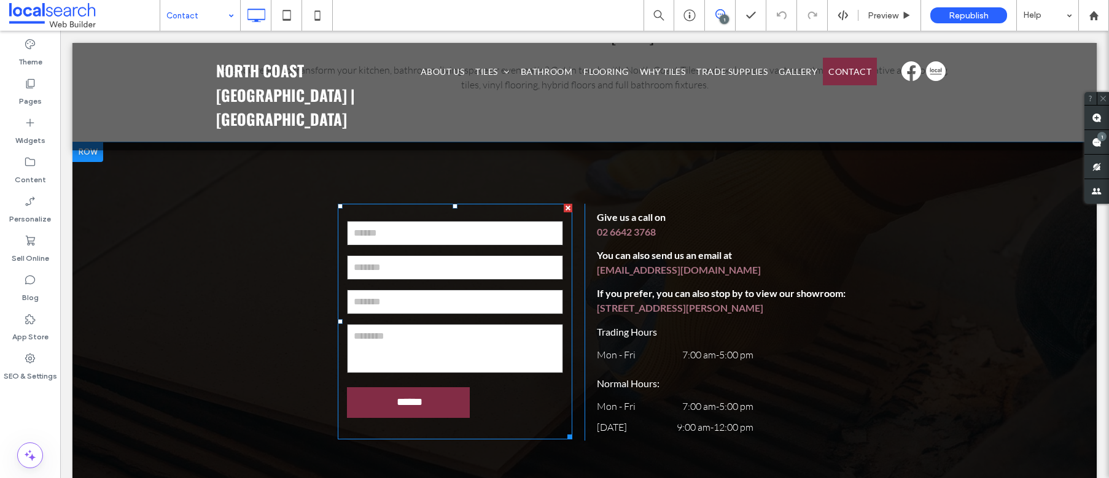
click at [415, 225] on input "text" at bounding box center [455, 233] width 216 height 25
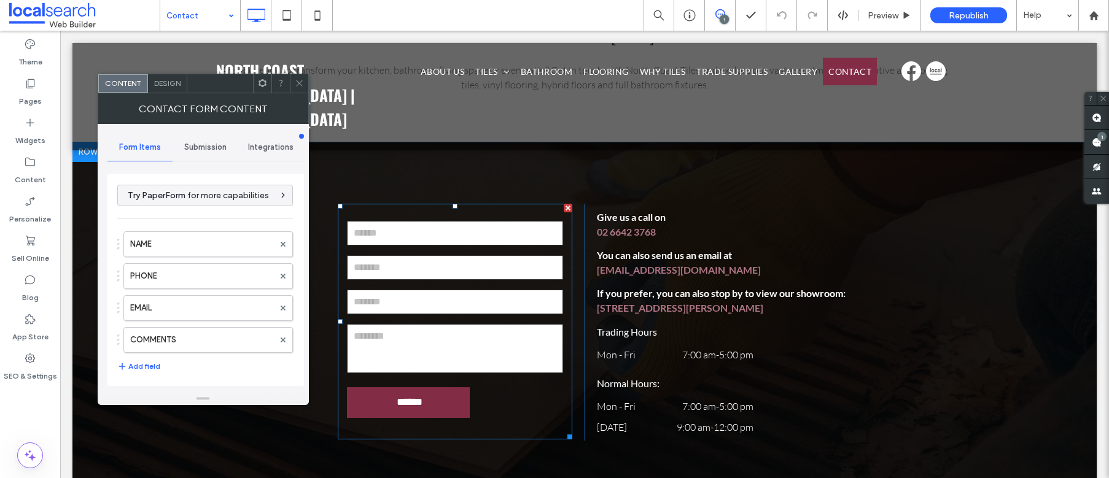
click at [415, 225] on input "text" at bounding box center [455, 233] width 216 height 25
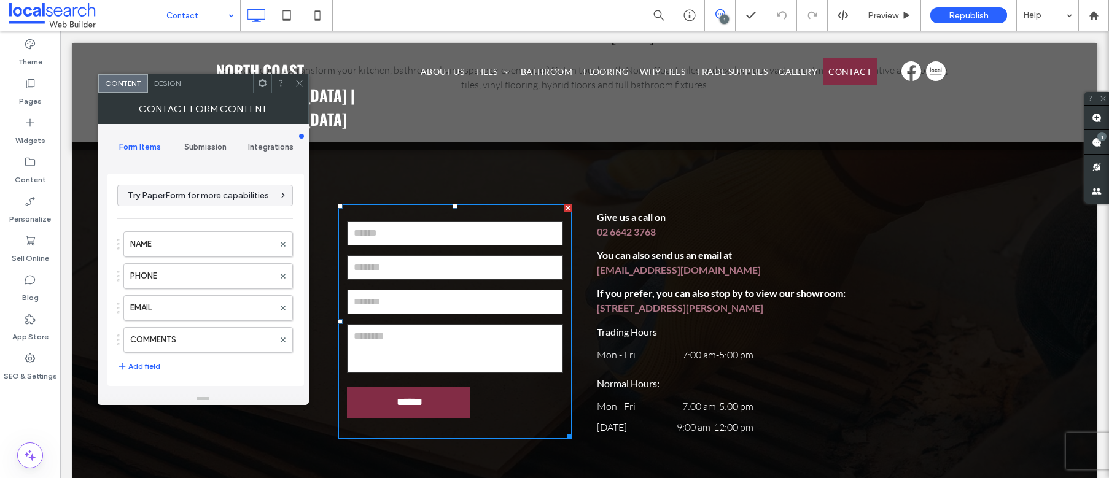
click at [192, 155] on div "Submission" at bounding box center [206, 147] width 66 height 27
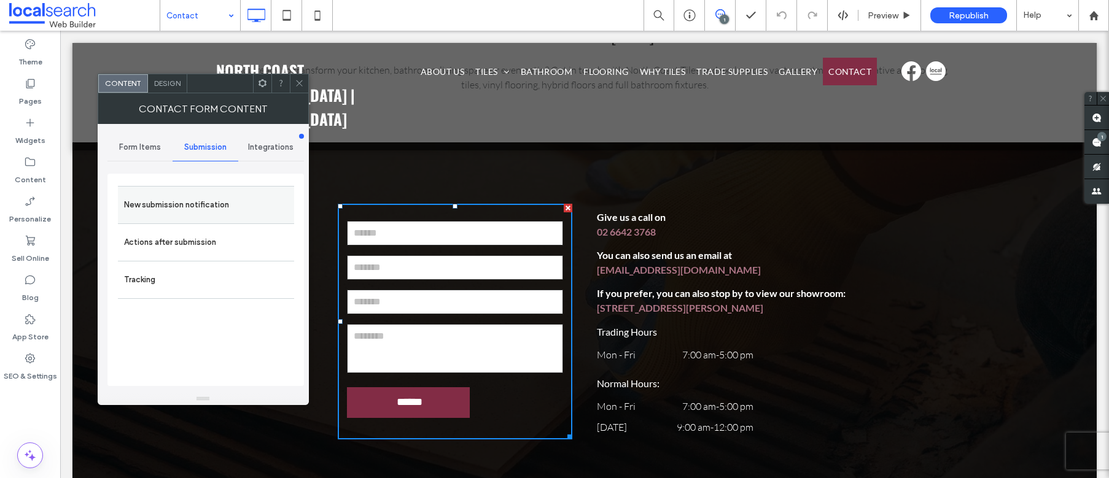
drag, startPoint x: 208, startPoint y: 203, endPoint x: 226, endPoint y: 202, distance: 17.9
click at [208, 203] on label "New submission notification" at bounding box center [206, 205] width 164 height 25
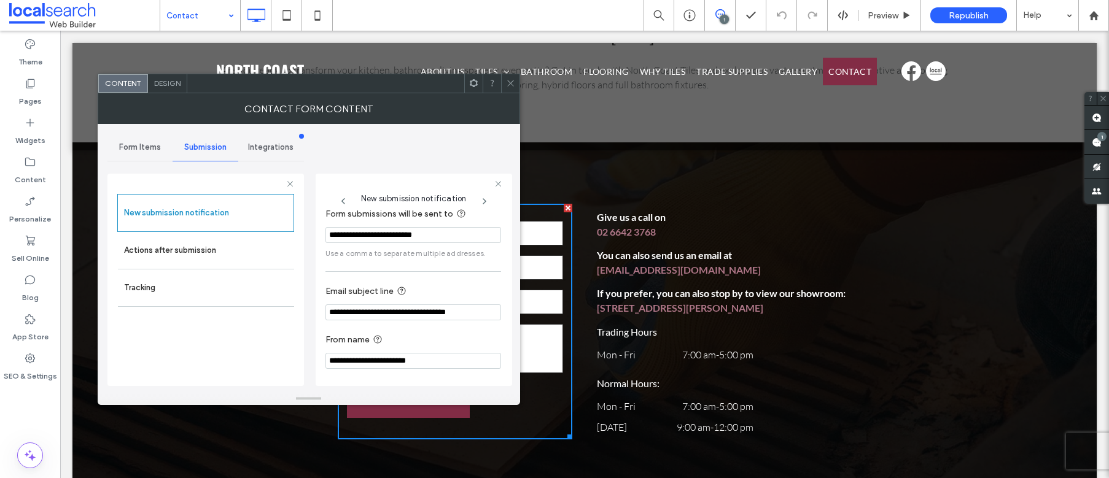
scroll to position [11, 0]
click at [507, 82] on icon at bounding box center [510, 83] width 9 height 9
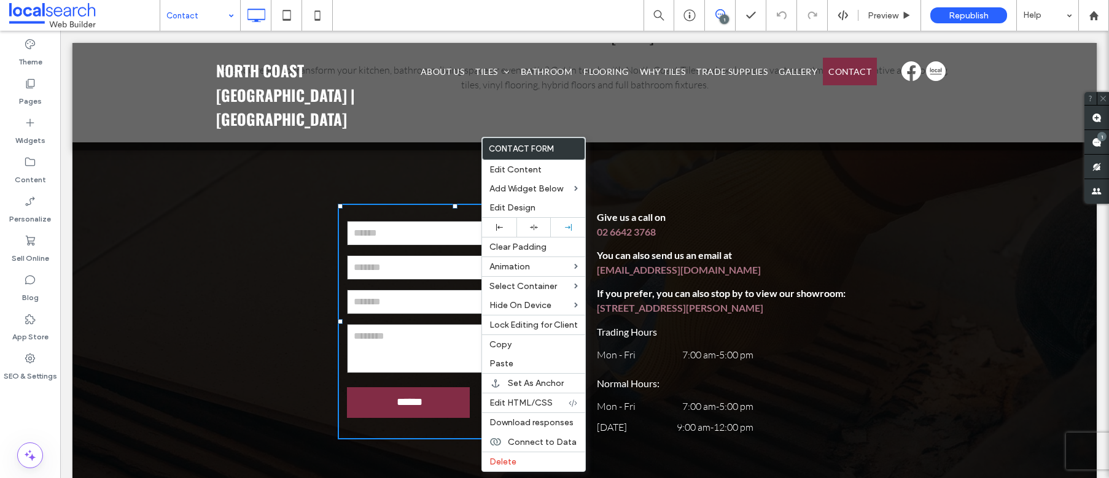
click at [408, 229] on input "text" at bounding box center [455, 233] width 216 height 25
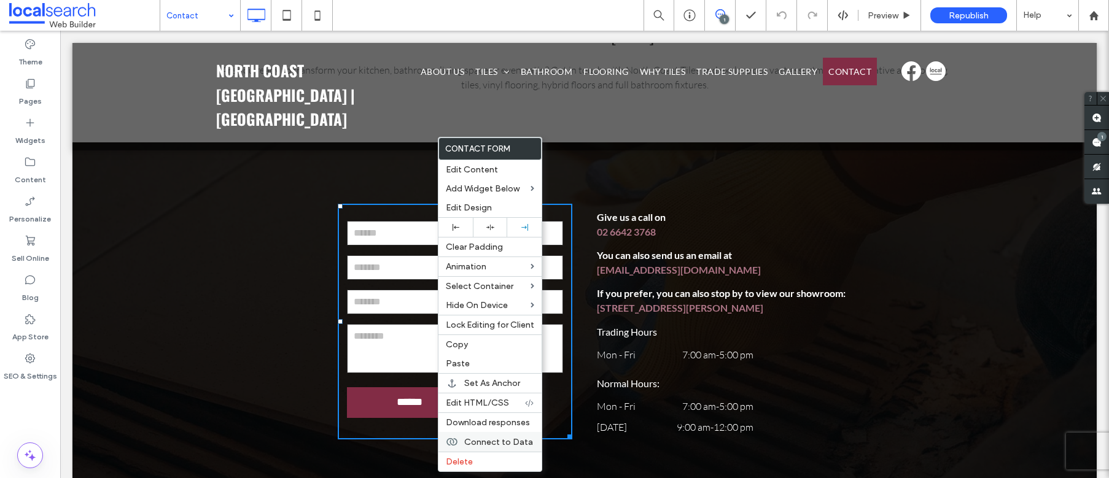
click at [470, 437] on span "Connect to Data" at bounding box center [498, 442] width 69 height 10
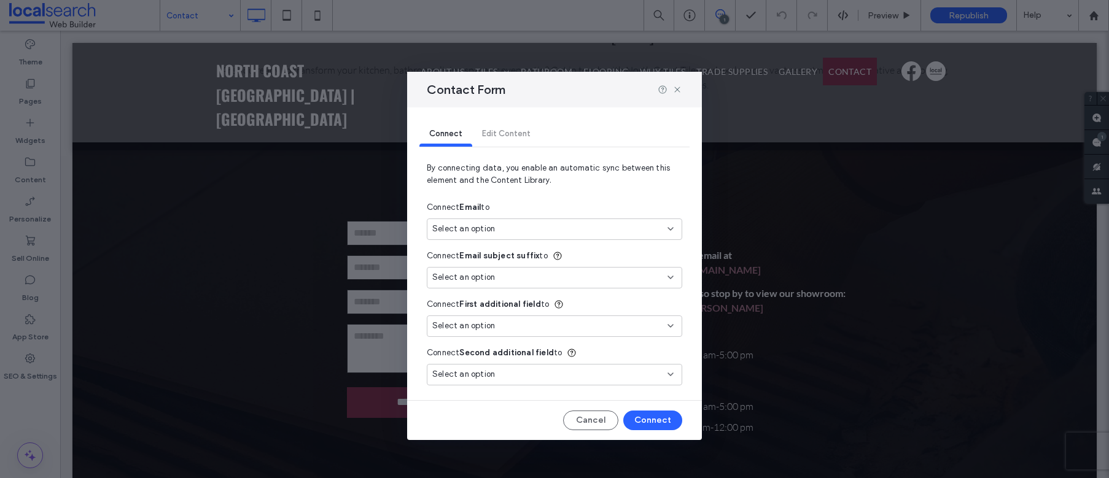
click at [477, 233] on span "Select an option" at bounding box center [463, 229] width 63 height 12
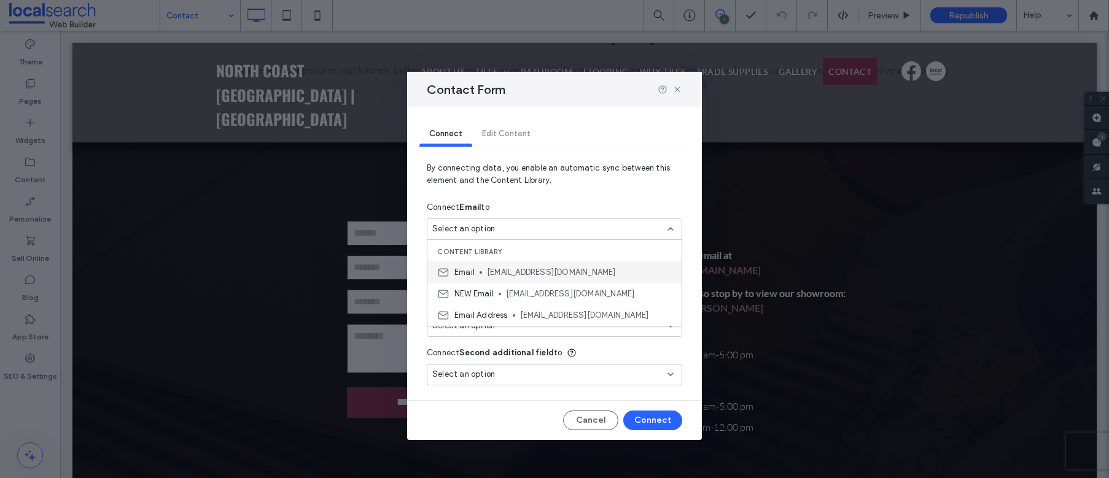
click at [523, 273] on span "[EMAIL_ADDRESS][DOMAIN_NAME]" at bounding box center [579, 273] width 185 height 12
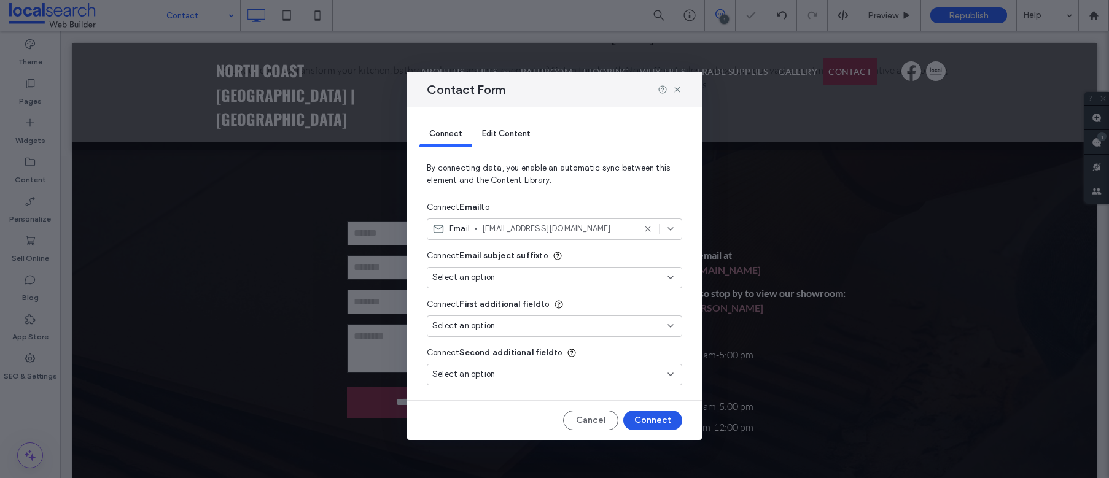
click at [658, 424] on button "Connect" at bounding box center [652, 421] width 59 height 20
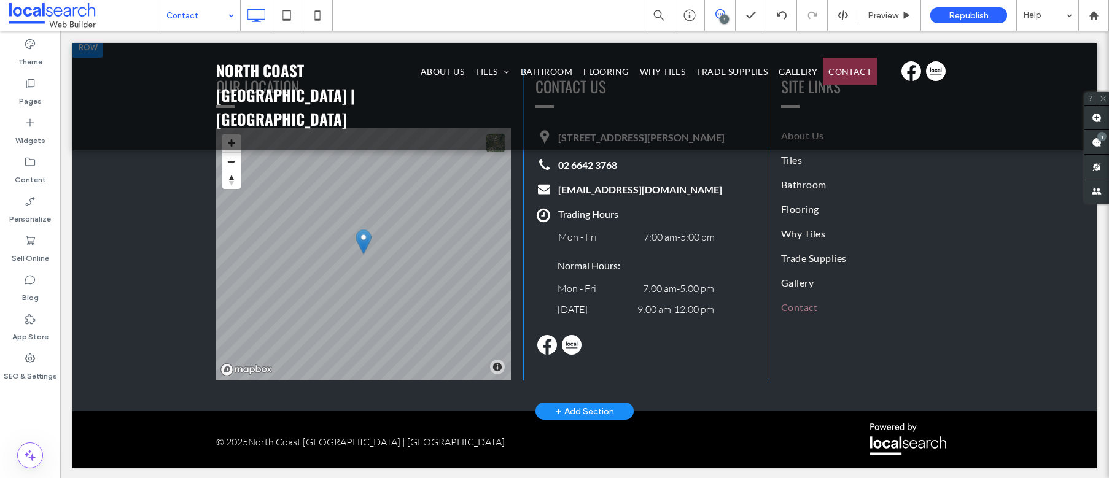
scroll to position [740, 0]
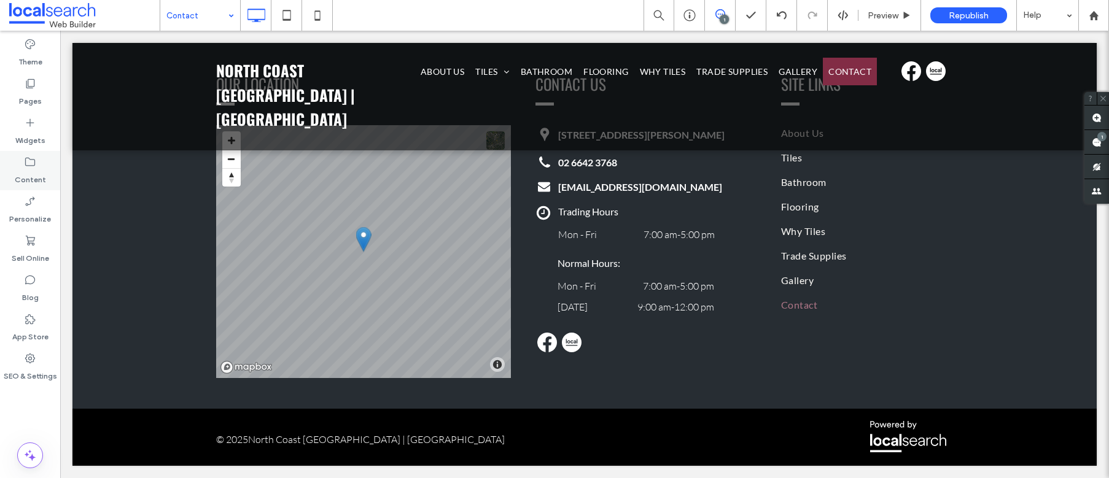
click at [31, 177] on label "Content" at bounding box center [30, 176] width 31 height 17
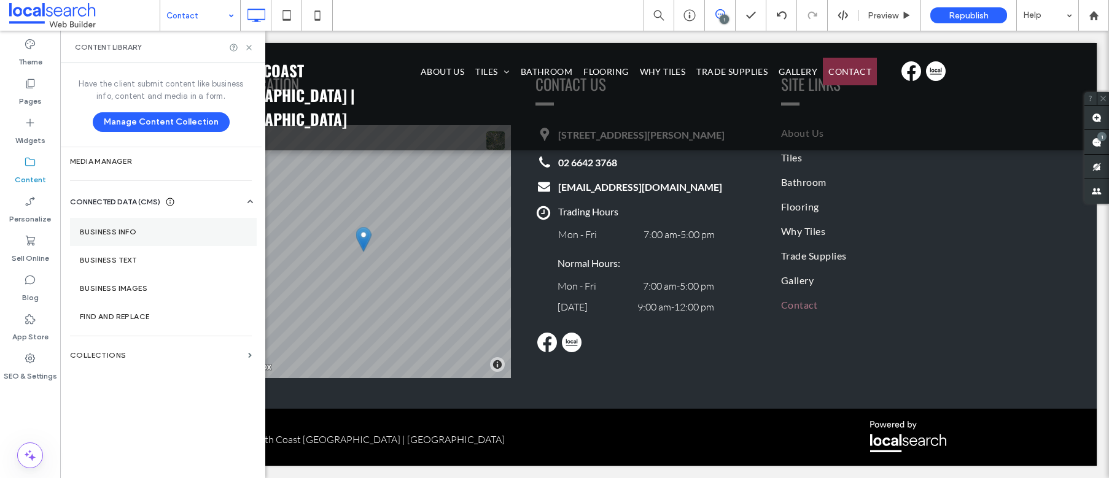
click at [95, 238] on section "Business Info" at bounding box center [163, 232] width 187 height 28
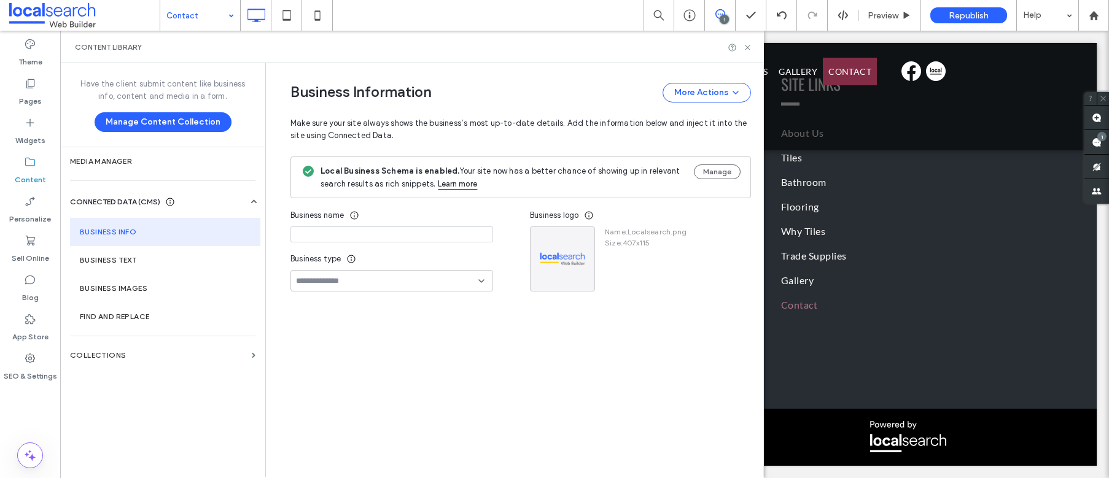
type input "**********"
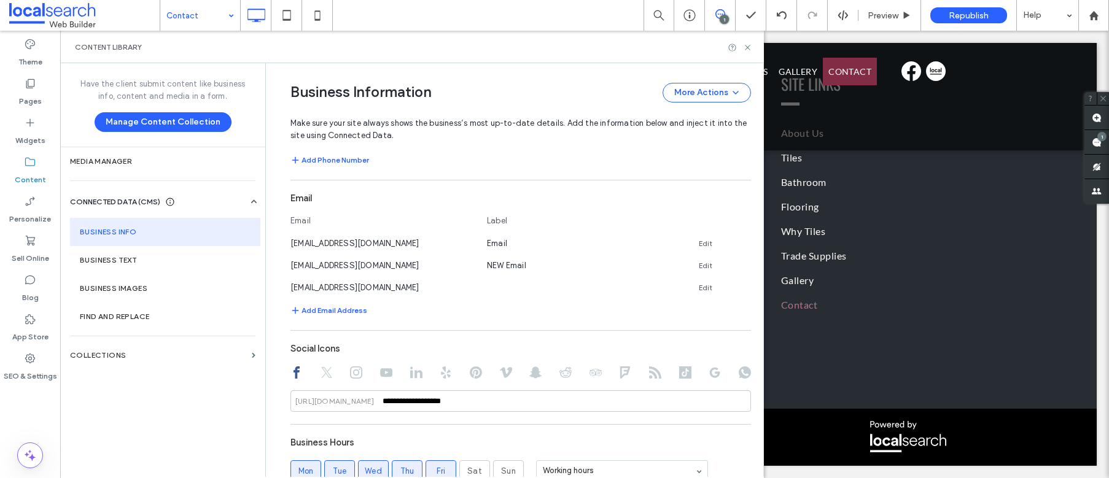
scroll to position [470, 0]
click at [741, 289] on icon at bounding box center [746, 288] width 10 height 10
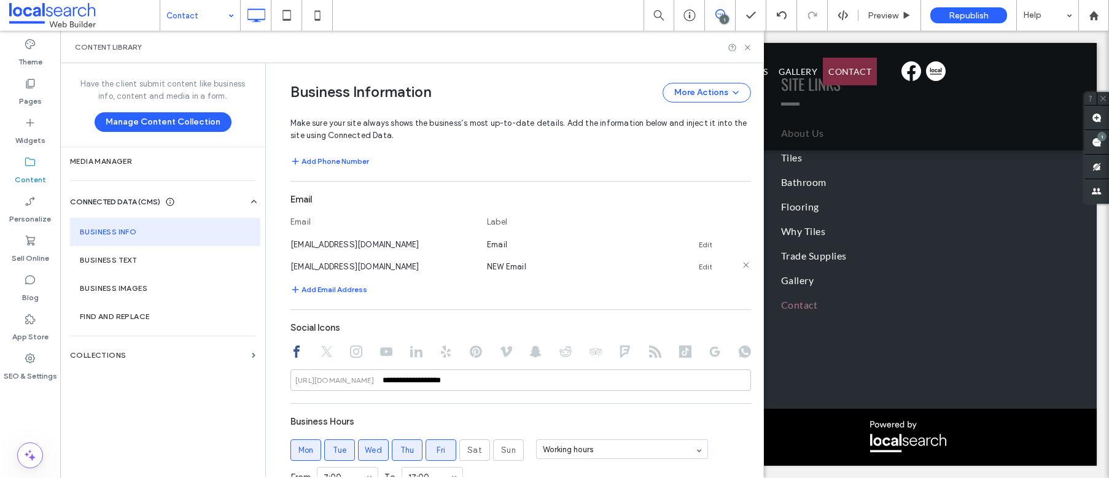
click at [742, 265] on icon at bounding box center [746, 265] width 10 height 10
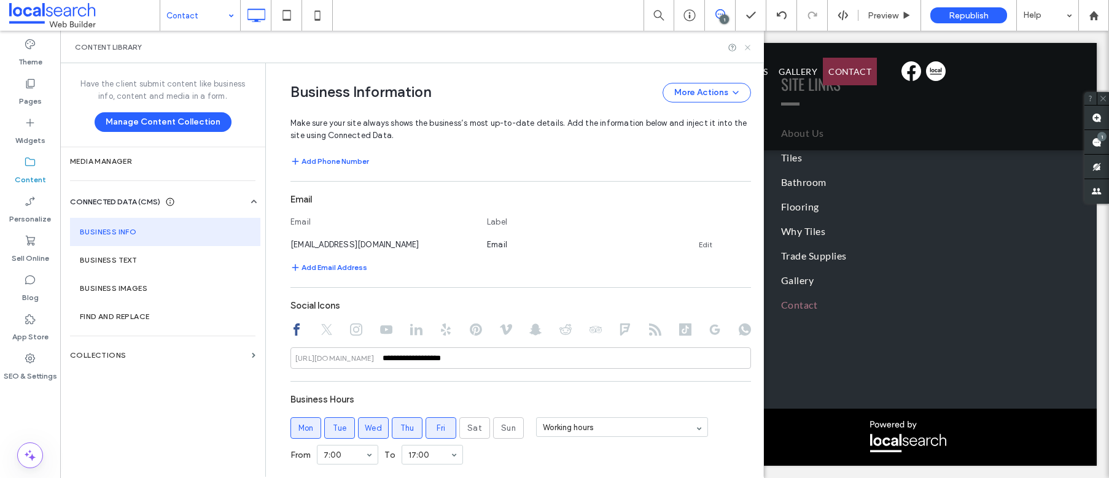
click at [748, 46] on icon at bounding box center [747, 47] width 9 height 9
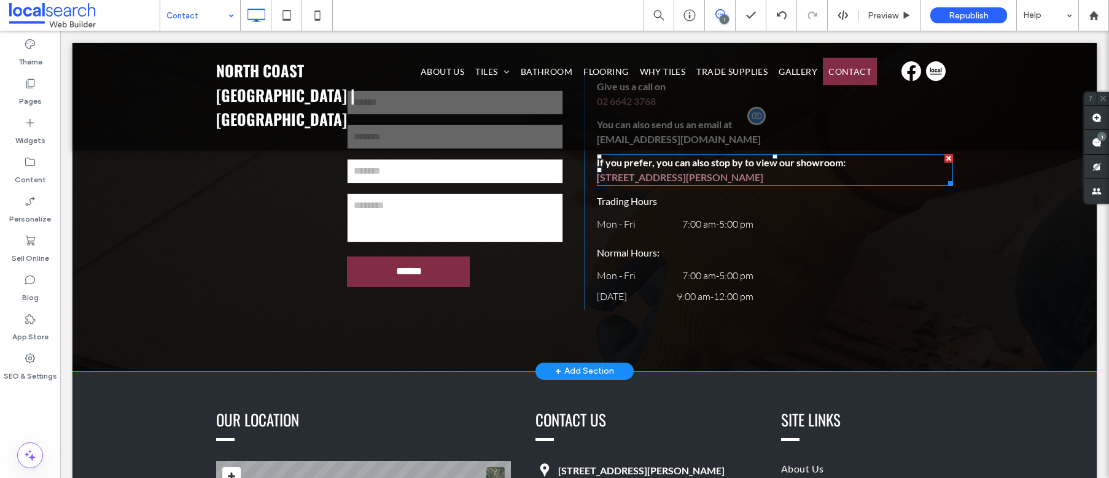
scroll to position [402, 0]
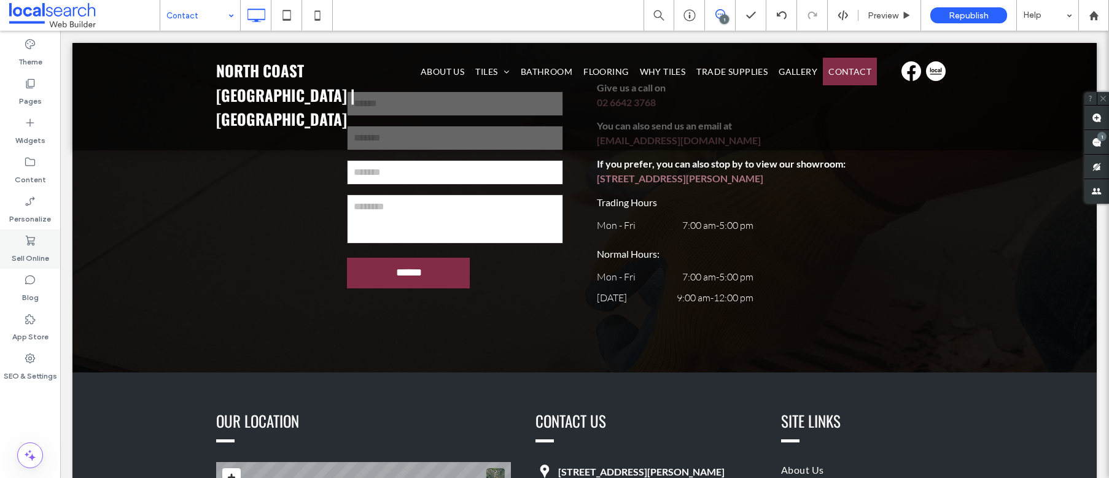
click at [17, 244] on div "Sell Online" at bounding box center [30, 249] width 60 height 39
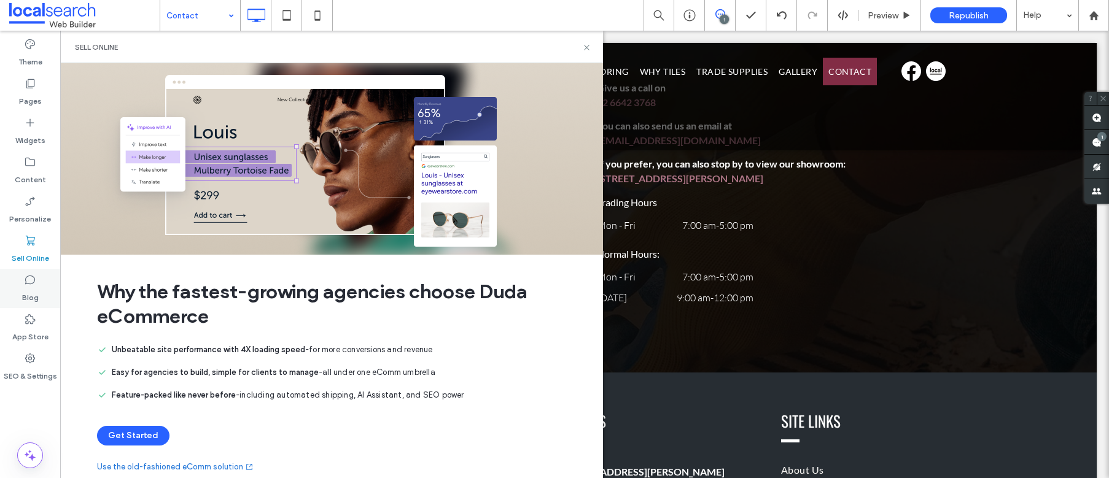
click at [29, 292] on label "Blog" at bounding box center [30, 294] width 17 height 17
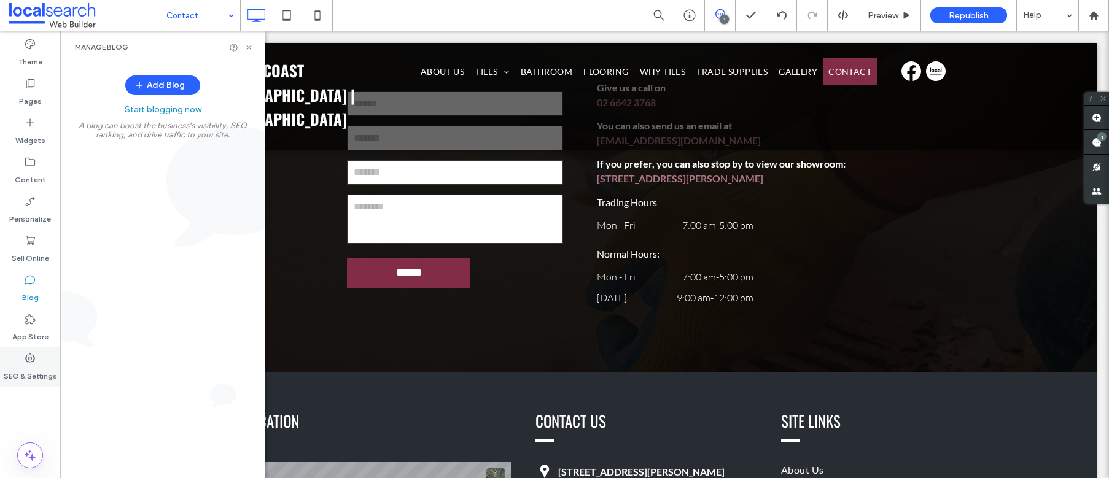
click at [28, 363] on icon at bounding box center [30, 359] width 12 height 12
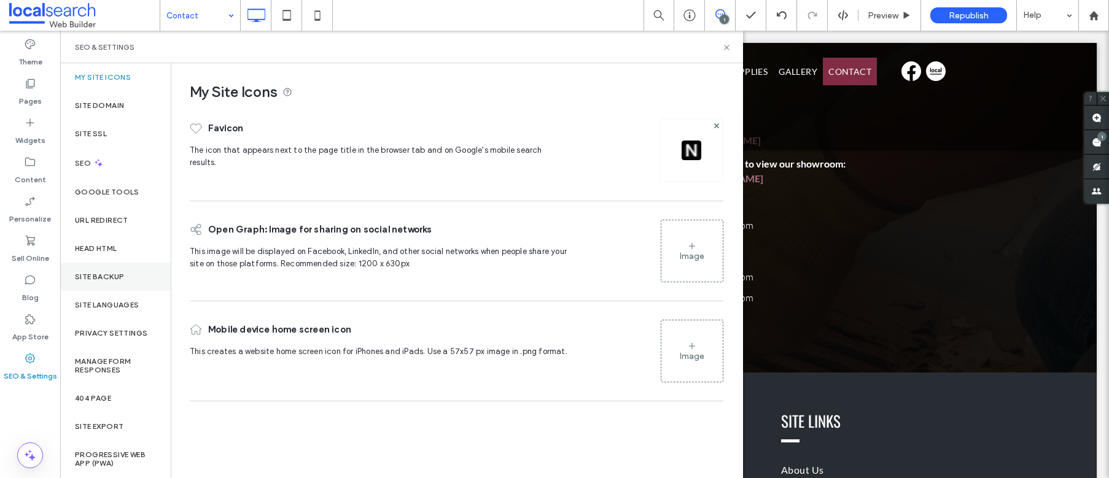
drag, startPoint x: 100, startPoint y: 276, endPoint x: 126, endPoint y: 265, distance: 28.3
click at [101, 276] on label "Site Backup" at bounding box center [99, 277] width 49 height 9
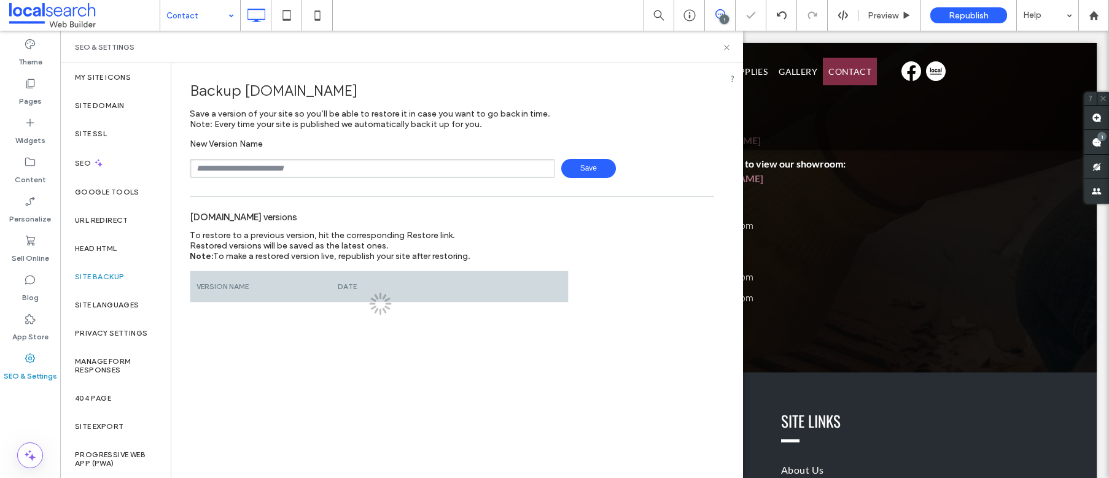
click at [295, 169] on input "text" at bounding box center [372, 168] width 365 height 19
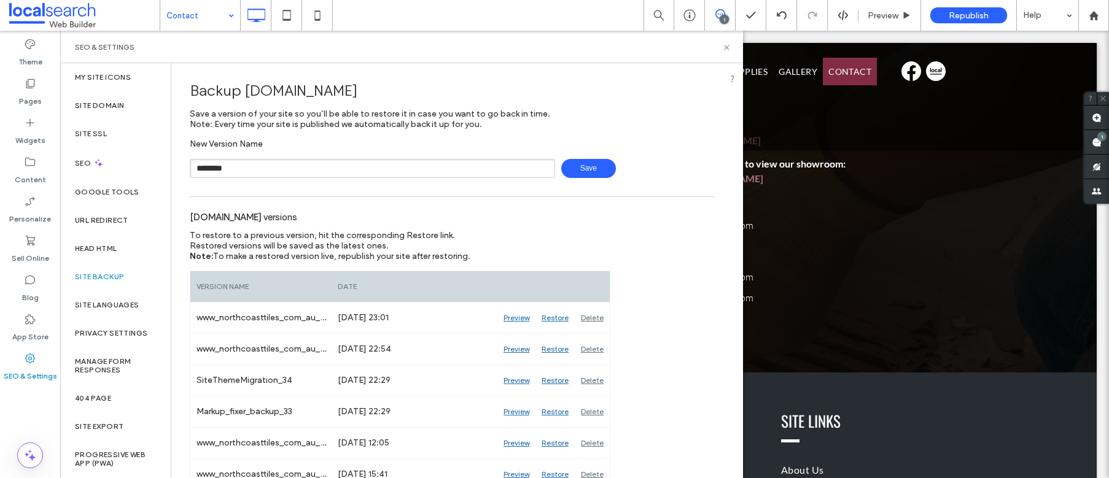
type input "**********"
click at [577, 173] on span "Save" at bounding box center [588, 168] width 55 height 19
click at [960, 12] on span "Republish" at bounding box center [969, 15] width 40 height 10
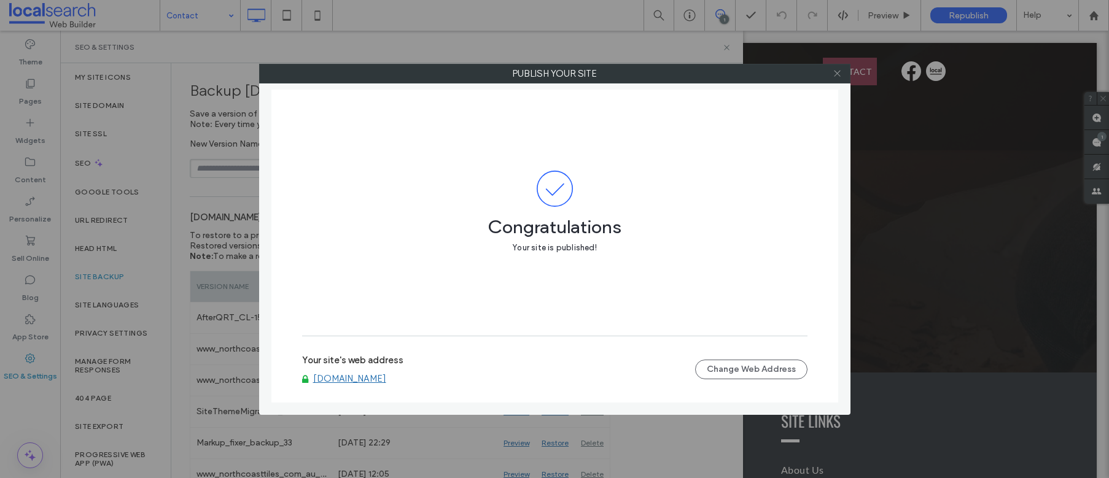
click at [840, 76] on icon at bounding box center [837, 73] width 9 height 9
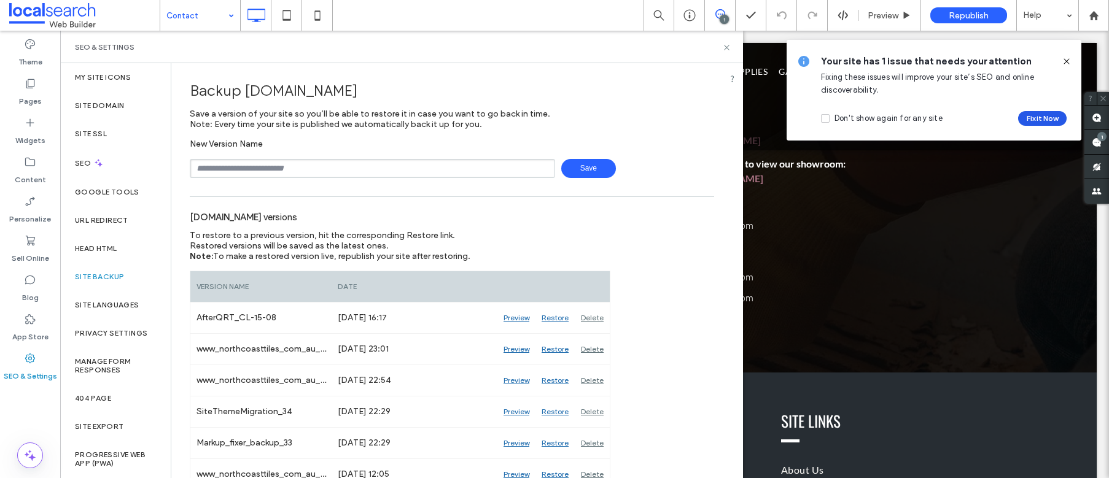
click at [1038, 111] on button "Fix it Now" at bounding box center [1042, 118] width 49 height 15
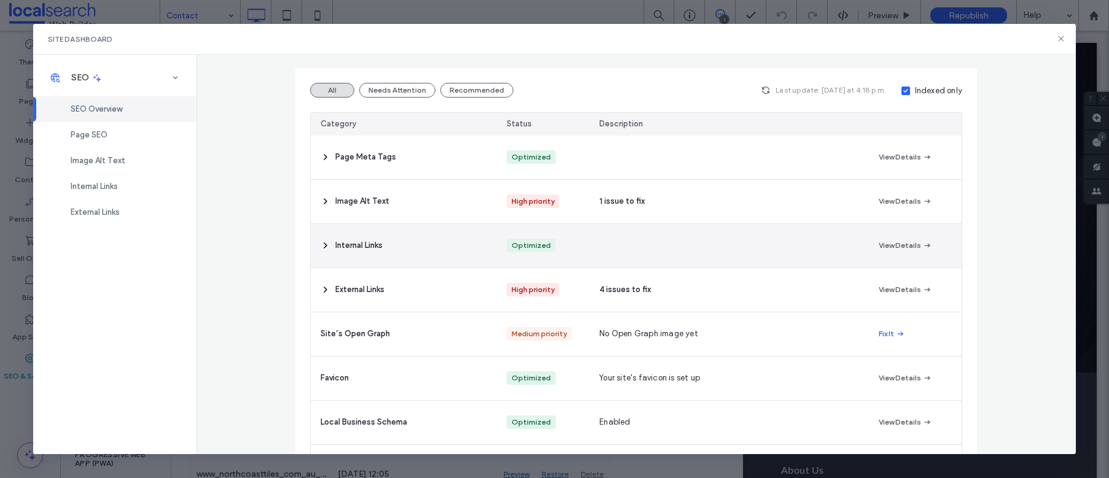
scroll to position [123, 0]
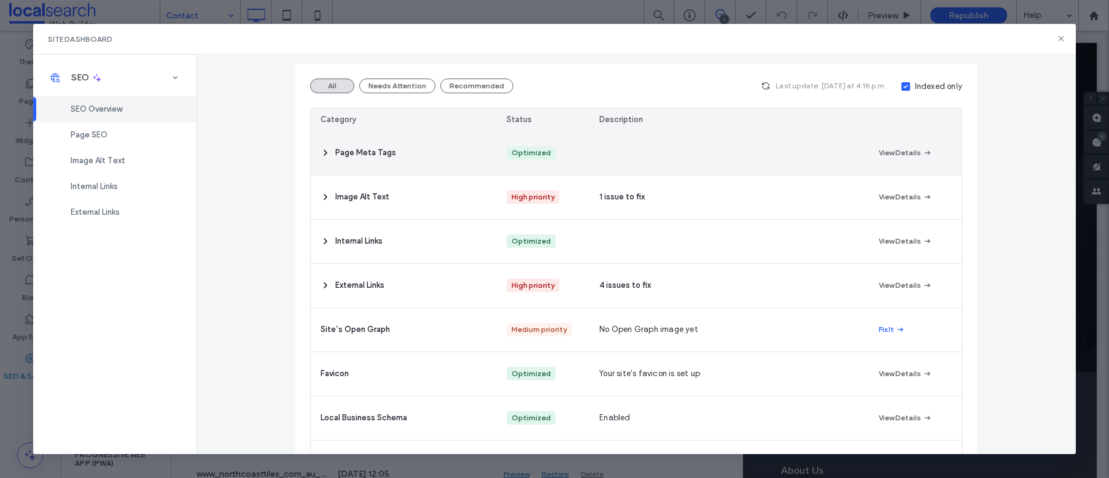
click at [448, 171] on div "Page Meta Tags" at bounding box center [404, 153] width 186 height 44
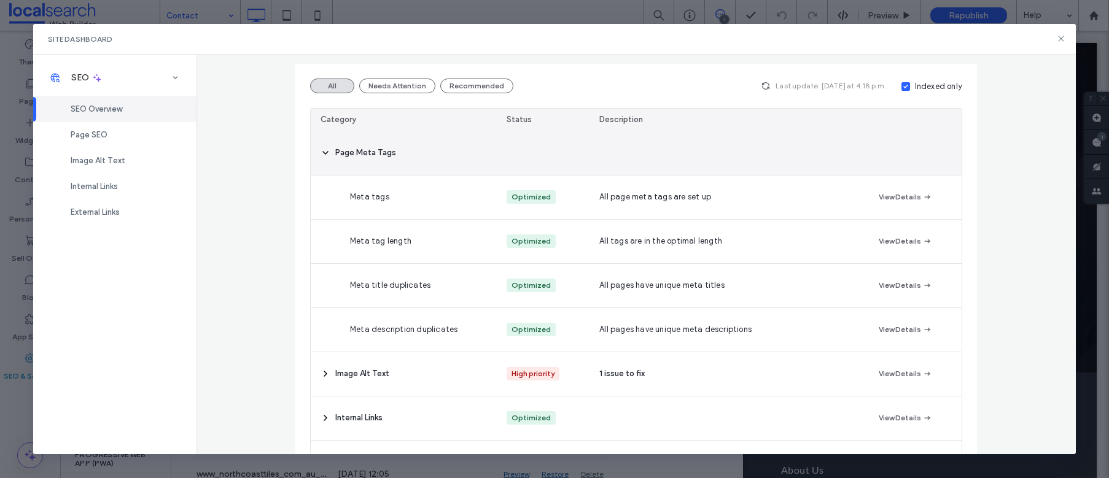
click at [365, 149] on span "Page Meta Tags" at bounding box center [365, 153] width 61 height 12
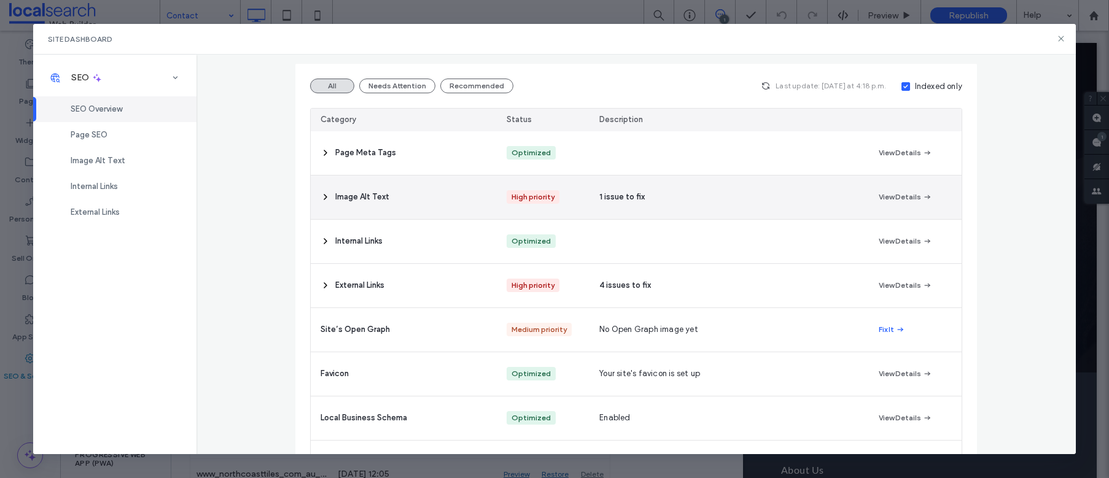
drag, startPoint x: 556, startPoint y: 201, endPoint x: 671, endPoint y: 208, distance: 115.1
click at [558, 201] on div "High priority" at bounding box center [543, 198] width 93 height 44
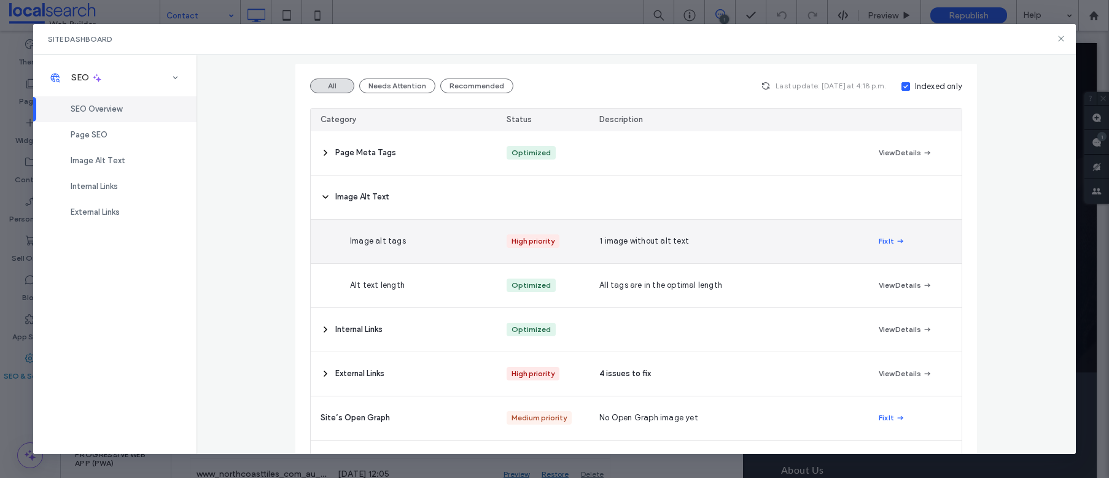
click at [674, 236] on span "1 image without alt text" at bounding box center [644, 241] width 90 height 12
click at [884, 241] on button "Fix It" at bounding box center [892, 241] width 26 height 15
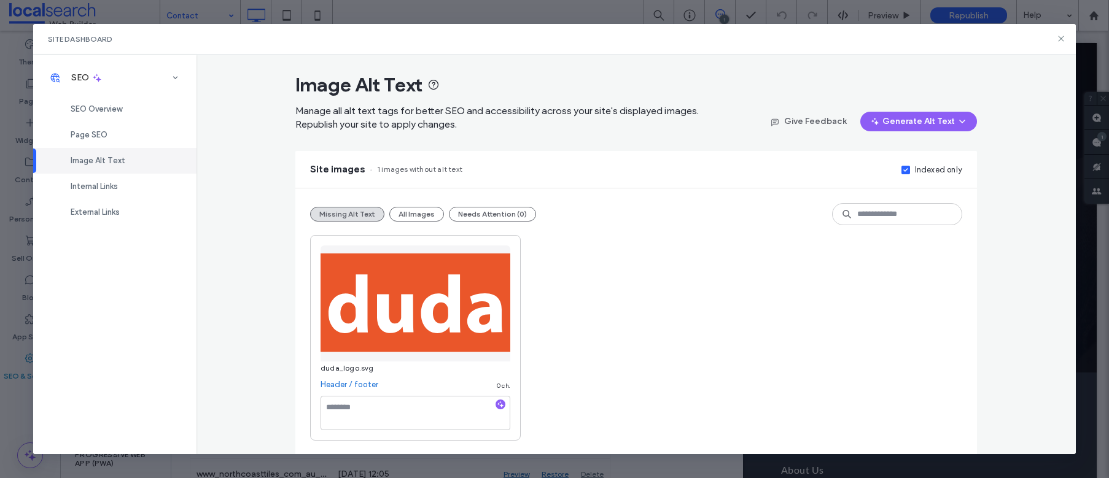
scroll to position [3, 0]
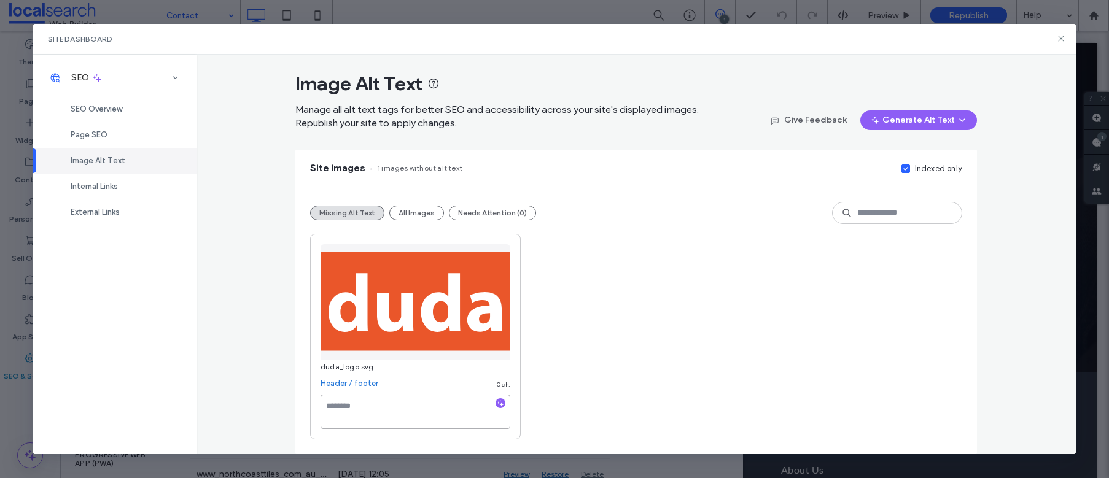
click at [399, 405] on textarea at bounding box center [416, 412] width 190 height 34
type textarea "**********"
click at [677, 362] on div "**********" at bounding box center [636, 337] width 652 height 206
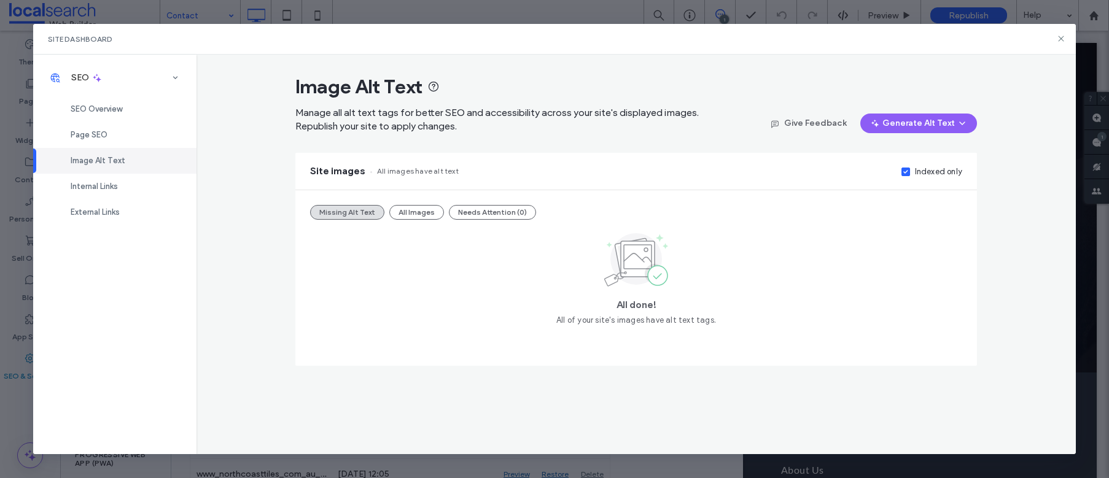
scroll to position [0, 0]
click at [92, 134] on span "Page SEO" at bounding box center [89, 134] width 37 height 9
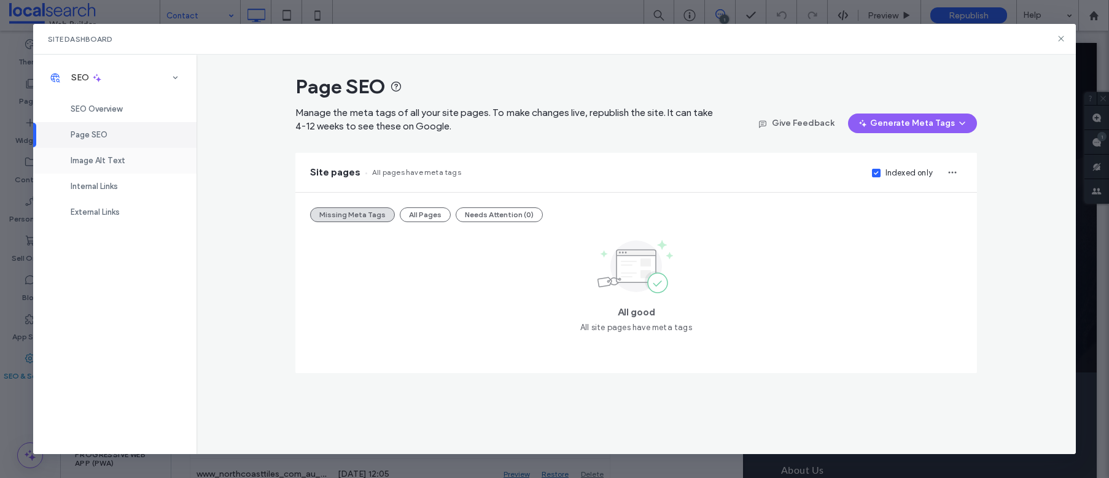
click at [100, 162] on span "Image Alt Text" at bounding box center [98, 160] width 55 height 9
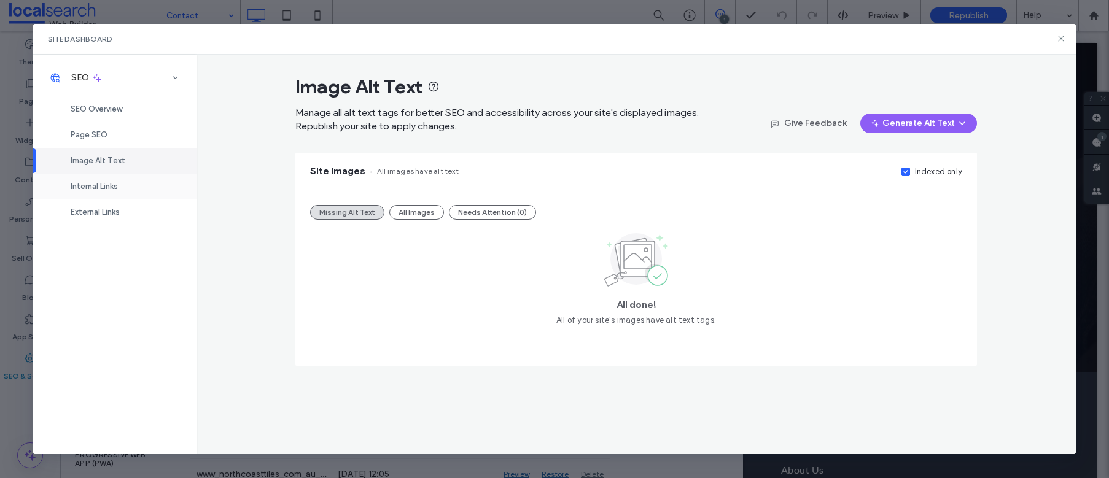
click at [94, 192] on div "Internal Links" at bounding box center [114, 187] width 163 height 26
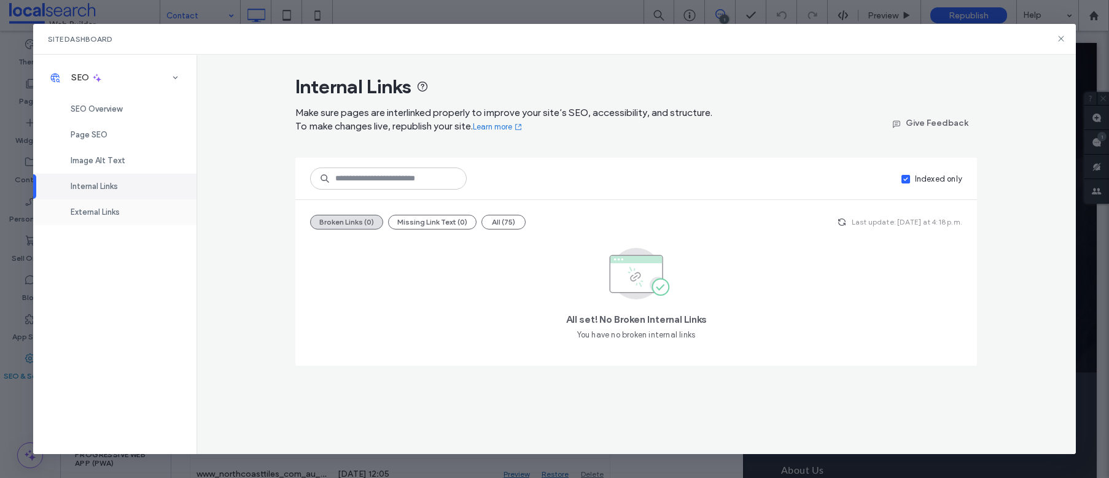
click at [87, 216] on span "External Links" at bounding box center [95, 212] width 49 height 9
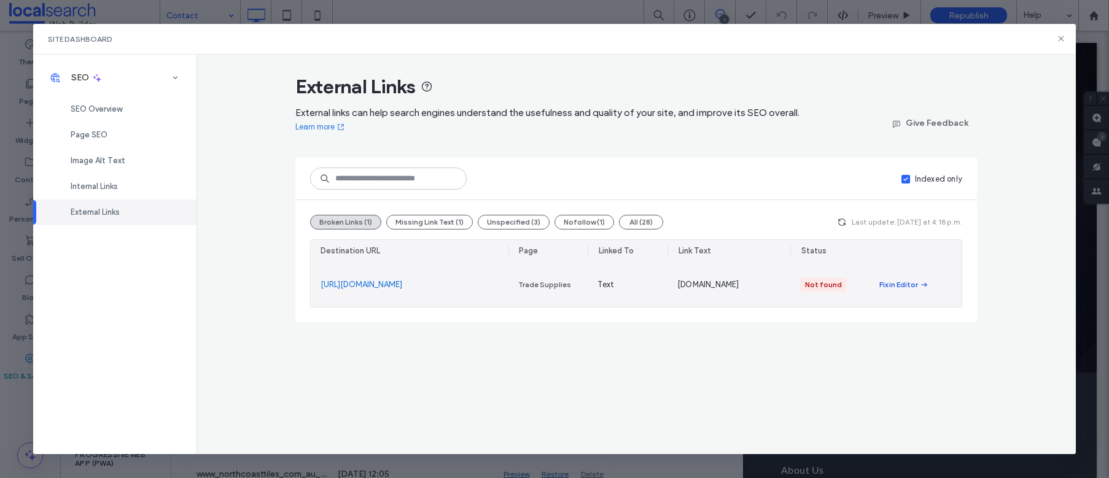
click at [899, 287] on div "Fix in Editor" at bounding box center [899, 284] width 39 height 11
click at [380, 282] on link "https://www.scceramics.com.au/" at bounding box center [362, 285] width 82 height 12
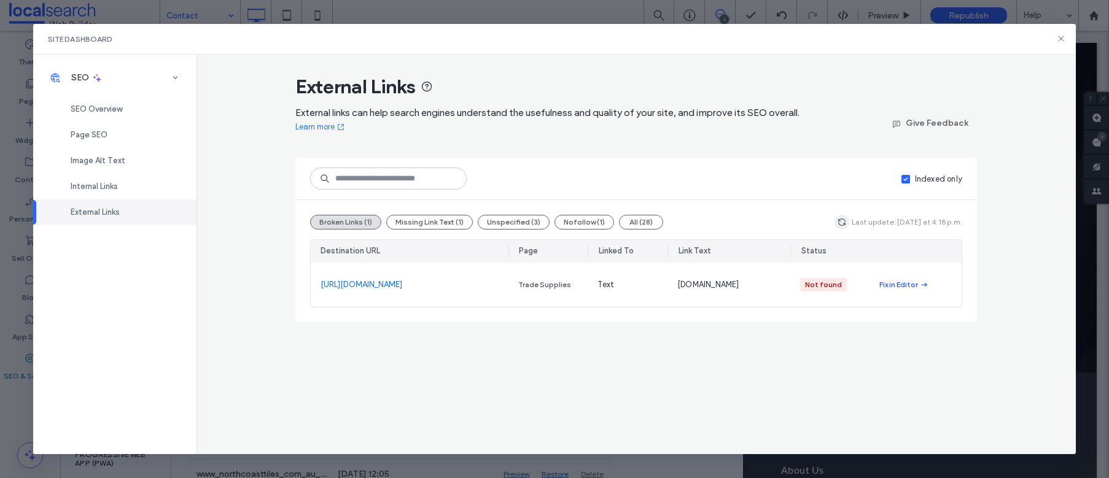
click at [841, 224] on icon "button" at bounding box center [842, 222] width 10 height 10
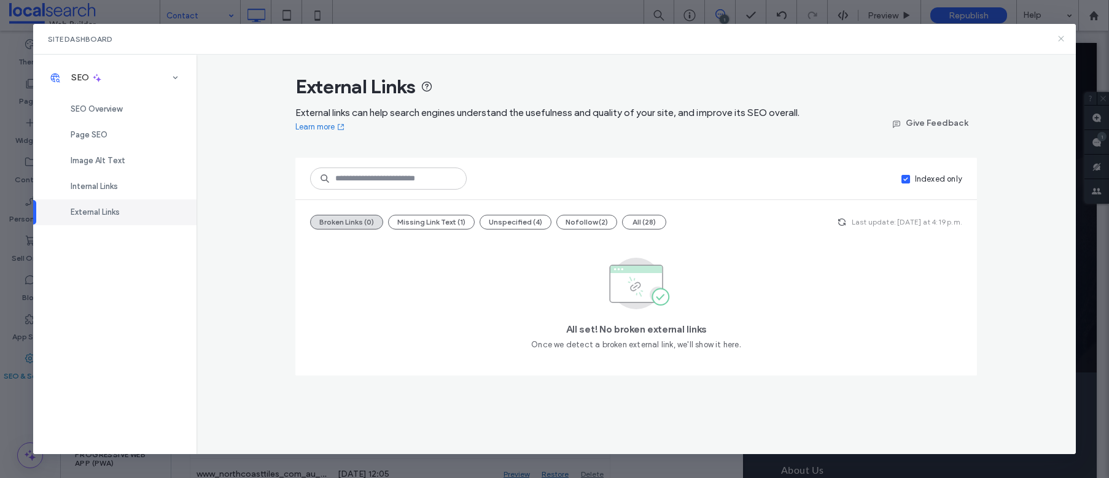
drag, startPoint x: 1064, startPoint y: 42, endPoint x: 980, endPoint y: 2, distance: 93.1
click at [1064, 42] on icon at bounding box center [1061, 39] width 10 height 10
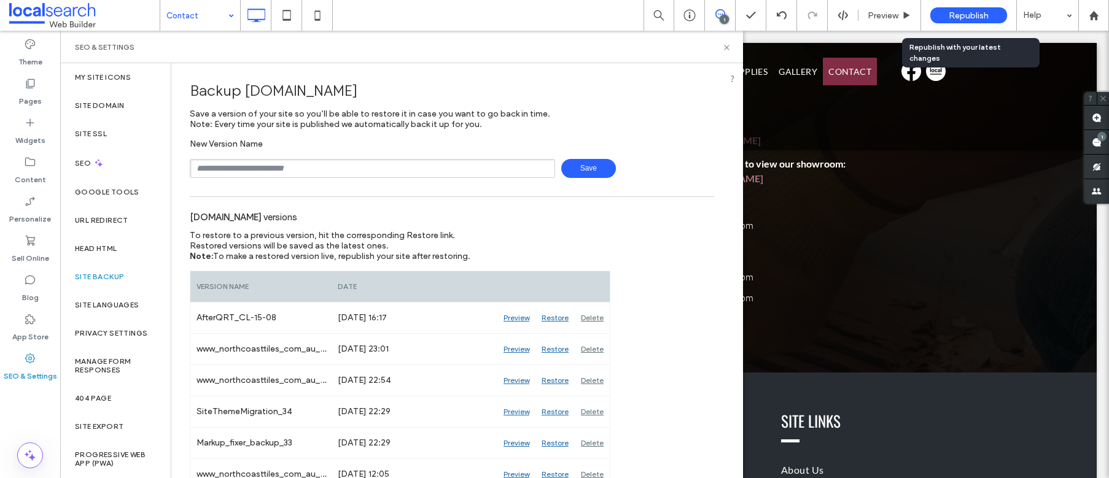
click at [983, 17] on span "Republish" at bounding box center [969, 15] width 40 height 10
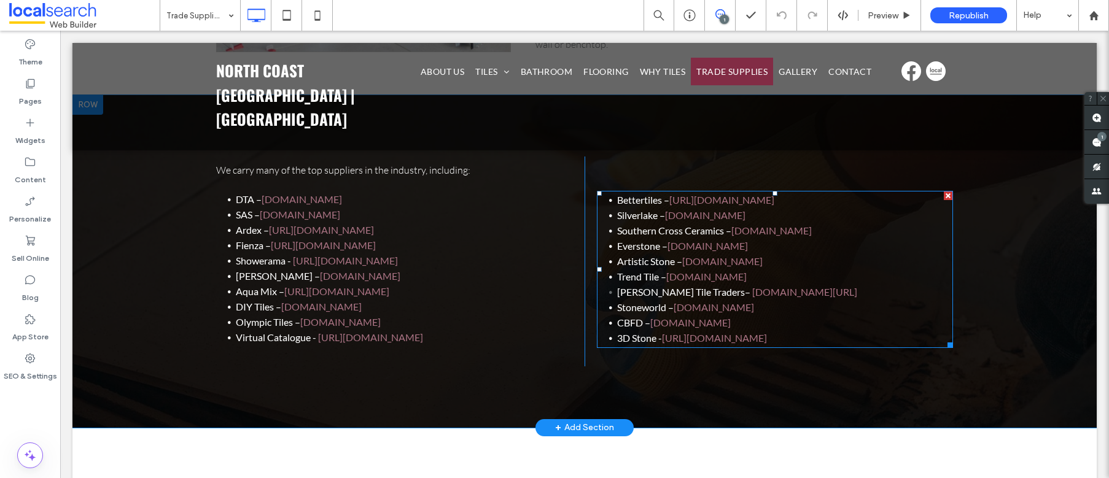
click at [787, 228] on link "[DOMAIN_NAME]" at bounding box center [772, 231] width 80 height 12
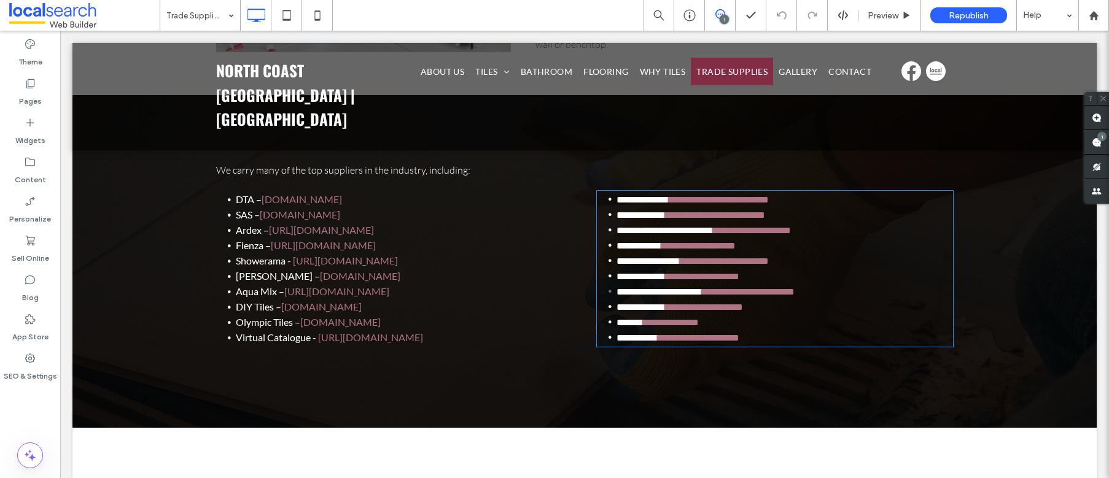
type input "****"
type input "**"
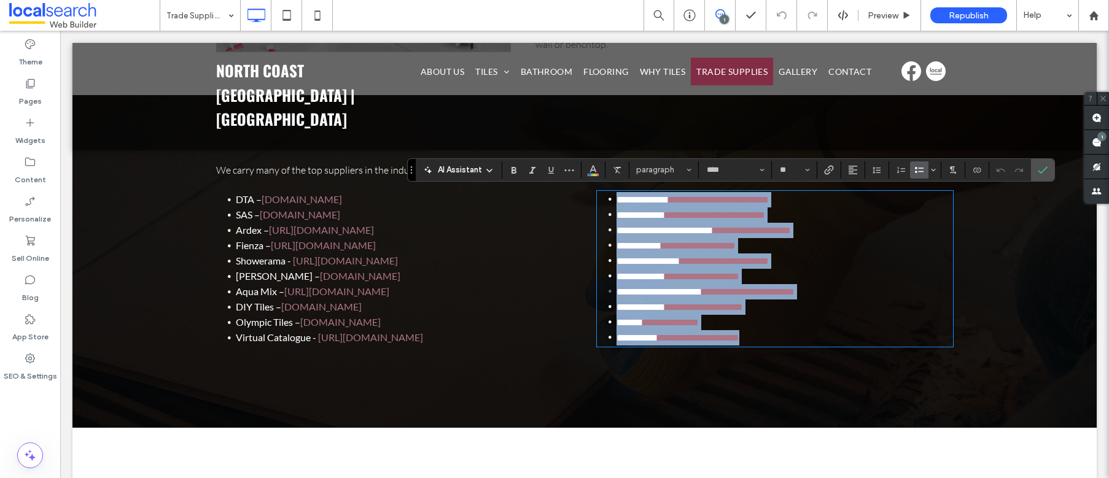
click at [786, 230] on link "**********" at bounding box center [752, 230] width 78 height 9
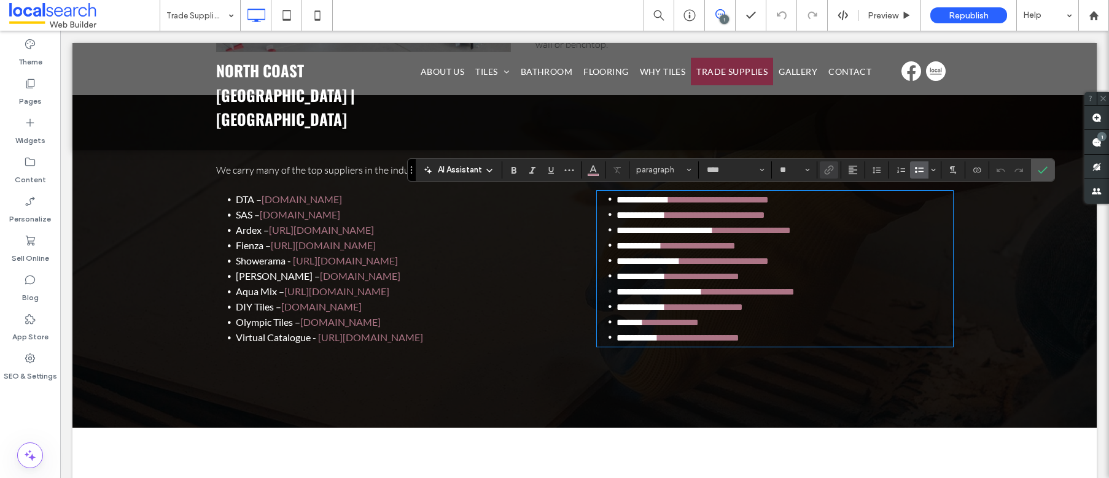
click at [786, 230] on link "**********" at bounding box center [752, 230] width 78 height 9
click at [791, 230] on link "**********" at bounding box center [752, 230] width 78 height 9
drag, startPoint x: 834, startPoint y: 230, endPoint x: 733, endPoint y: 227, distance: 100.2
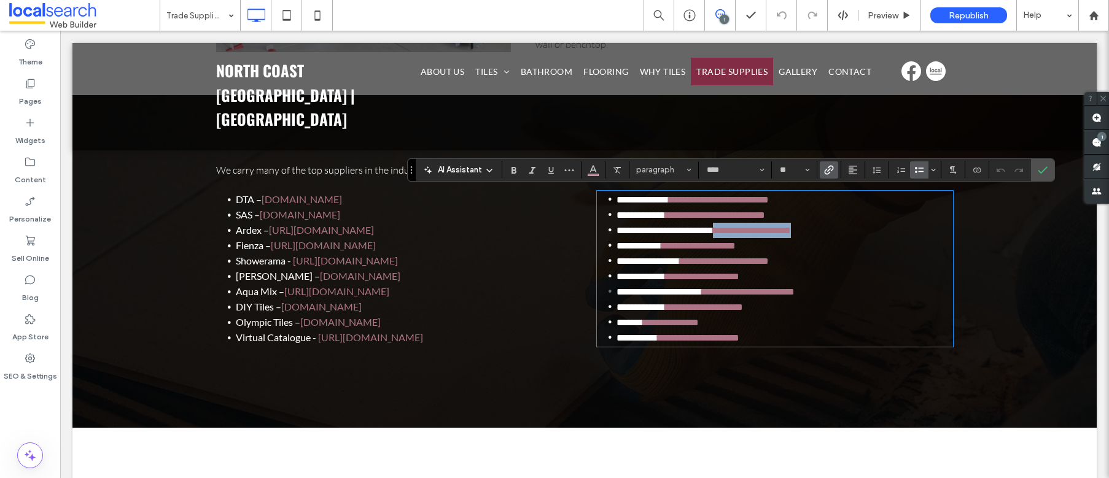
click at [733, 227] on link "**********" at bounding box center [752, 230] width 78 height 9
click at [832, 171] on icon "Link" at bounding box center [829, 170] width 10 height 10
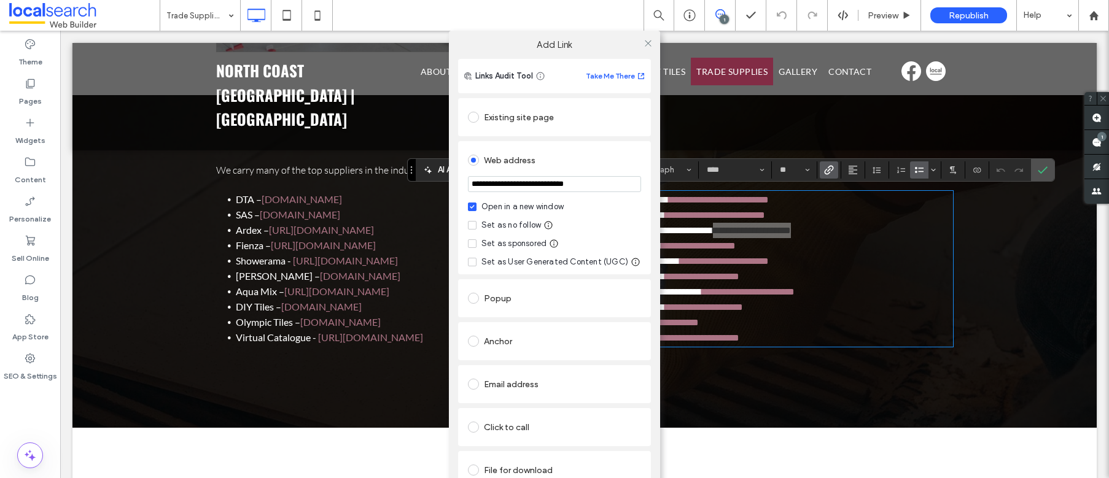
drag, startPoint x: 614, startPoint y: 189, endPoint x: 447, endPoint y: 176, distance: 167.0
click at [449, 176] on div "**********" at bounding box center [554, 291] width 211 height 465
paste input "url"
type input "**********"
click at [482, 222] on div "Set as no follow" at bounding box center [512, 225] width 60 height 12
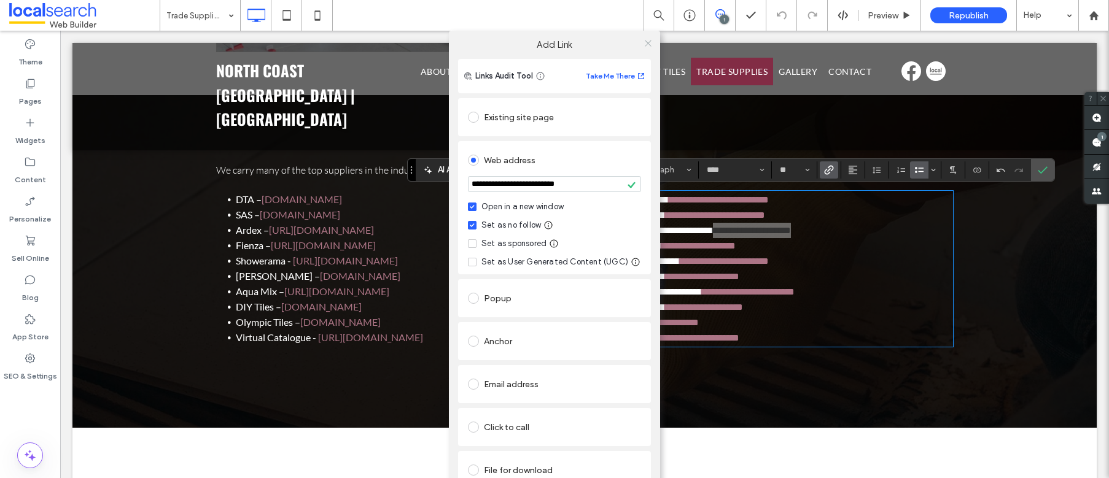
click at [644, 42] on icon at bounding box center [648, 43] width 9 height 9
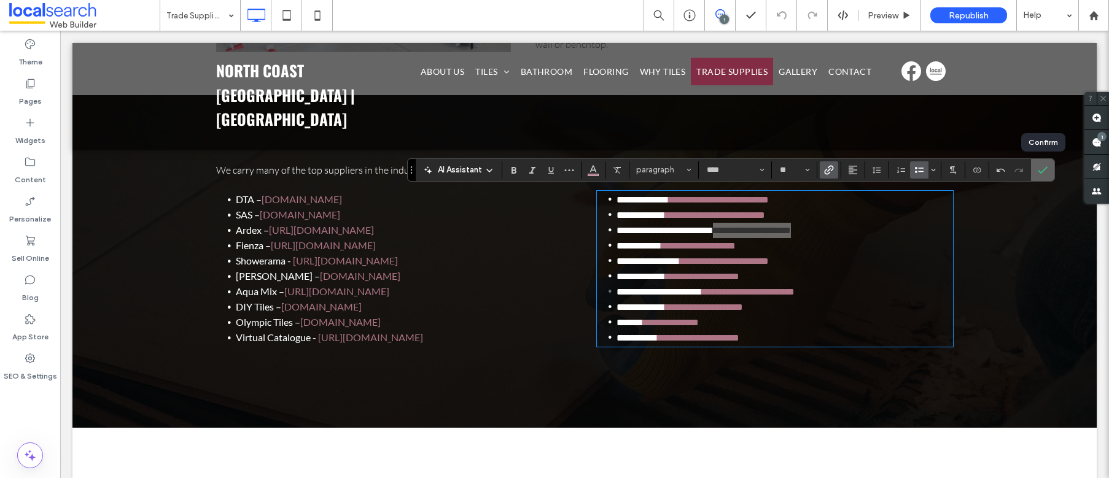
click at [1042, 173] on icon "Confirm" at bounding box center [1043, 170] width 10 height 10
